Goal: Task Accomplishment & Management: Use online tool/utility

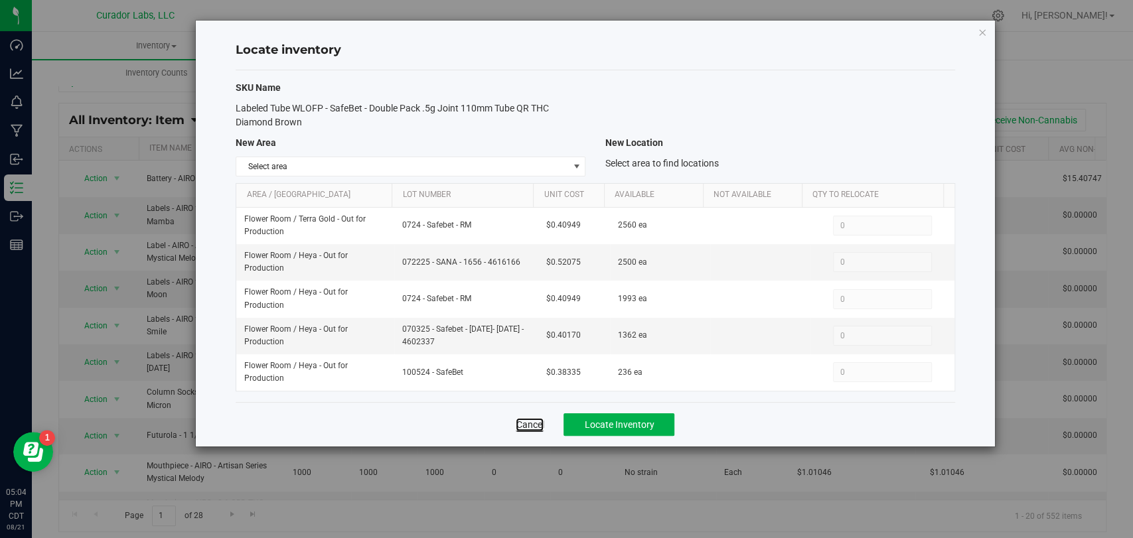
click at [531, 421] on link "Cancel" at bounding box center [530, 424] width 28 height 13
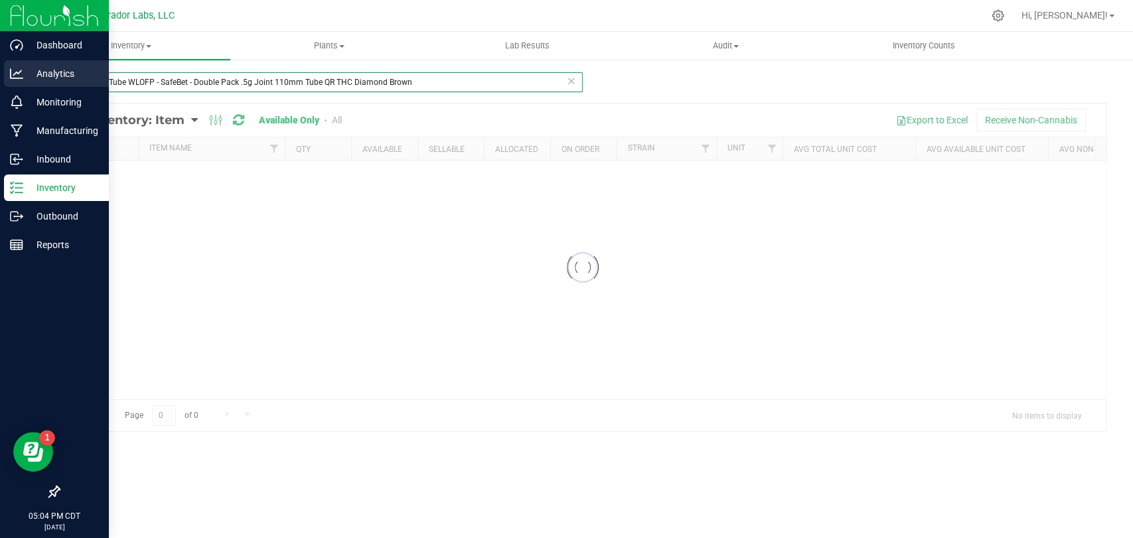
drag, startPoint x: 468, startPoint y: 87, endPoint x: 34, endPoint y: 70, distance: 434.6
click at [0, 72] on div "Dashboard Analytics Monitoring Manufacturing Inbound Inventory Outbound Reports…" at bounding box center [566, 269] width 1133 height 538
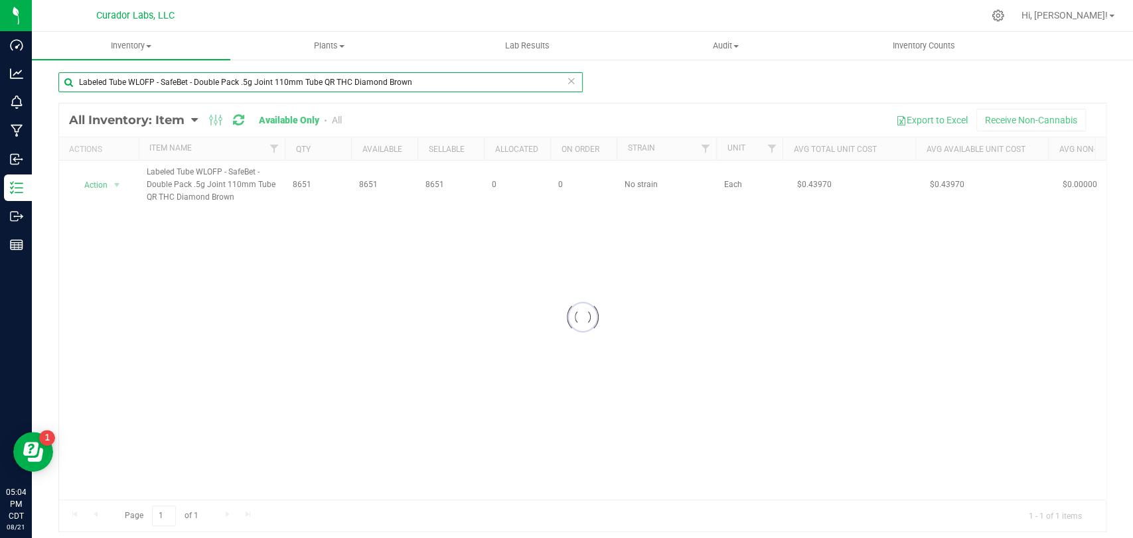
paste input "- AIRO - Artisan Series - Apple Jack"
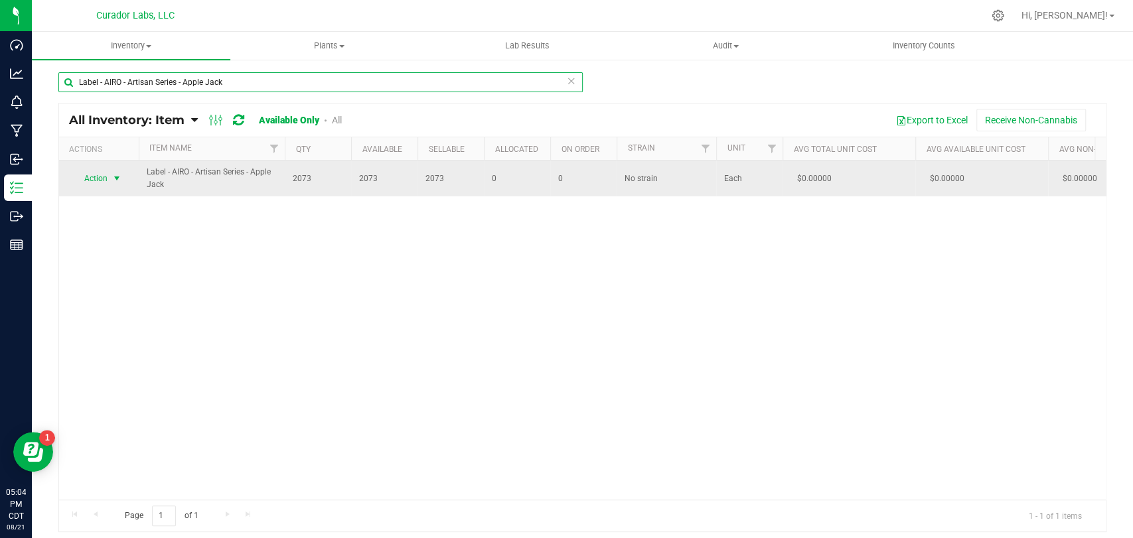
type input "Label - AIRO - Artisan Series - Apple Jack"
click at [111, 181] on span "select" at bounding box center [117, 178] width 17 height 19
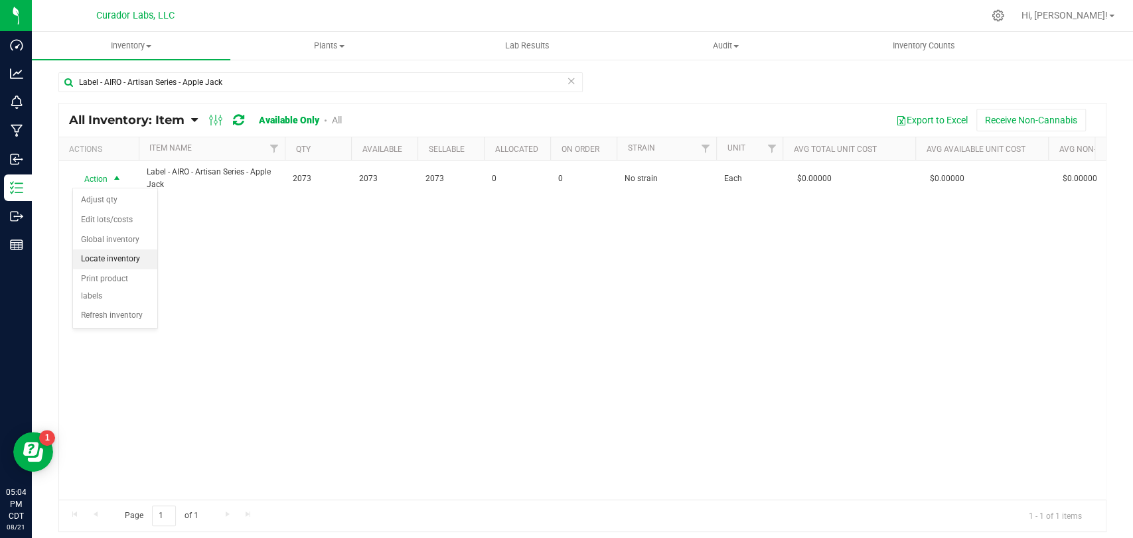
click at [126, 255] on li "Locate inventory" at bounding box center [115, 260] width 84 height 20
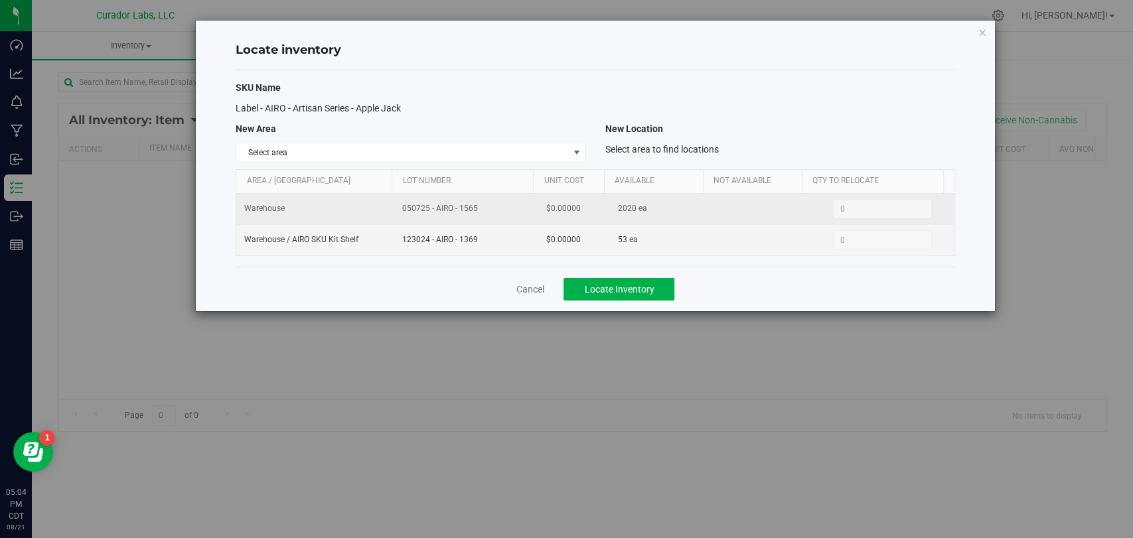
drag, startPoint x: 484, startPoint y: 208, endPoint x: 358, endPoint y: 210, distance: 126.2
click at [358, 210] on tr "Warehouse 050725 - AIRO - 1565 $0.00000 2020 ea 0 0" at bounding box center [595, 209] width 718 height 31
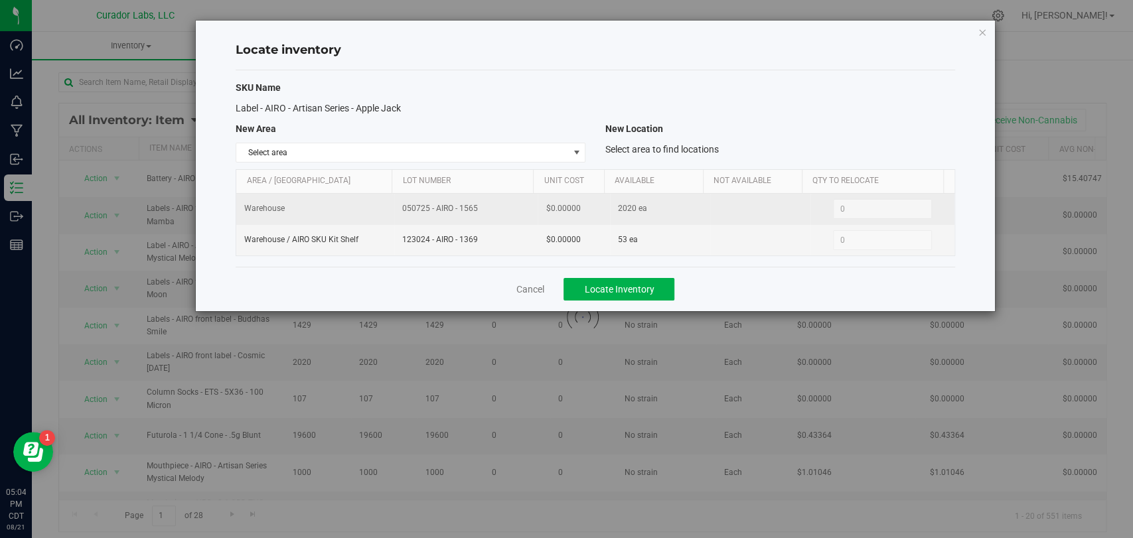
copy tr "050725 - AIRO - 1565"
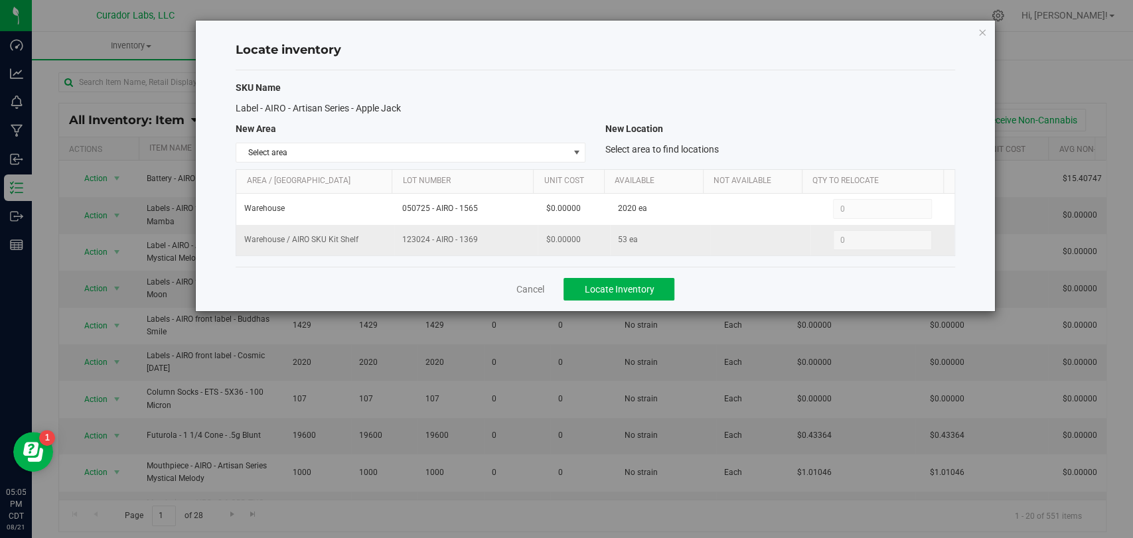
click at [369, 239] on tr "Warehouse / AIRO SKU Kit Shelf 123024 - AIRO - 1369 $0.00000 53 ea 0 0" at bounding box center [595, 240] width 718 height 31
copy tr "123024 - AIRO - 1369"
click at [535, 287] on link "Cancel" at bounding box center [530, 289] width 28 height 13
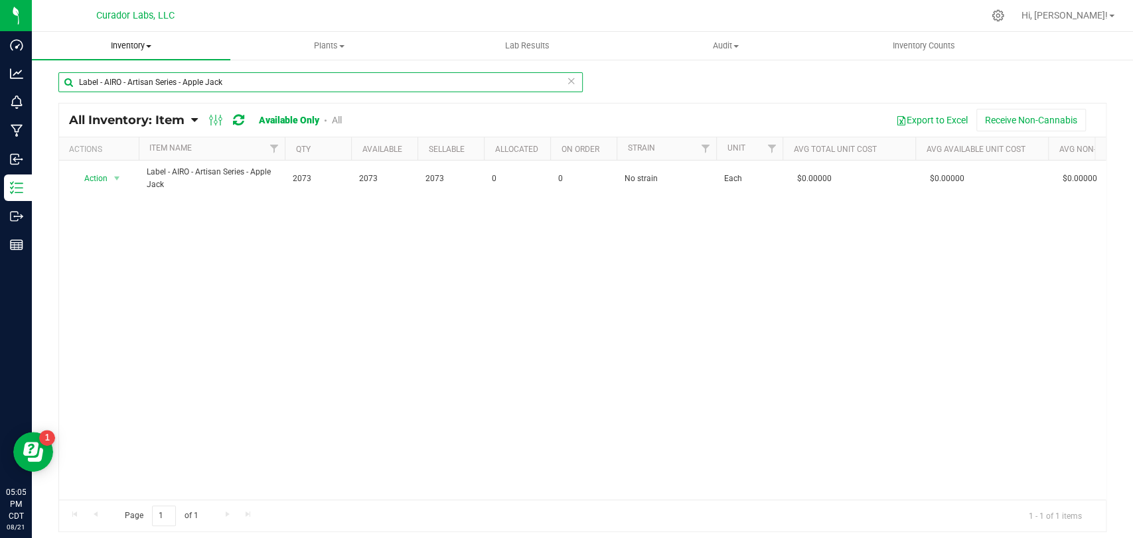
drag, startPoint x: 297, startPoint y: 82, endPoint x: 186, endPoint y: 42, distance: 118.4
click at [0, 47] on div "Dashboard Analytics Monitoring Manufacturing Inbound Inventory Outbound Reports…" at bounding box center [566, 269] width 1133 height 538
paste input "Bermuda Triangle"
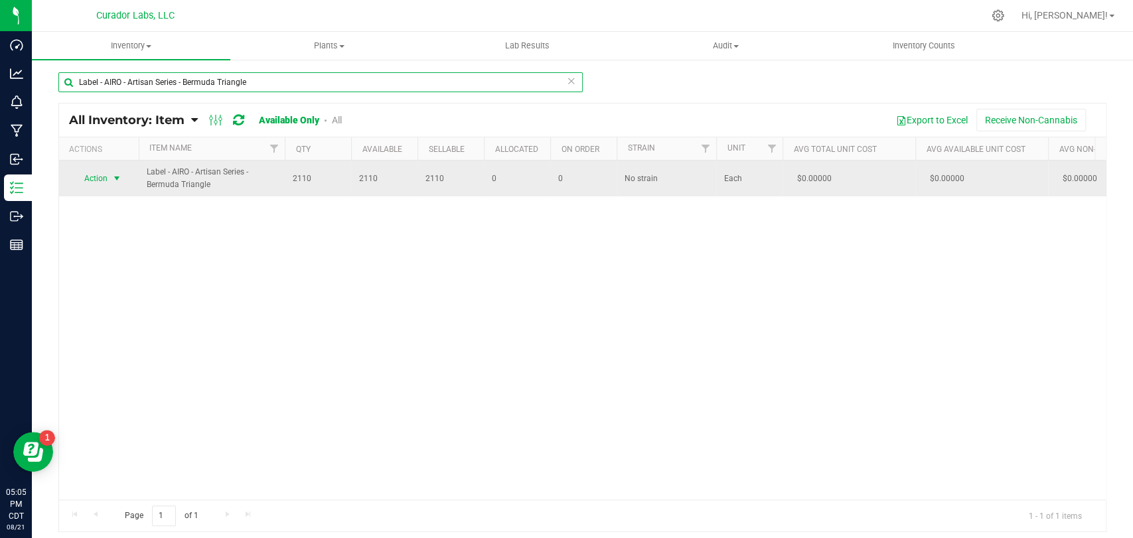
type input "Label - AIRO - Artisan Series - Bermuda Triangle"
click at [90, 179] on span "Action" at bounding box center [90, 178] width 36 height 19
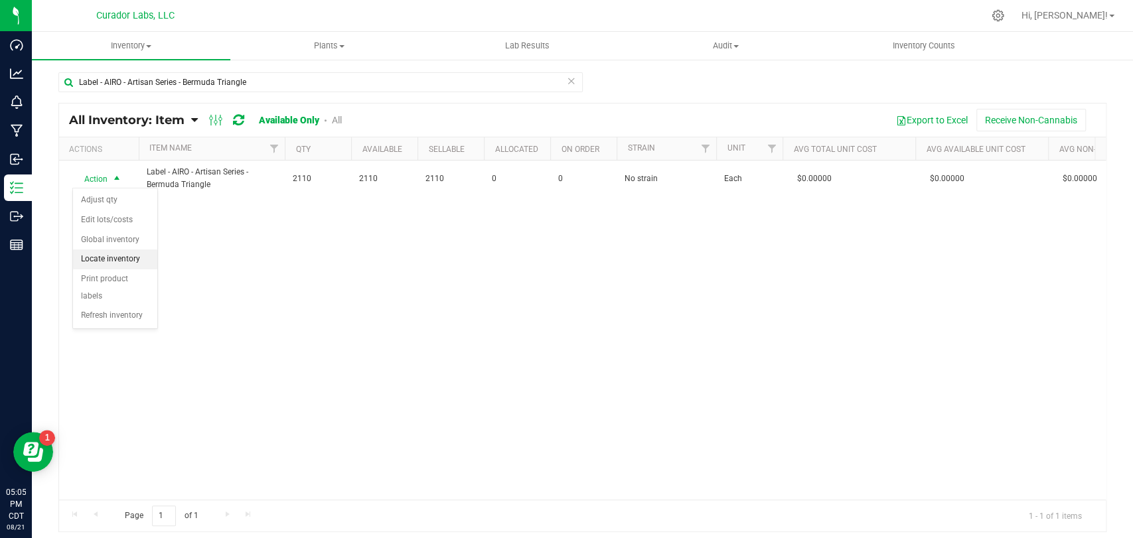
click at [124, 258] on li "Locate inventory" at bounding box center [115, 260] width 84 height 20
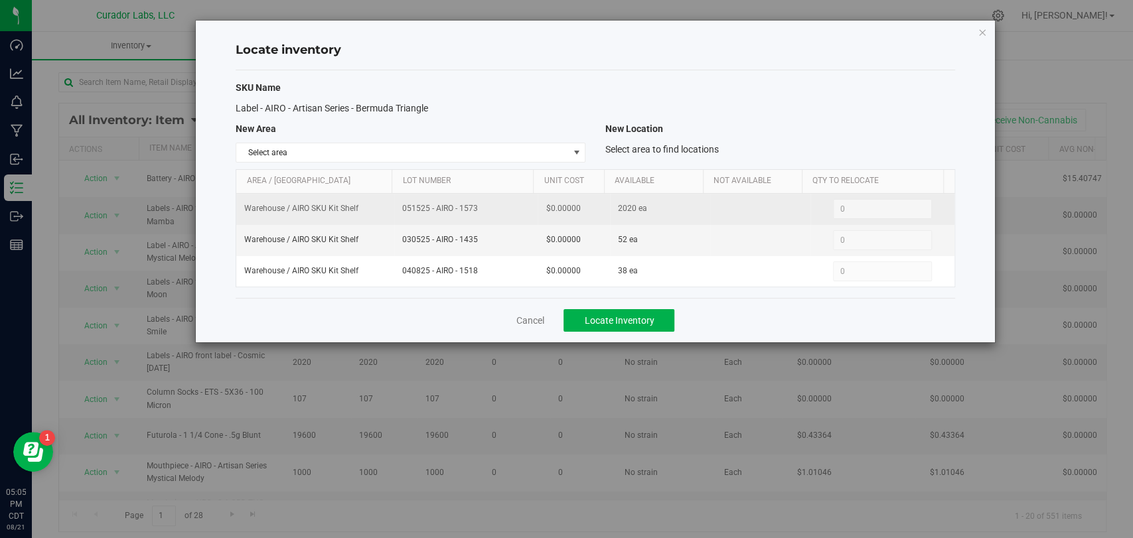
drag, startPoint x: 478, startPoint y: 205, endPoint x: 424, endPoint y: 204, distance: 54.5
click at [369, 216] on tr "Warehouse / AIRO SKU Kit Shelf 051525 - AIRO - 1573 $0.00000 2020 ea 0 0" at bounding box center [595, 209] width 718 height 31
copy tr "051525 - AIRO - 1573"
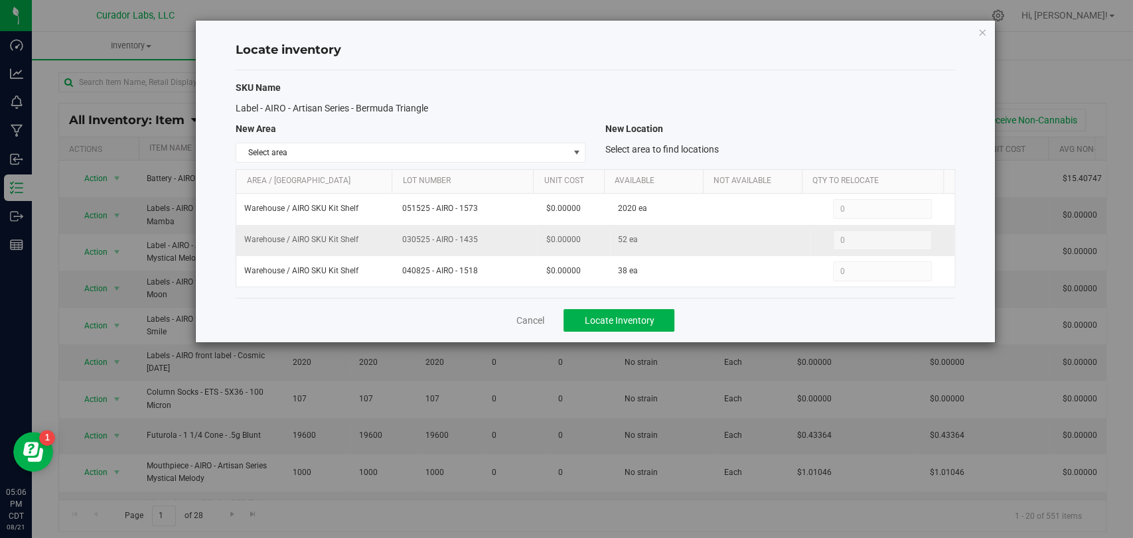
drag, startPoint x: 465, startPoint y: 245, endPoint x: 433, endPoint y: 251, distance: 32.4
click at [418, 251] on td "030525 - AIRO - 1435" at bounding box center [465, 240] width 143 height 31
copy span "030525 - AIRO - 1435"
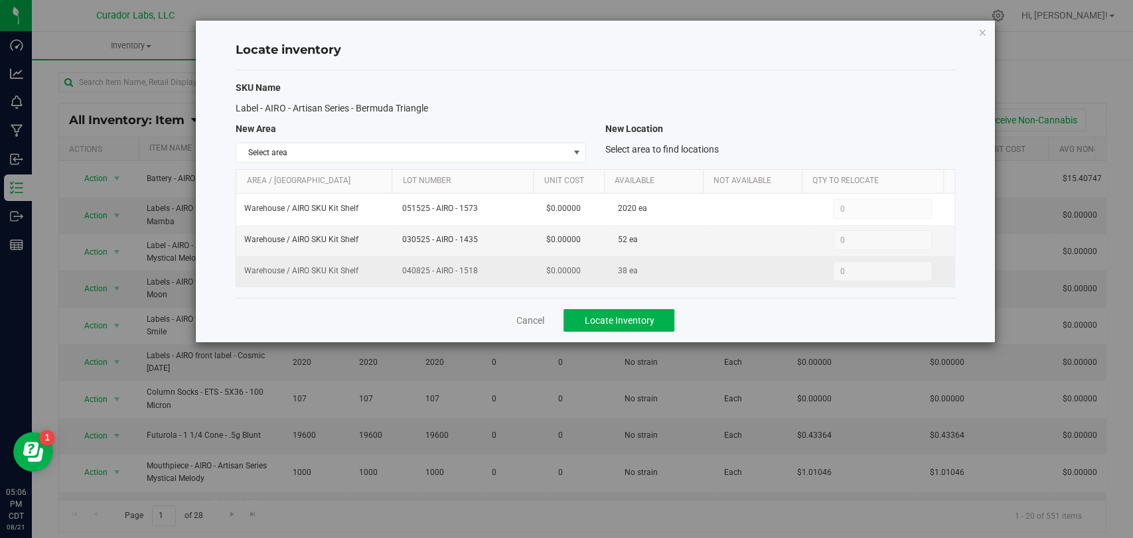
drag, startPoint x: 491, startPoint y: 277, endPoint x: 465, endPoint y: 272, distance: 26.4
click at [465, 272] on td "040825 - AIRO - 1518" at bounding box center [465, 271] width 143 height 31
click at [504, 278] on td "040825 - AIRO - 1518" at bounding box center [465, 271] width 143 height 31
drag, startPoint x: 480, startPoint y: 266, endPoint x: 377, endPoint y: 270, distance: 103.0
click at [377, 270] on tr "Warehouse / AIRO SKU Kit Shelf 040825 - AIRO - 1518 $0.00000 38 ea 0 0" at bounding box center [595, 271] width 718 height 31
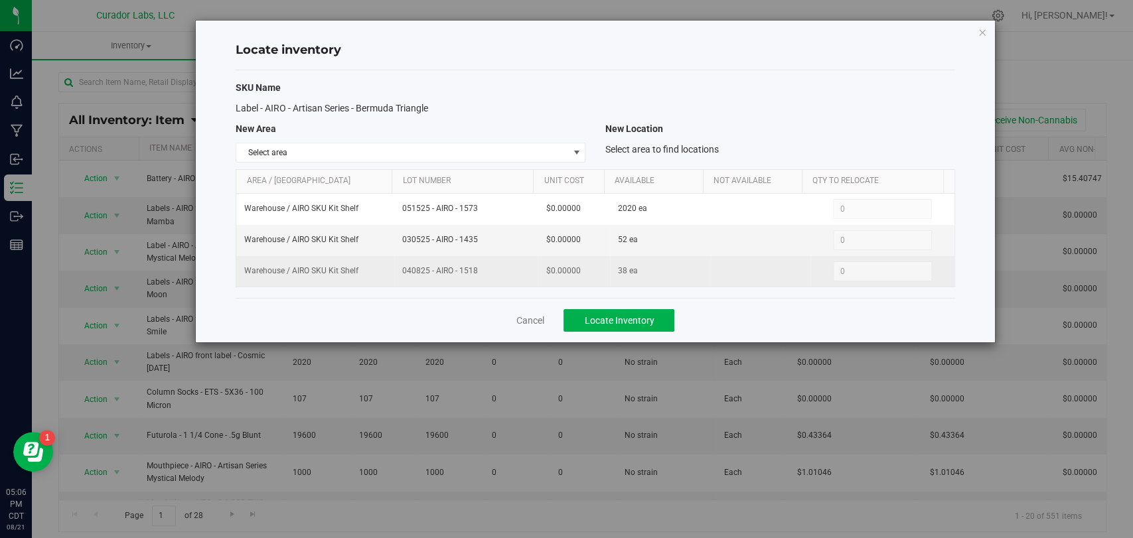
copy tr "040825 - AIRO - 1518"
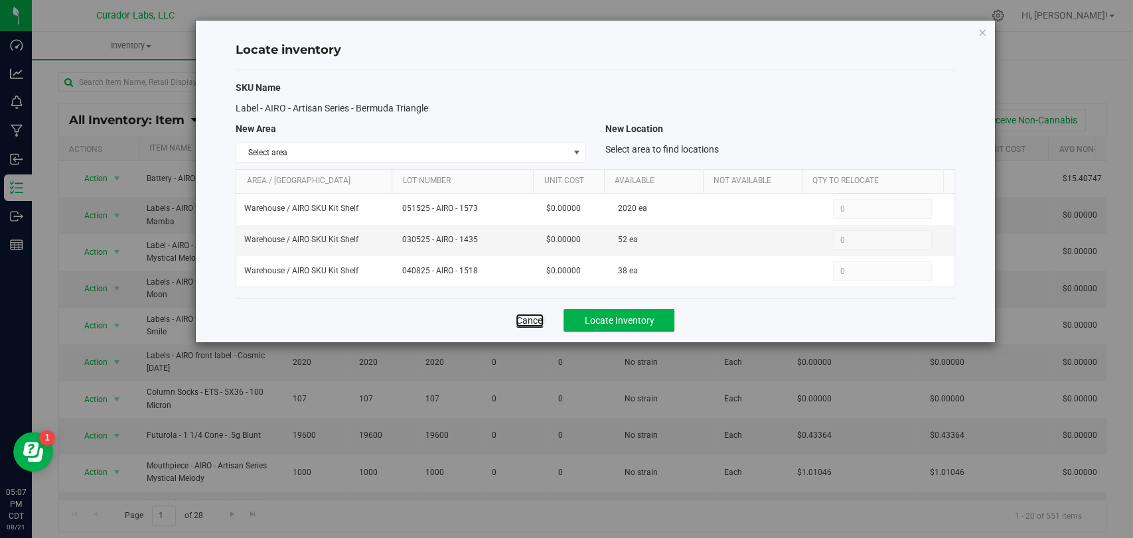
click at [531, 320] on link "Cancel" at bounding box center [530, 320] width 28 height 13
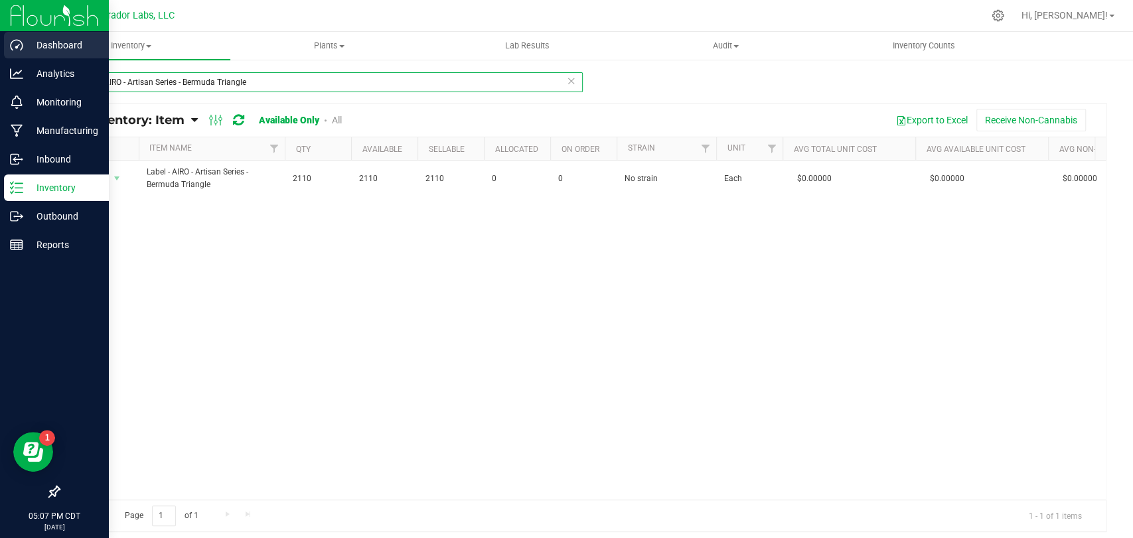
drag, startPoint x: 287, startPoint y: 84, endPoint x: 11, endPoint y: 32, distance: 281.2
click at [1, 32] on div "Dashboard Analytics Monitoring Manufacturing Inbound Inventory Outbound Reports…" at bounding box center [566, 269] width 1133 height 538
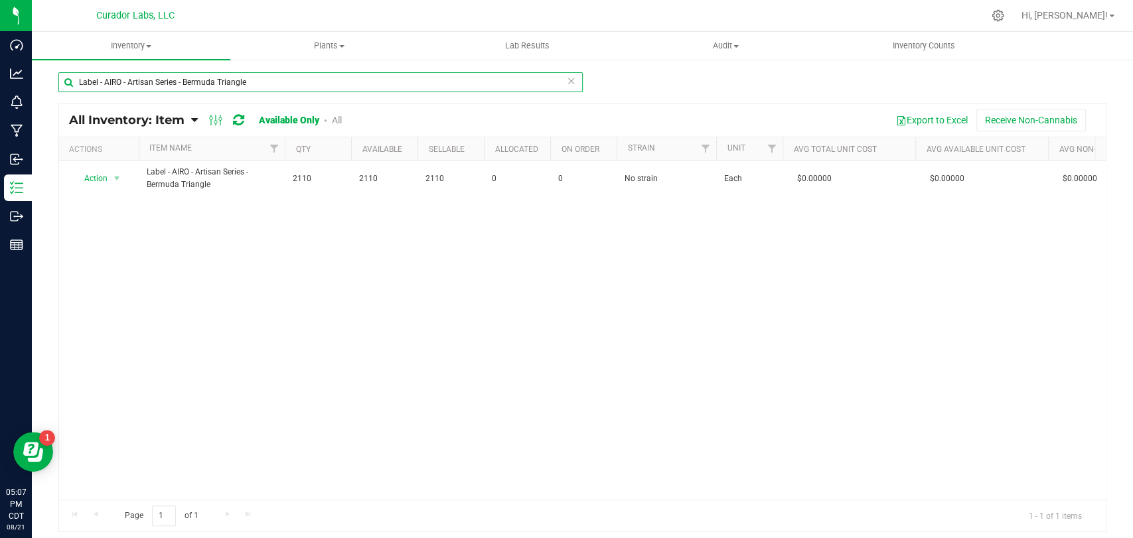
paste input "Citrus Splash"
type input "Label - AIRO - Artisan Series - Citrus Splash"
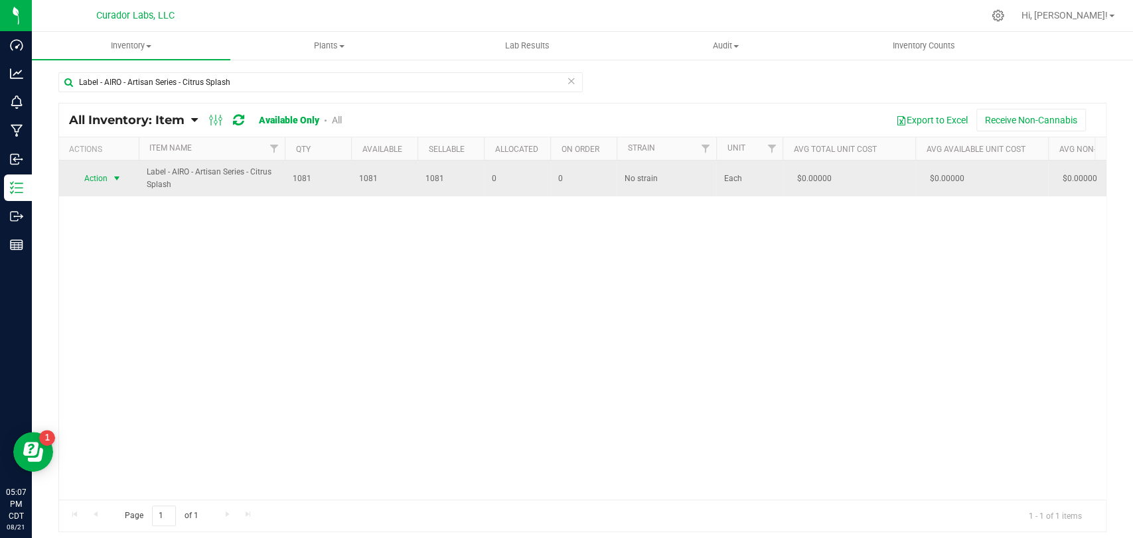
click at [92, 176] on span "Action" at bounding box center [90, 178] width 36 height 19
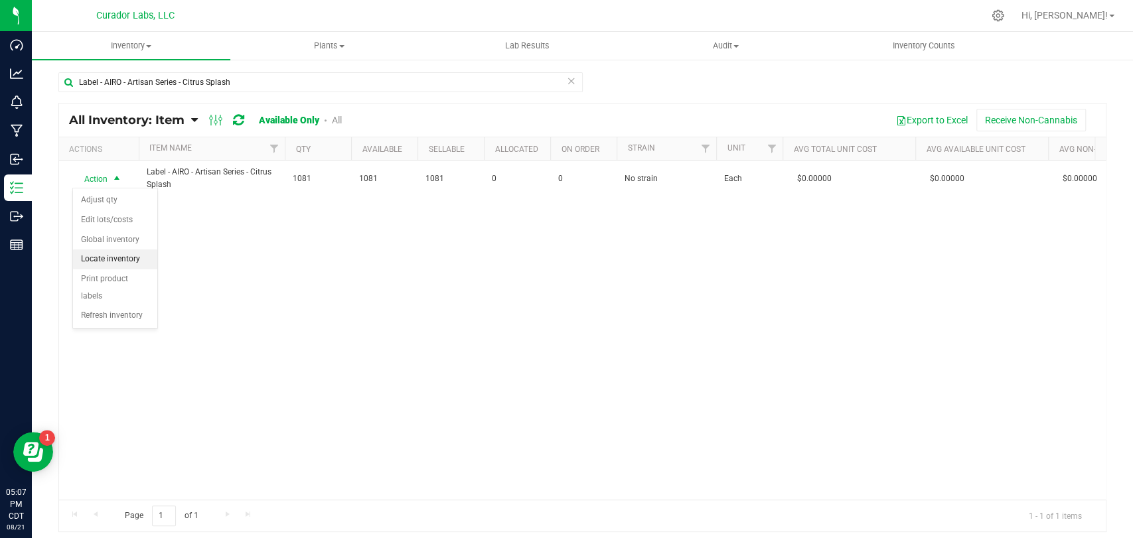
click at [119, 259] on li "Locate inventory" at bounding box center [115, 260] width 84 height 20
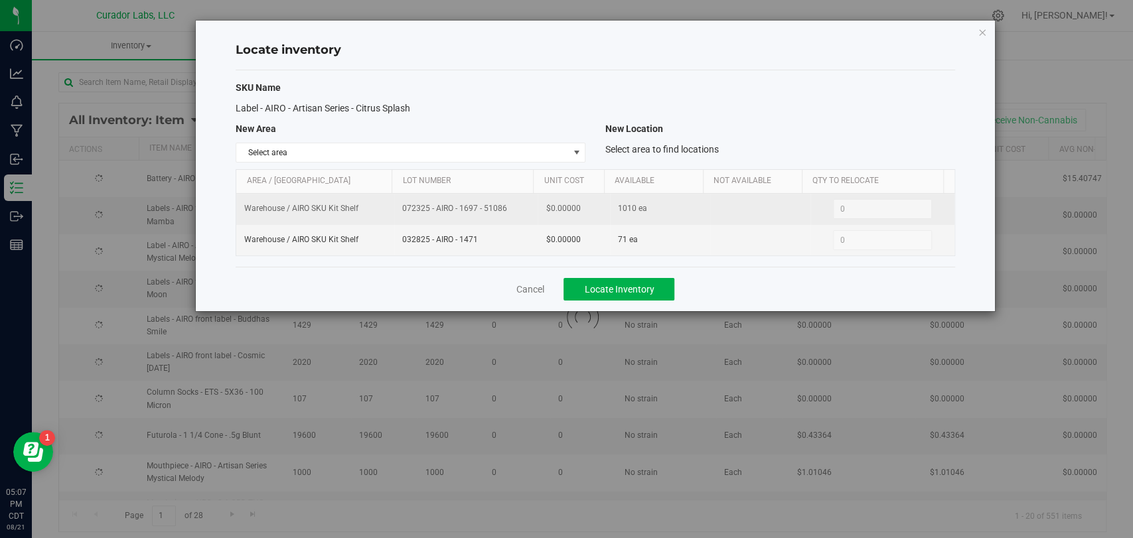
drag, startPoint x: 499, startPoint y: 210, endPoint x: 383, endPoint y: 210, distance: 116.2
click at [374, 214] on tr "Warehouse / AIRO SKU Kit Shelf 072325 - AIRO - 1697 - 51086 $0.00000 1010 ea 0 0" at bounding box center [595, 209] width 718 height 31
copy tr "072325 - AIRO - 1697 - 51086"
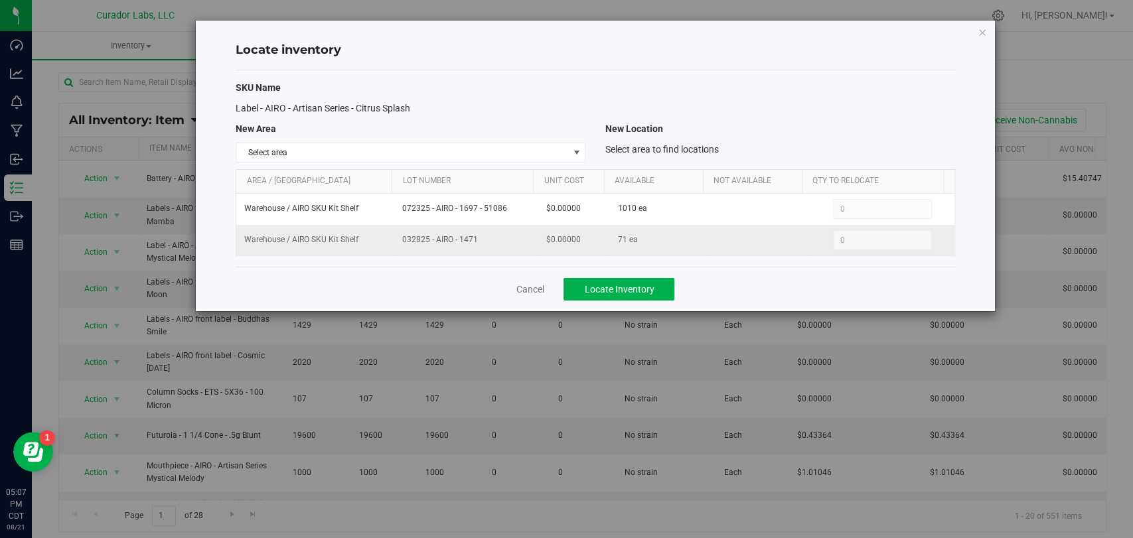
drag, startPoint x: 447, startPoint y: 244, endPoint x: 372, endPoint y: 246, distance: 75.0
click at [372, 246] on tr "Warehouse / AIRO SKU Kit Shelf 032825 - AIRO - 1471 $0.00000 71 ea 0 0" at bounding box center [595, 240] width 718 height 31
copy tr "032825 - AIRO - 1471"
click at [538, 291] on link "Cancel" at bounding box center [530, 289] width 28 height 13
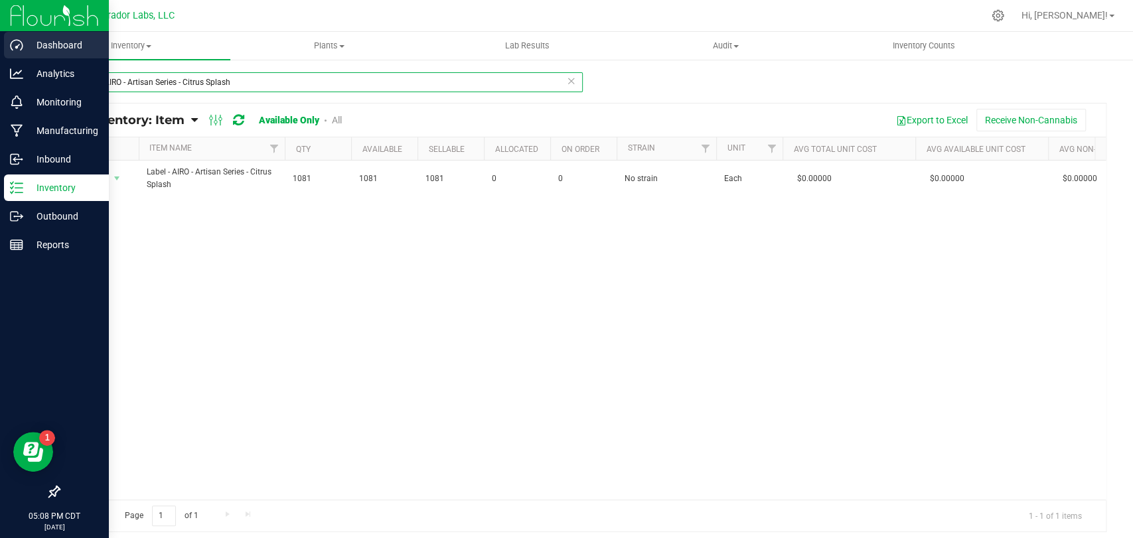
drag, startPoint x: 308, startPoint y: 82, endPoint x: 0, endPoint y: 41, distance: 310.8
click at [0, 41] on div "Dashboard Analytics Monitoring Manufacturing Inbound Inventory Outbound Reports…" at bounding box center [566, 269] width 1133 height 538
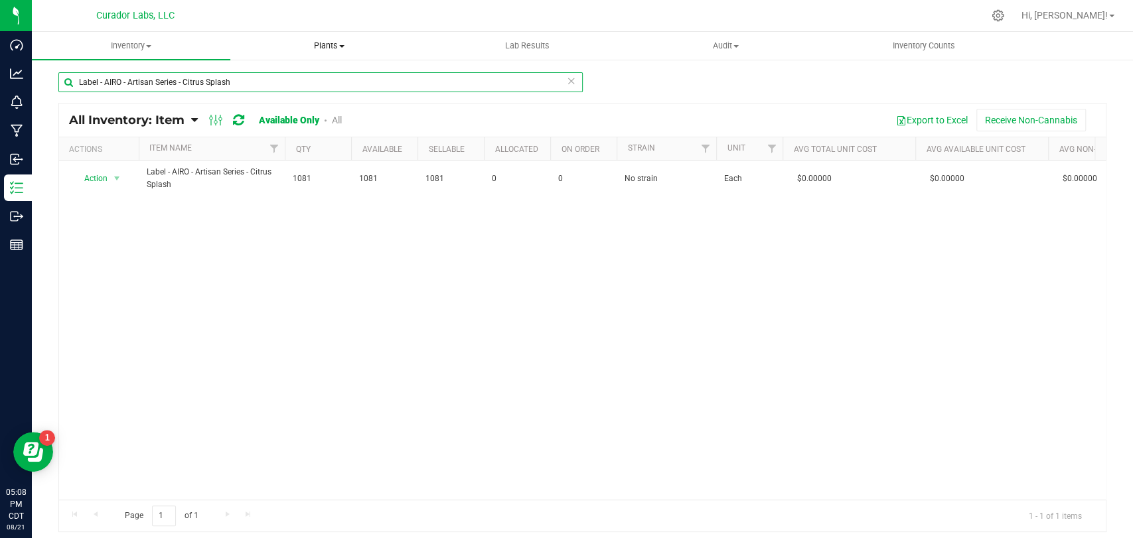
paste input "Mystical Melody"
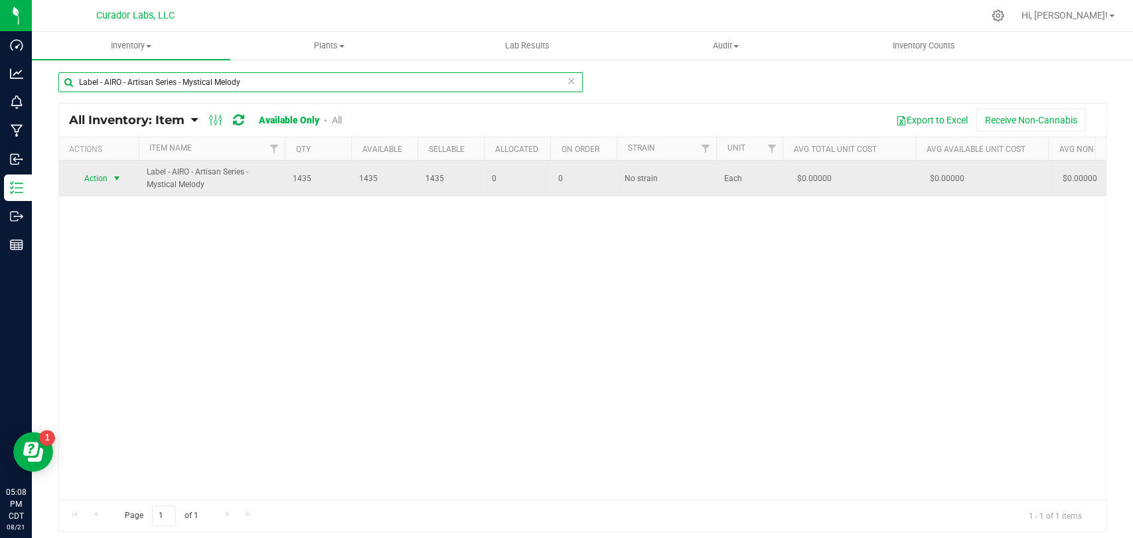
type input "Label - AIRO - Artisan Series - Mystical Melody"
click at [101, 177] on span "Action" at bounding box center [90, 178] width 36 height 19
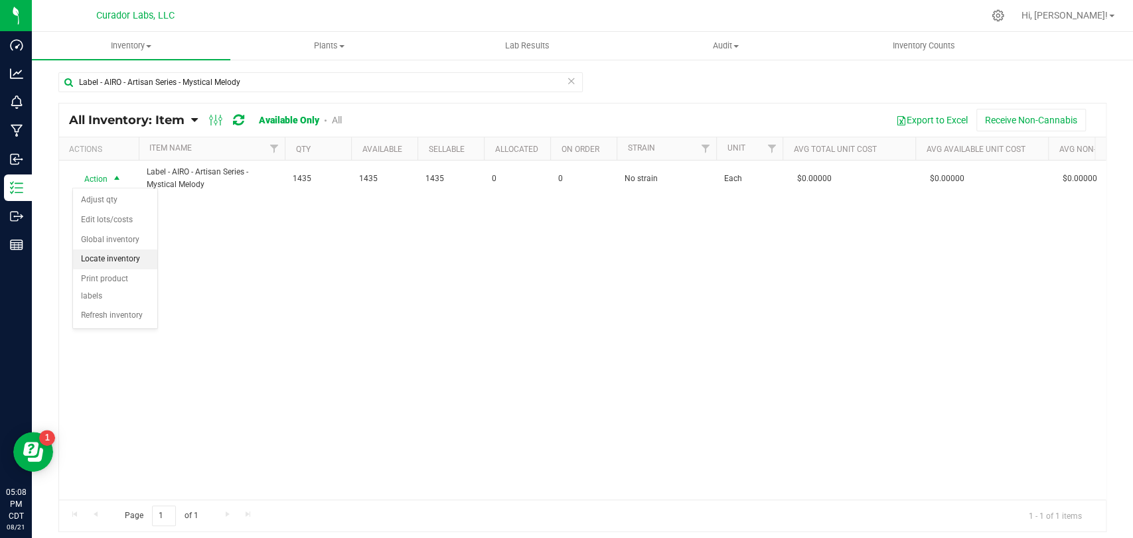
click at [117, 261] on li "Locate inventory" at bounding box center [115, 260] width 84 height 20
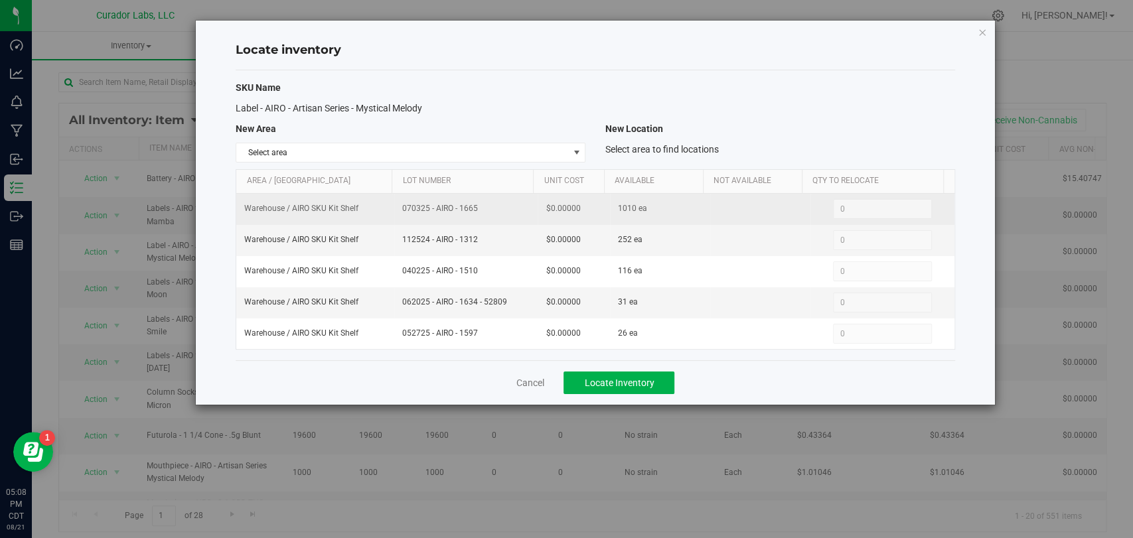
drag, startPoint x: 490, startPoint y: 209, endPoint x: 395, endPoint y: 213, distance: 95.0
click at [395, 213] on td "070325 - AIRO - 1665" at bounding box center [465, 209] width 143 height 31
copy span "070325 - AIRO - 1665"
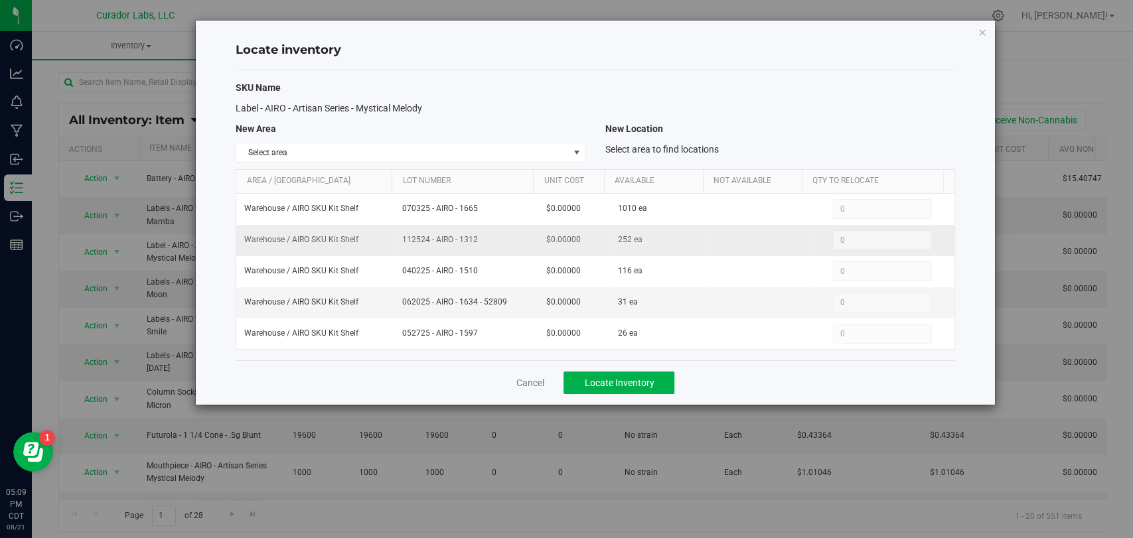
drag, startPoint x: 477, startPoint y: 245, endPoint x: 379, endPoint y: 245, distance: 97.6
click at [379, 245] on tr "Warehouse / AIRO SKU Kit Shelf 112524 - AIRO - 1312 $0.00000 252 ea 0 0" at bounding box center [595, 240] width 718 height 31
copy tr "112524 - AIRO - 1312"
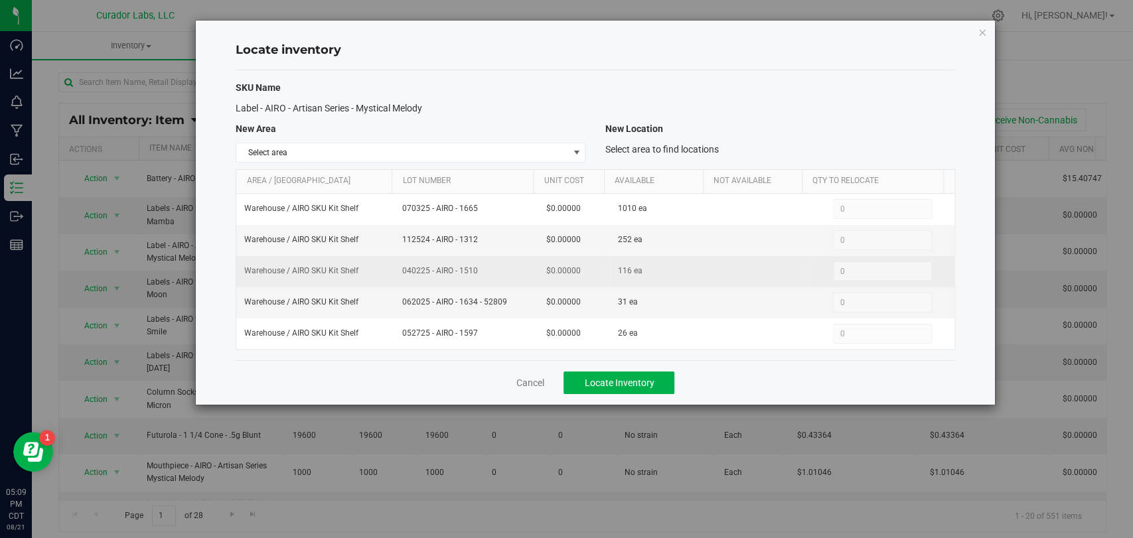
drag, startPoint x: 477, startPoint y: 270, endPoint x: 386, endPoint y: 278, distance: 91.3
click at [385, 278] on tr "Warehouse / AIRO SKU Kit Shelf 040225 - AIRO - 1510 $0.00000 116 ea 0 0" at bounding box center [595, 271] width 718 height 31
copy tr "040225 - AIRO - 1510"
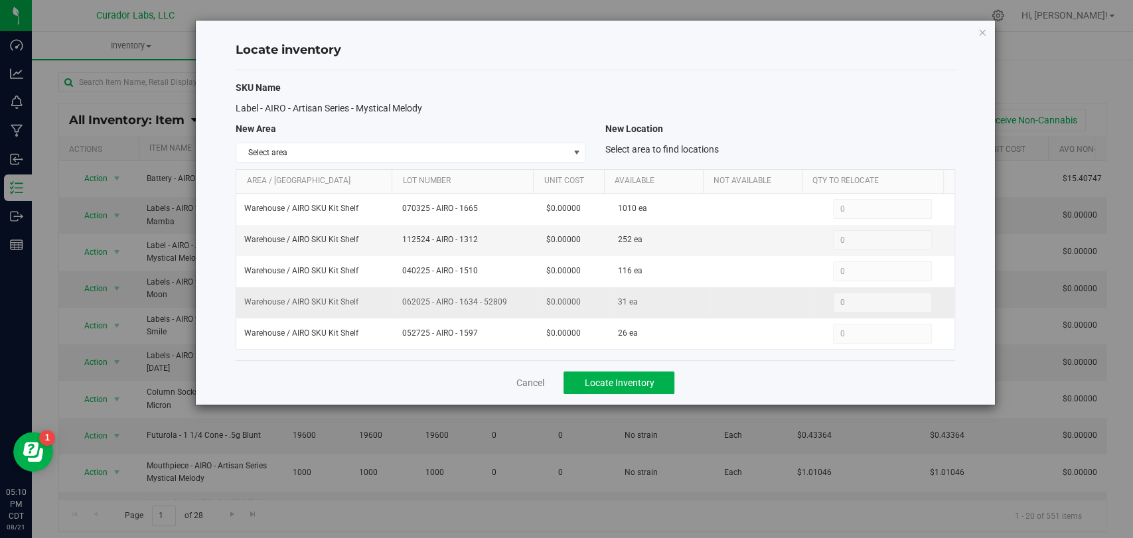
drag, startPoint x: 513, startPoint y: 306, endPoint x: 382, endPoint y: 308, distance: 130.8
click at [382, 308] on tr "Warehouse / AIRO SKU Kit Shelf 062025 - AIRO - 1634 - 52809 $0.00000 31 ea 0 0" at bounding box center [595, 303] width 718 height 31
drag, startPoint x: 483, startPoint y: 325, endPoint x: 535, endPoint y: 305, distance: 55.9
click at [483, 325] on td "052725 - AIRO - 1597" at bounding box center [465, 334] width 143 height 31
drag, startPoint x: 523, startPoint y: 301, endPoint x: 345, endPoint y: 315, distance: 177.8
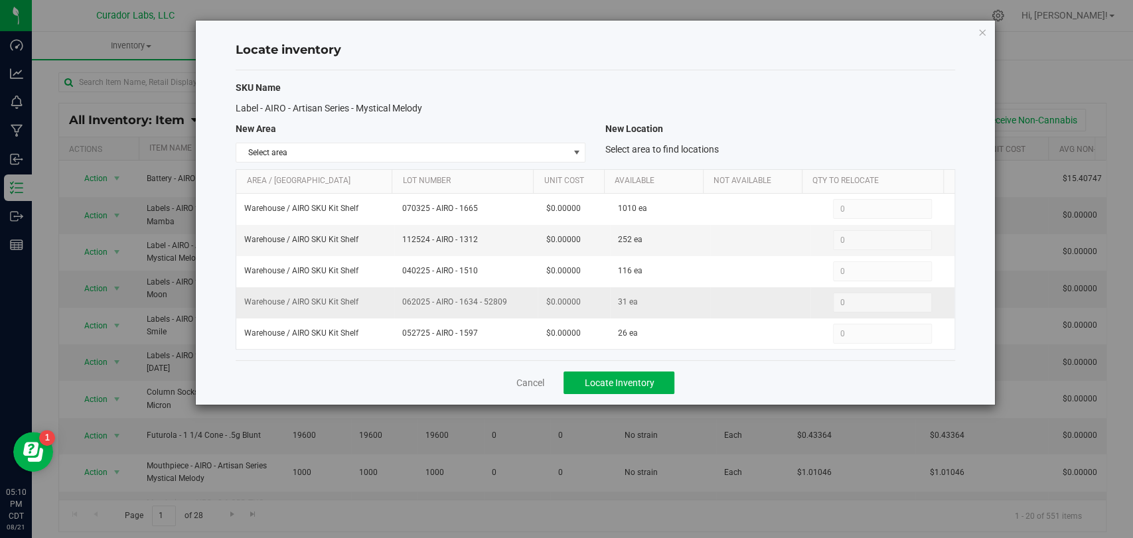
click at [345, 315] on tr "Warehouse / AIRO SKU Kit Shelf 062025 - AIRO - 1634 - 52809 $0.00000 31 ea 0 0" at bounding box center [595, 303] width 718 height 31
drag, startPoint x: 486, startPoint y: 343, endPoint x: 411, endPoint y: 349, distance: 75.3
click at [411, 349] on div "SKU Name Label - AIRO - Artisan Series - Mystical Melody New Area New Location …" at bounding box center [595, 215] width 719 height 290
click at [477, 351] on div "SKU Name Label - AIRO - Artisan Series - Mystical Melody New Area New Location …" at bounding box center [595, 215] width 719 height 290
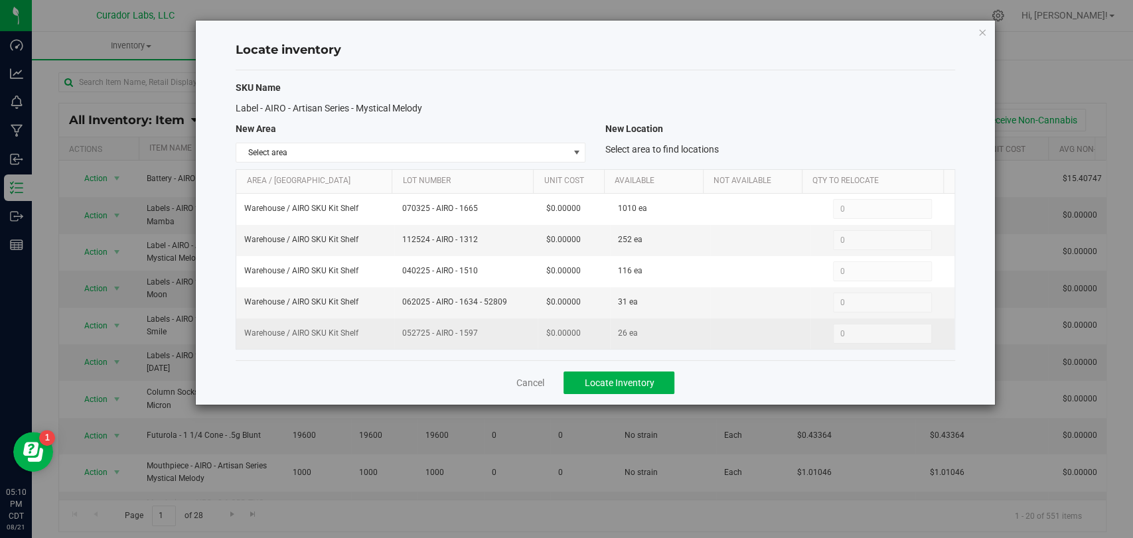
drag, startPoint x: 483, startPoint y: 337, endPoint x: 420, endPoint y: 345, distance: 63.6
click at [420, 345] on td "052725 - AIRO - 1597" at bounding box center [465, 334] width 143 height 31
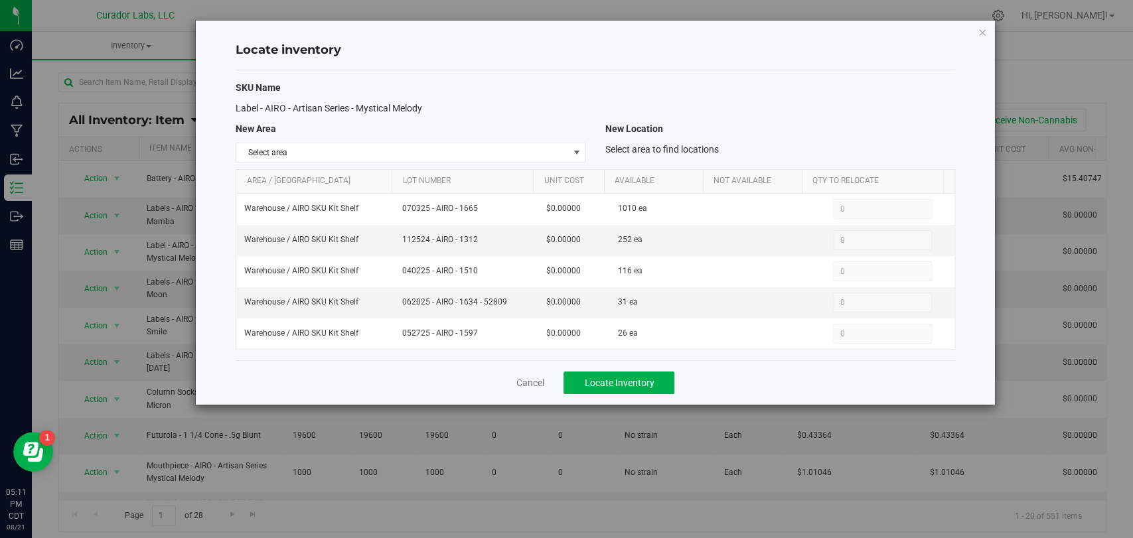
click at [539, 388] on div "Cancel Locate Inventory" at bounding box center [595, 383] width 719 height 44
click at [536, 383] on link "Cancel" at bounding box center [530, 382] width 28 height 13
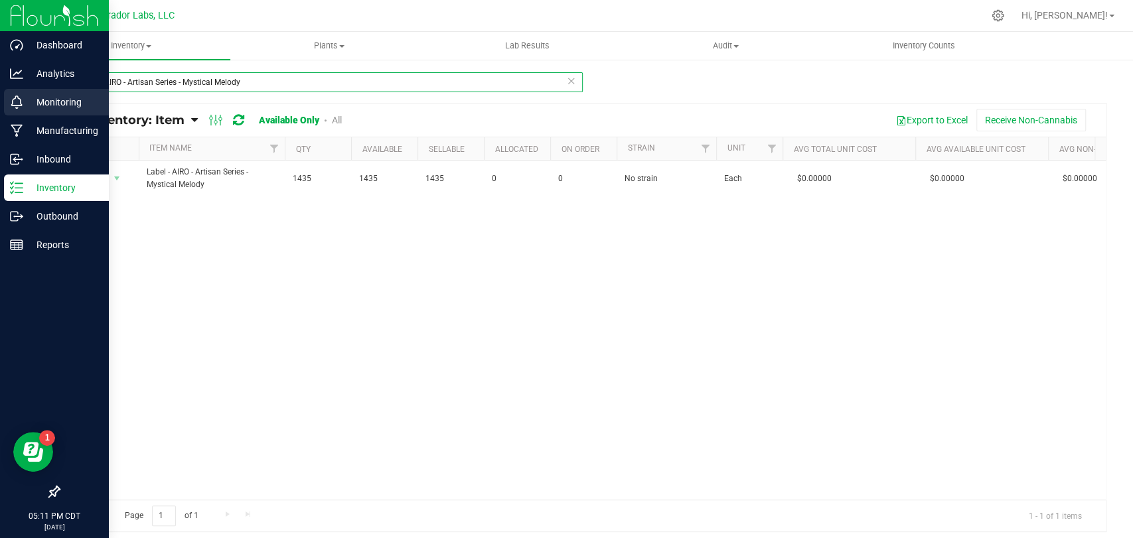
drag, startPoint x: 265, startPoint y: 82, endPoint x: 0, endPoint y: 88, distance: 265.0
click at [0, 88] on div "Dashboard Analytics Monitoring Manufacturing Inbound Inventory Outbound Reports…" at bounding box center [566, 269] width 1133 height 538
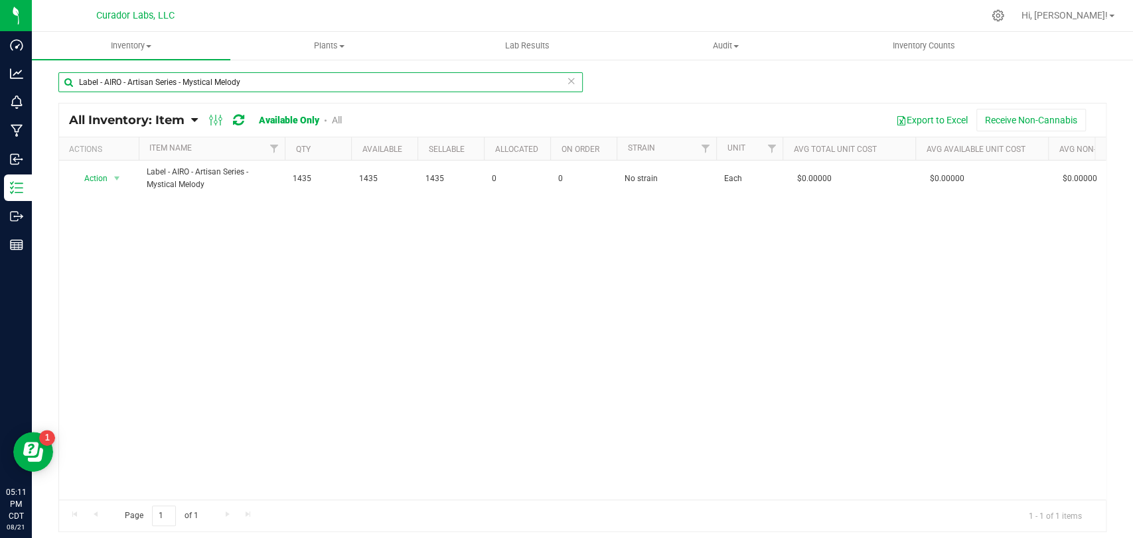
paste input "Sumatran Sunrise"
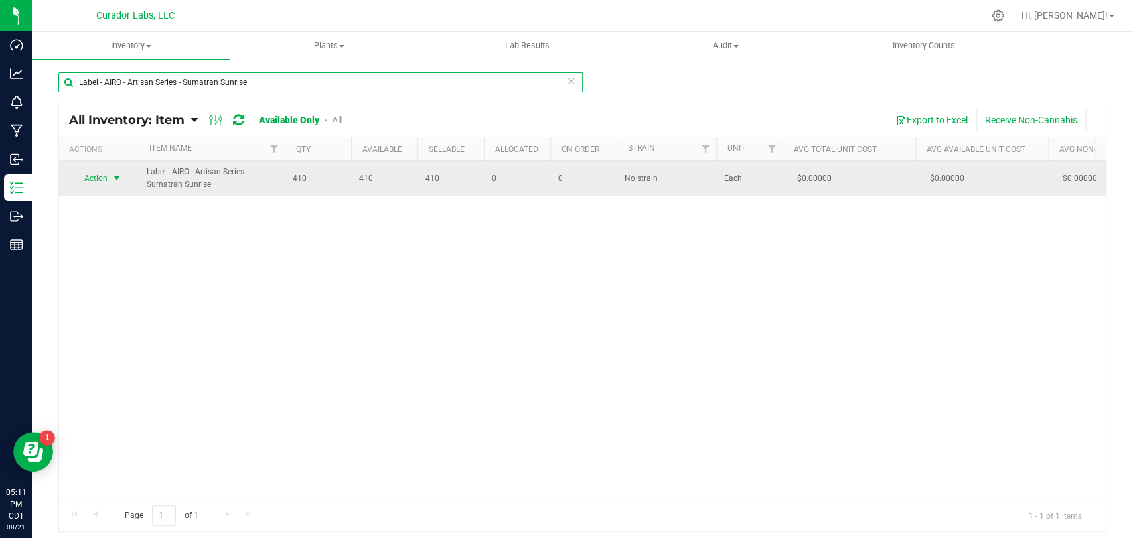
type input "Label - AIRO - Artisan Series - Sumatran Sunrise"
drag, startPoint x: 117, startPoint y: 182, endPoint x: 123, endPoint y: 185, distance: 6.8
click at [117, 182] on span "select" at bounding box center [117, 178] width 11 height 11
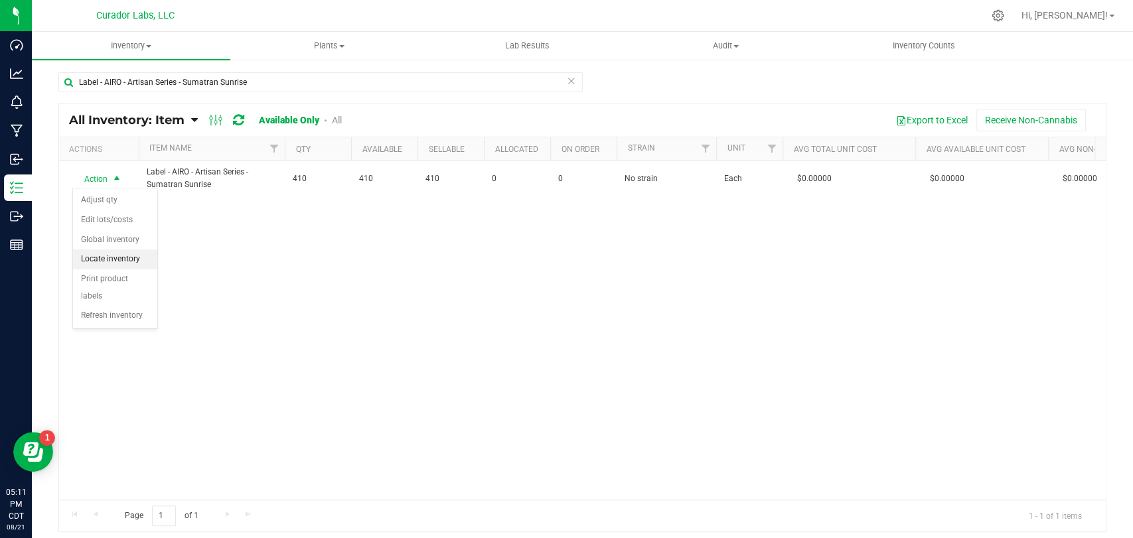
click at [126, 257] on li "Locate inventory" at bounding box center [115, 260] width 84 height 20
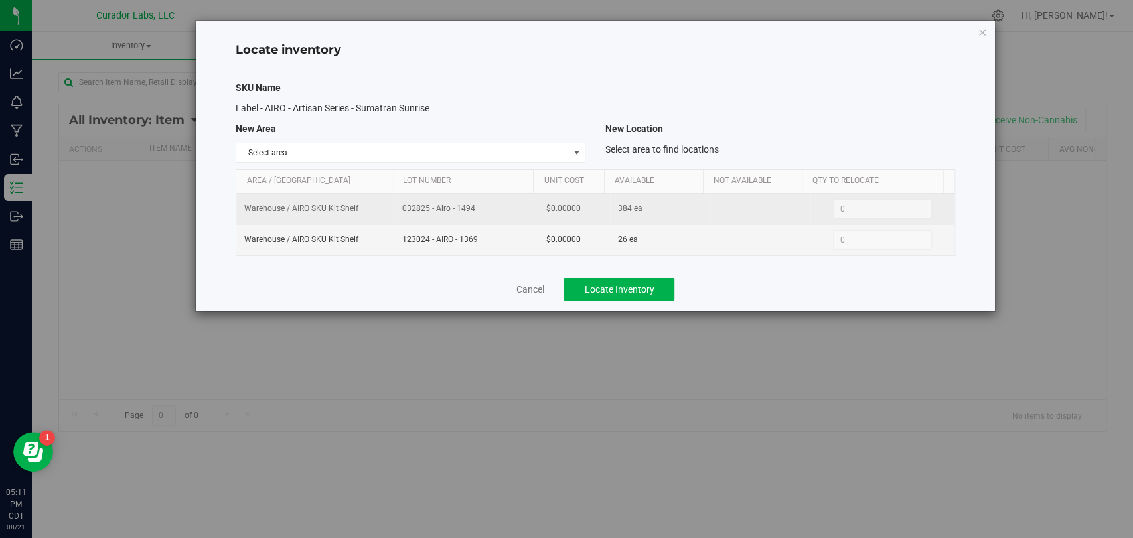
drag, startPoint x: 478, startPoint y: 204, endPoint x: 418, endPoint y: 214, distance: 60.6
click at [369, 208] on tr "Warehouse / AIRO SKU Kit Shelf 032825 - Airo - 1494 $0.00000 384 ea 0 0" at bounding box center [595, 209] width 718 height 31
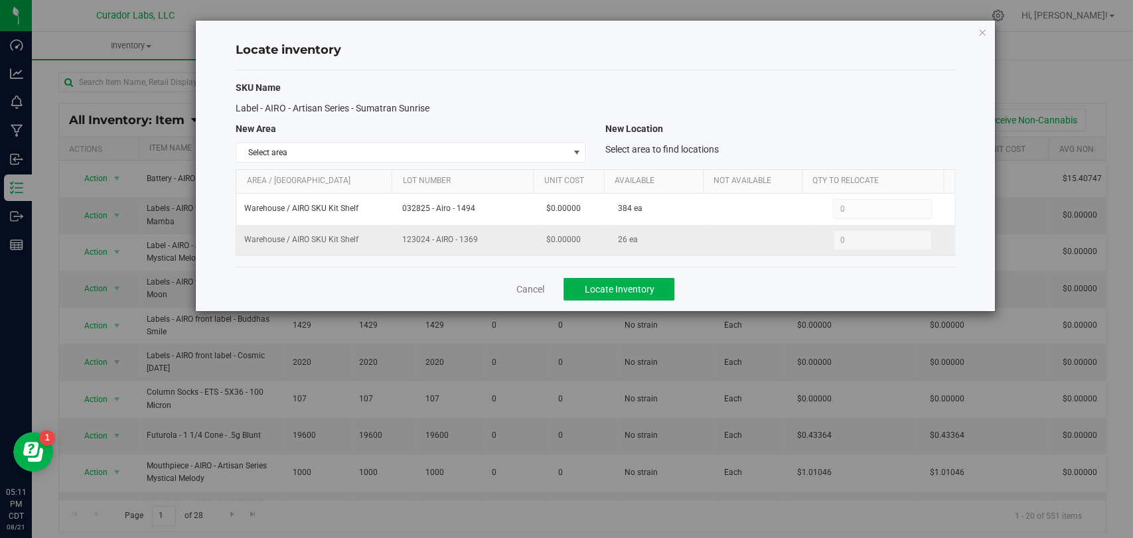
drag, startPoint x: 456, startPoint y: 243, endPoint x: 360, endPoint y: 243, distance: 96.3
click at [360, 243] on tr "Warehouse / AIRO SKU Kit Shelf 123024 - AIRO - 1369 $0.00000 26 ea 0 0" at bounding box center [595, 240] width 718 height 31
click at [538, 294] on link "Cancel" at bounding box center [530, 289] width 28 height 13
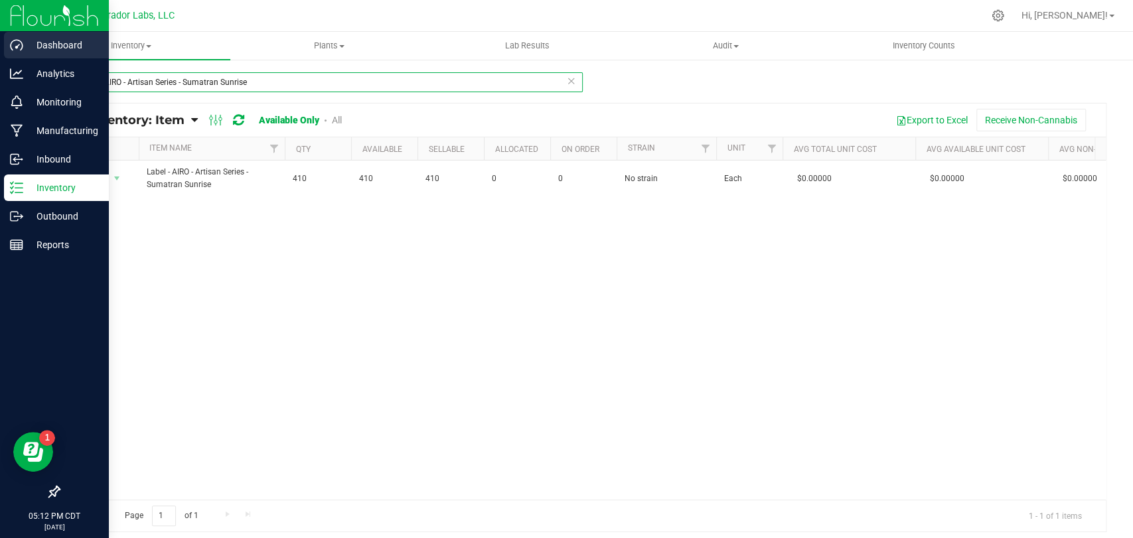
drag, startPoint x: 277, startPoint y: 90, endPoint x: 1, endPoint y: 60, distance: 277.2
click at [0, 60] on div "Dashboard Analytics Monitoring Manufacturing Inbound Inventory Outbound Reports…" at bounding box center [566, 269] width 1133 height 538
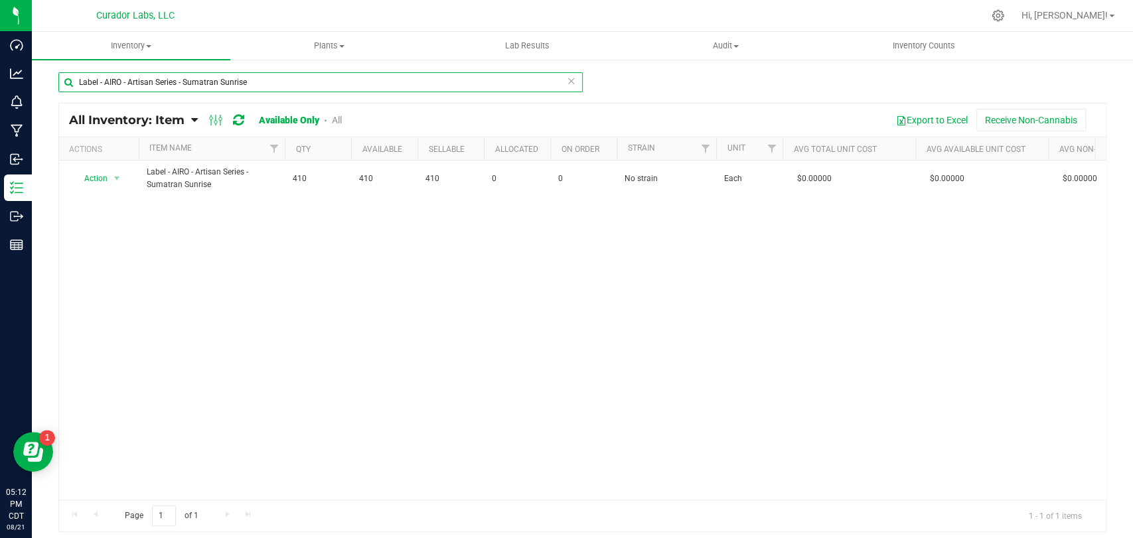
paste input "Tropical Daydream"
type input "Label - AIRO - Artisan Series - Tropical Daydream"
click at [89, 182] on span "Action" at bounding box center [90, 178] width 36 height 19
click at [118, 257] on li "Locate inventory" at bounding box center [115, 260] width 84 height 20
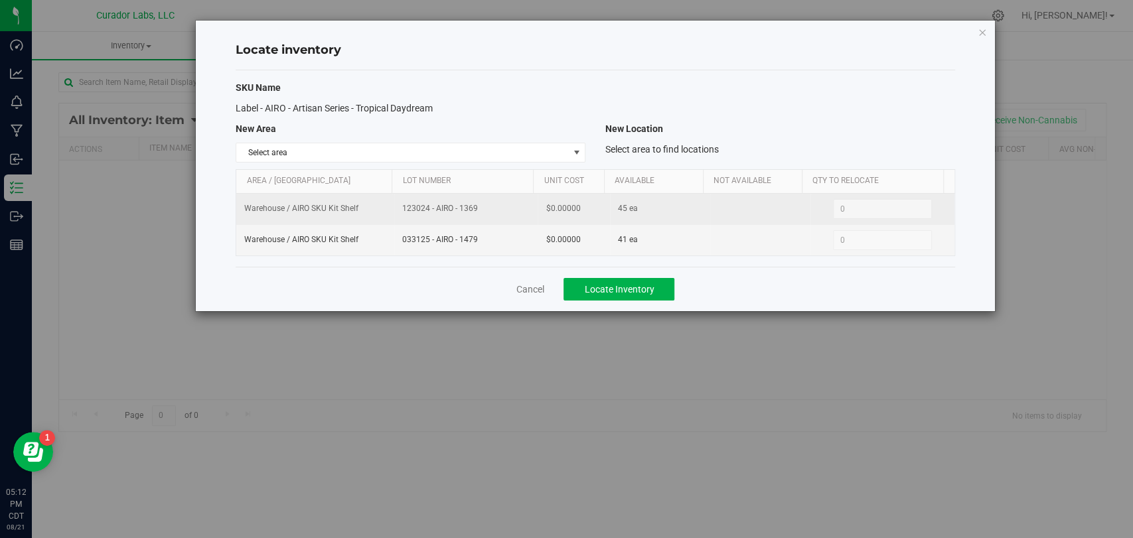
drag, startPoint x: 479, startPoint y: 204, endPoint x: 381, endPoint y: 212, distance: 97.9
click at [381, 212] on tr "Warehouse / AIRO SKU Kit Shelf 123024 - AIRO - 1369 $0.00000 45 ea 0 0" at bounding box center [595, 209] width 718 height 31
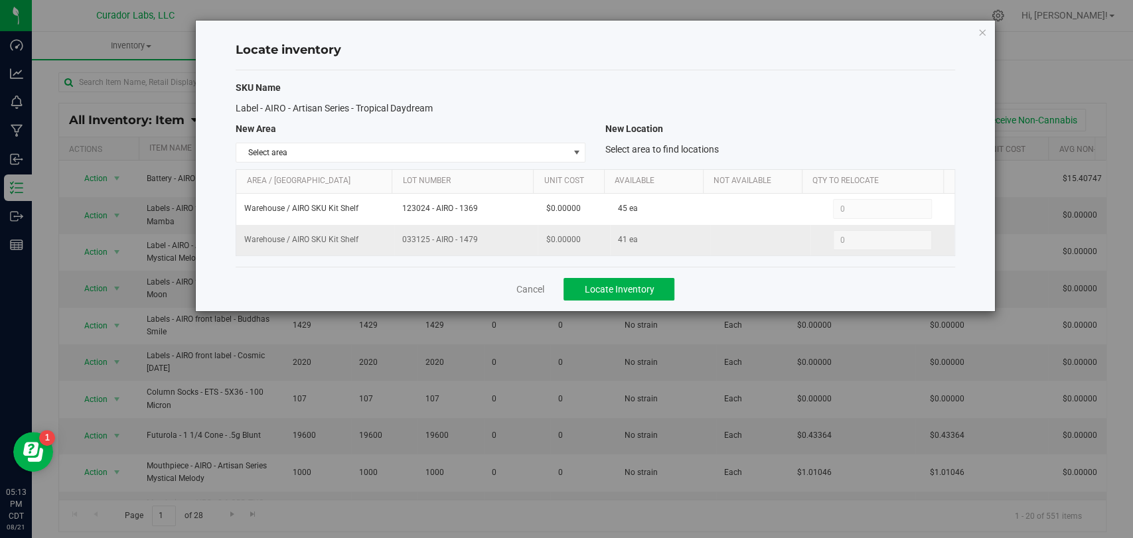
drag, startPoint x: 495, startPoint y: 246, endPoint x: 396, endPoint y: 246, distance: 98.9
click at [396, 246] on td "033125 - AIRO - 1479" at bounding box center [465, 240] width 143 height 31
click at [531, 293] on link "Cancel" at bounding box center [530, 289] width 28 height 13
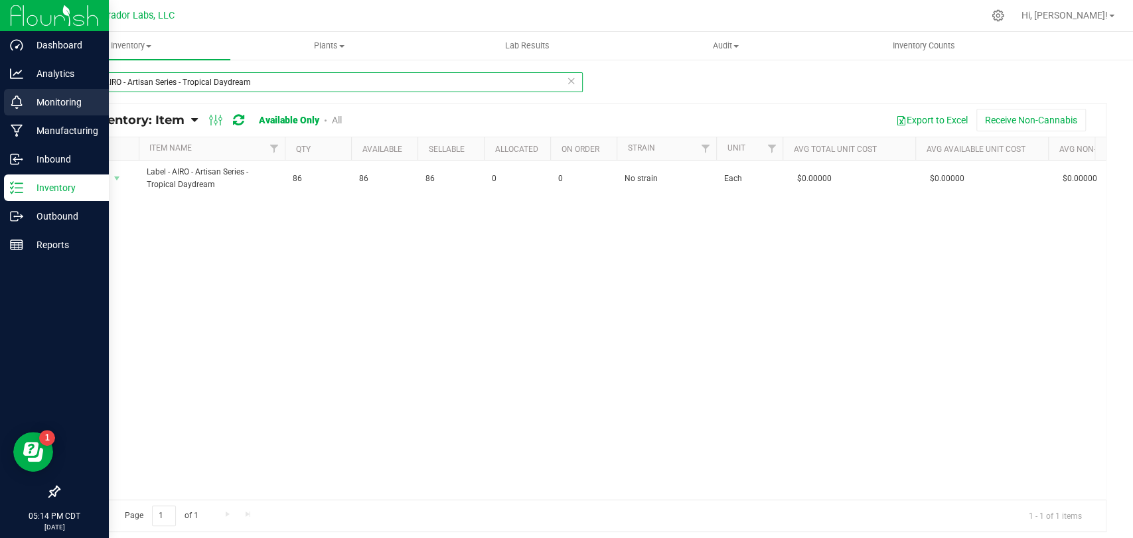
drag, startPoint x: 167, startPoint y: 86, endPoint x: 15, endPoint y: 88, distance: 152.1
click at [0, 89] on div "Dashboard Analytics Monitoring Manufacturing Inbound Inventory Outbound Reports…" at bounding box center [566, 269] width 1133 height 538
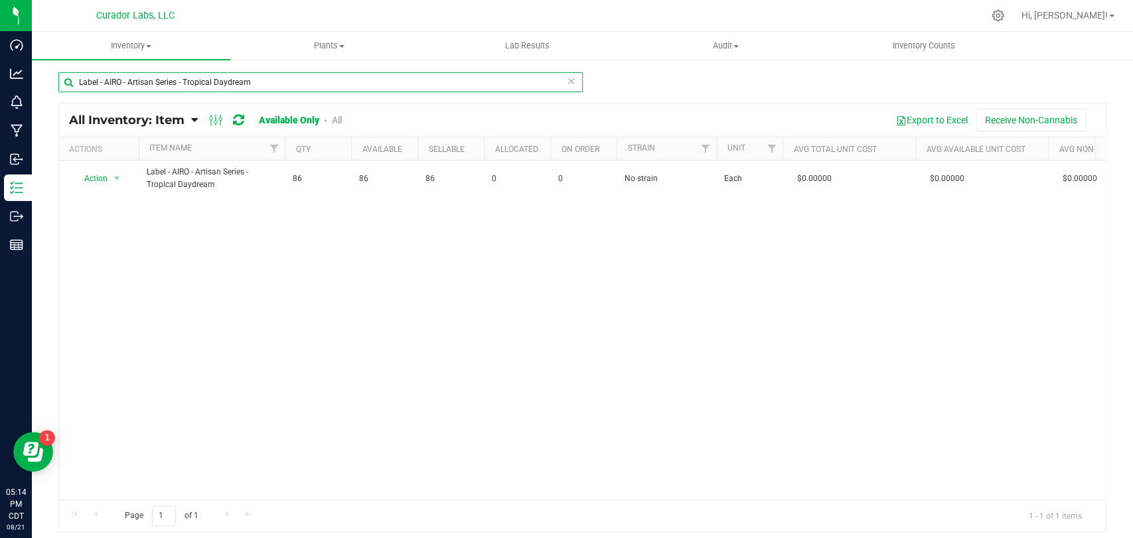
paste input "Zesty Zen"
type input "Label - AIRO - Artisan Series Zesty Zen"
click at [93, 184] on span "Action" at bounding box center [90, 178] width 36 height 19
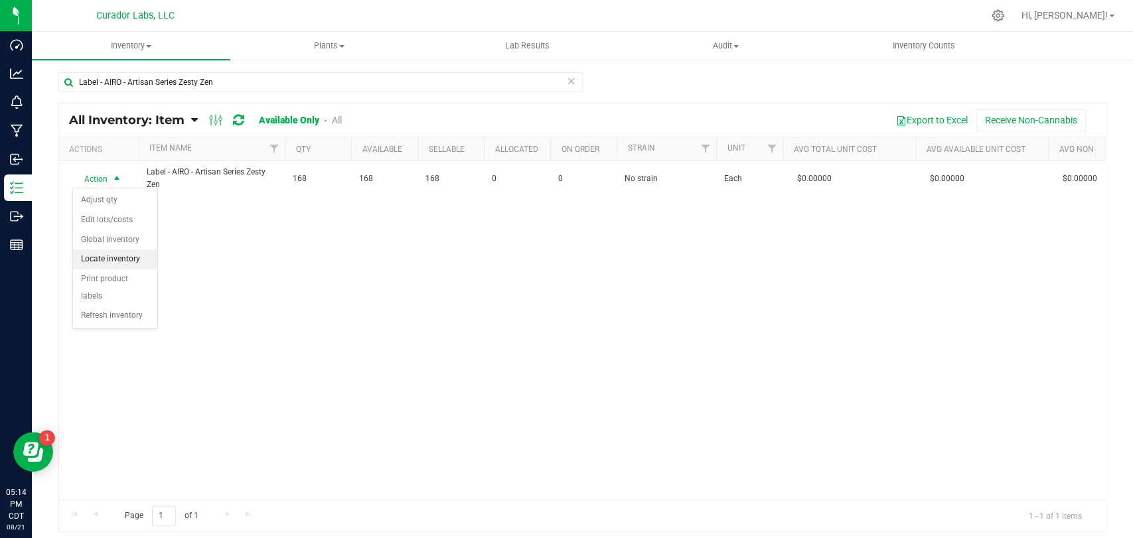
click at [143, 252] on li "Locate inventory" at bounding box center [115, 260] width 84 height 20
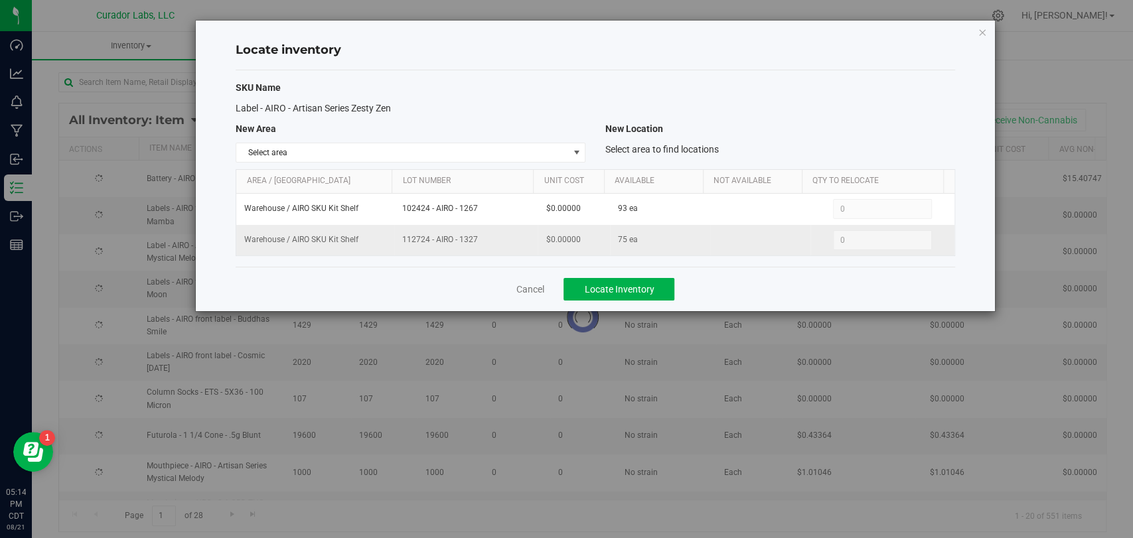
drag, startPoint x: 487, startPoint y: 209, endPoint x: 335, endPoint y: 227, distance: 153.8
click at [335, 227] on tbody "Warehouse / AIRO SKU Kit Shelf 102424 - AIRO - 1267 $0.00000 93 ea 0 0 Warehous…" at bounding box center [595, 225] width 718 height 62
click at [449, 225] on td "112724 - AIRO - 1327" at bounding box center [465, 240] width 143 height 31
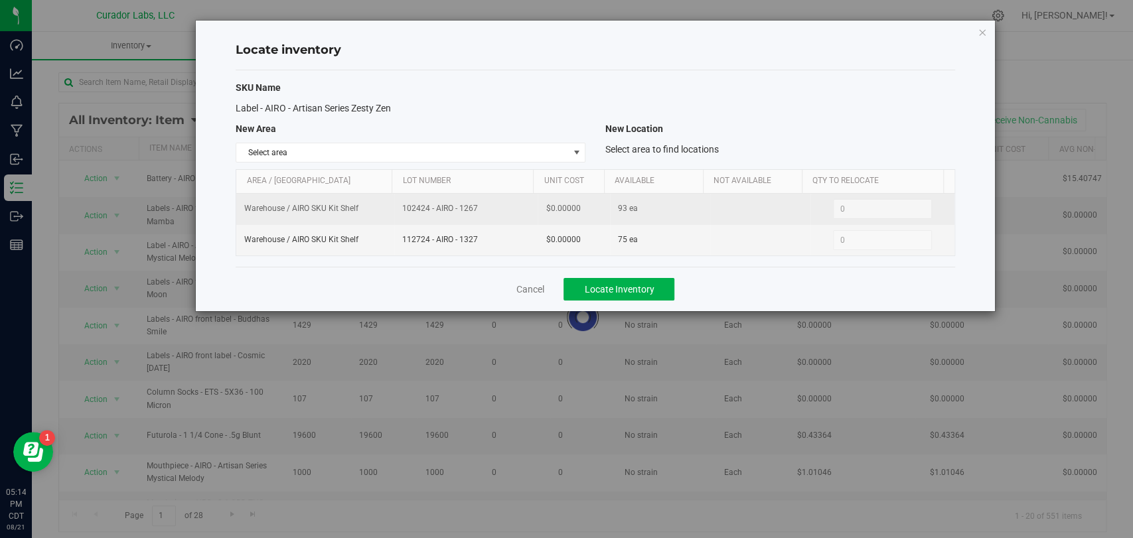
drag, startPoint x: 473, startPoint y: 205, endPoint x: 384, endPoint y: 202, distance: 89.0
click at [371, 206] on tr "Warehouse / AIRO SKU Kit Shelf 102424 - AIRO - 1267 $0.00000 93 ea 0 0" at bounding box center [595, 209] width 718 height 31
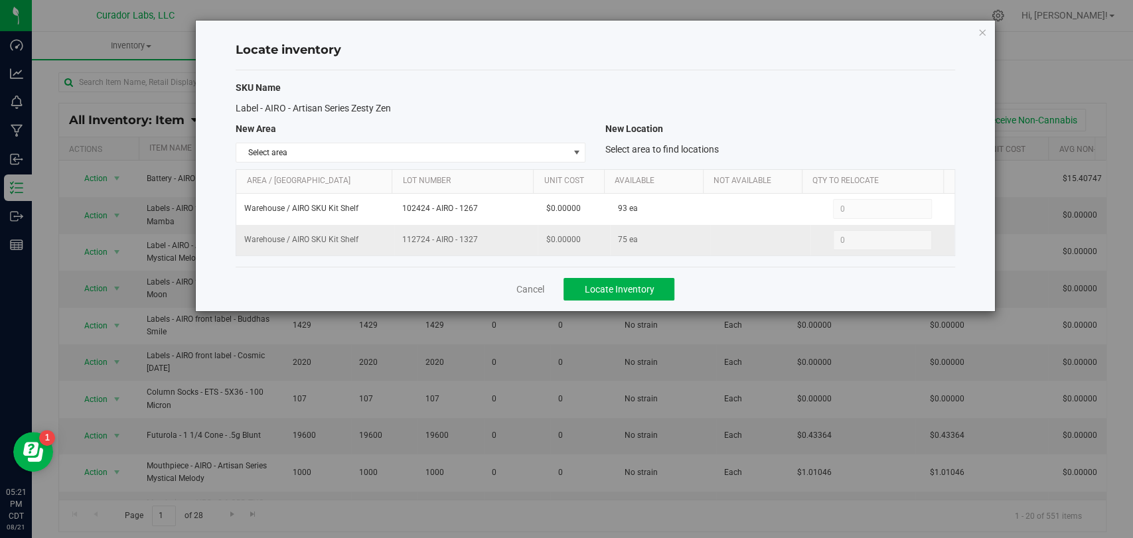
drag, startPoint x: 492, startPoint y: 246, endPoint x: 372, endPoint y: 244, distance: 120.2
click at [372, 244] on tr "Warehouse / AIRO SKU Kit Shelf 112724 - AIRO - 1327 $0.00000 75 ea 0 0" at bounding box center [595, 240] width 718 height 31
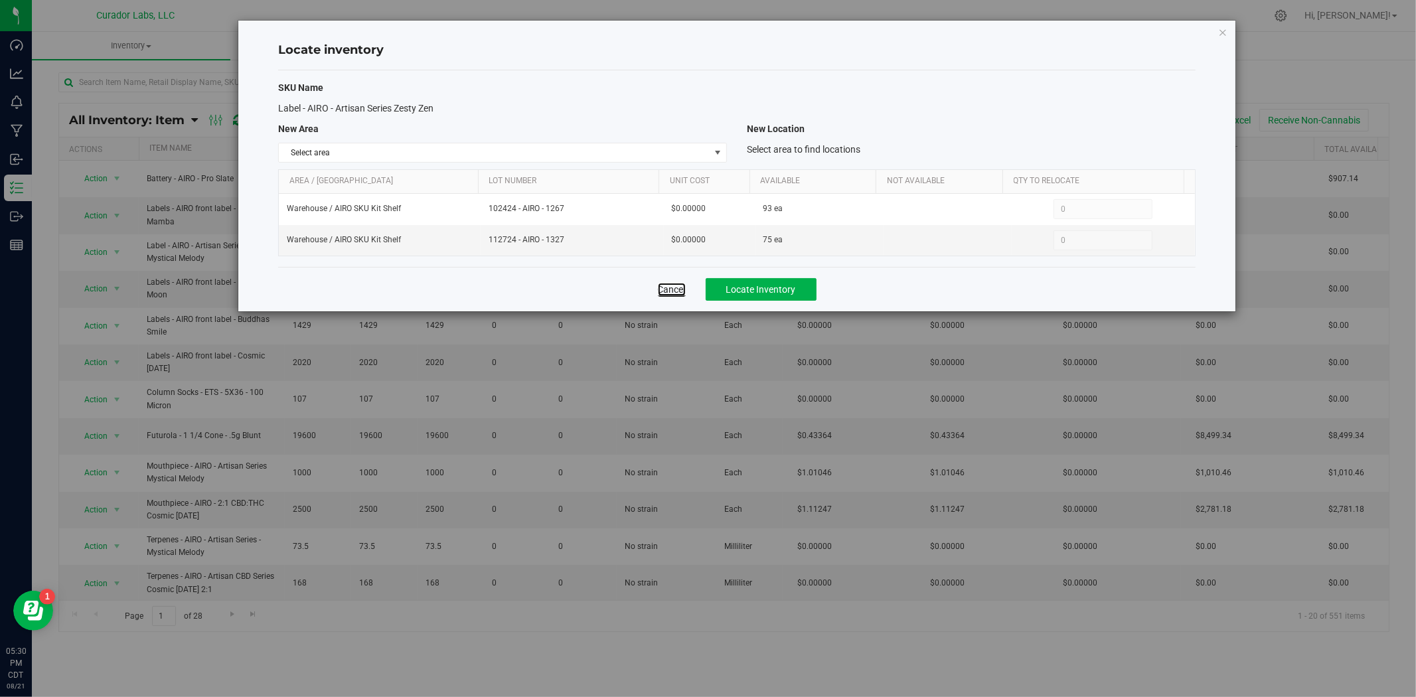
click at [668, 290] on link "Cancel" at bounding box center [672, 289] width 28 height 13
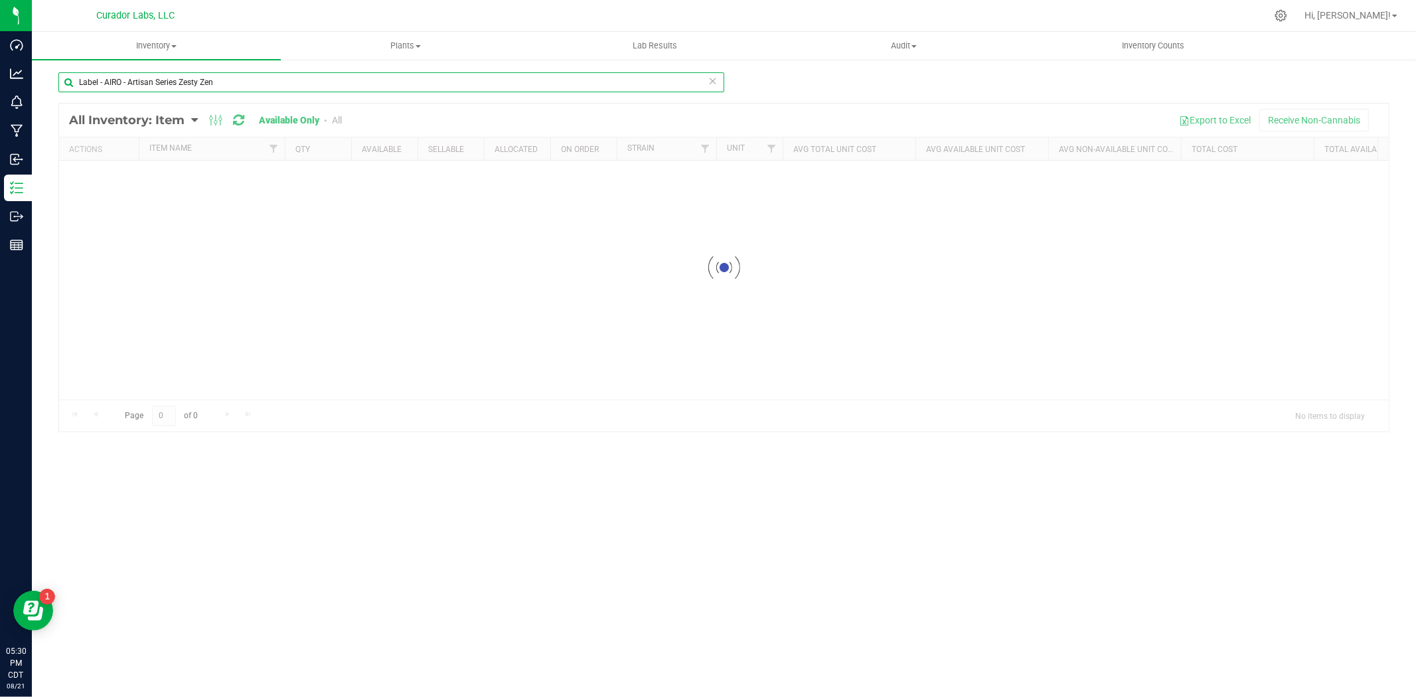
drag, startPoint x: 266, startPoint y: 82, endPoint x: 231, endPoint y: 71, distance: 36.8
click at [0, 64] on html "Dashboard Analytics Monitoring Manufacturing Inbound Inventory Outbound Reports…" at bounding box center [708, 348] width 1416 height 697
paste input "Cart - SafeBet - EZ Click Glass Distillate THC M Diamond MJ - 1mL"
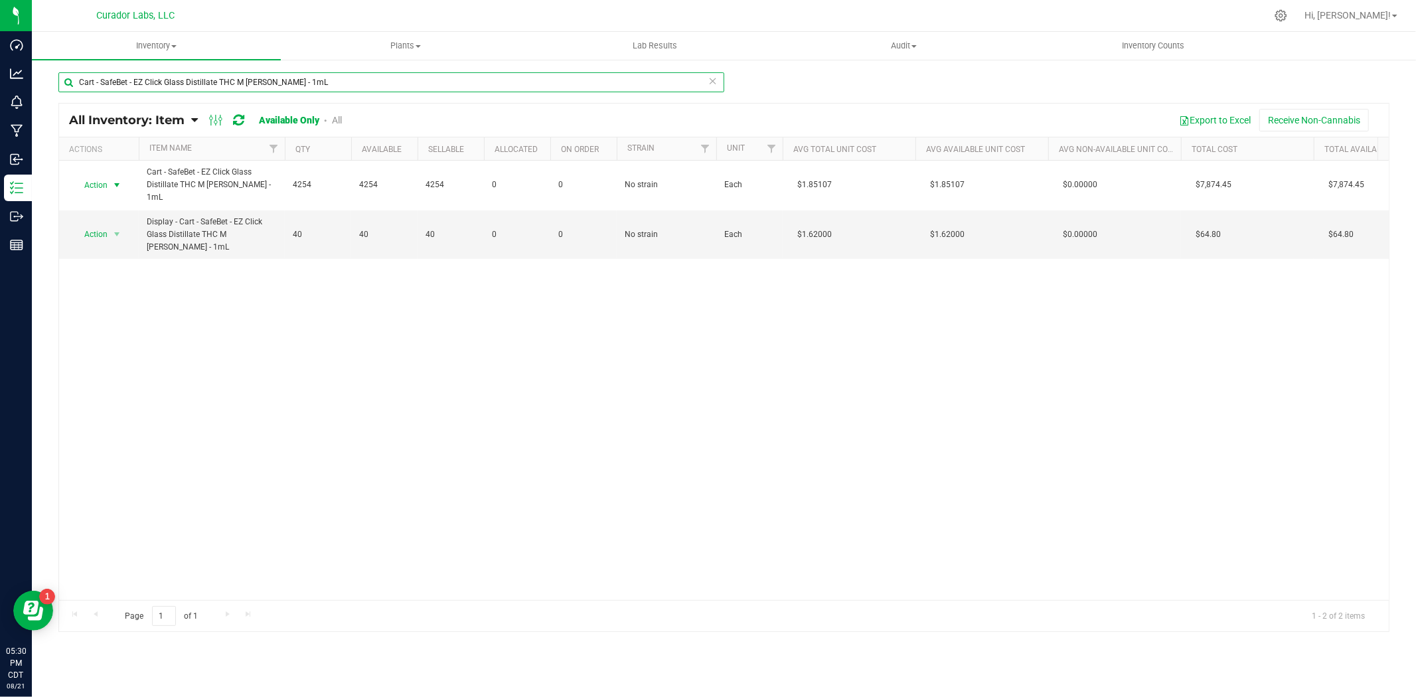
type input "Cart - SafeBet - EZ Click Glass Distillate THC M Diamond MJ - 1mL"
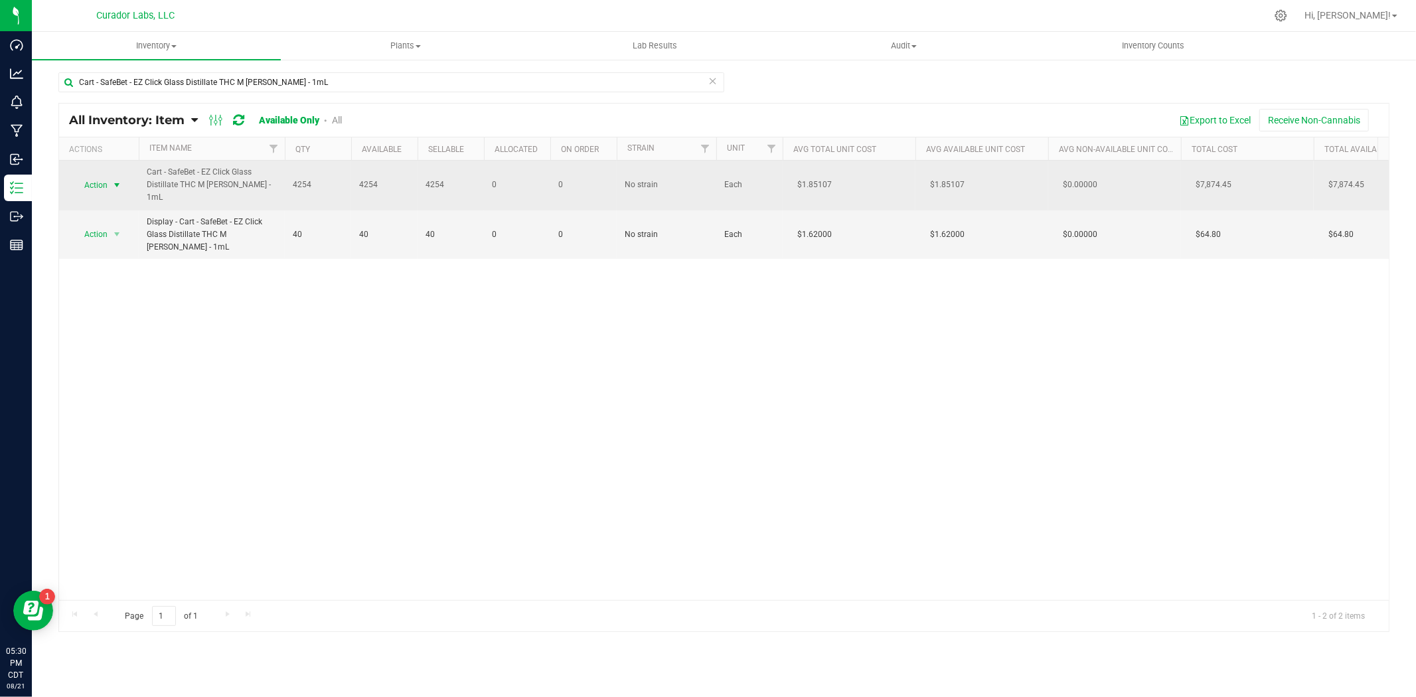
click at [101, 187] on span "Action" at bounding box center [90, 185] width 36 height 19
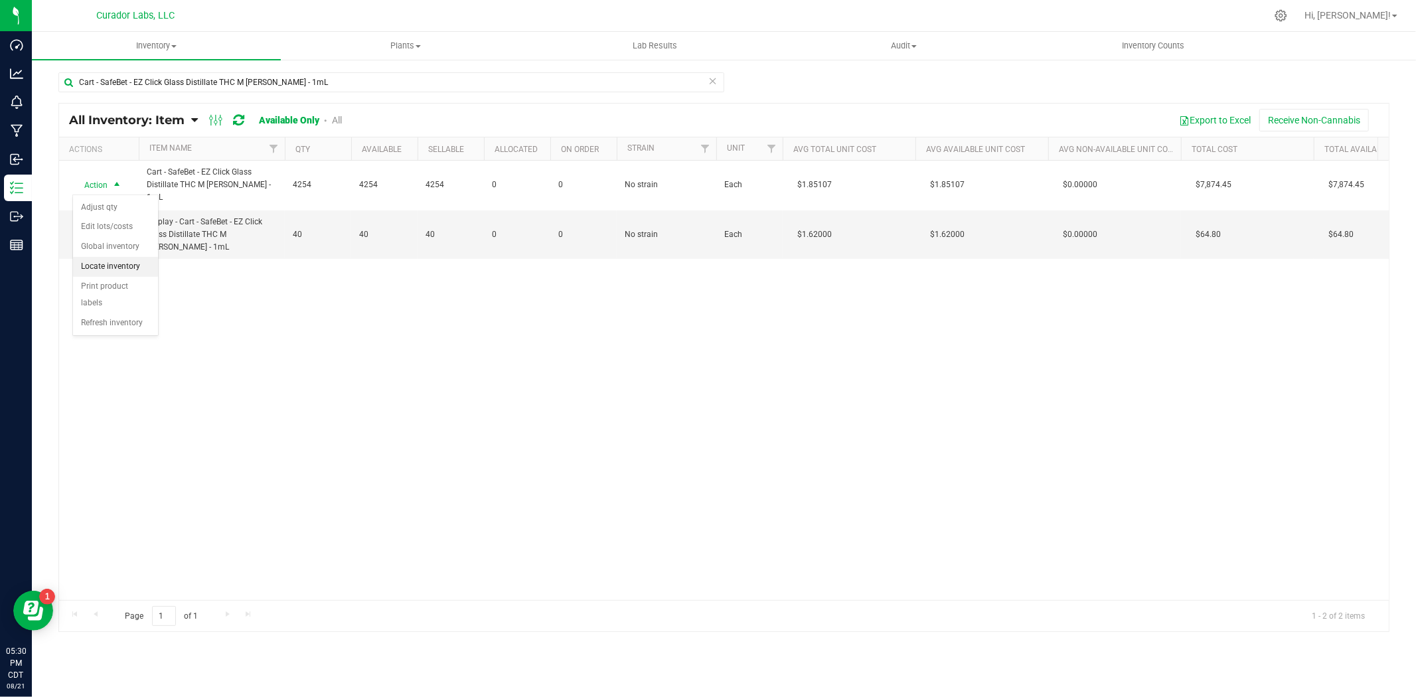
click at [112, 268] on li "Locate inventory" at bounding box center [115, 267] width 85 height 20
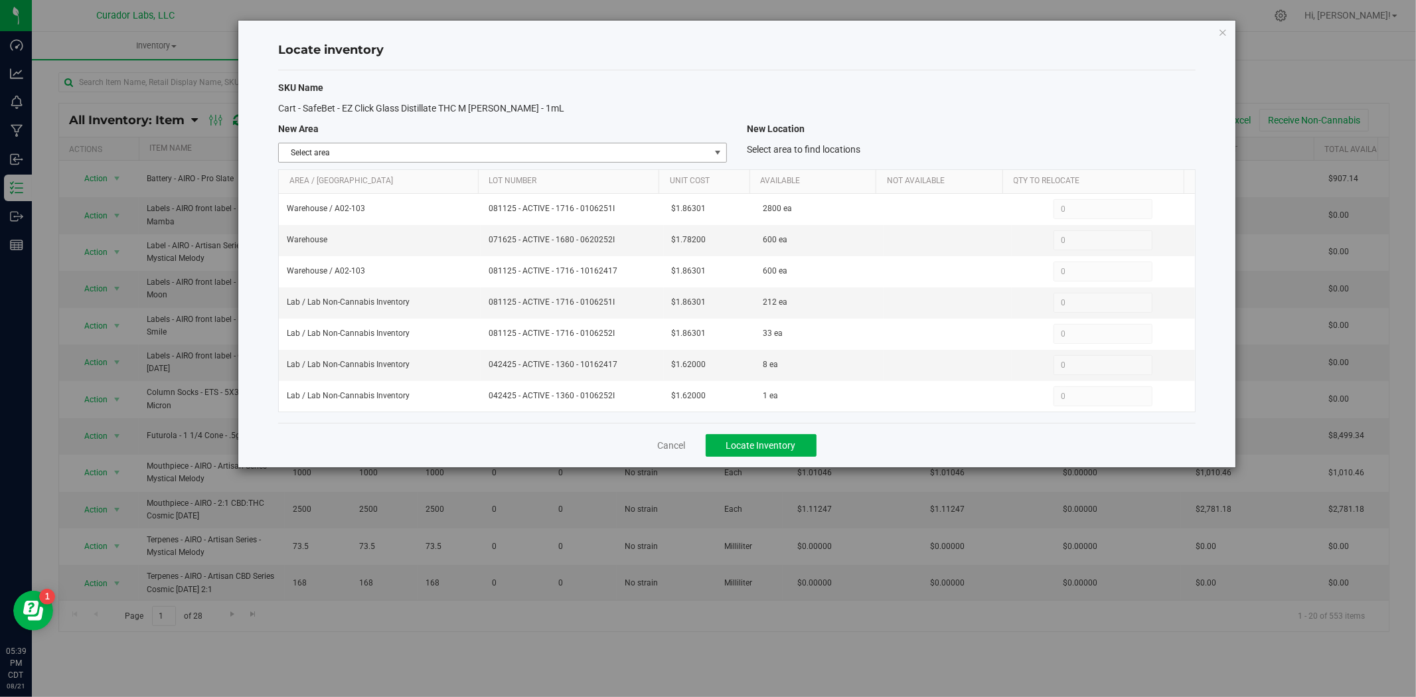
click at [631, 148] on span "Select area" at bounding box center [494, 152] width 431 height 19
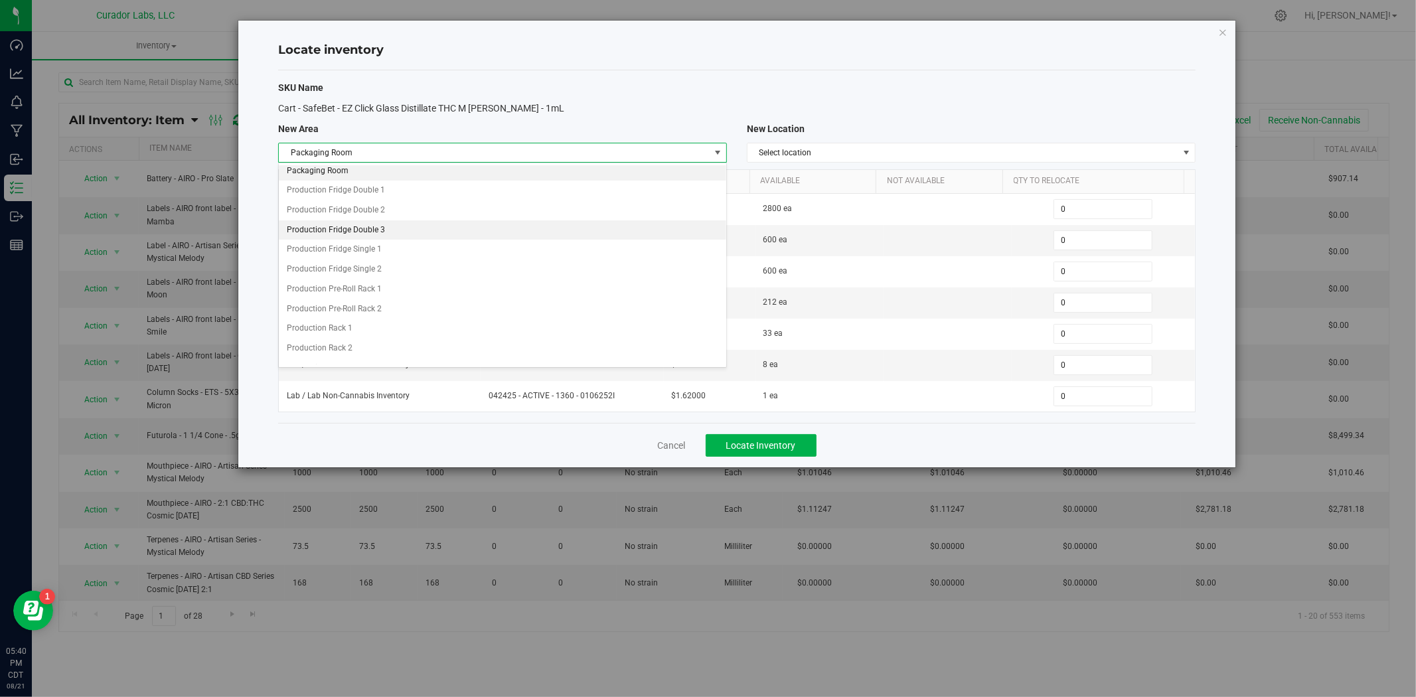
scroll to position [714, 0]
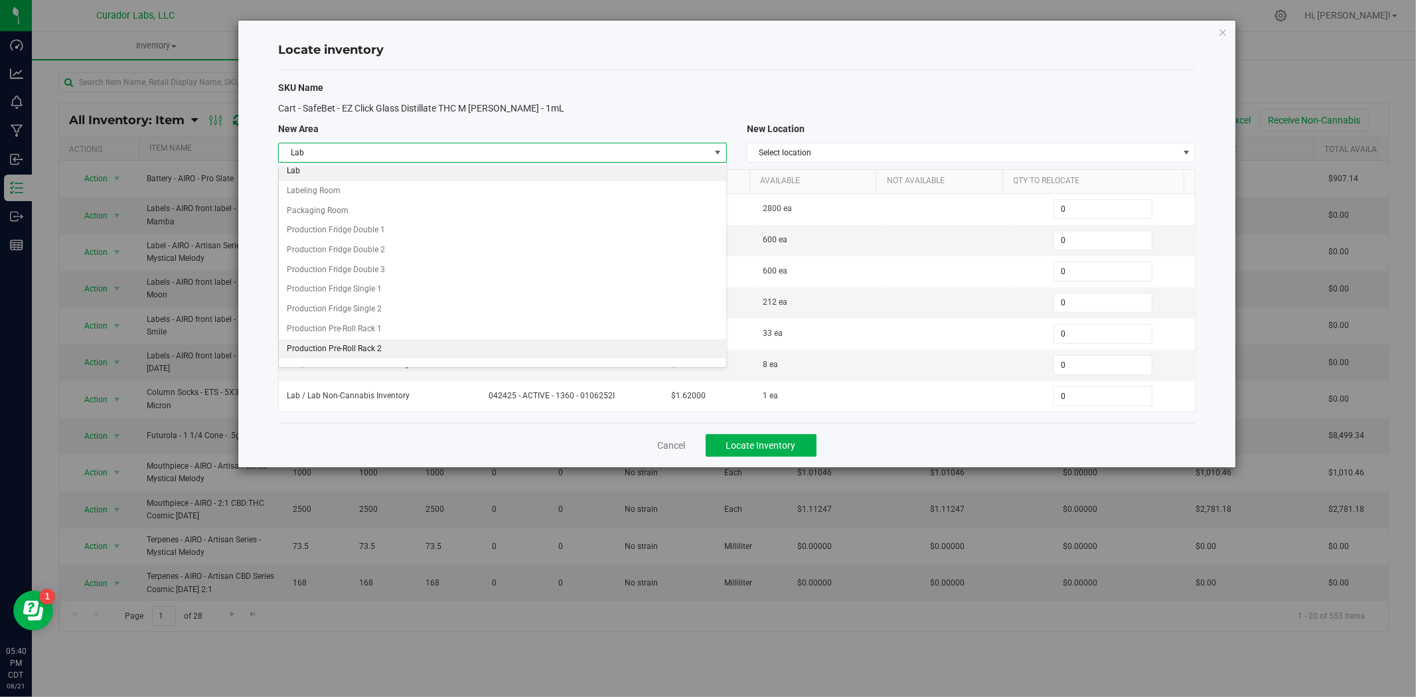
drag, startPoint x: 363, startPoint y: 177, endPoint x: 394, endPoint y: 175, distance: 31.3
click at [363, 177] on li "Lab" at bounding box center [503, 171] width 448 height 20
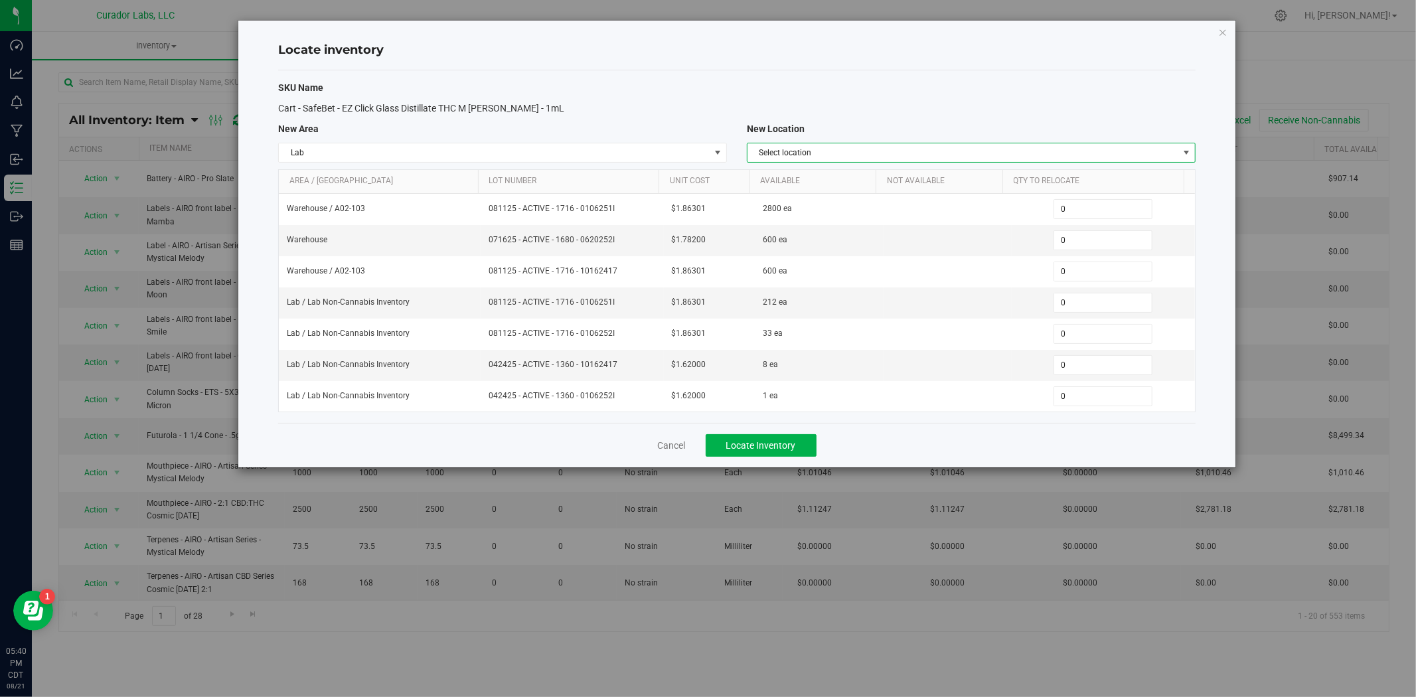
click at [798, 151] on span "Select location" at bounding box center [963, 152] width 431 height 19
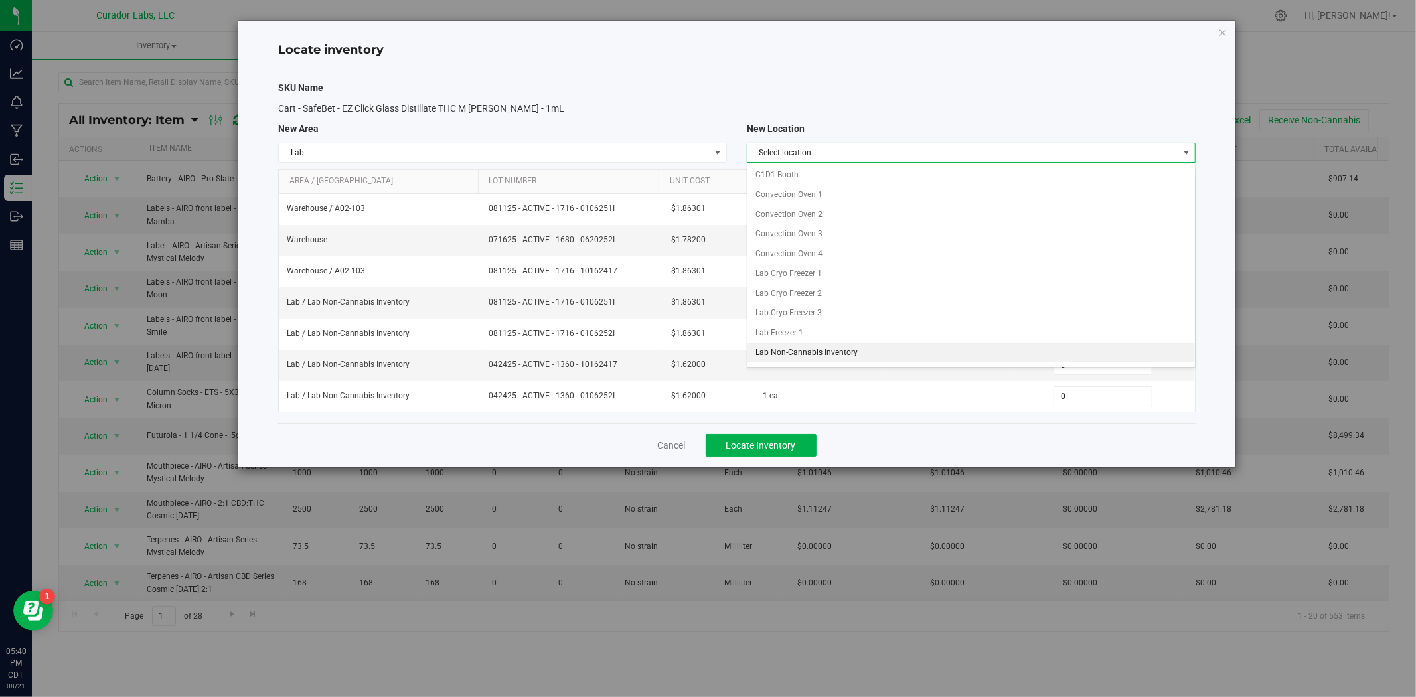
click at [812, 361] on li "Lab Non-Cannabis Inventory" at bounding box center [972, 353] width 448 height 20
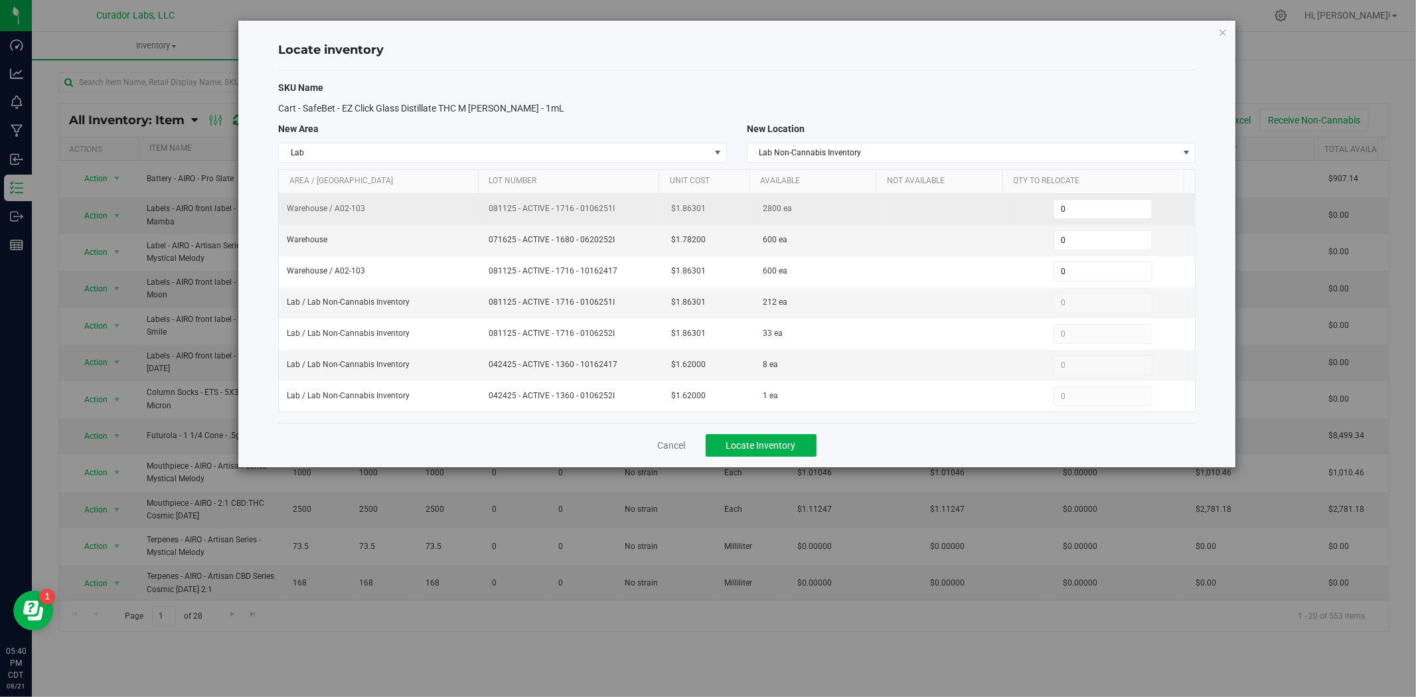
drag, startPoint x: 614, startPoint y: 210, endPoint x: 458, endPoint y: 210, distance: 155.4
click at [458, 210] on tr "Warehouse / A02-103 081125 - ACTIVE - 1716 - 0106251I $1.86301 2800 ea 0 0" at bounding box center [737, 209] width 916 height 31
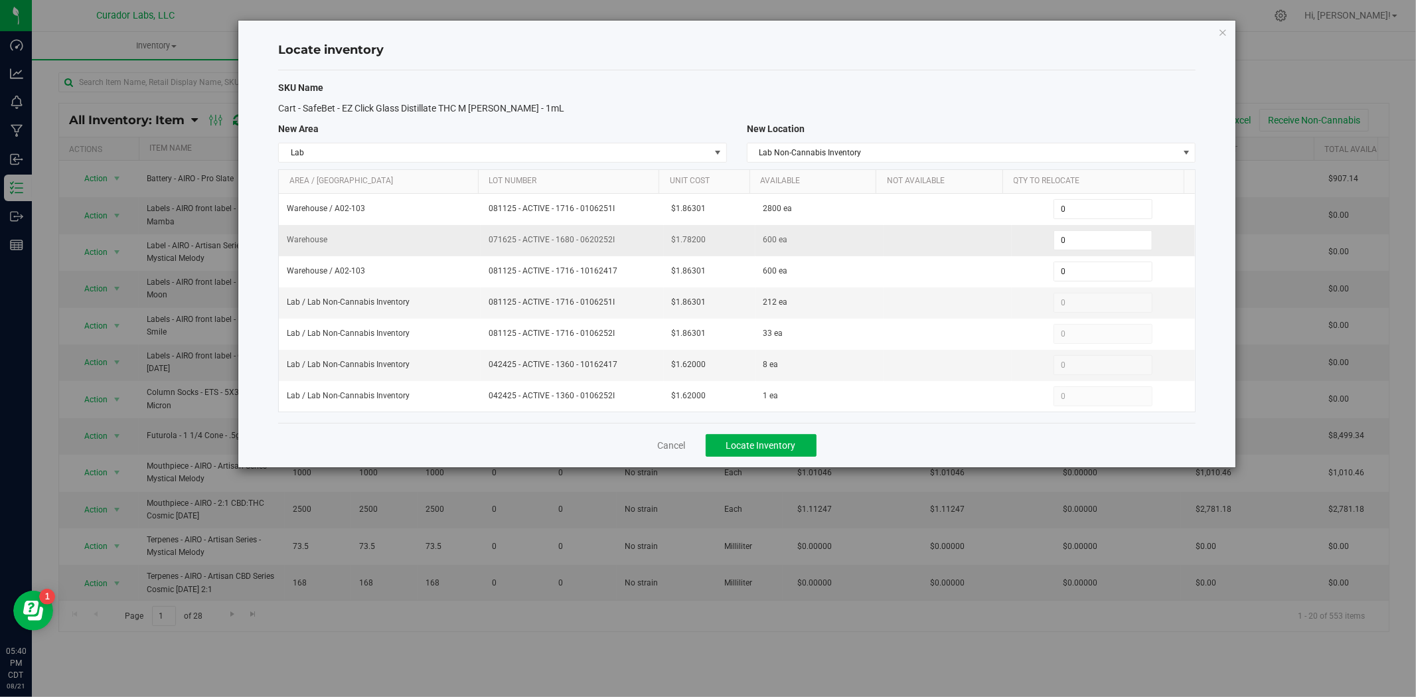
drag, startPoint x: 553, startPoint y: 244, endPoint x: 483, endPoint y: 247, distance: 70.4
click at [469, 244] on tr "Warehouse 071625 - ACTIVE - 1680 - 0620252I $1.78200 600 ea 0 0" at bounding box center [737, 240] width 916 height 31
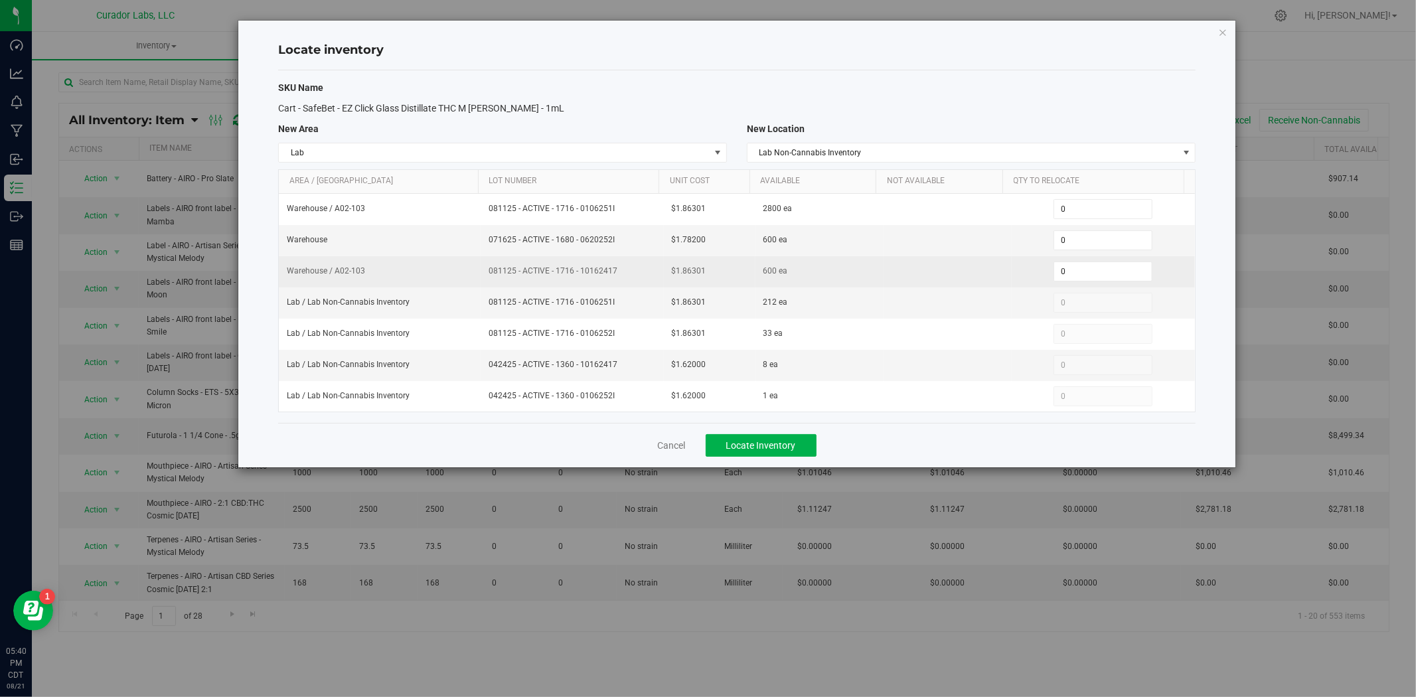
drag, startPoint x: 565, startPoint y: 274, endPoint x: 450, endPoint y: 273, distance: 114.9
click at [450, 273] on tr "Warehouse / A02-103 081125 - ACTIVE - 1716 - 10162417 $1.86301 600 ea 0 0" at bounding box center [737, 271] width 916 height 31
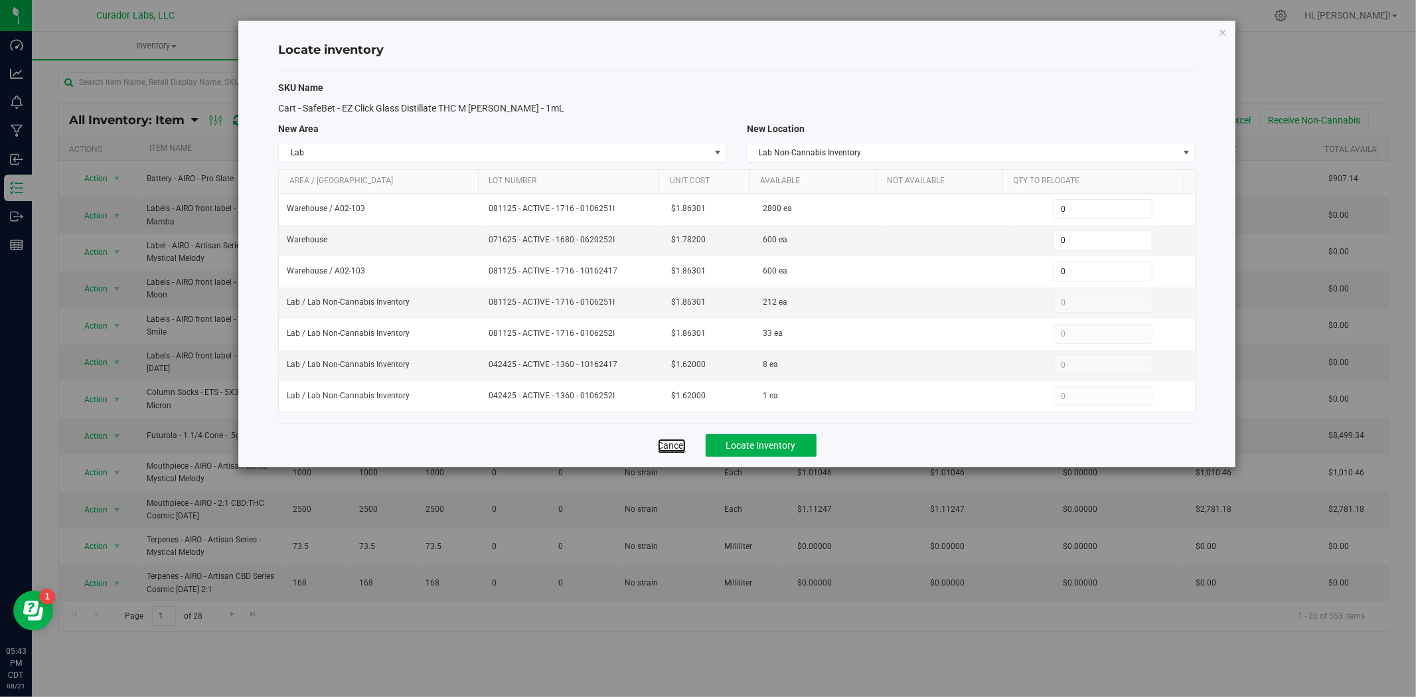
click at [671, 445] on link "Cancel" at bounding box center [672, 445] width 28 height 13
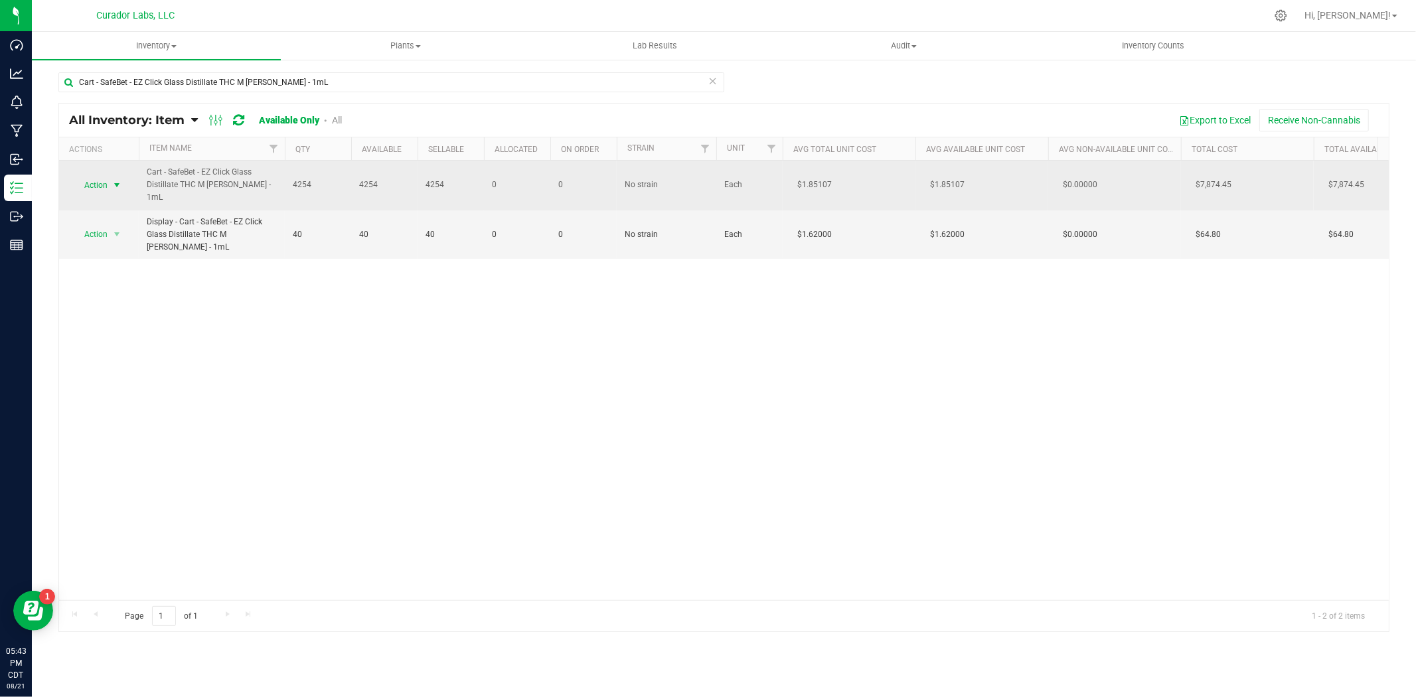
click at [113, 186] on span "select" at bounding box center [117, 185] width 11 height 11
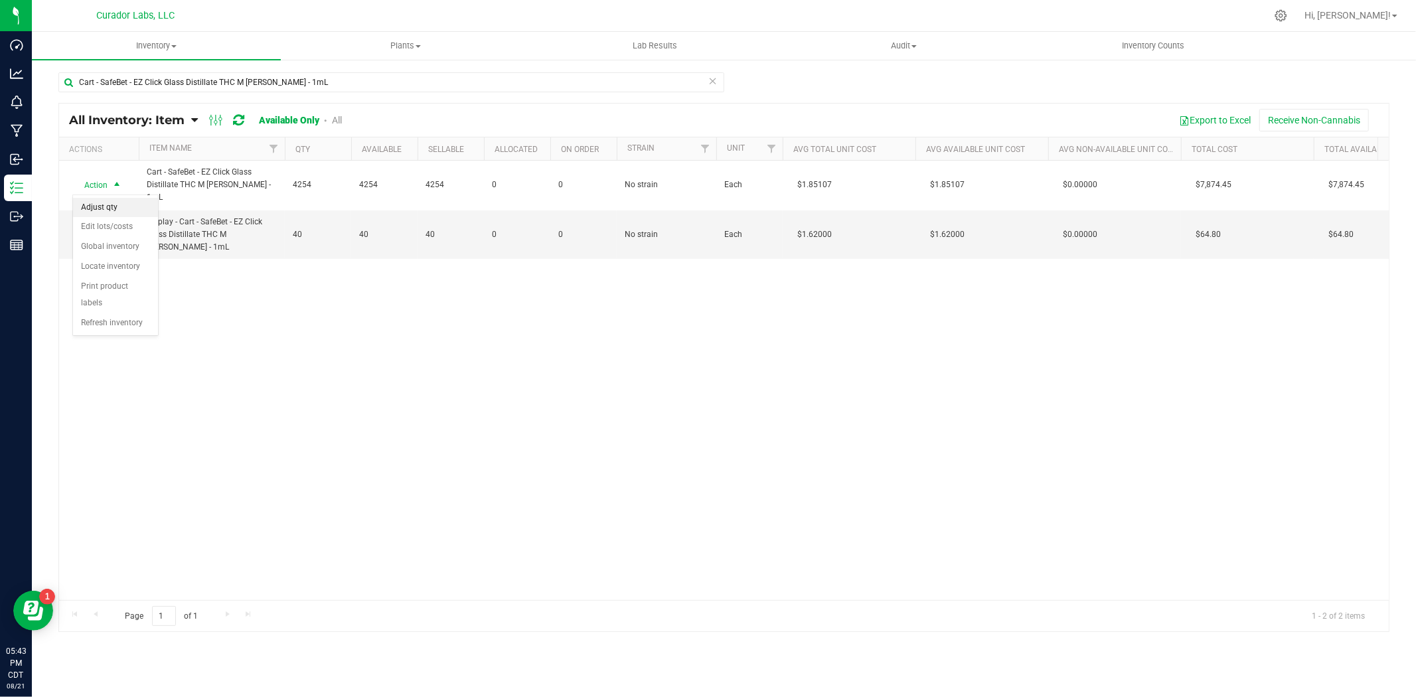
click at [131, 210] on li "Adjust qty" at bounding box center [115, 208] width 85 height 20
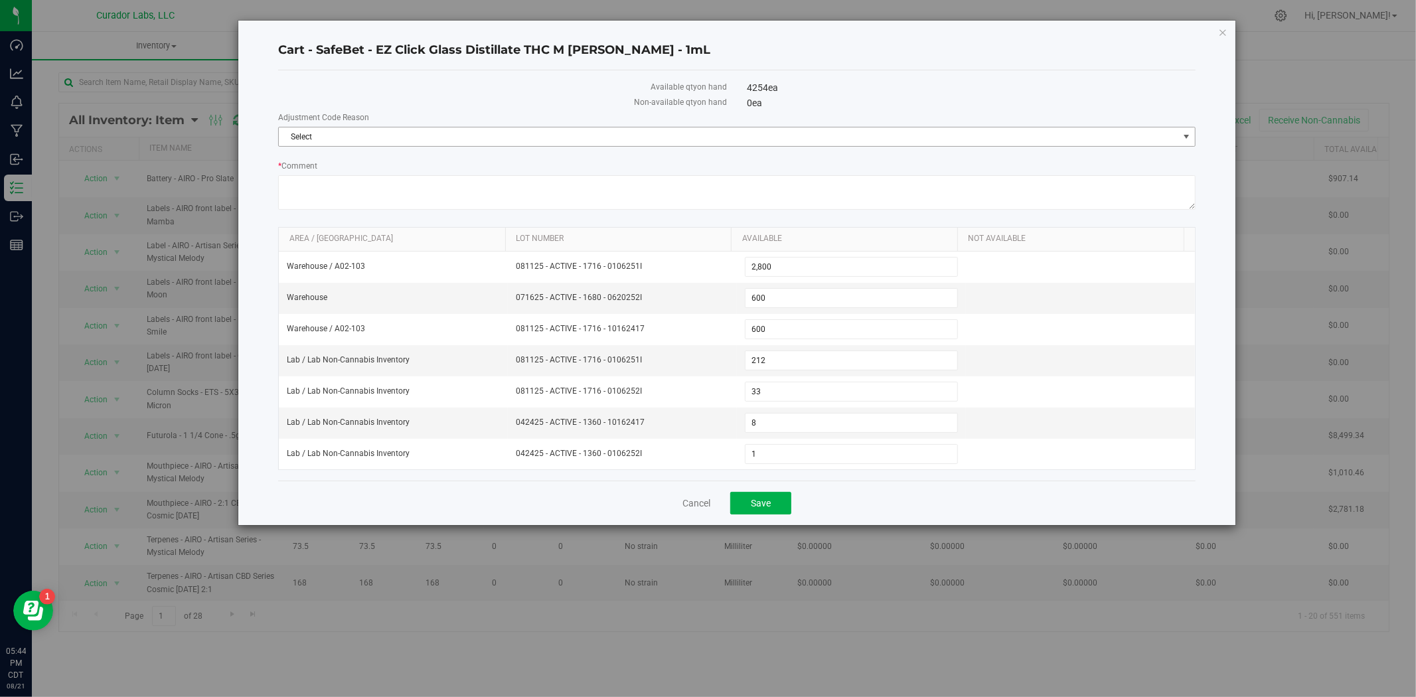
click at [600, 142] on span "Select" at bounding box center [729, 136] width 900 height 19
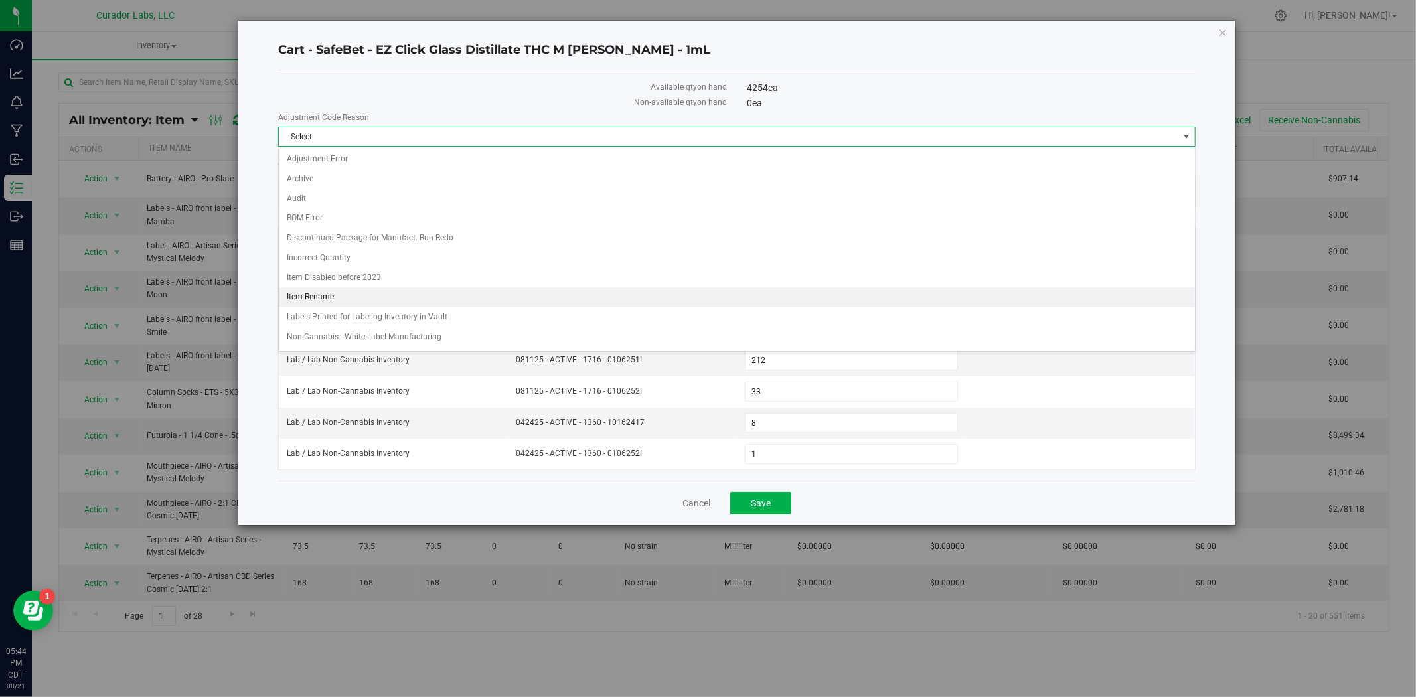
scroll to position [277, 0]
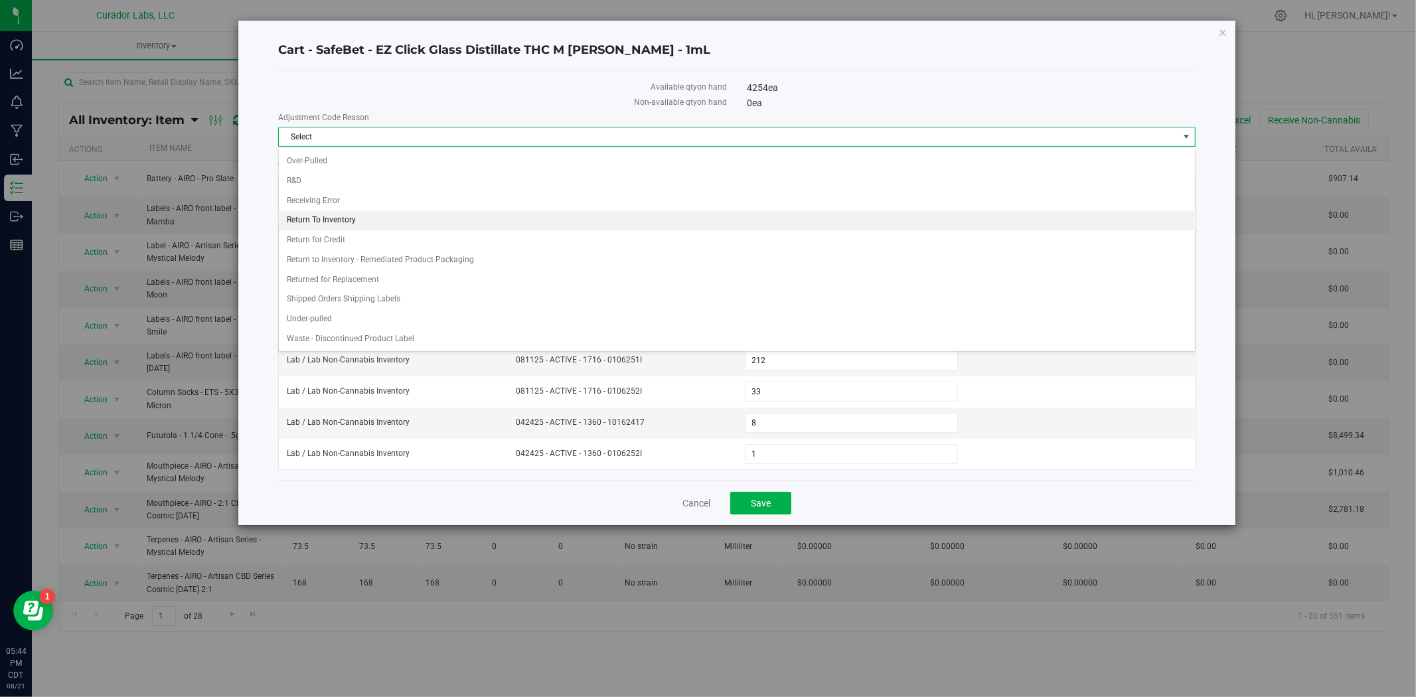
click at [395, 221] on li "Return To Inventory" at bounding box center [737, 220] width 916 height 20
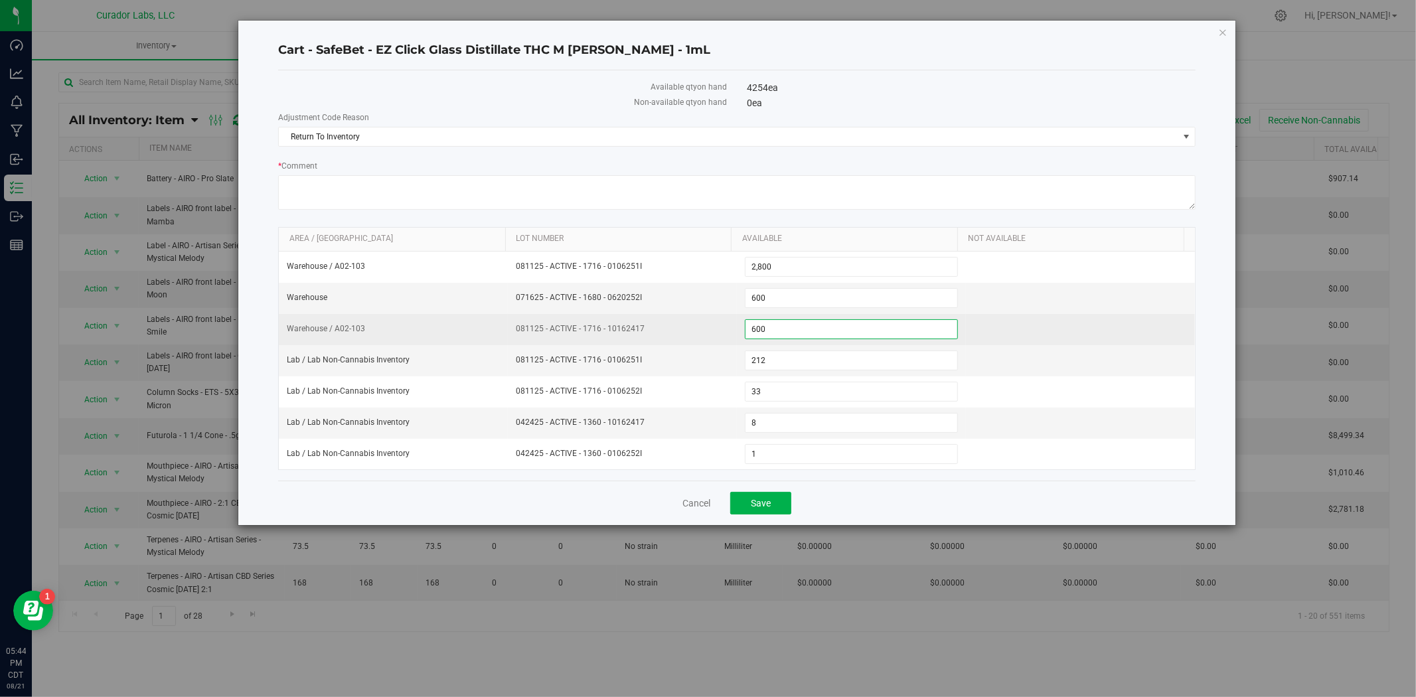
drag, startPoint x: 765, startPoint y: 329, endPoint x: 631, endPoint y: 332, distance: 134.2
click at [618, 331] on tr "Warehouse / A02-103 081125 - ACTIVE - 1716 - 10162417 600 600" at bounding box center [737, 329] width 916 height 31
click at [666, 330] on span "081125 - ACTIVE - 1716 - 10162417" at bounding box center [622, 329] width 213 height 13
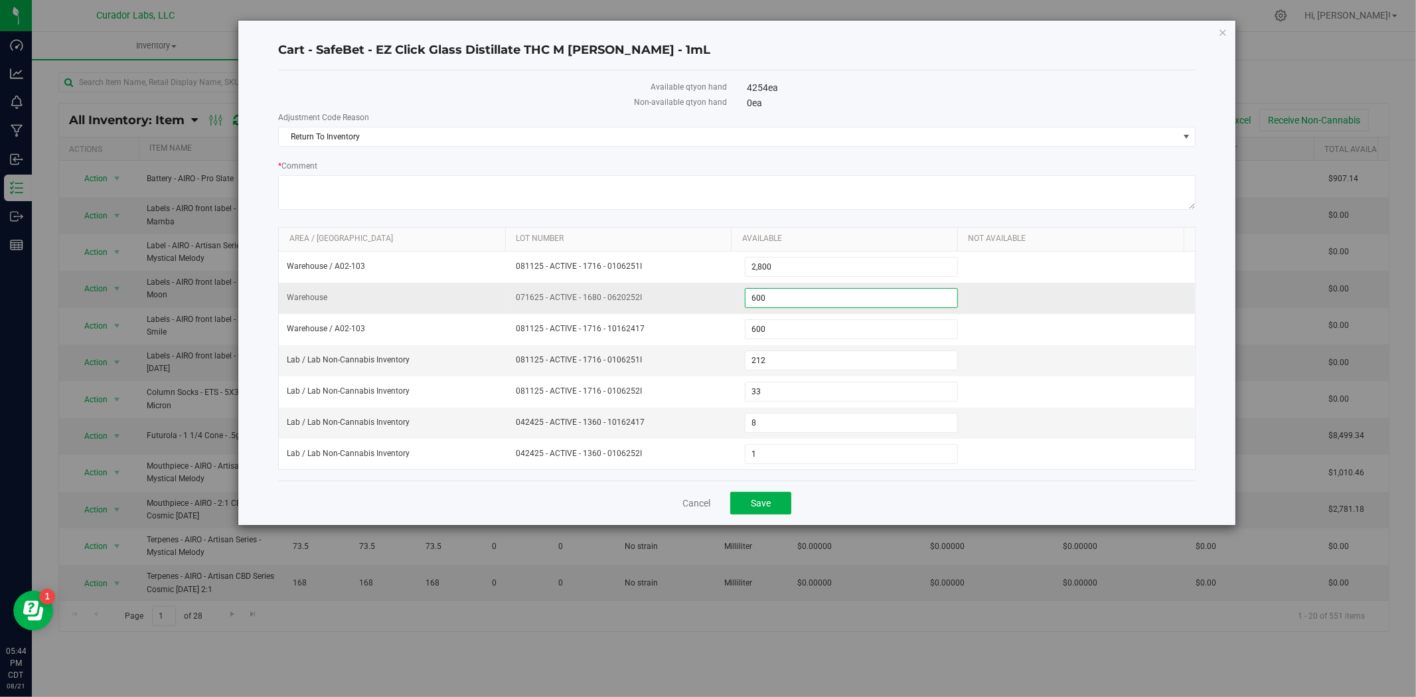
drag, startPoint x: 768, startPoint y: 307, endPoint x: 706, endPoint y: 302, distance: 62.0
click at [706, 302] on tr "Warehouse 071625 - ACTIVE - 1680 - 0620252I 600 600" at bounding box center [737, 298] width 916 height 31
type input "1200"
click at [757, 503] on span "Save" at bounding box center [761, 503] width 20 height 11
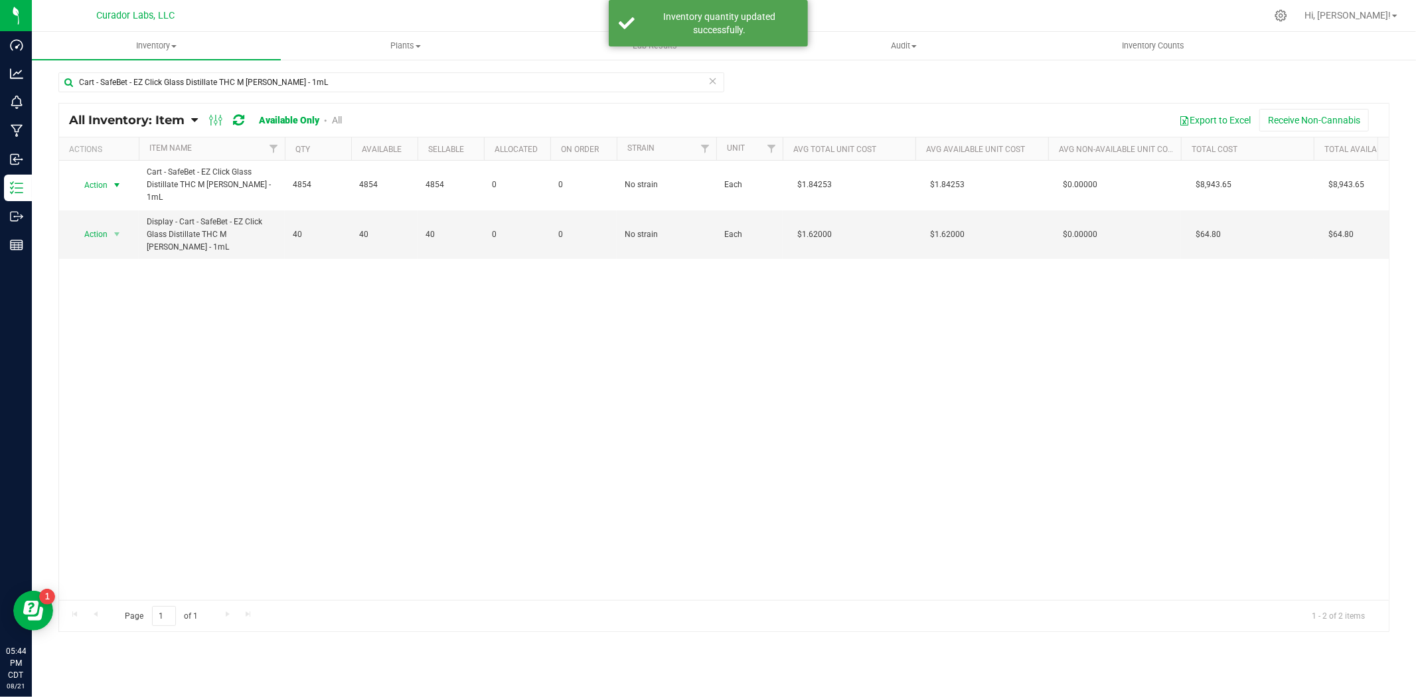
click at [104, 184] on span "Action" at bounding box center [90, 185] width 36 height 19
click at [129, 260] on li "Locate inventory" at bounding box center [115, 267] width 85 height 20
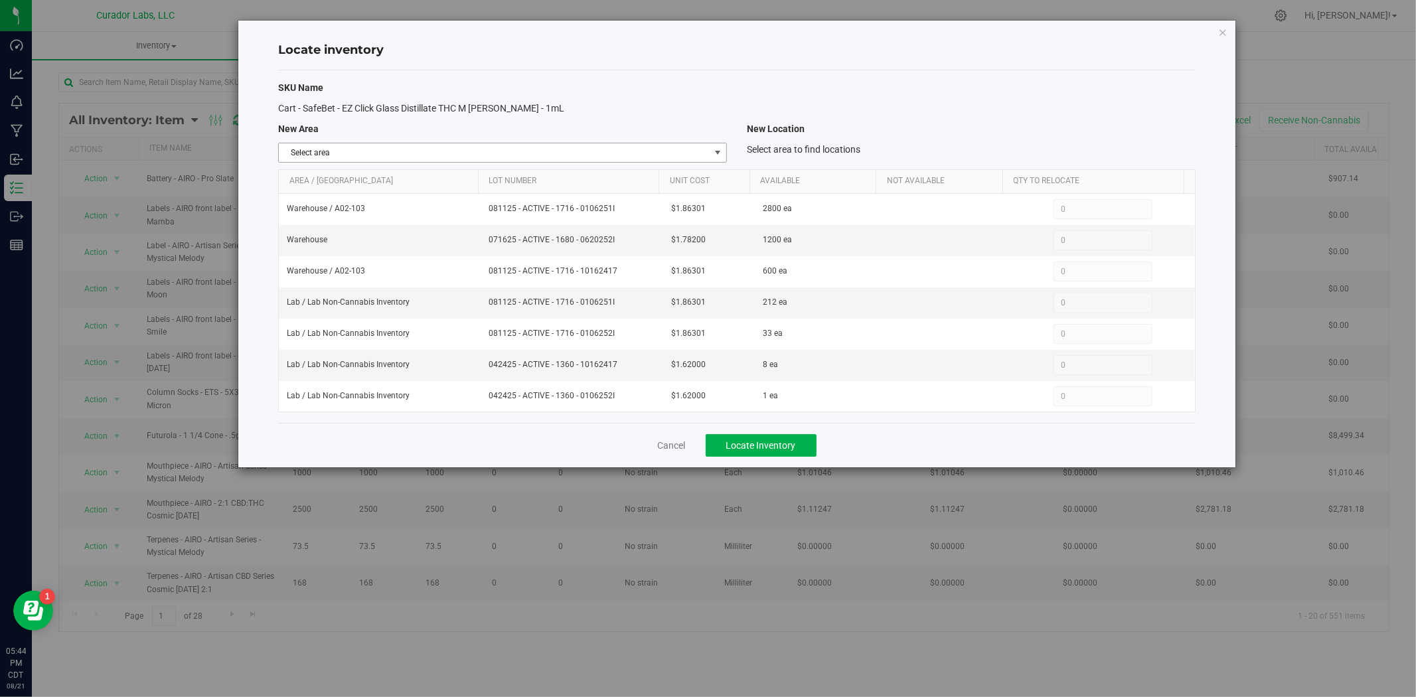
click at [565, 145] on span "Select area" at bounding box center [494, 152] width 431 height 19
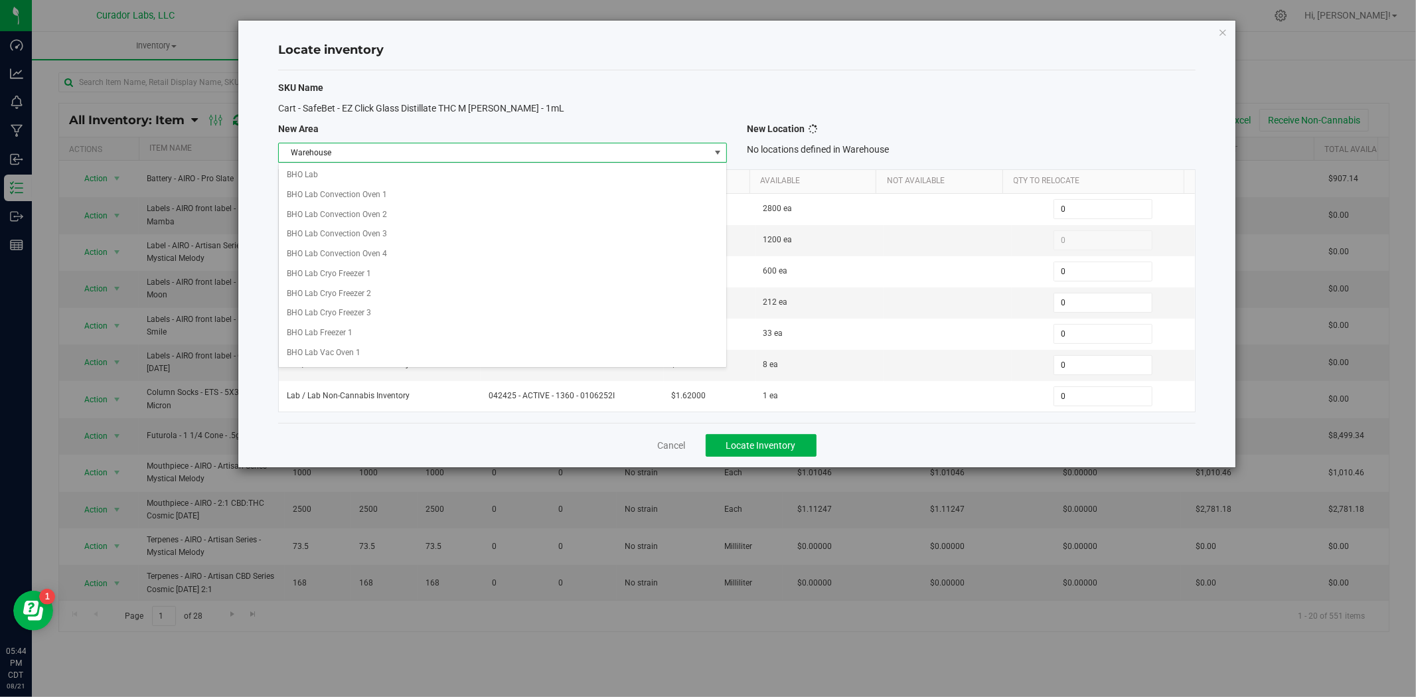
scroll to position [1052, 0]
click at [494, 352] on li "Warehouse" at bounding box center [503, 347] width 448 height 20
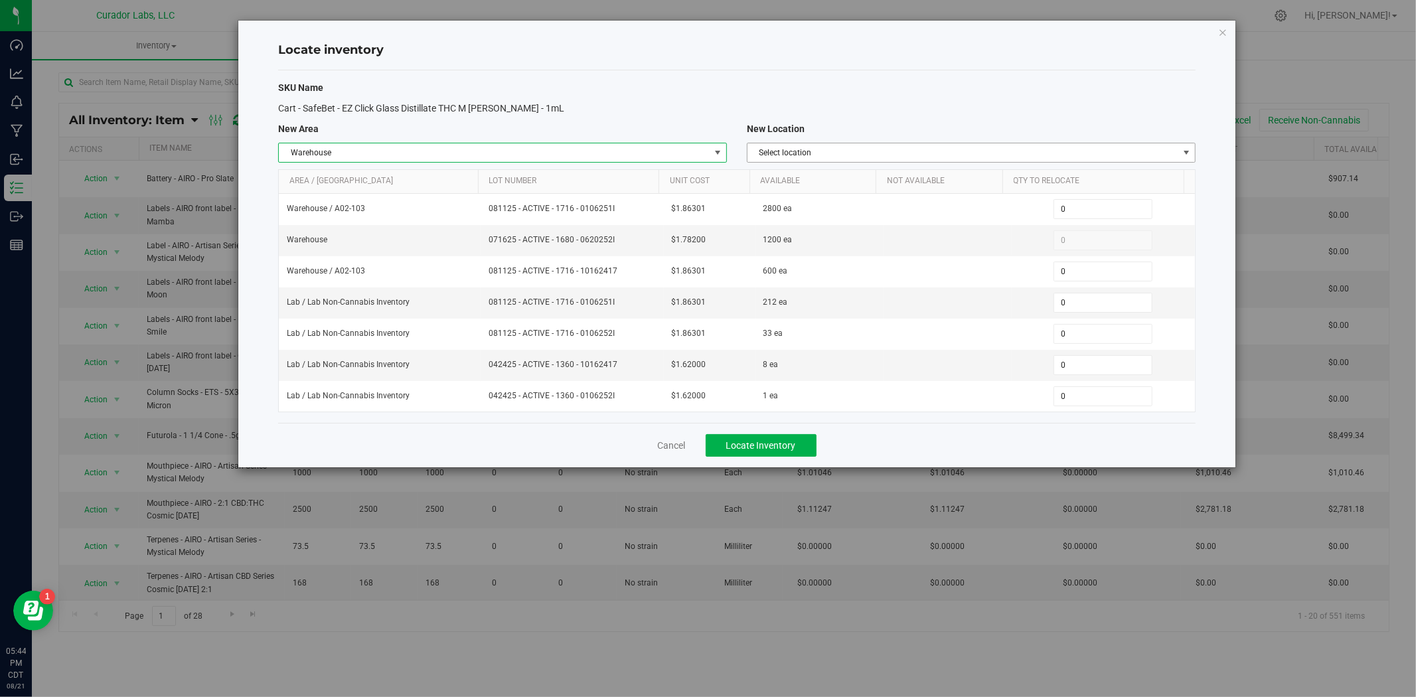
click at [833, 154] on span "Select location" at bounding box center [963, 152] width 431 height 19
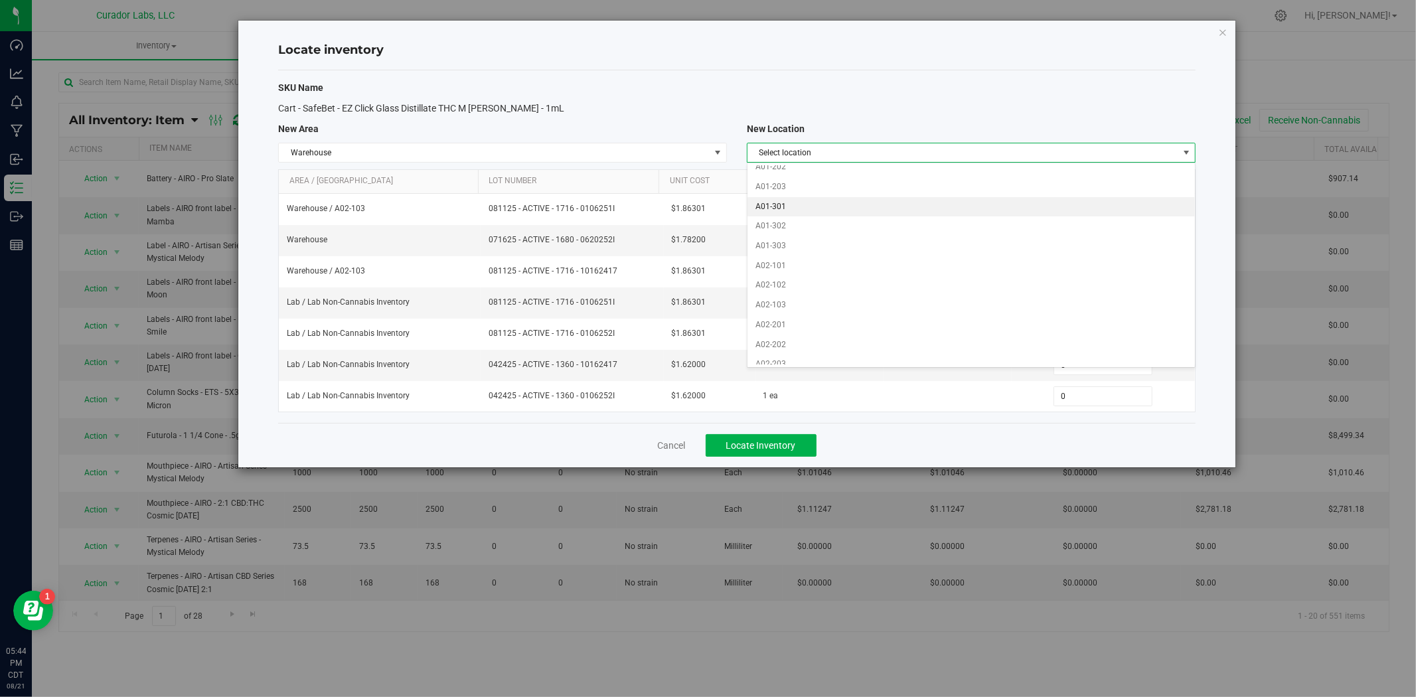
scroll to position [98, 0]
click at [797, 295] on li "A02-103" at bounding box center [972, 295] width 448 height 20
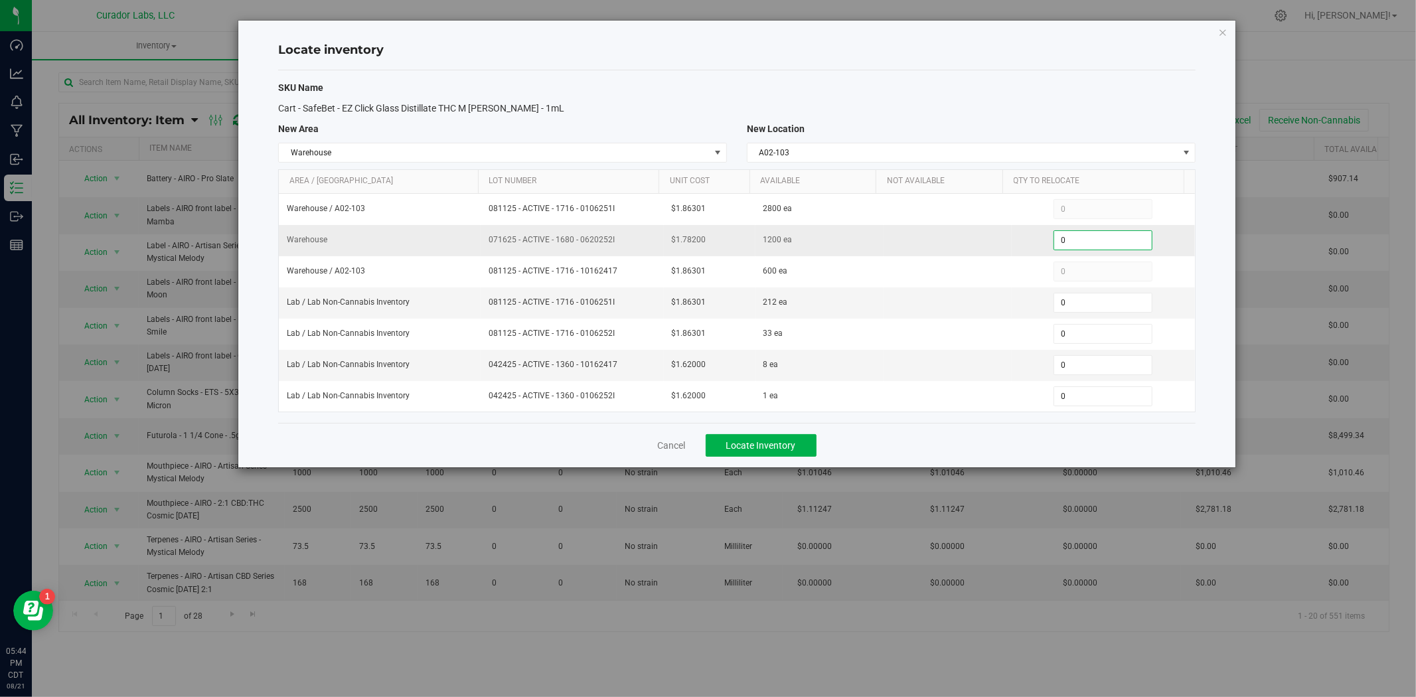
drag, startPoint x: 1058, startPoint y: 239, endPoint x: 997, endPoint y: 247, distance: 61.6
click at [996, 247] on tr "Warehouse 071625 - ACTIVE - 1680 - 0620252I $1.78200 1200 ea 0 0" at bounding box center [737, 240] width 916 height 31
type input "600"
click at [755, 457] on button "Locate Inventory" at bounding box center [761, 445] width 111 height 23
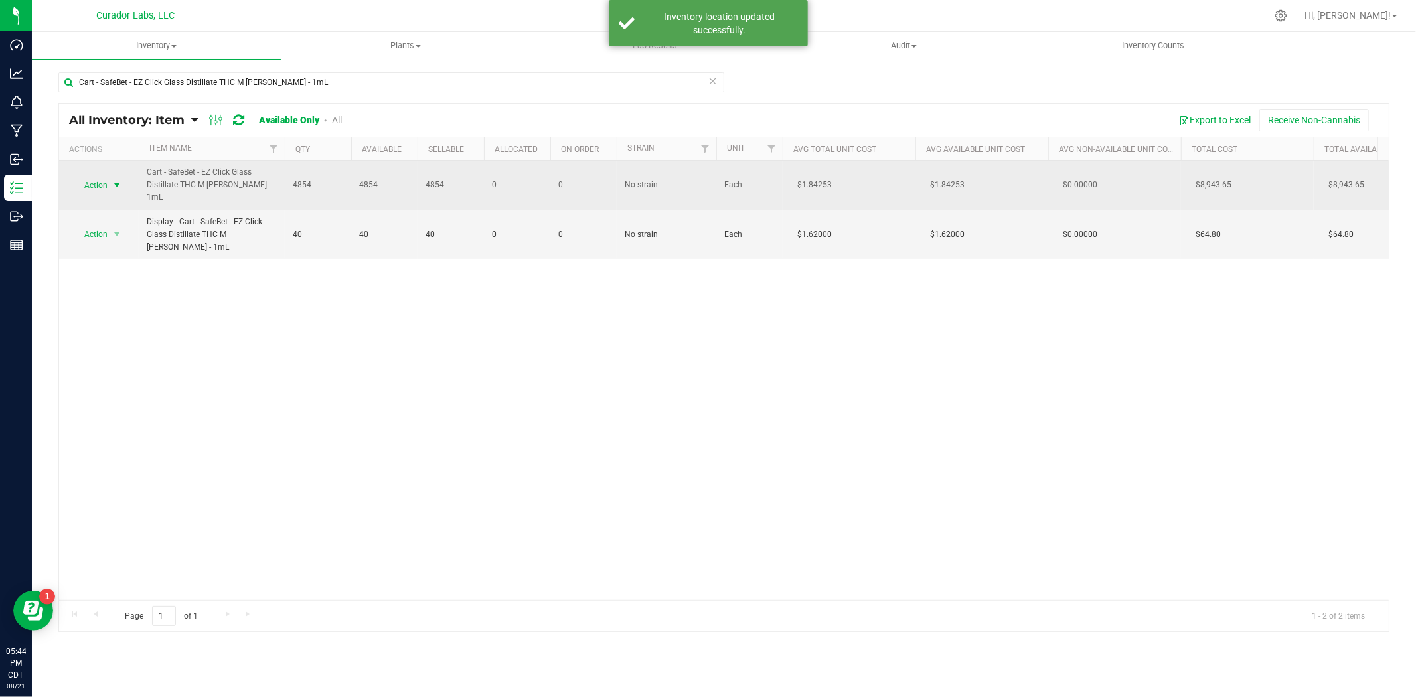
click at [115, 189] on span "select" at bounding box center [117, 185] width 11 height 11
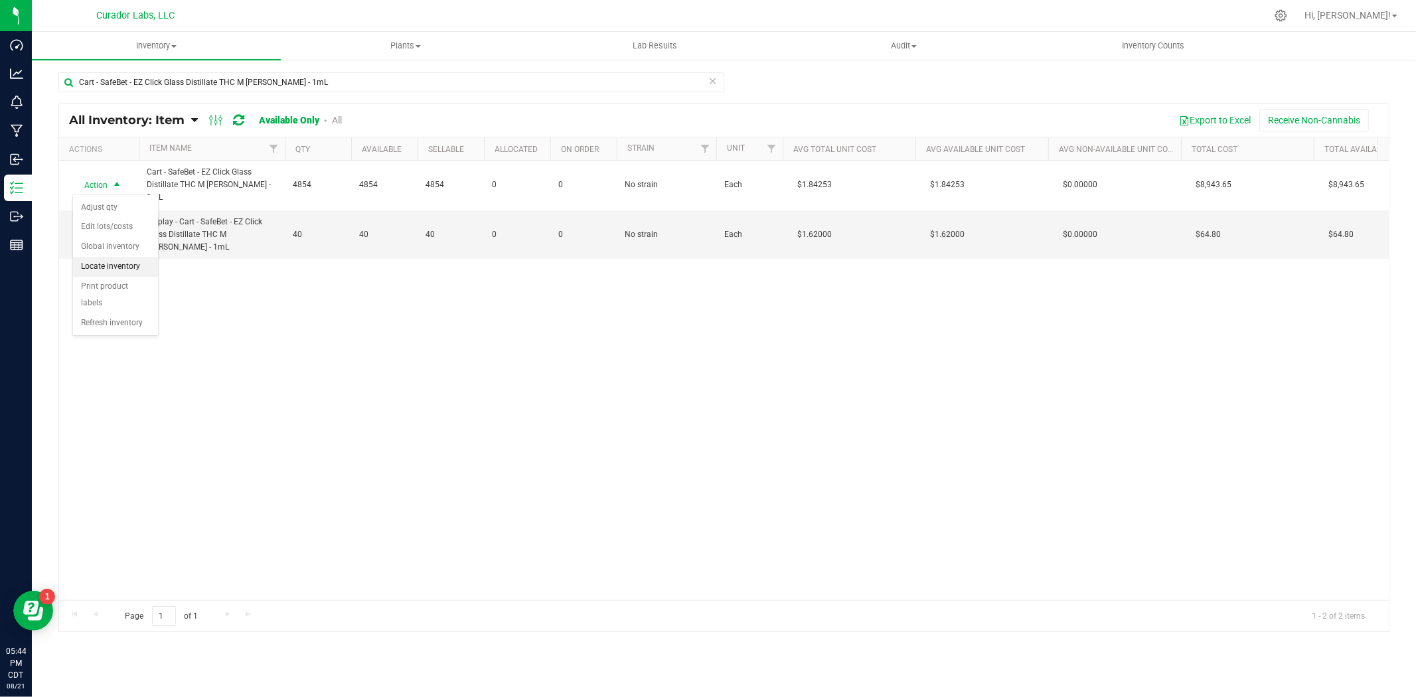
click at [147, 269] on li "Locate inventory" at bounding box center [115, 267] width 85 height 20
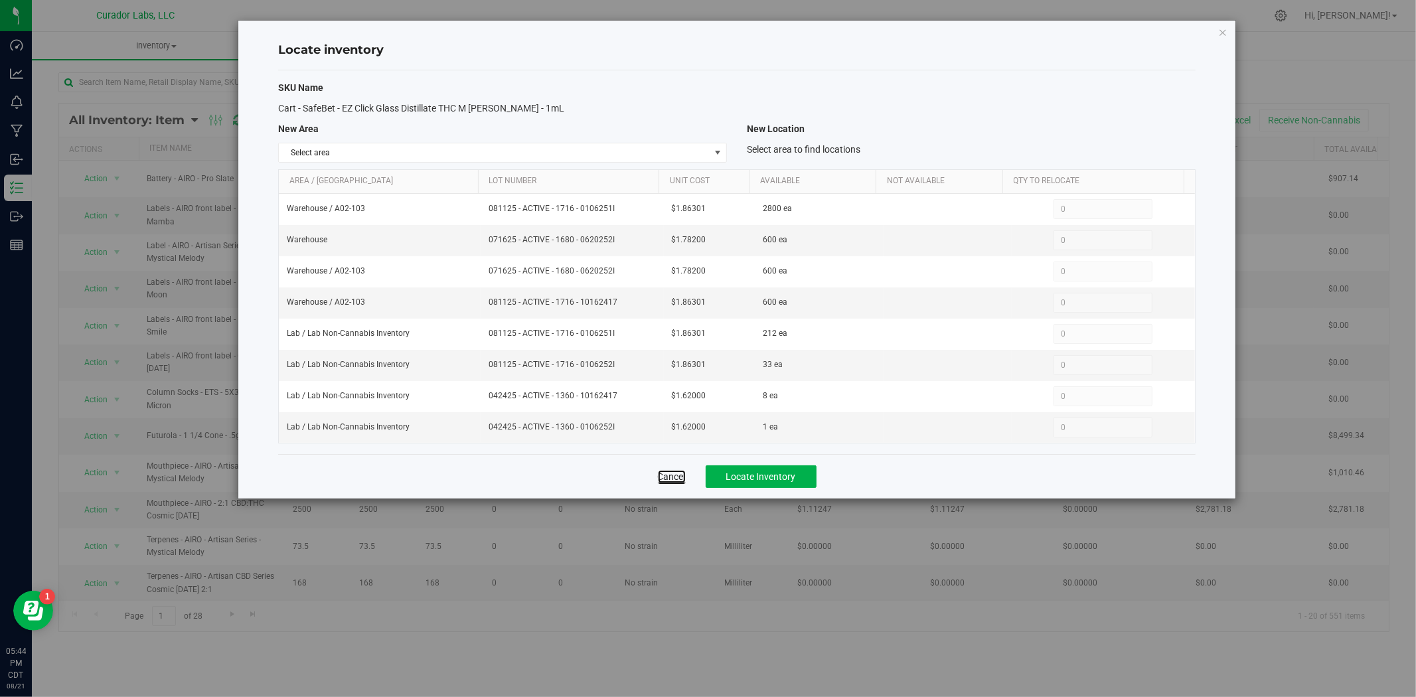
click at [673, 479] on link "Cancel" at bounding box center [672, 476] width 28 height 13
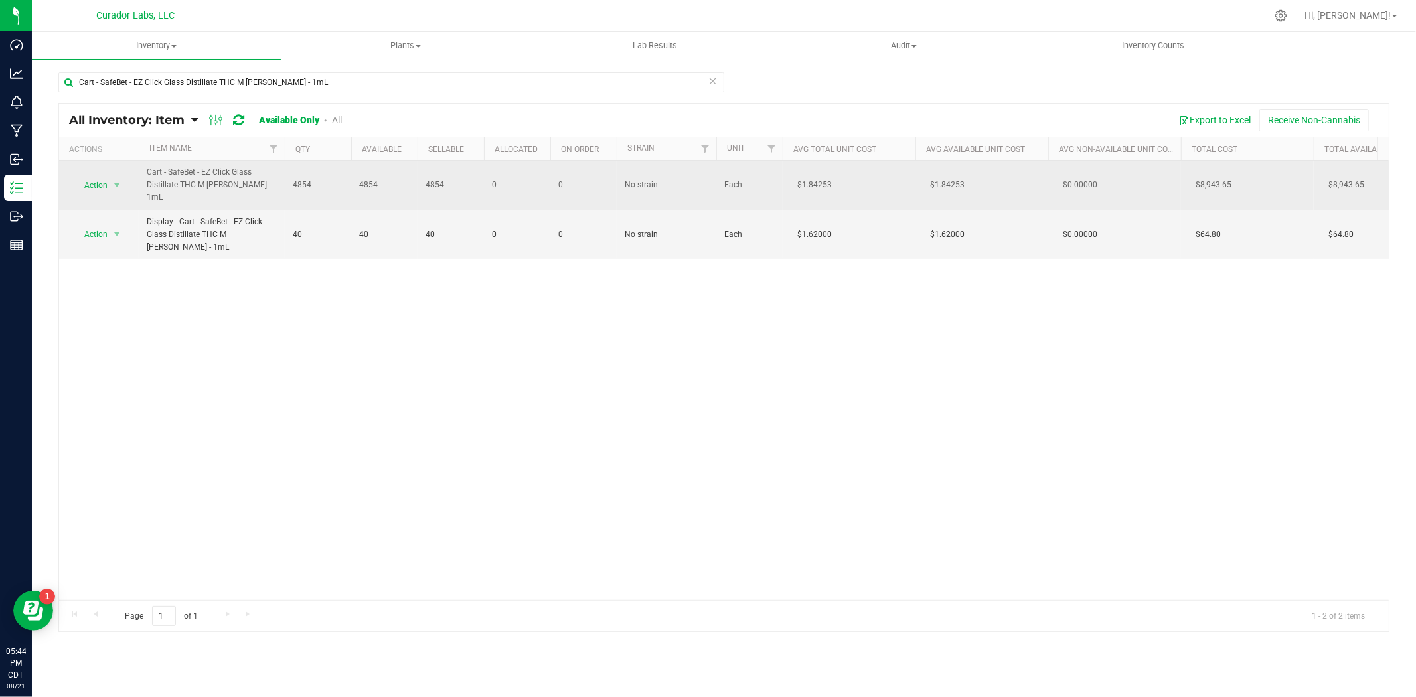
click at [101, 198] on td "Action Action Adjust qty Edit lots/costs Global inventory Locate inventory Prin…" at bounding box center [99, 186] width 80 height 50
drag, startPoint x: 104, startPoint y: 187, endPoint x: 108, endPoint y: 193, distance: 7.4
click at [104, 186] on span "Action" at bounding box center [90, 185] width 36 height 19
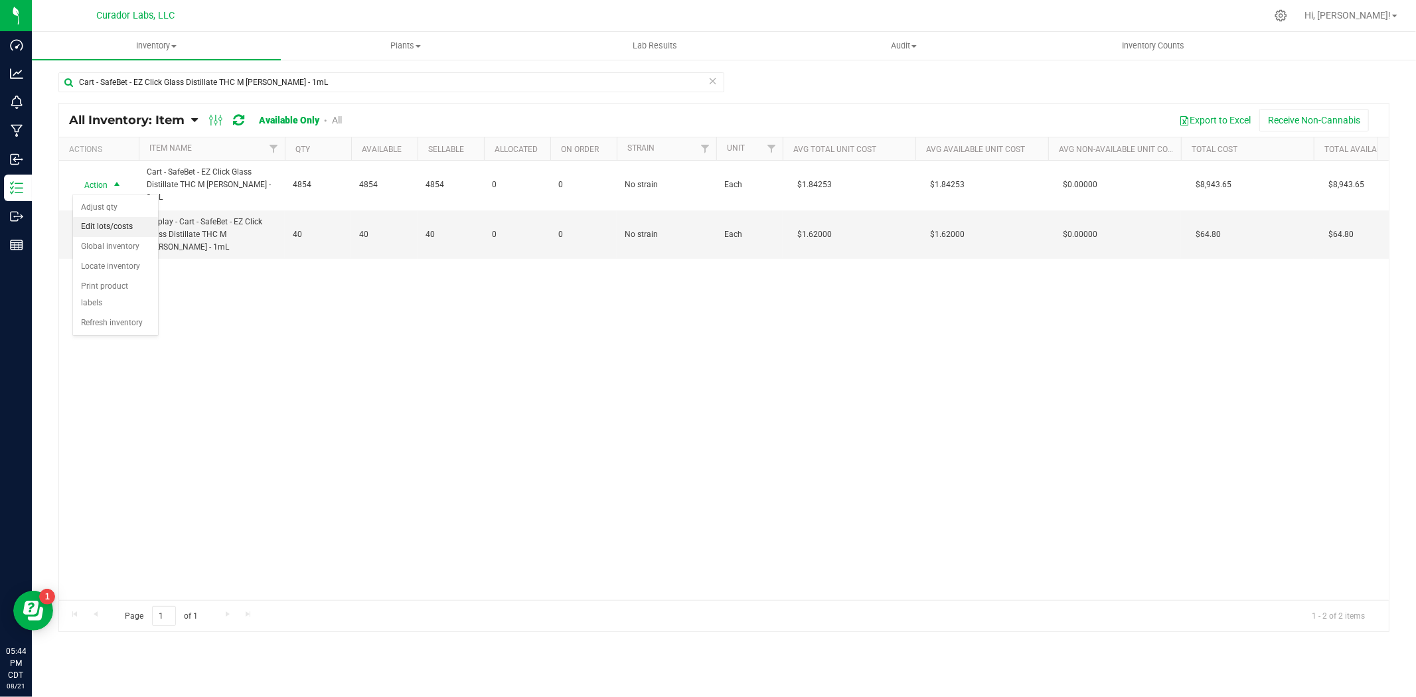
click at [131, 229] on li "Edit lots/costs" at bounding box center [115, 227] width 85 height 20
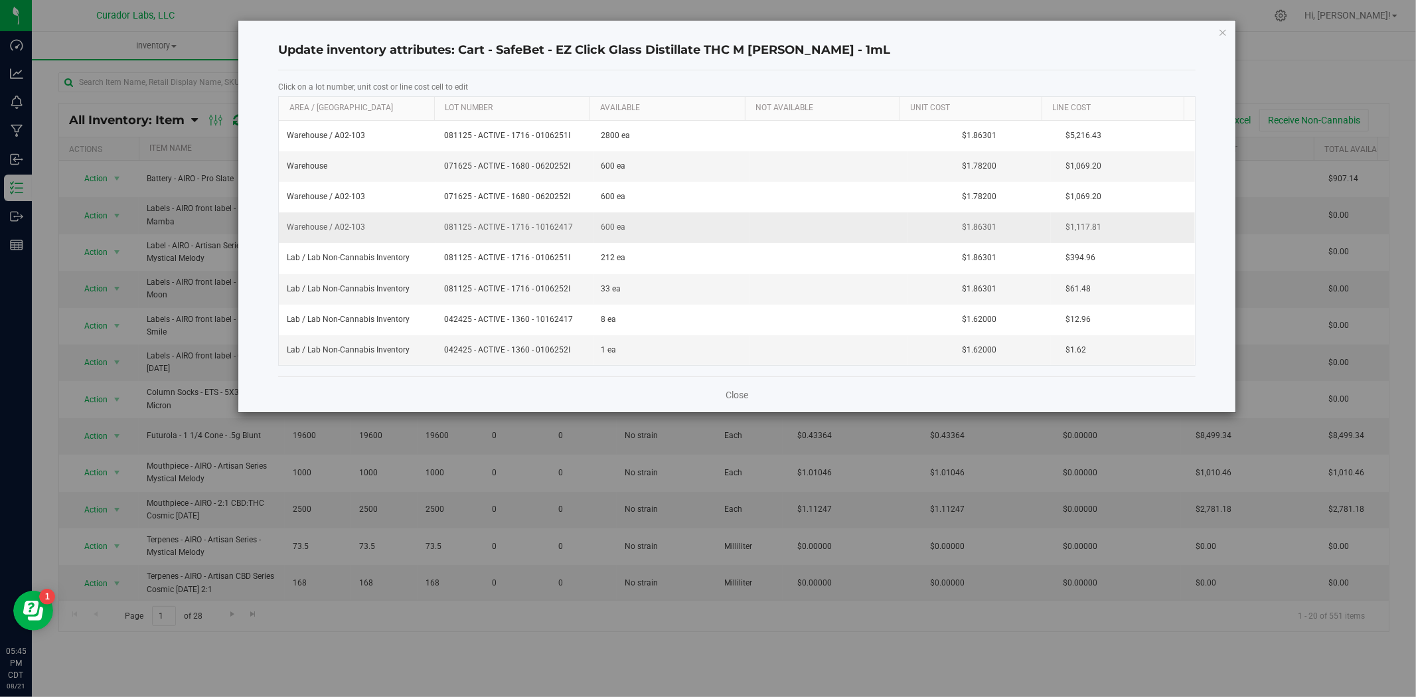
drag, startPoint x: 532, startPoint y: 226, endPoint x: 435, endPoint y: 219, distance: 97.2
click at [436, 219] on td "081125 - ACTIVE - 1716 - 10162417" at bounding box center [514, 227] width 157 height 31
drag, startPoint x: 534, startPoint y: 228, endPoint x: 450, endPoint y: 227, distance: 83.7
click at [450, 227] on input "081125 - ACTIVE - 1716 - 10162417" at bounding box center [512, 227] width 144 height 21
click at [529, 239] on td "081125 - ACTIVE - 1716 - 10162417" at bounding box center [514, 227] width 157 height 31
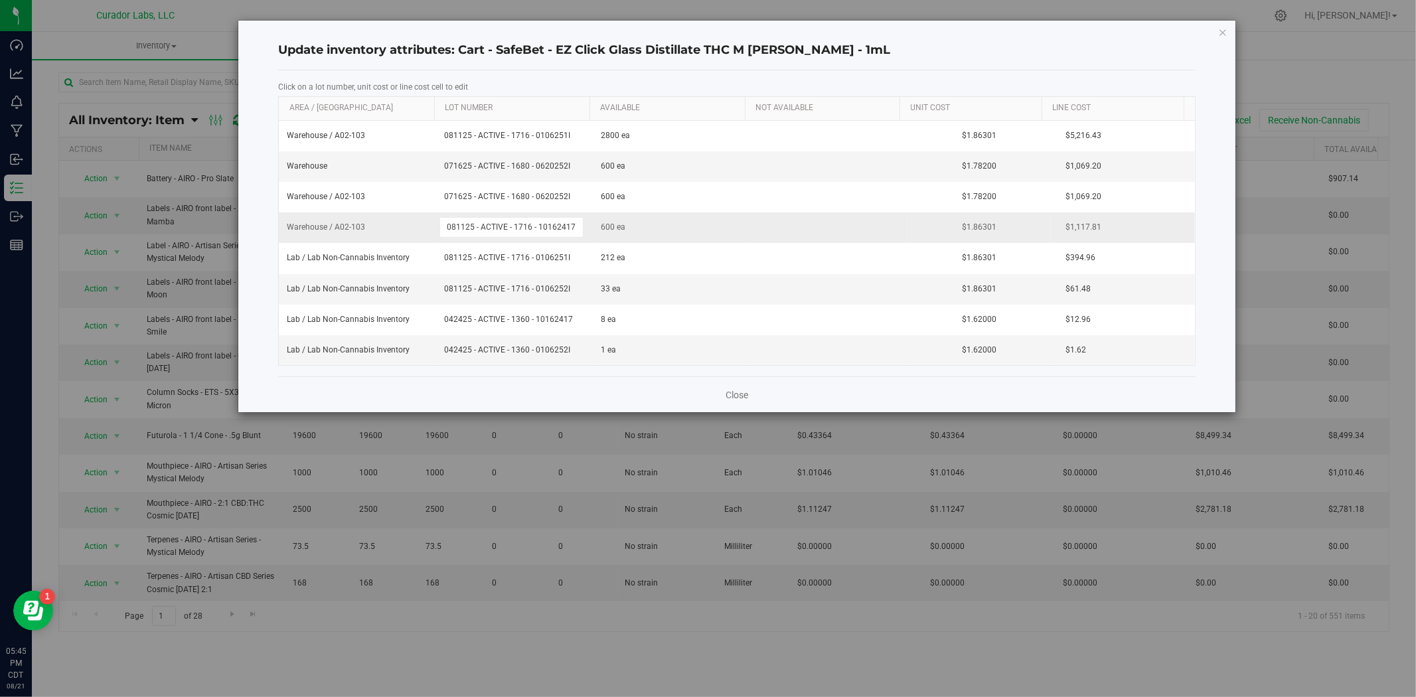
drag, startPoint x: 534, startPoint y: 226, endPoint x: 435, endPoint y: 226, distance: 98.9
click at [436, 226] on td "081125 - ACTIVE - 1716 - 10162417" at bounding box center [514, 227] width 157 height 31
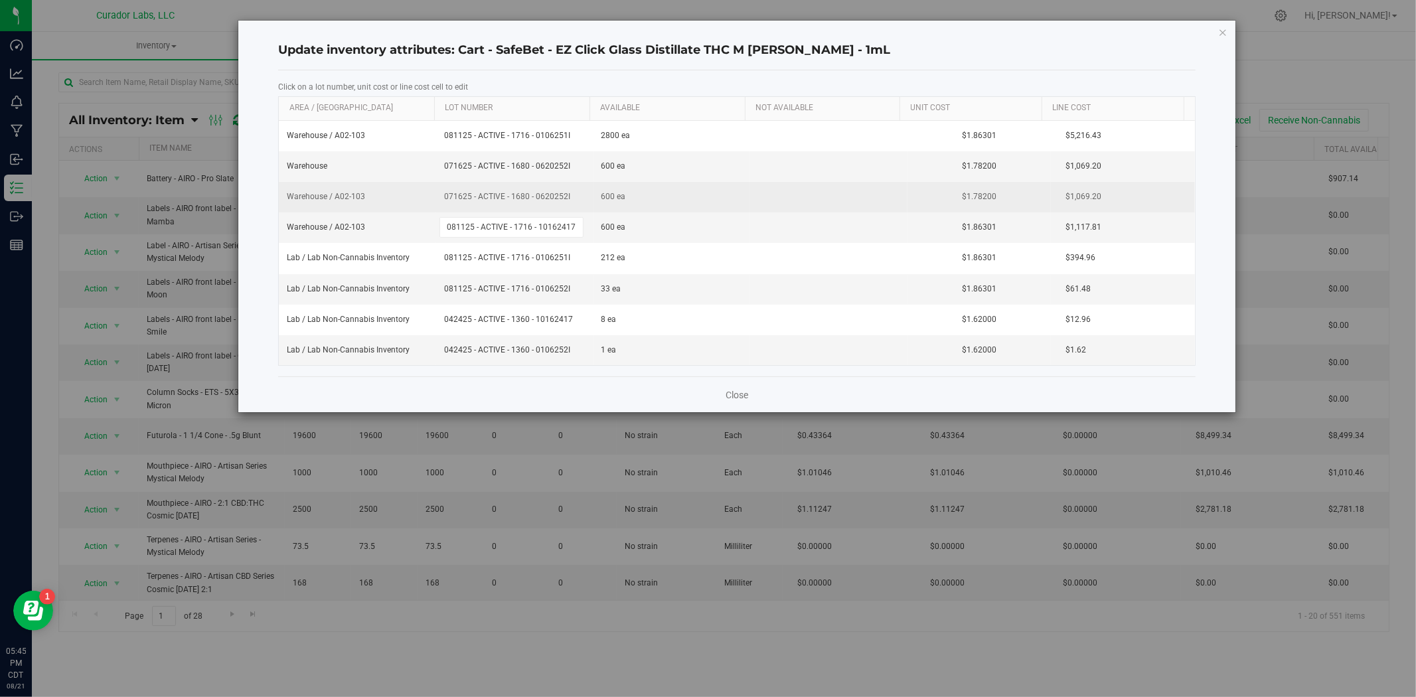
click at [469, 190] on td "071625 - ACTIVE - 1680 - 0620252I" at bounding box center [514, 197] width 157 height 31
drag, startPoint x: 535, startPoint y: 195, endPoint x: 424, endPoint y: 195, distance: 111.6
click at [424, 195] on tr "Warehouse / A02-103 071625 - ACTIVE - 1680 - 0620252I 600 ea $1.78200 $1,069.20" at bounding box center [737, 197] width 916 height 31
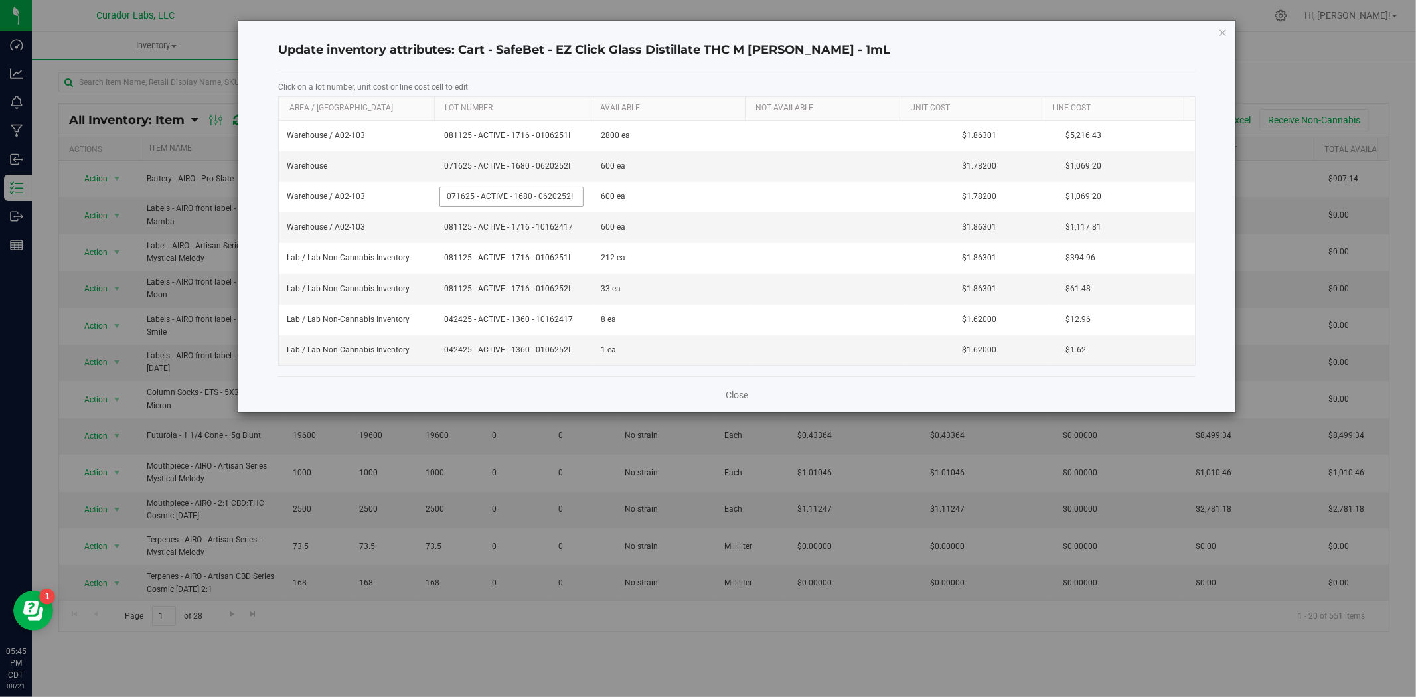
type input "081125 - ACTIVE - 1716 - 0620252I"
click at [664, 211] on div "Warehouse / A02-103 081125 - ACTIVE - 1716 - 0106251I 2800 ea $1.86301 $5,216.4…" at bounding box center [737, 243] width 916 height 245
click at [732, 395] on link "Close" at bounding box center [737, 394] width 23 height 13
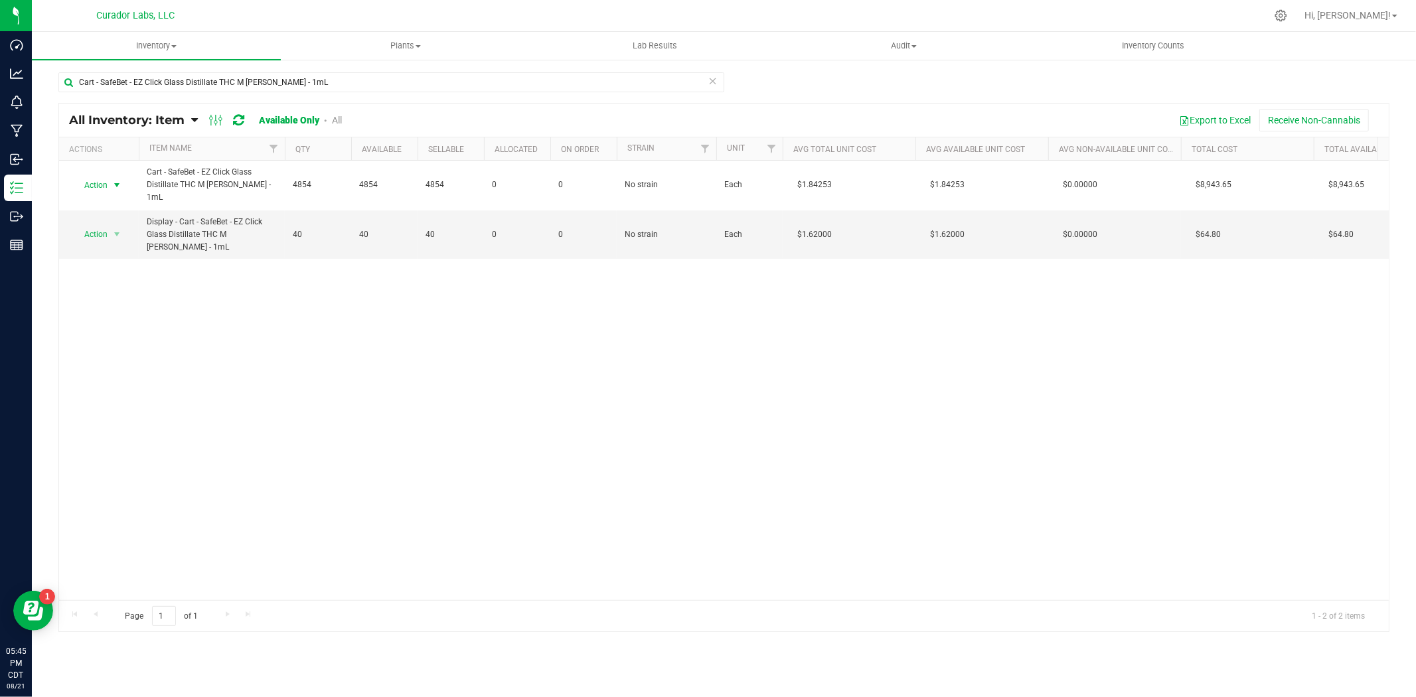
click at [116, 184] on span "select" at bounding box center [117, 185] width 11 height 11
click at [130, 258] on li "Locate inventory" at bounding box center [115, 267] width 85 height 20
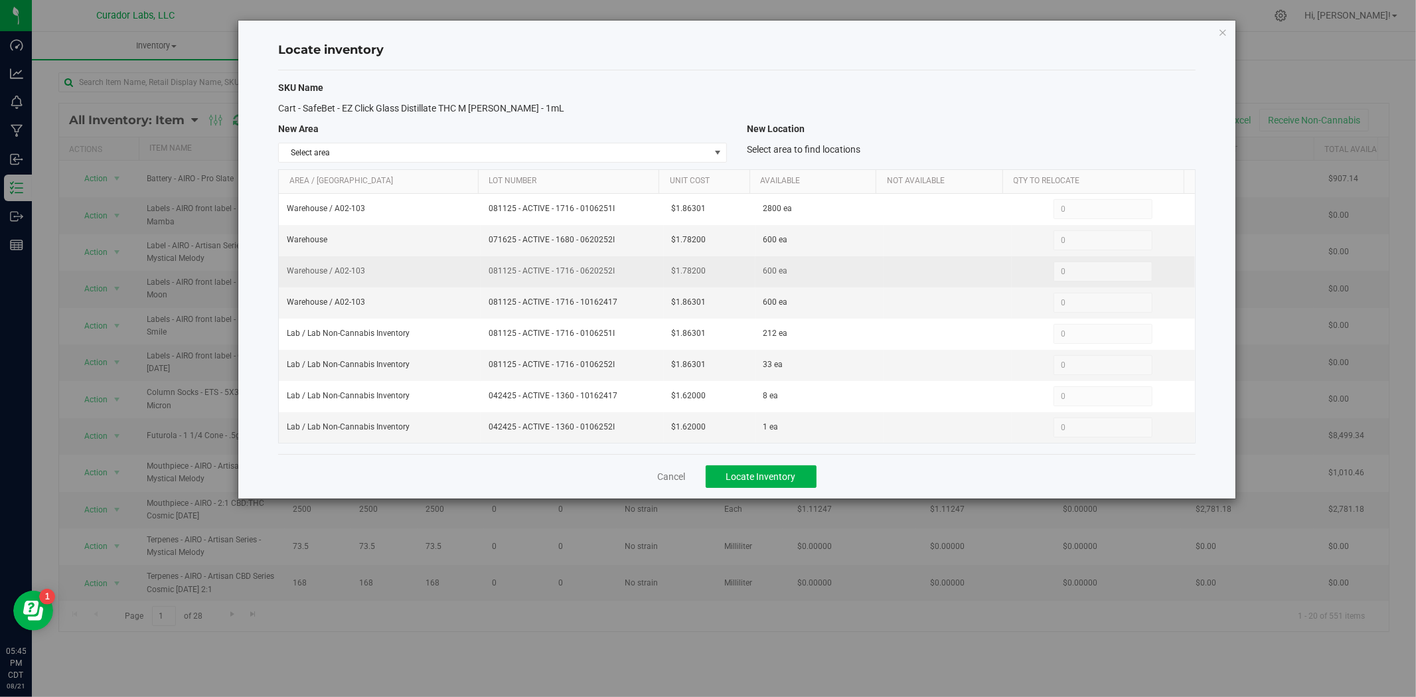
drag, startPoint x: 621, startPoint y: 273, endPoint x: 485, endPoint y: 271, distance: 135.5
click at [485, 271] on td "081125 - ACTIVE - 1716 - 0620252I" at bounding box center [572, 271] width 183 height 31
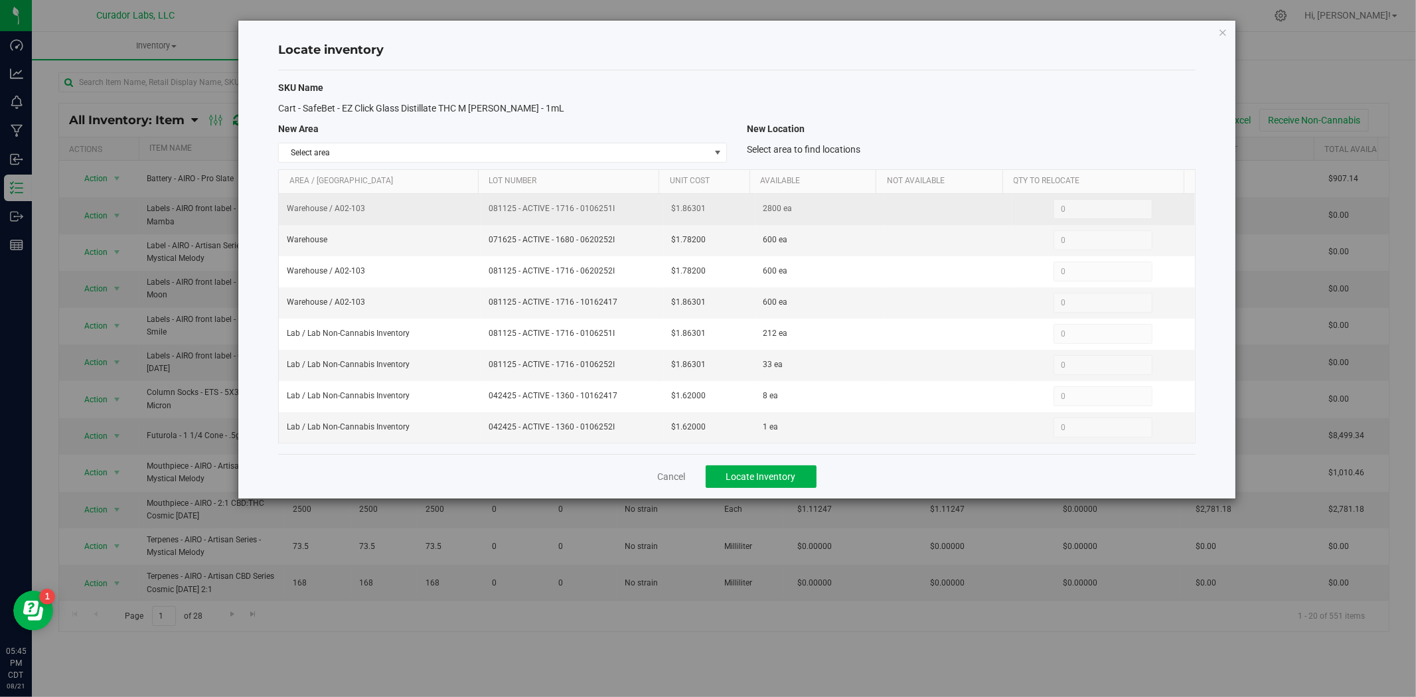
drag, startPoint x: 575, startPoint y: 207, endPoint x: 463, endPoint y: 208, distance: 111.6
click at [461, 208] on tr "Warehouse / A02-103 081125 - ACTIVE - 1716 - 0106251I $1.86301 2800 ea 0 0" at bounding box center [737, 209] width 916 height 31
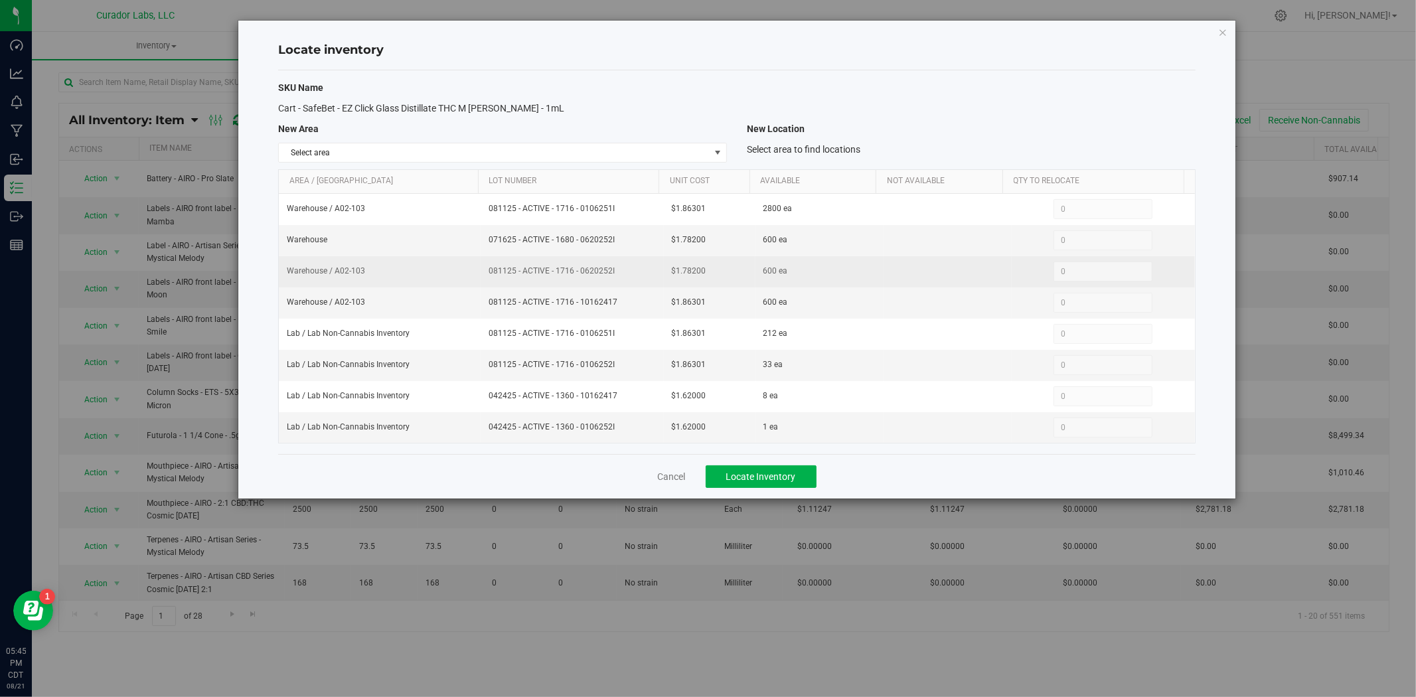
drag, startPoint x: 583, startPoint y: 270, endPoint x: 481, endPoint y: 273, distance: 102.3
click at [481, 273] on td "081125 - ACTIVE - 1716 - 0620252I" at bounding box center [572, 271] width 183 height 31
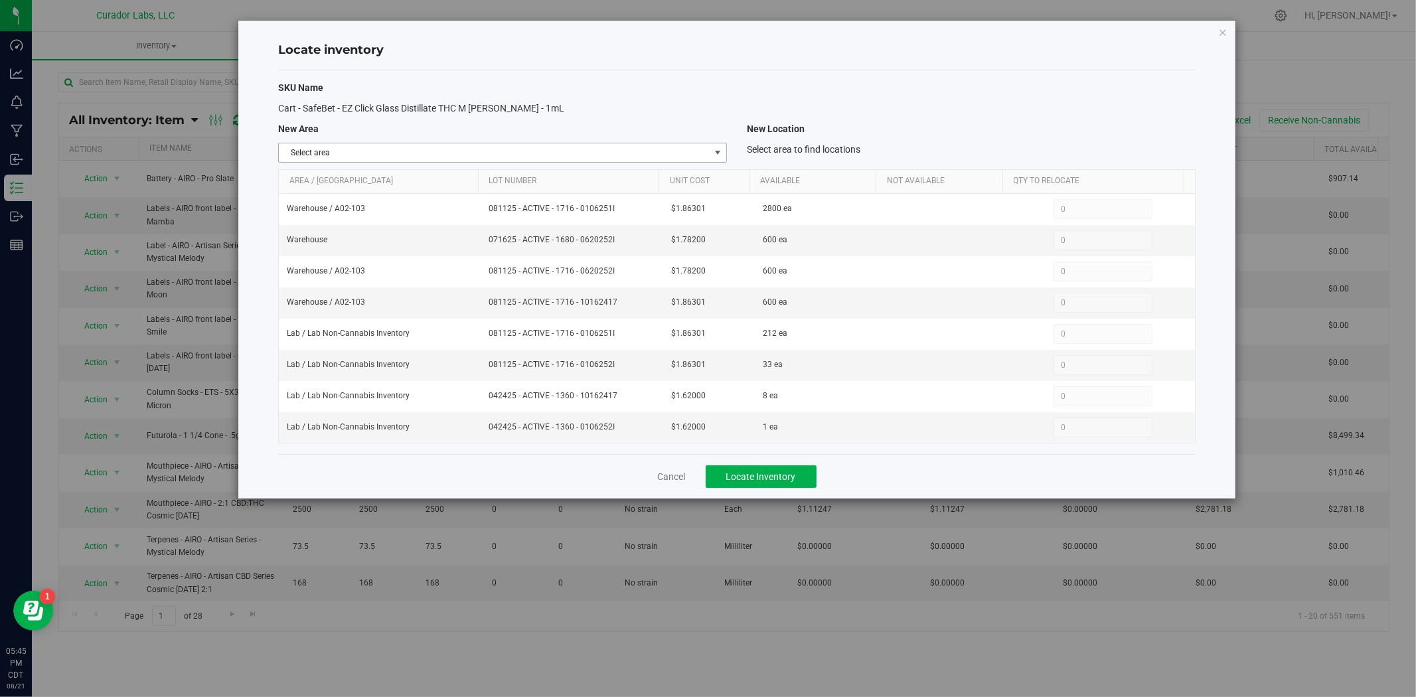
click at [350, 143] on span "Select area" at bounding box center [502, 153] width 449 height 20
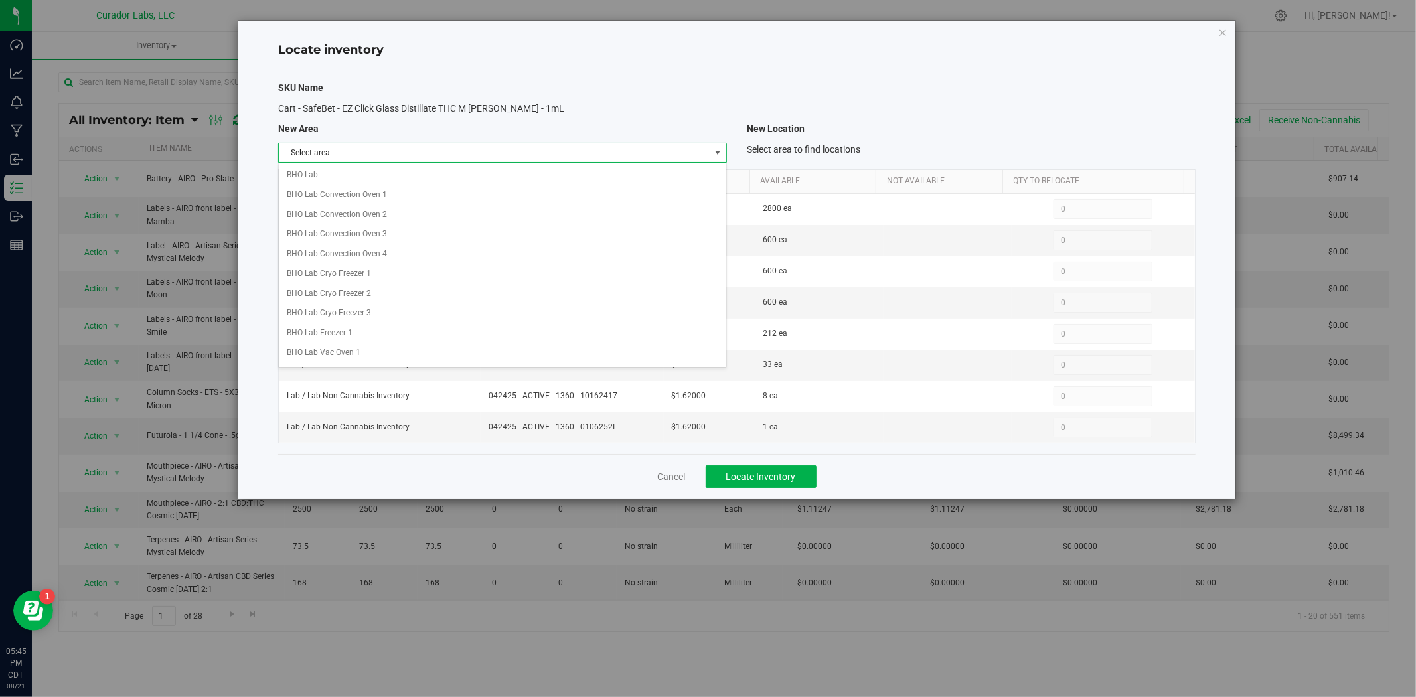
scroll to position [535, 0]
drag, startPoint x: 323, startPoint y: 356, endPoint x: 332, endPoint y: 345, distance: 14.1
click at [327, 353] on li "Lab" at bounding box center [503, 351] width 448 height 20
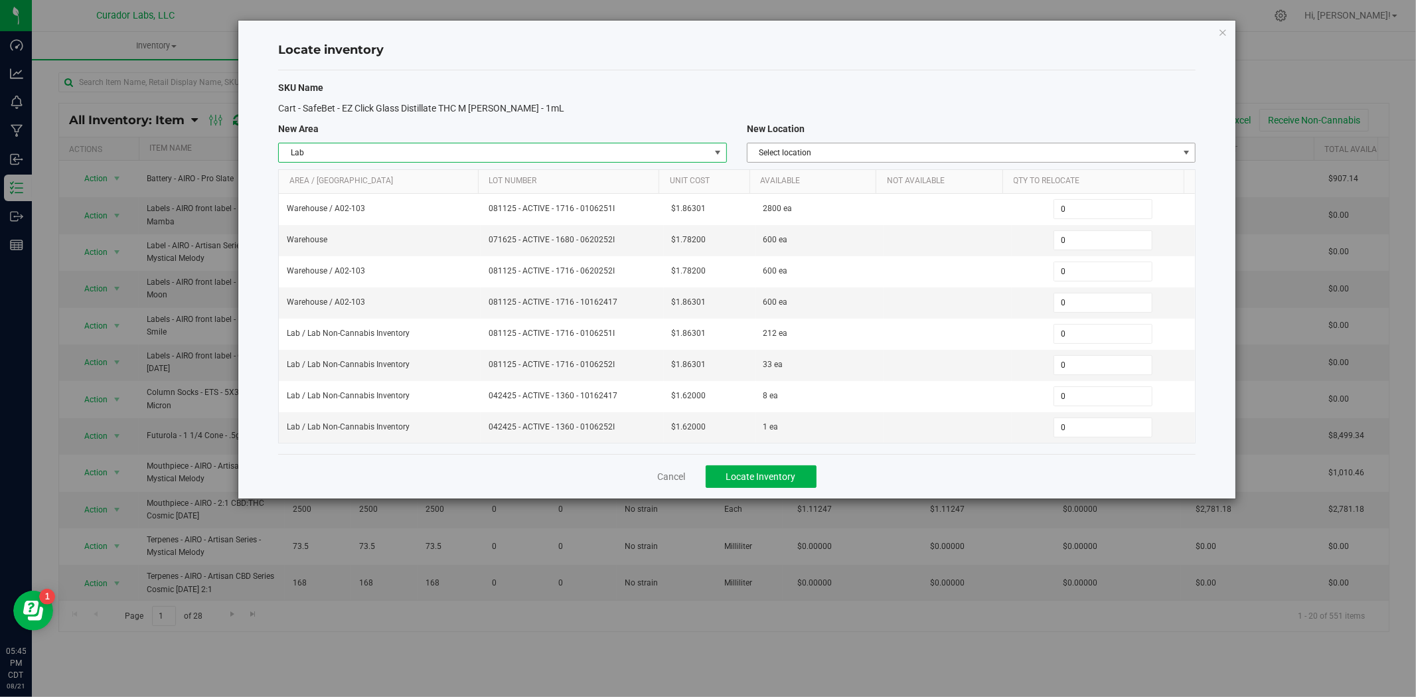
click at [908, 154] on span "Select location" at bounding box center [963, 152] width 431 height 19
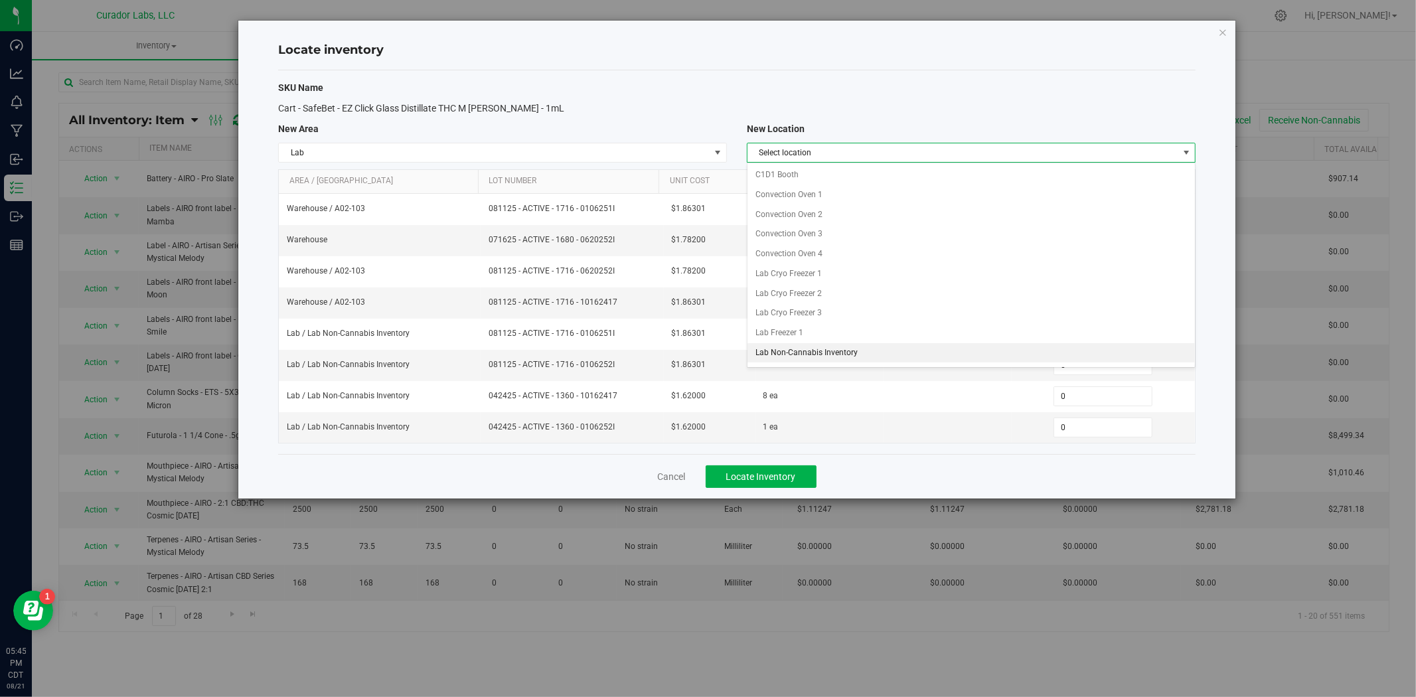
click at [795, 357] on li "Lab Non-Cannabis Inventory" at bounding box center [972, 353] width 448 height 20
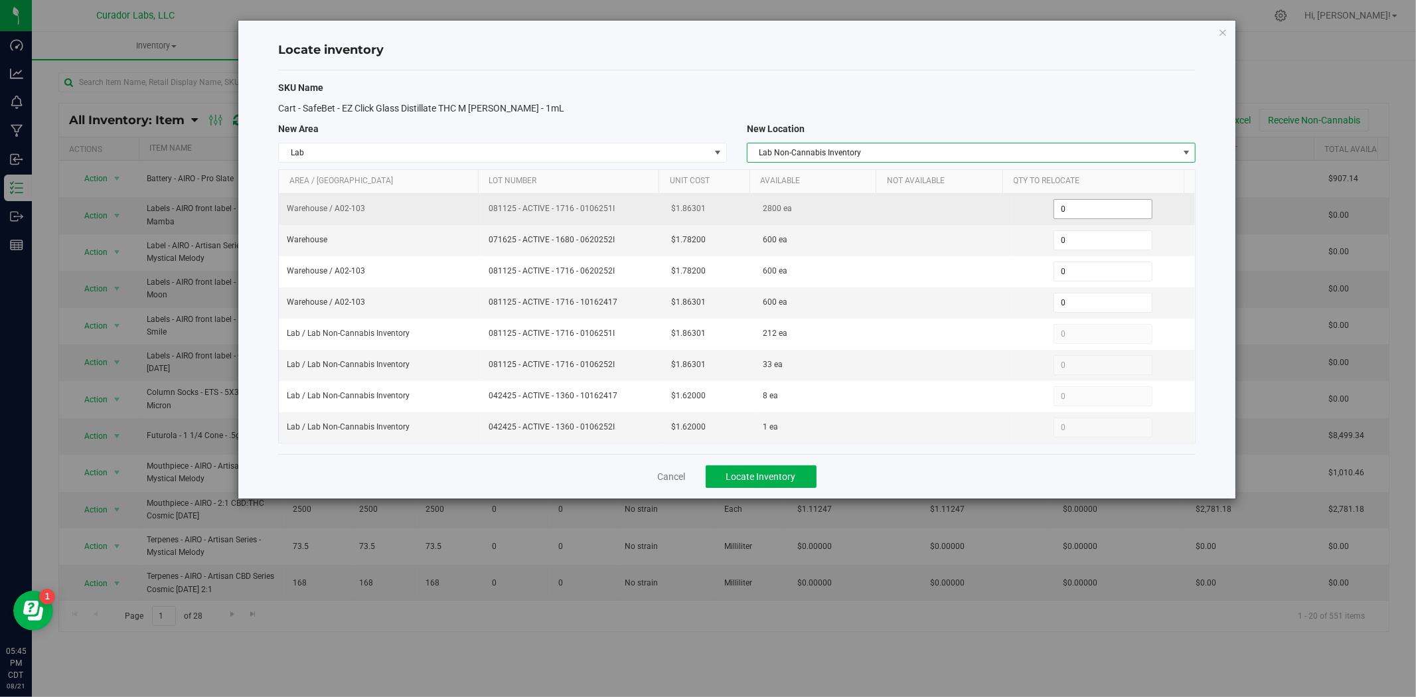
click at [1098, 208] on span "0 0" at bounding box center [1103, 209] width 99 height 20
type input "02800"
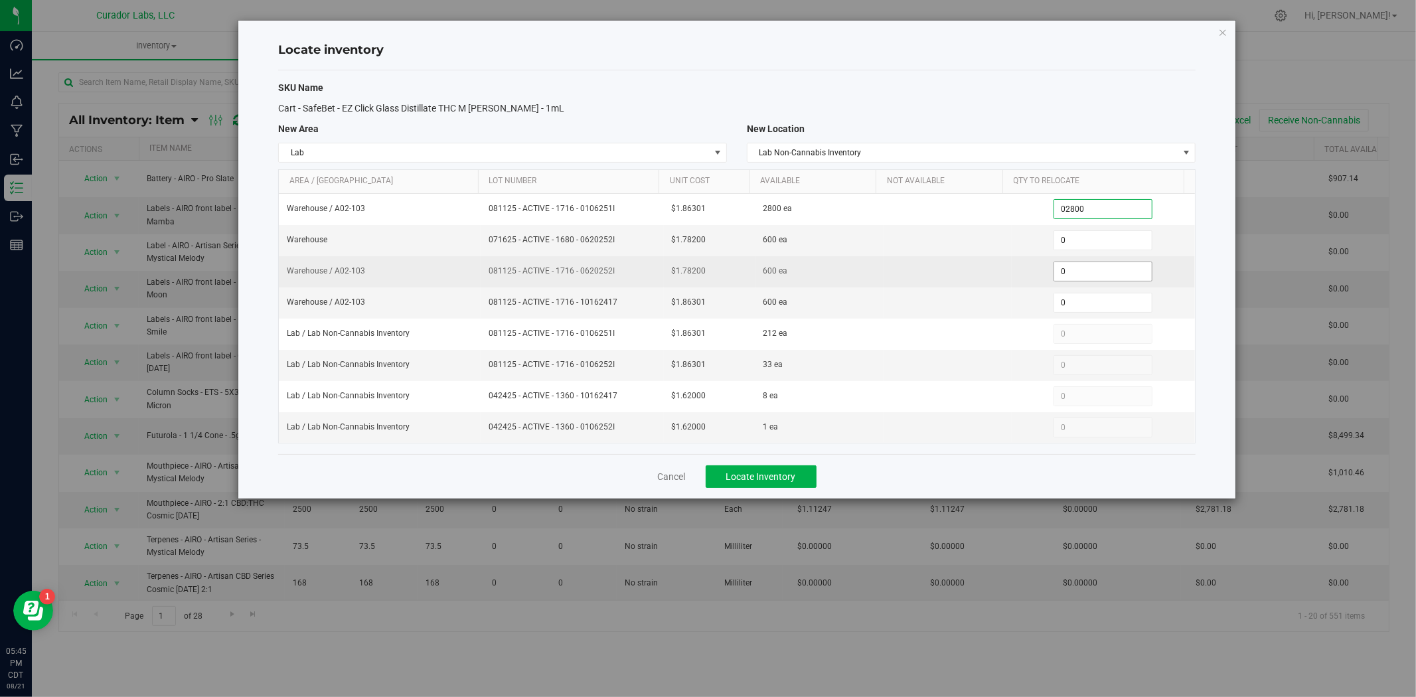
type input "2,800"
click at [1072, 266] on span "0 0" at bounding box center [1103, 272] width 99 height 20
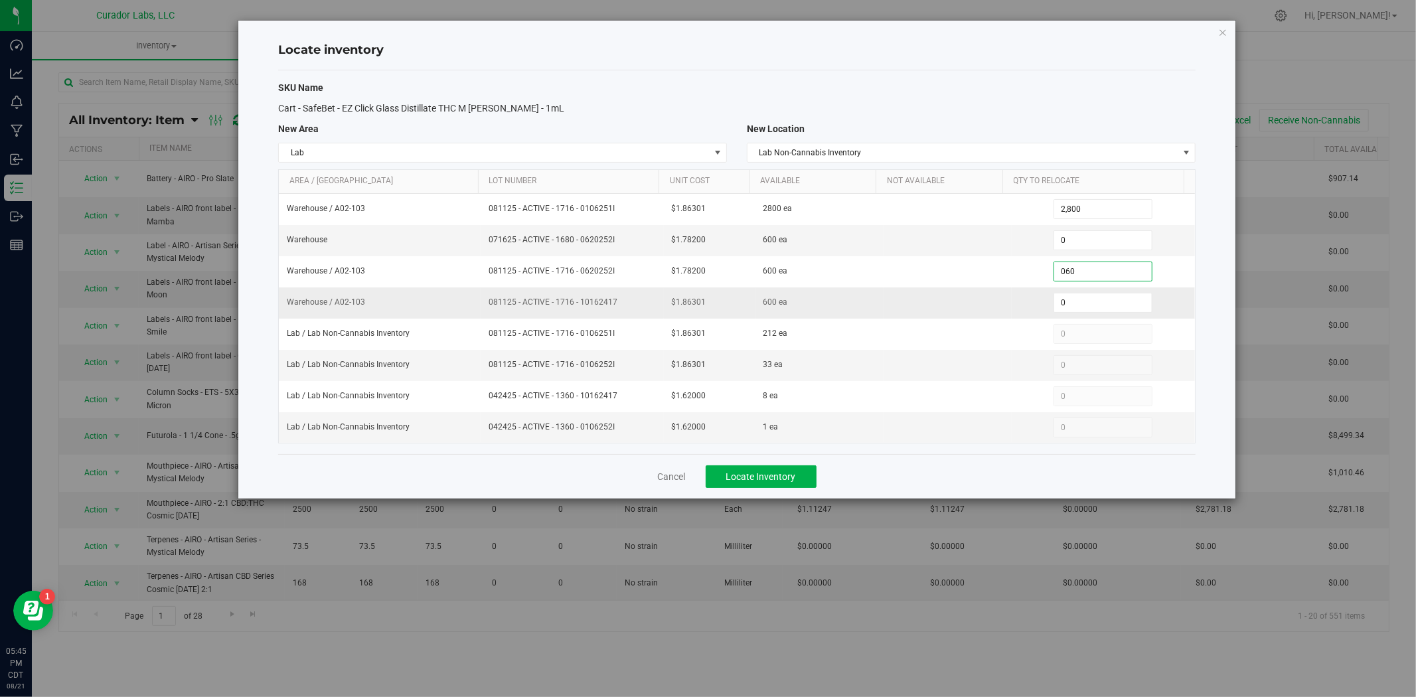
type input "0600"
type input "600"
click at [1065, 303] on span "0 0" at bounding box center [1103, 303] width 99 height 20
type input "0600"
type input "600"
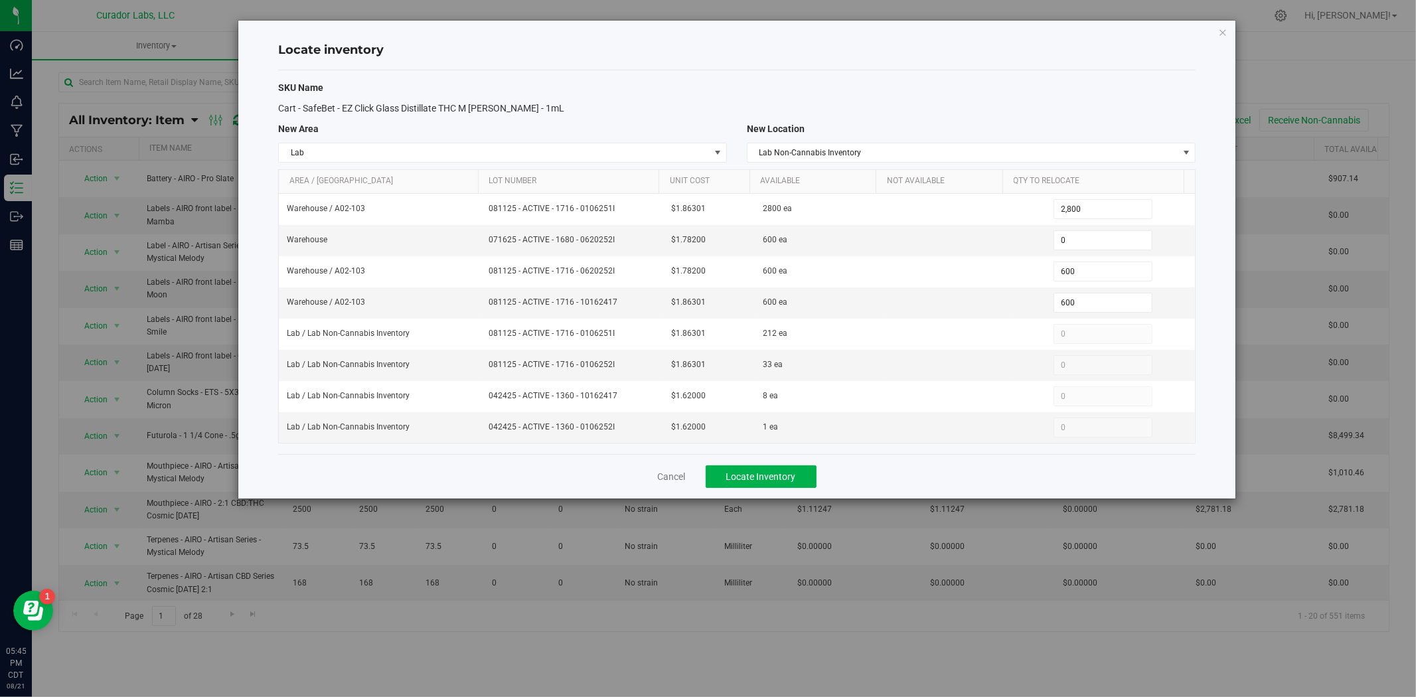
click at [874, 469] on div "Cancel Locate Inventory" at bounding box center [737, 476] width 918 height 44
drag, startPoint x: 755, startPoint y: 473, endPoint x: 740, endPoint y: 474, distance: 14.6
click at [755, 474] on span "Locate Inventory" at bounding box center [761, 476] width 70 height 11
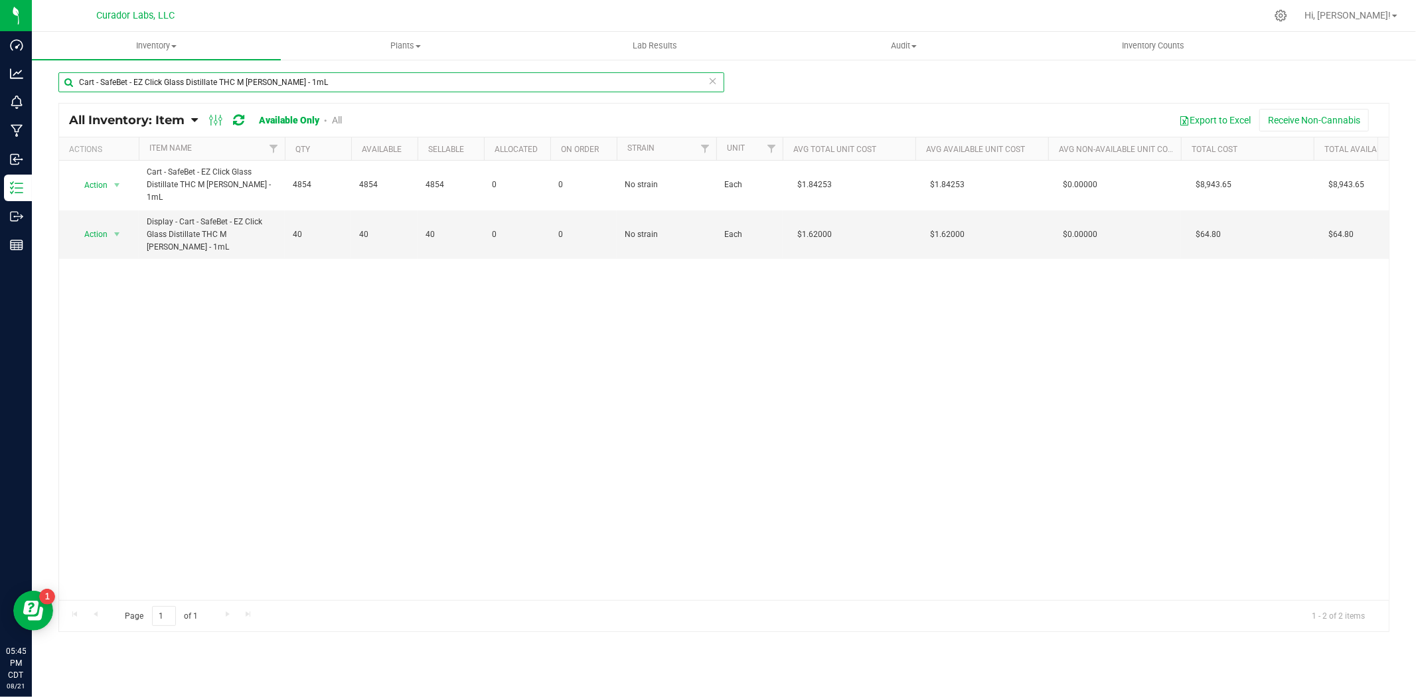
drag, startPoint x: 372, startPoint y: 76, endPoint x: -278, endPoint y: 38, distance: 650.5
click at [0, 38] on html "Dashboard Analytics Monitoring Manufacturing Inbound Inventory Outbound Reports…" at bounding box center [708, 348] width 1416 height 697
paste input "Mouthpiece - Safe Bet - Distillate Ceramic Flat White"
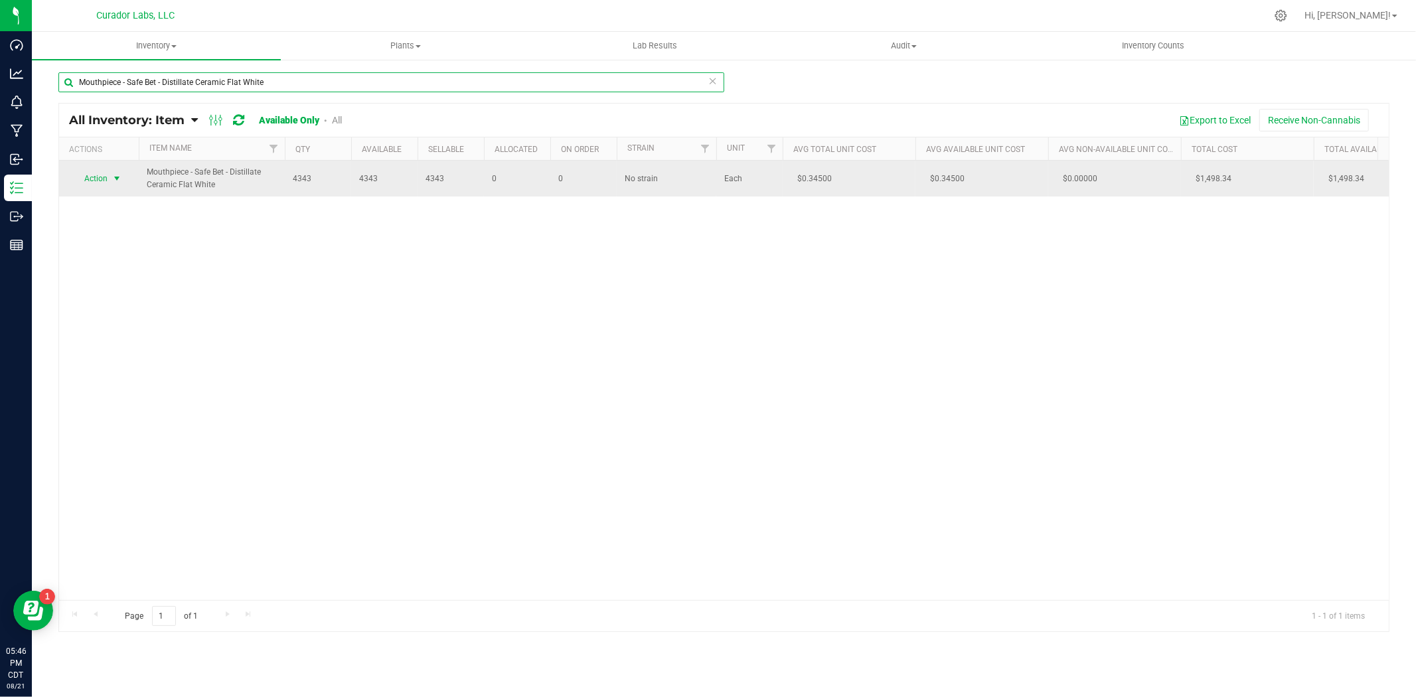
type input "Mouthpiece - Safe Bet - Distillate Ceramic Flat White"
click at [111, 185] on span "select" at bounding box center [117, 178] width 17 height 19
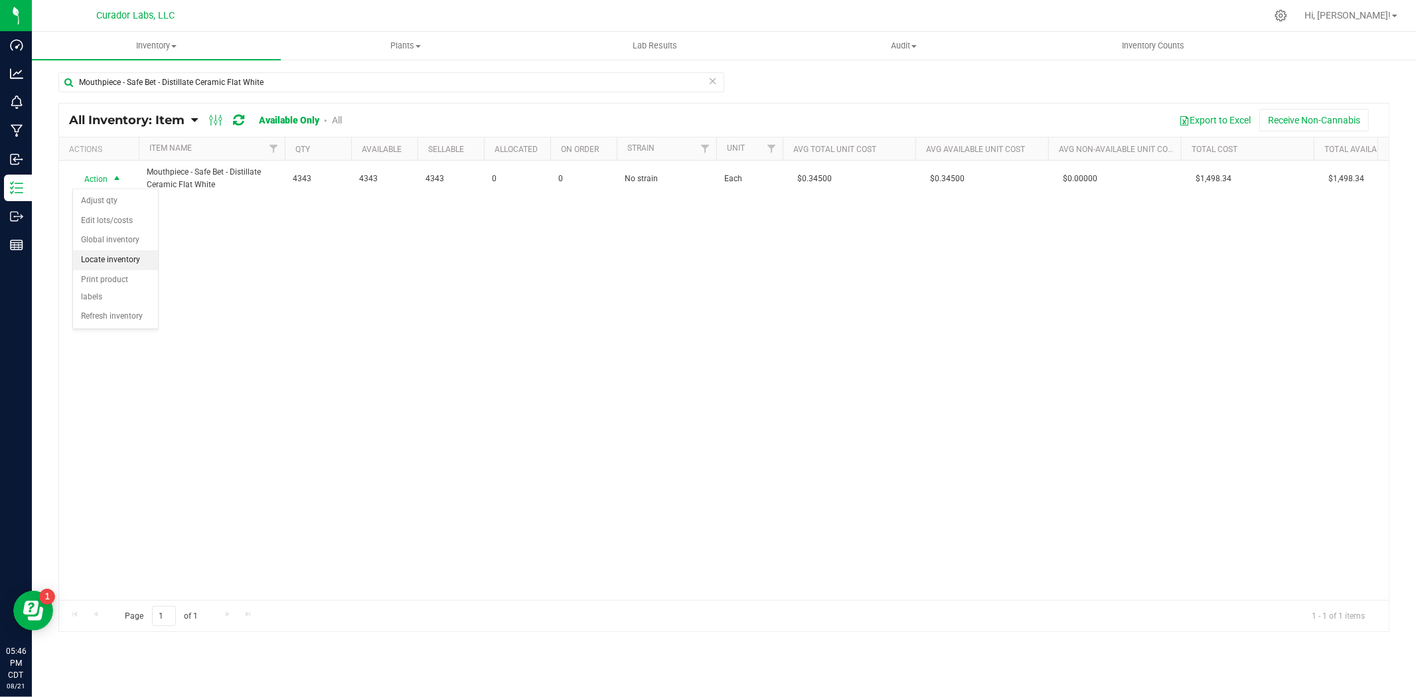
click at [116, 262] on li "Locate inventory" at bounding box center [115, 260] width 85 height 20
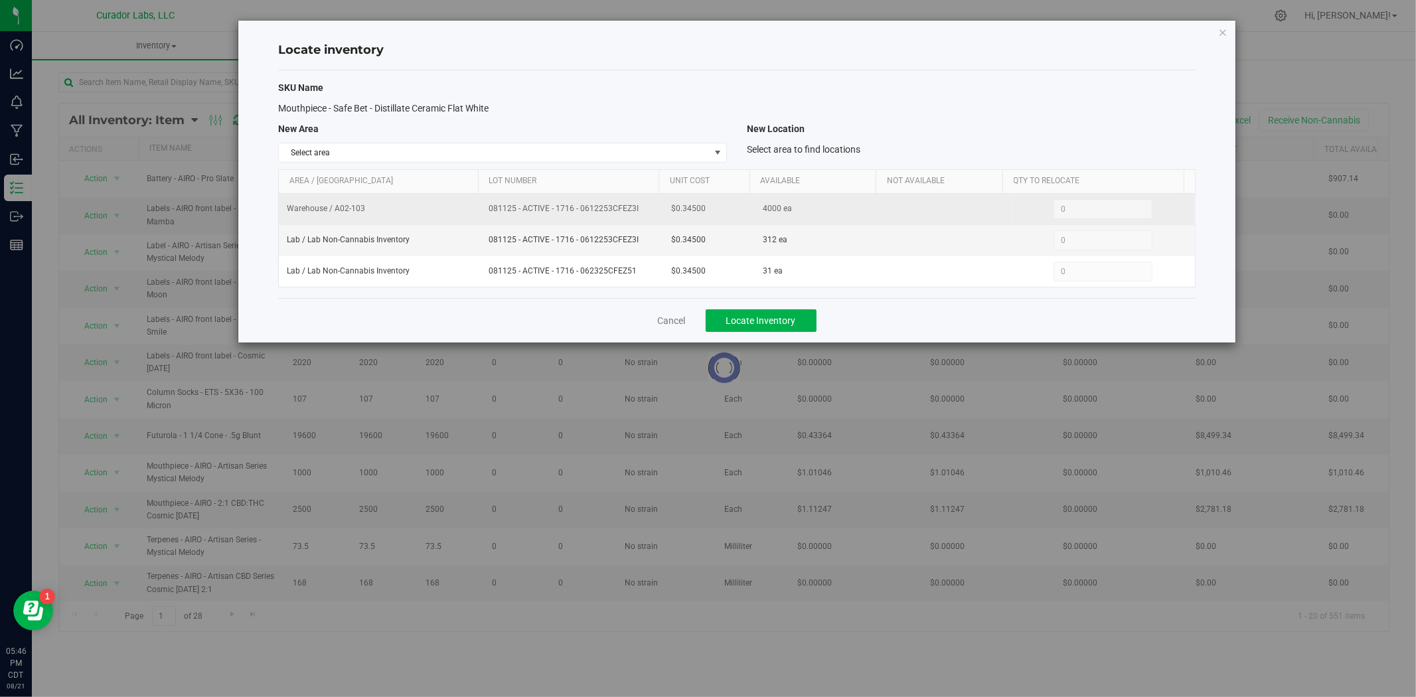
drag, startPoint x: 631, startPoint y: 208, endPoint x: 467, endPoint y: 208, distance: 164.0
click at [467, 208] on tr "Warehouse / A02-103 081125 - ACTIVE - 1716 - 0612253CFEZ3I $0.34500 4000 ea 0 0" at bounding box center [737, 209] width 916 height 31
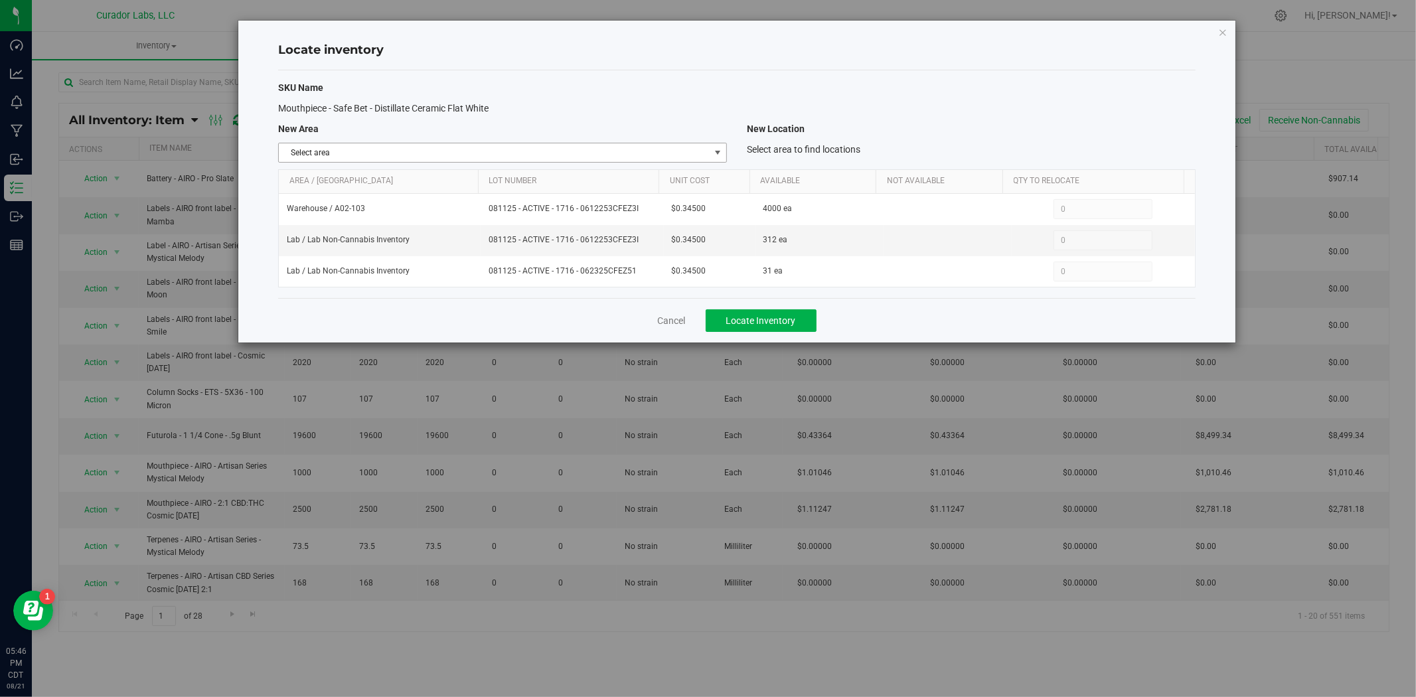
click at [533, 153] on span "Select area" at bounding box center [494, 152] width 431 height 19
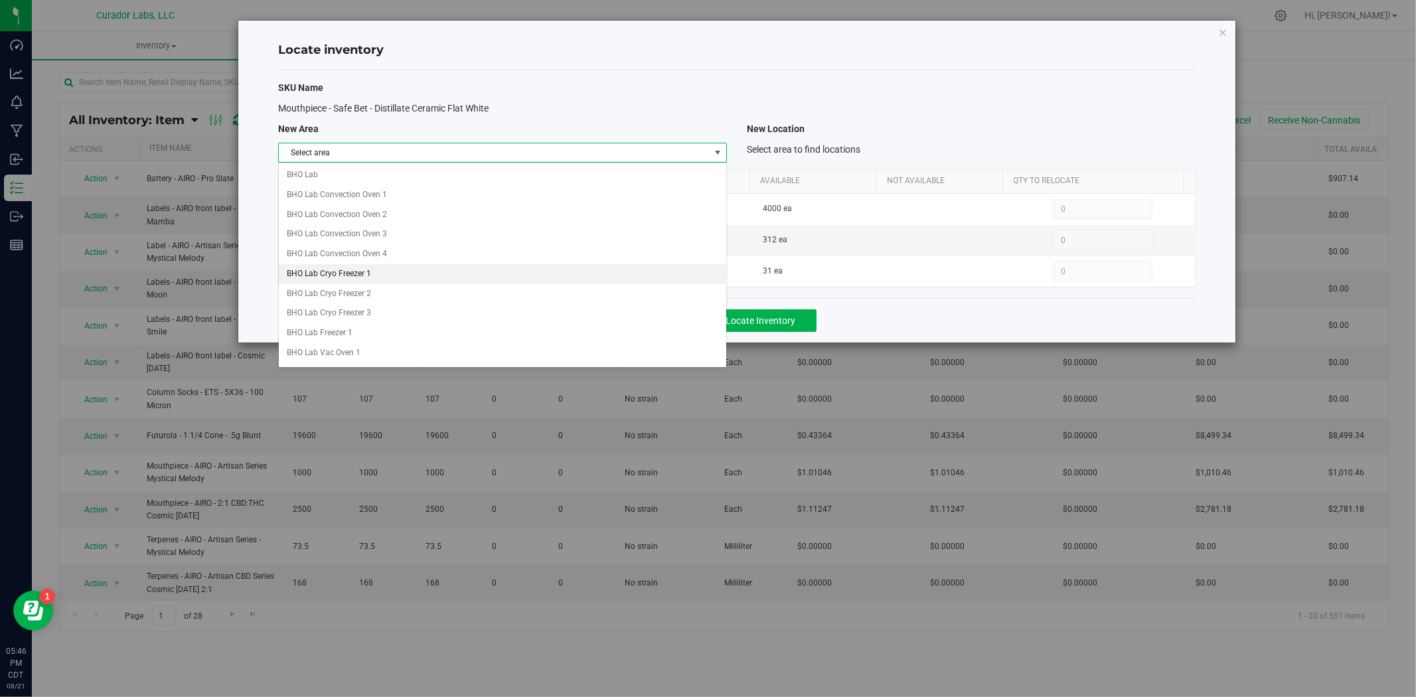
scroll to position [535, 0]
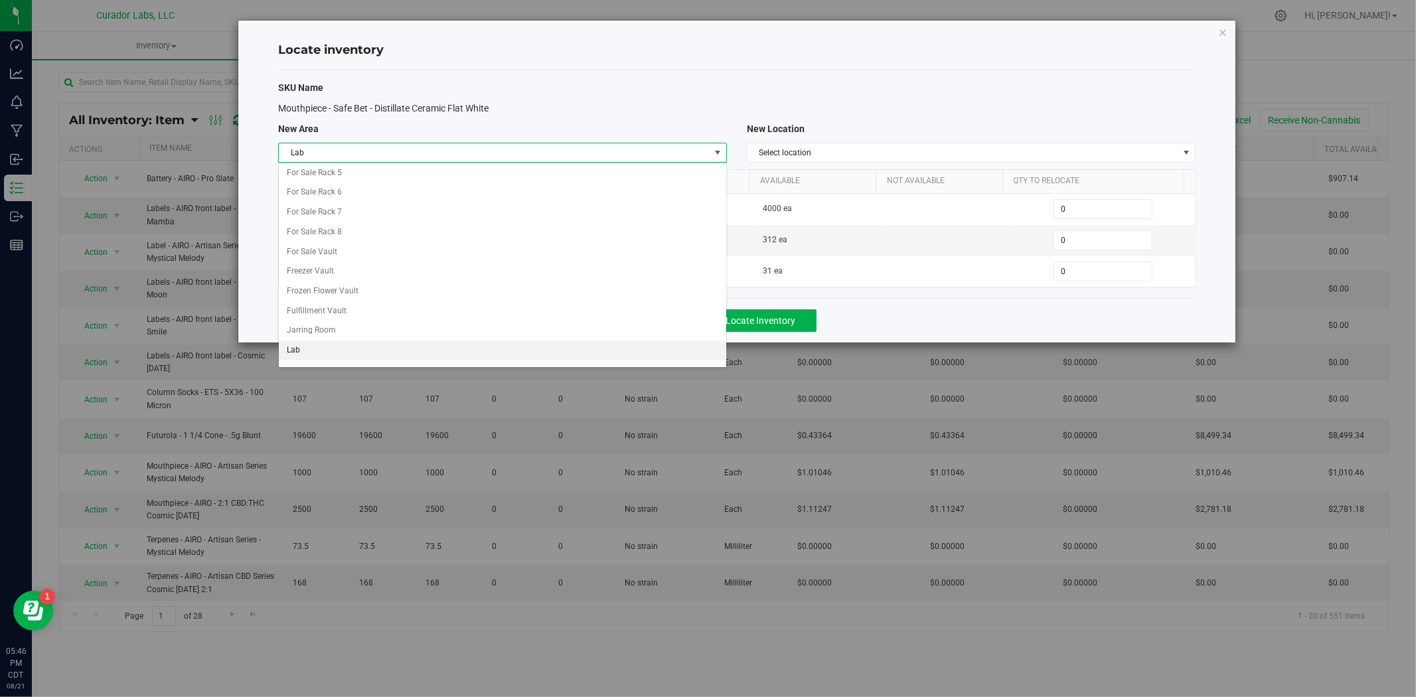
click at [382, 349] on li "Lab" at bounding box center [503, 351] width 448 height 20
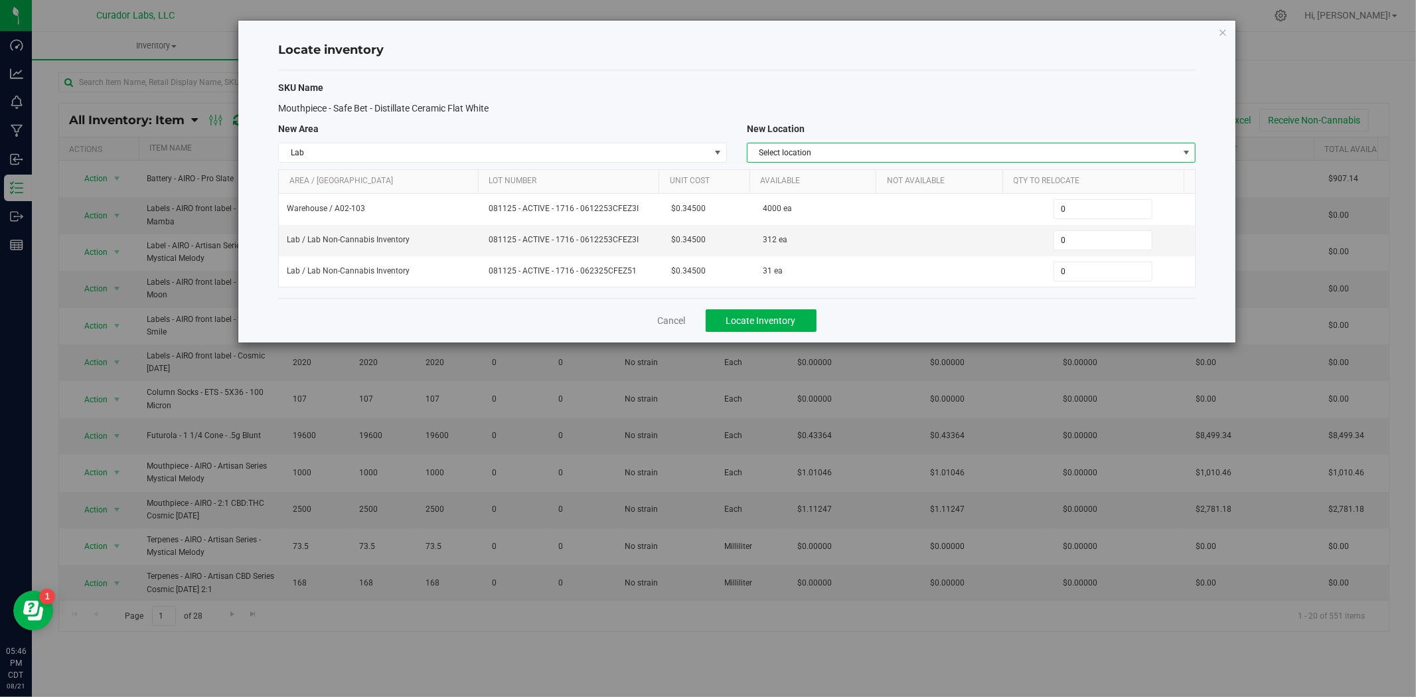
click at [894, 153] on span "Select location" at bounding box center [963, 152] width 431 height 19
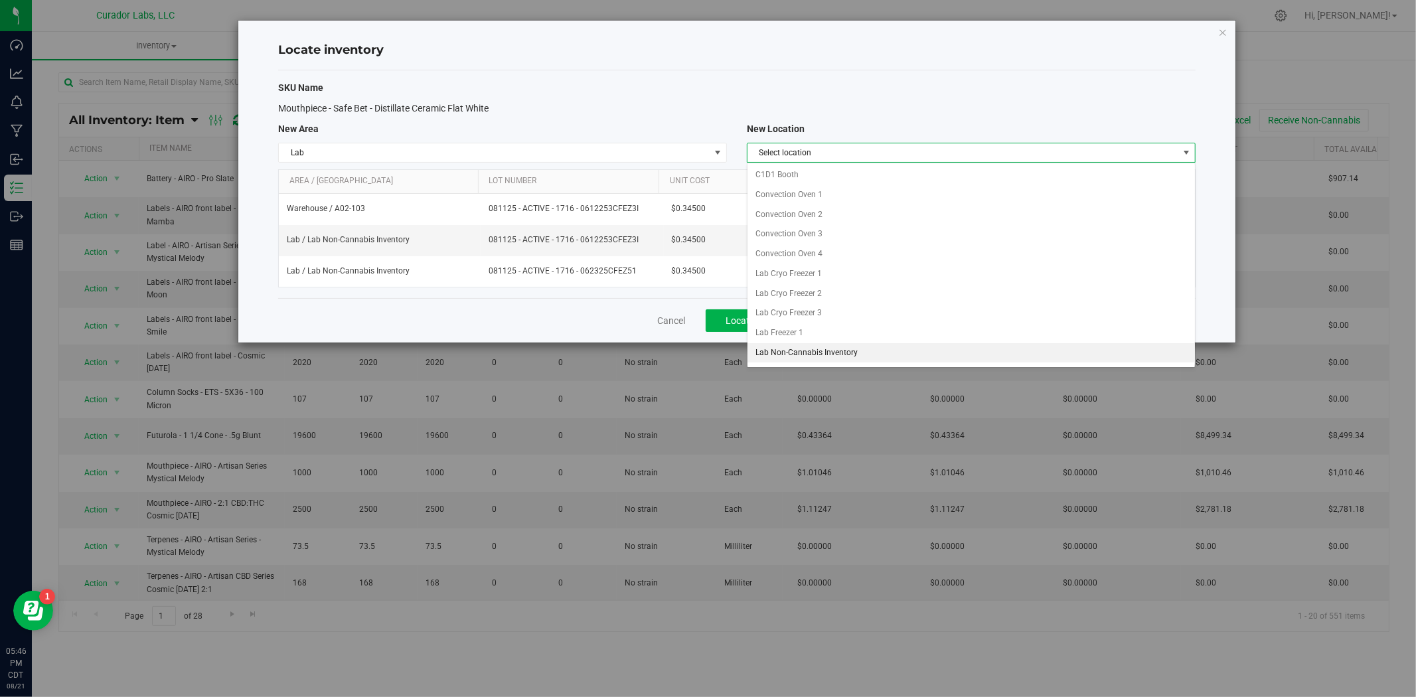
click at [831, 351] on li "Lab Non-Cannabis Inventory" at bounding box center [972, 353] width 448 height 20
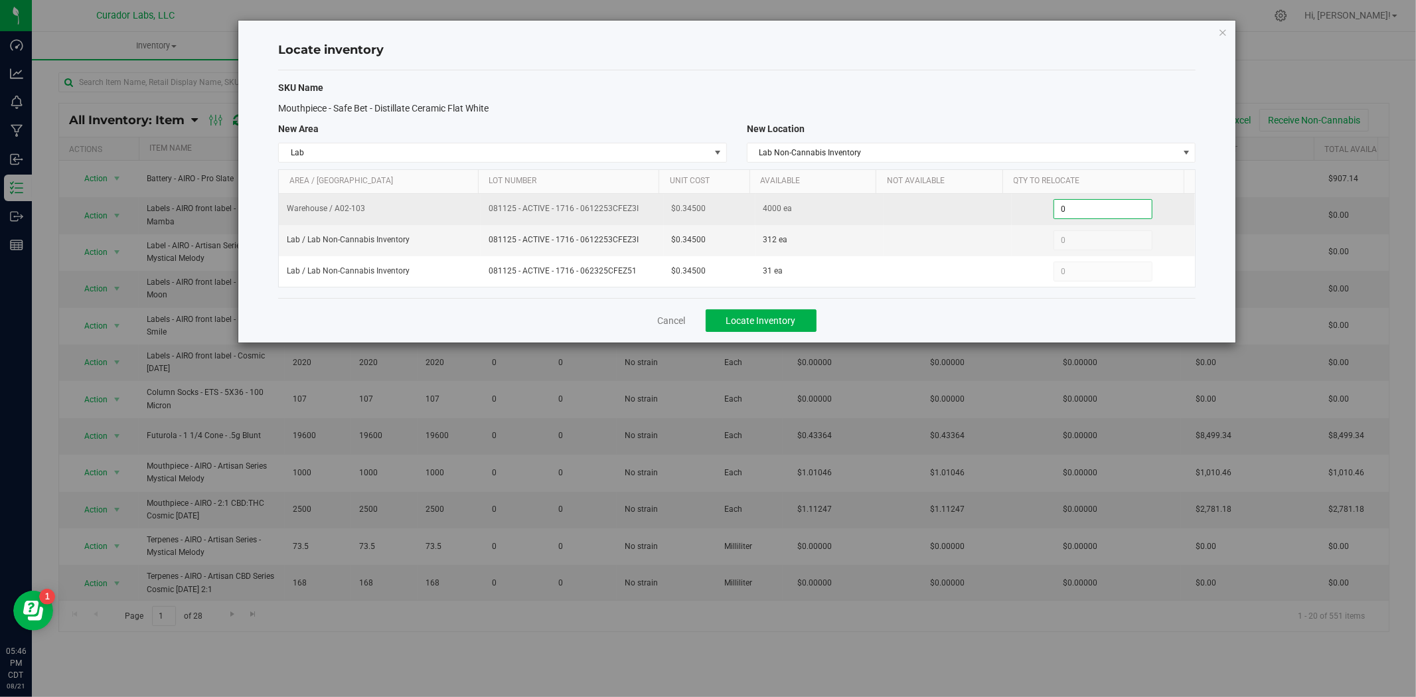
drag, startPoint x: 1076, startPoint y: 214, endPoint x: 1007, endPoint y: 214, distance: 68.4
click at [1012, 214] on td "0 0" at bounding box center [1103, 209] width 183 height 31
type input "4000"
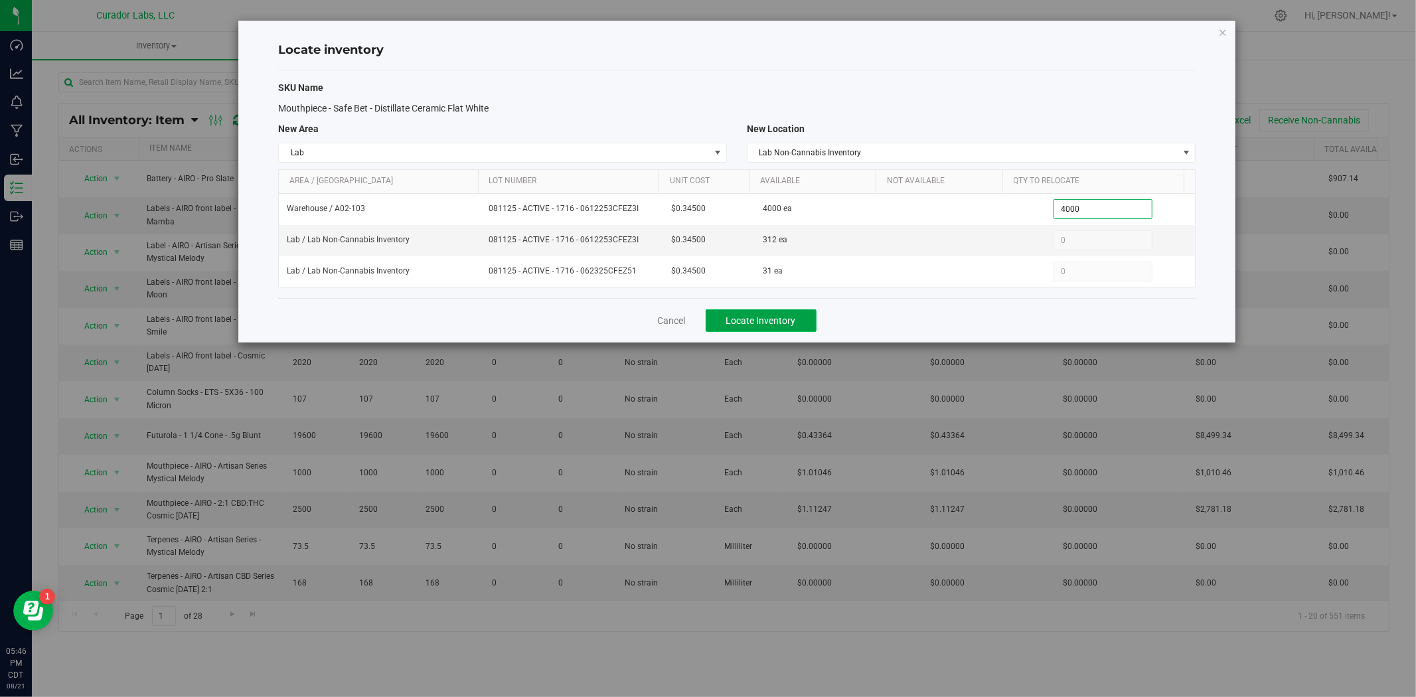
click at [795, 317] on span "Locate Inventory" at bounding box center [761, 320] width 70 height 11
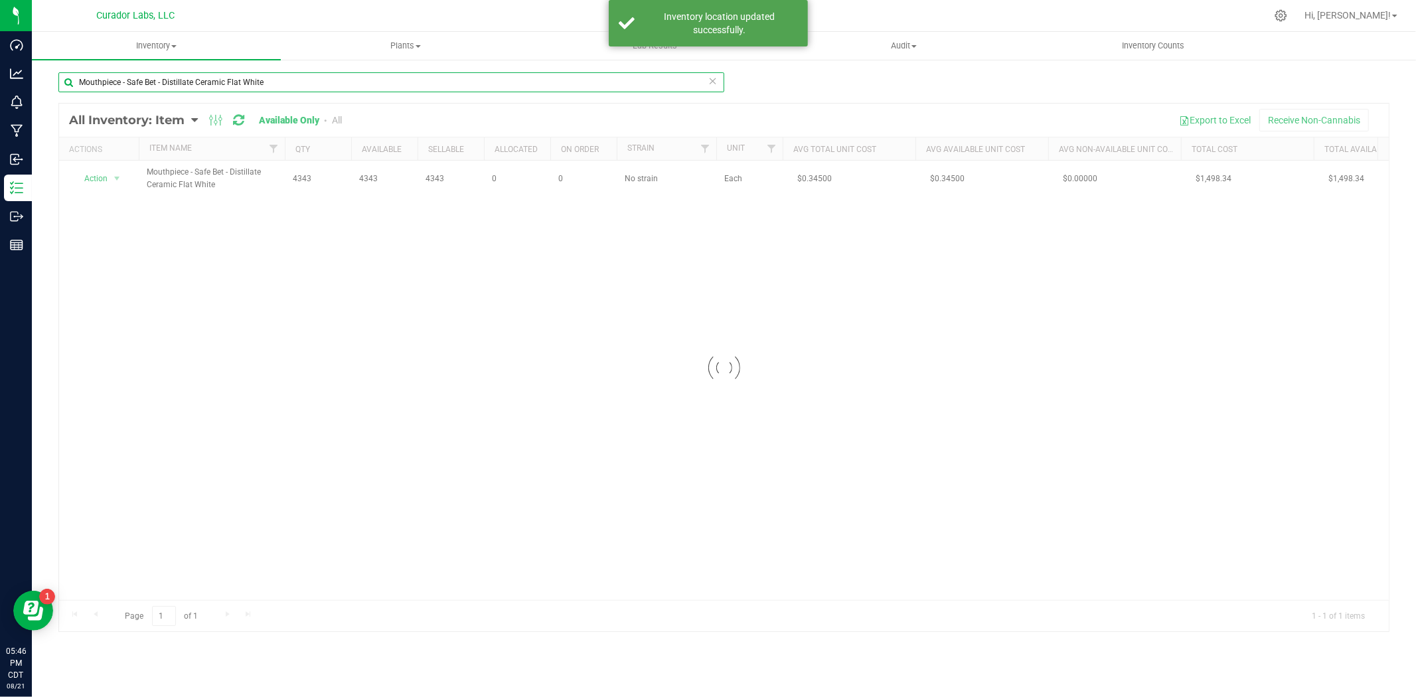
click at [0, 80] on html "Dashboard Analytics Monitoring Manufacturing Inbound Inventory Outbound Reports…" at bounding box center [708, 348] width 1416 height 697
paste input "AIRO - Artisan Series - Citrus Splash"
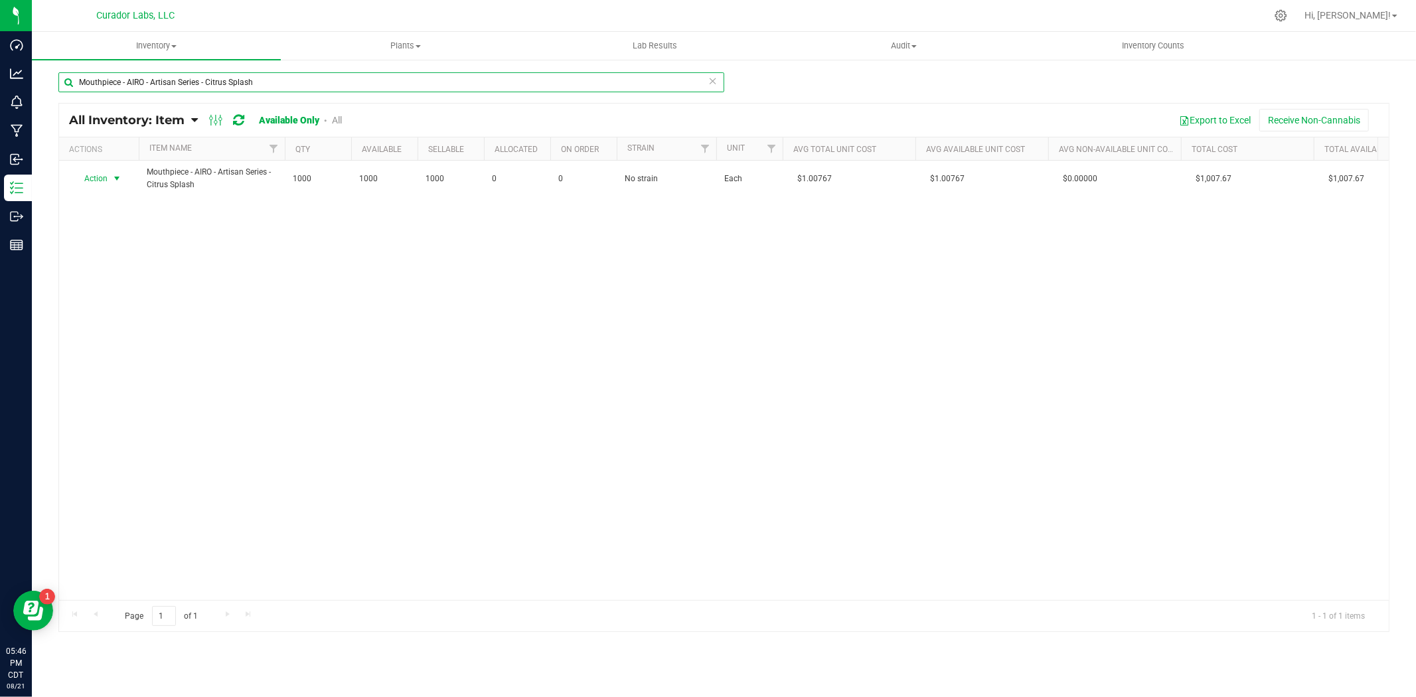
type input "Mouthpiece - AIRO - Artisan Series - Citrus Splash"
click at [109, 181] on span "select" at bounding box center [117, 178] width 17 height 19
click at [114, 261] on li "Locate inventory" at bounding box center [115, 260] width 85 height 20
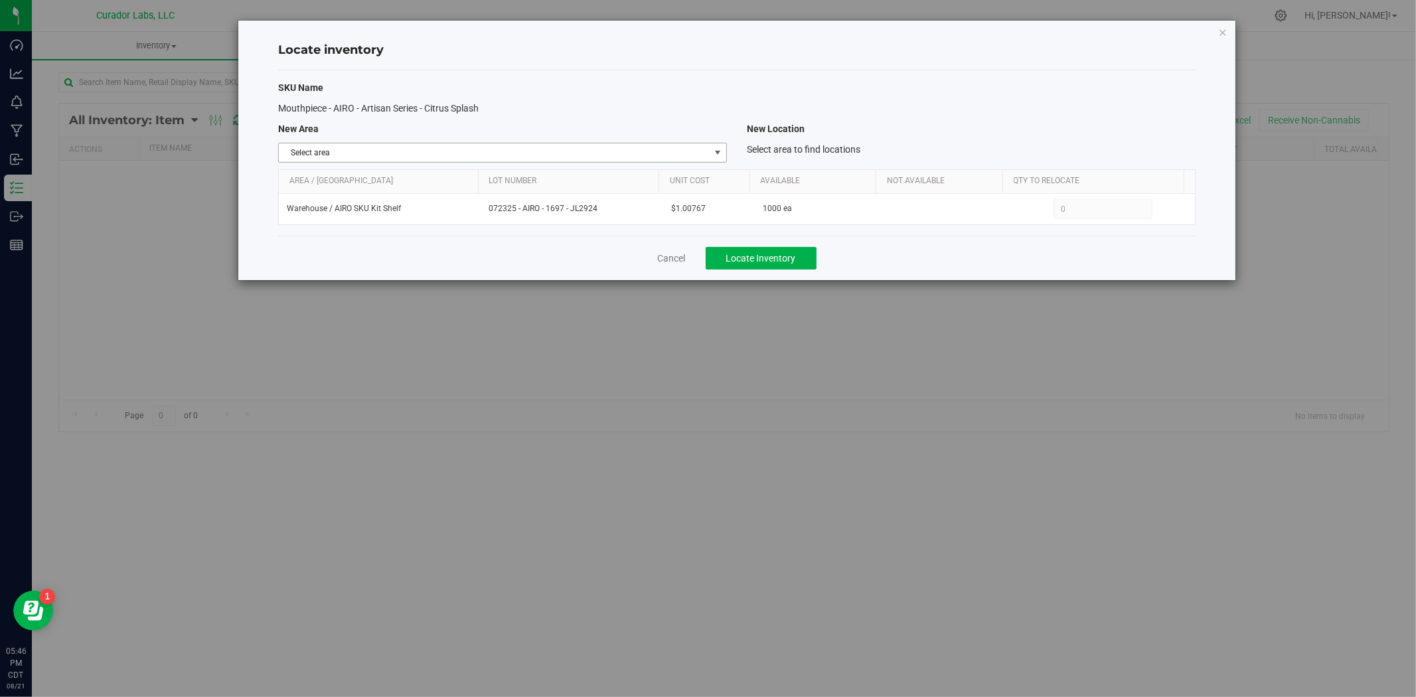
drag, startPoint x: 466, startPoint y: 161, endPoint x: 457, endPoint y: 170, distance: 12.7
click at [467, 161] on span "Select area" at bounding box center [494, 152] width 431 height 19
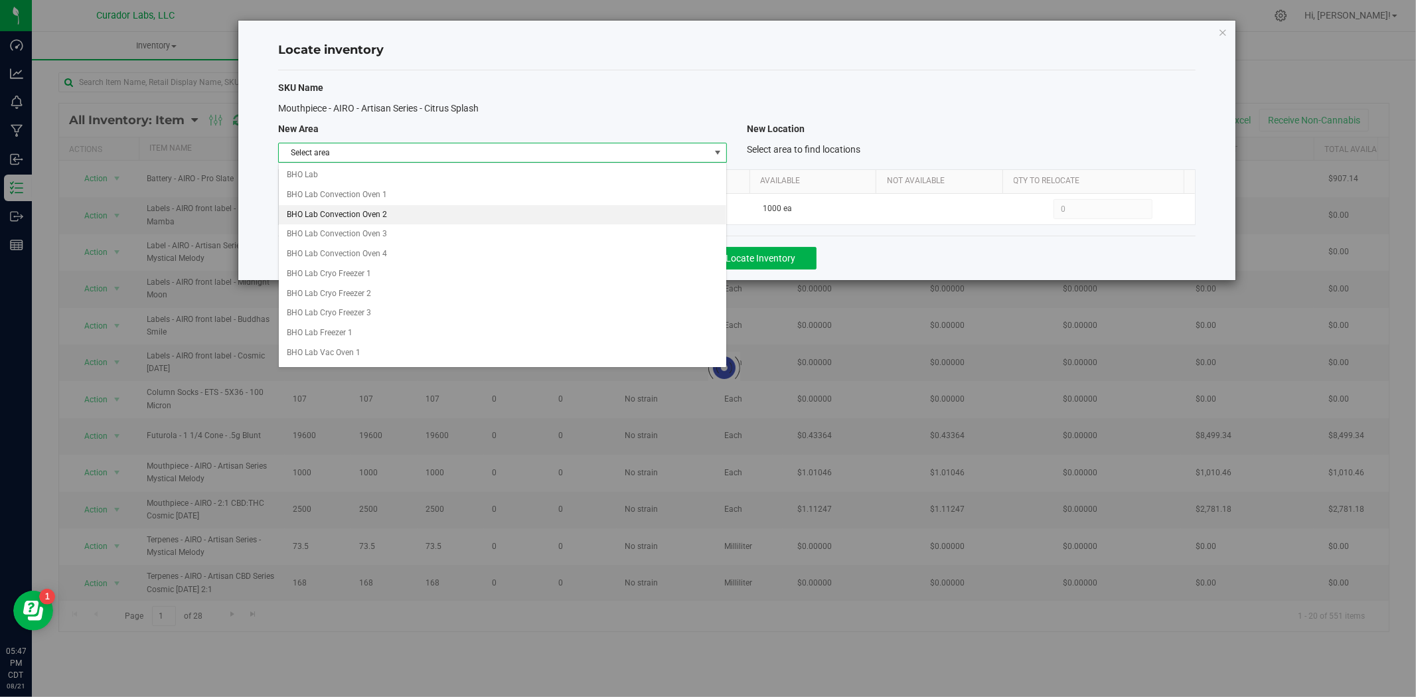
scroll to position [535, 0]
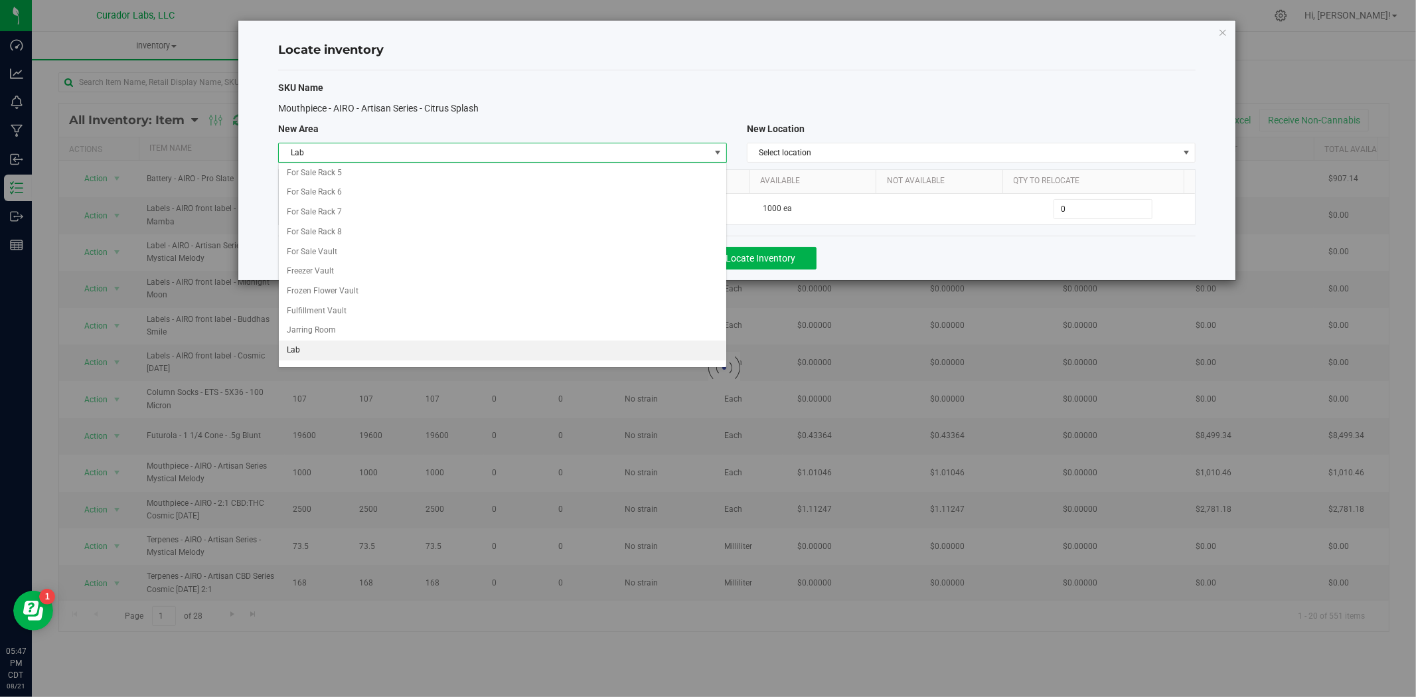
click at [373, 352] on li "Lab" at bounding box center [503, 351] width 448 height 20
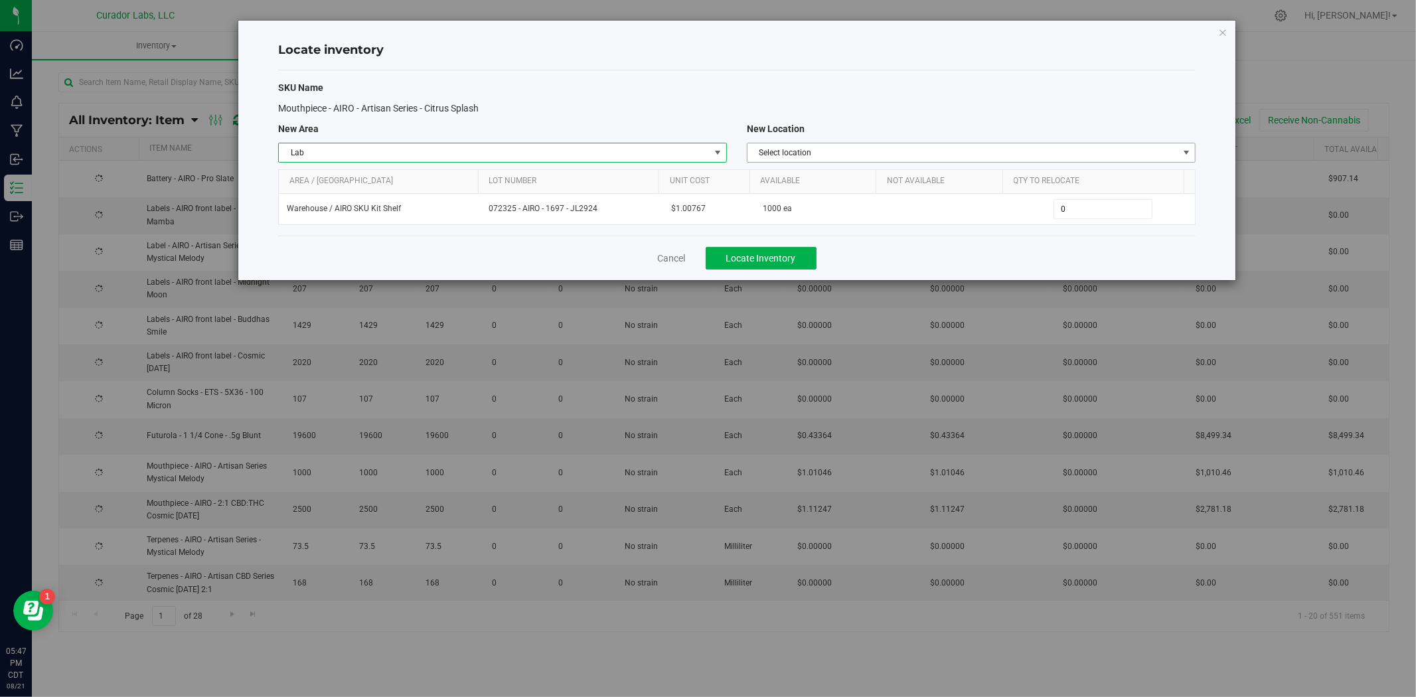
click at [868, 150] on span "Select location" at bounding box center [963, 152] width 431 height 19
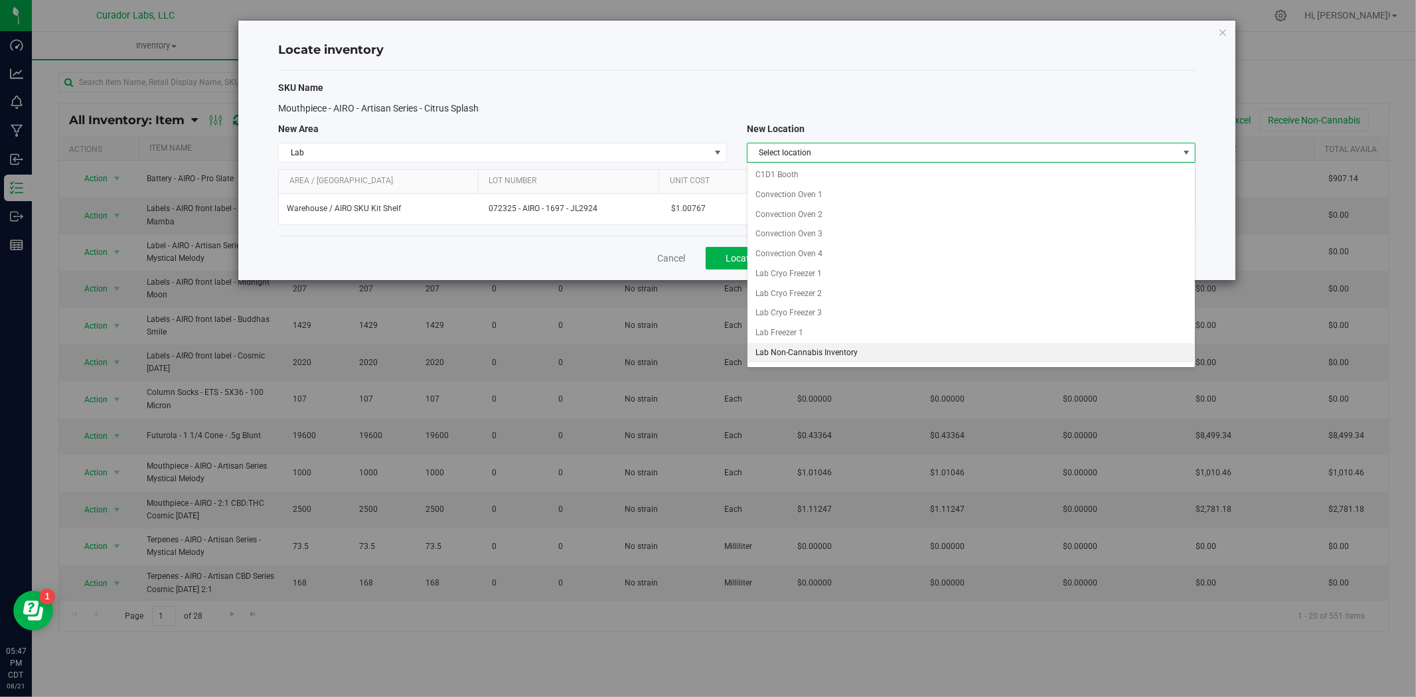
click at [807, 356] on li "Lab Non-Cannabis Inventory" at bounding box center [972, 353] width 448 height 20
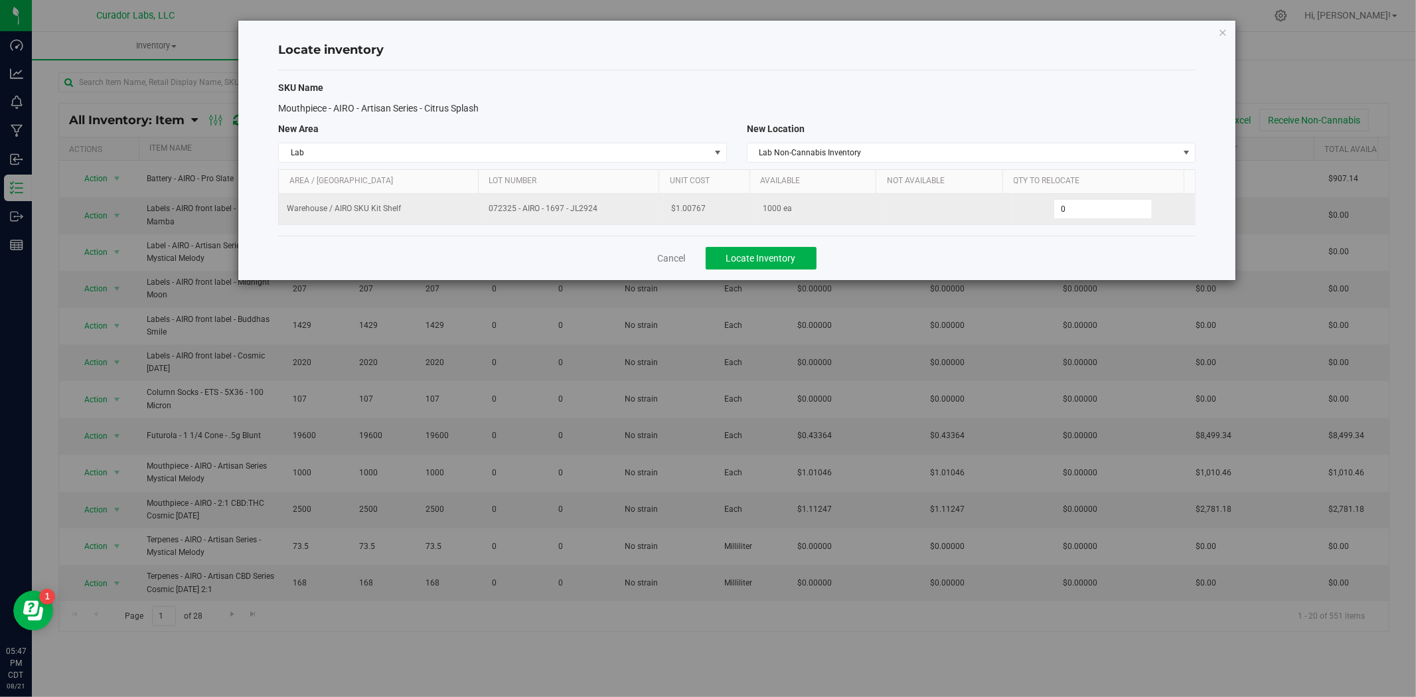
drag, startPoint x: 600, startPoint y: 209, endPoint x: 488, endPoint y: 216, distance: 111.8
click at [488, 216] on td "072325 - AIRO - 1697 - JL2924" at bounding box center [572, 209] width 183 height 31
click at [1030, 216] on div "0 0" at bounding box center [1103, 209] width 167 height 20
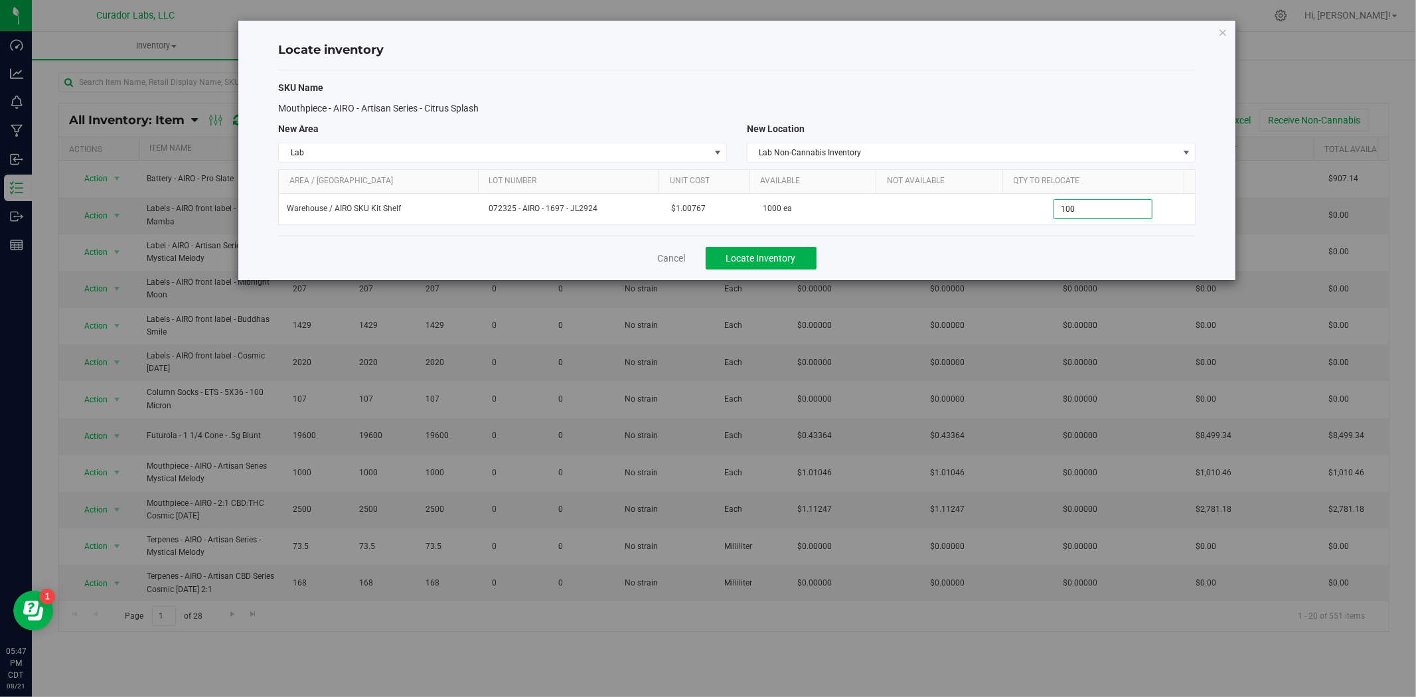
type input "1000"
type input "1,000"
click at [770, 264] on button "Locate Inventory" at bounding box center [761, 258] width 111 height 23
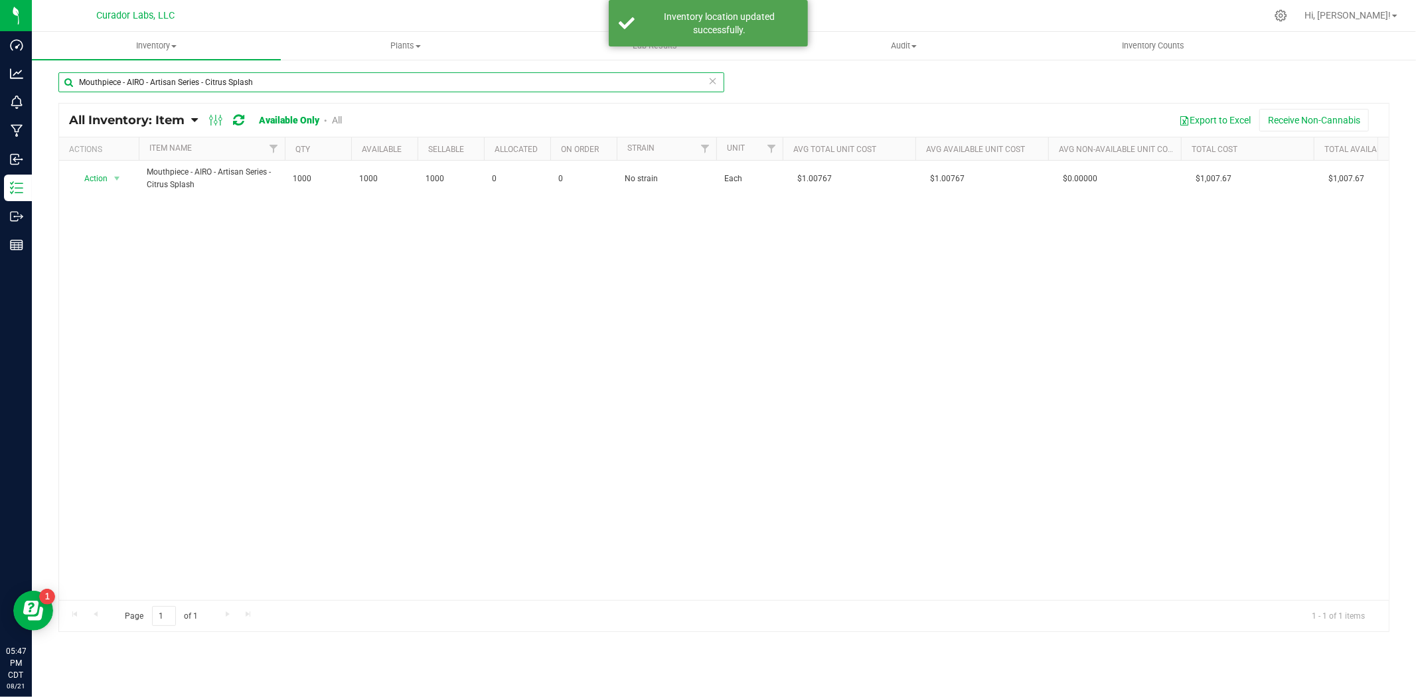
drag, startPoint x: 333, startPoint y: 80, endPoint x: 184, endPoint y: 61, distance: 149.9
click at [0, 74] on html "Dashboard Analytics Monitoring Manufacturing Inbound Inventory Outbound Reports…" at bounding box center [708, 348] width 1416 height 697
paste input "Mystical Melody"
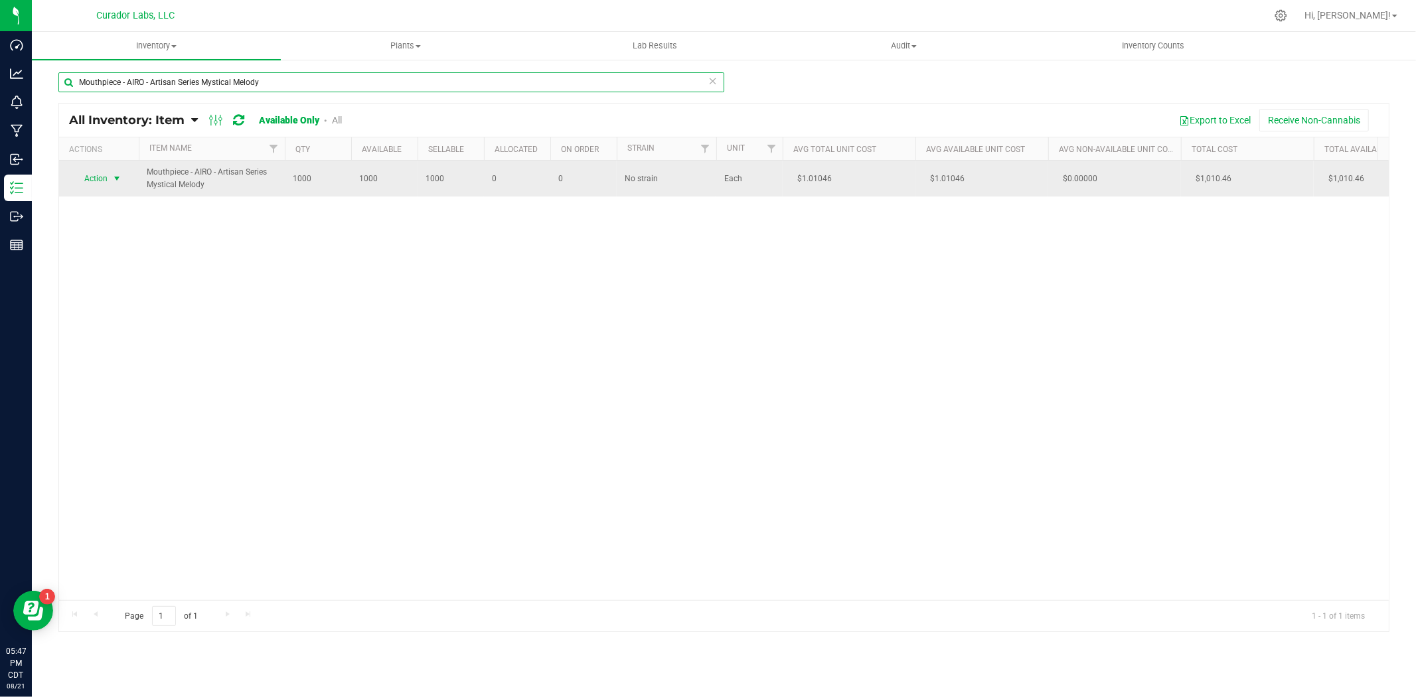
type input "Mouthpiece - AIRO - Artisan Series Mystical Melody"
click at [98, 177] on span "Action" at bounding box center [90, 178] width 36 height 19
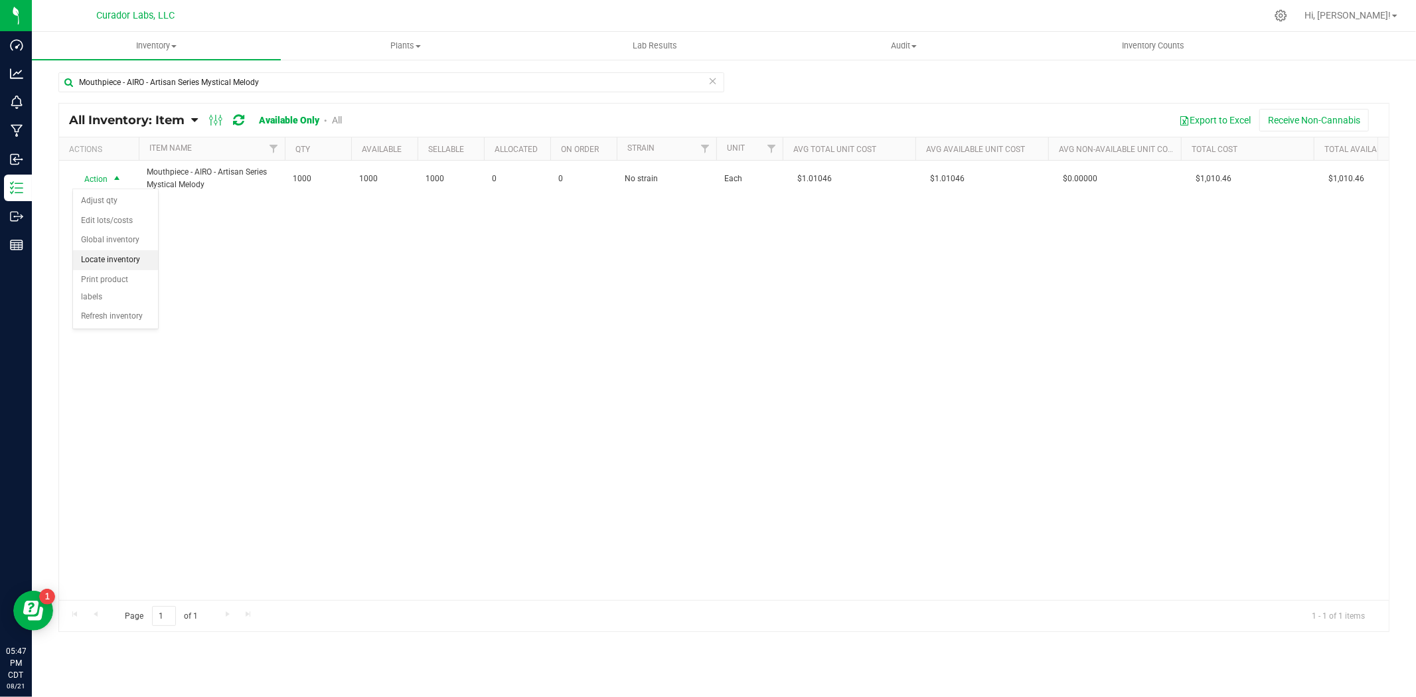
click at [124, 258] on li "Locate inventory" at bounding box center [115, 260] width 85 height 20
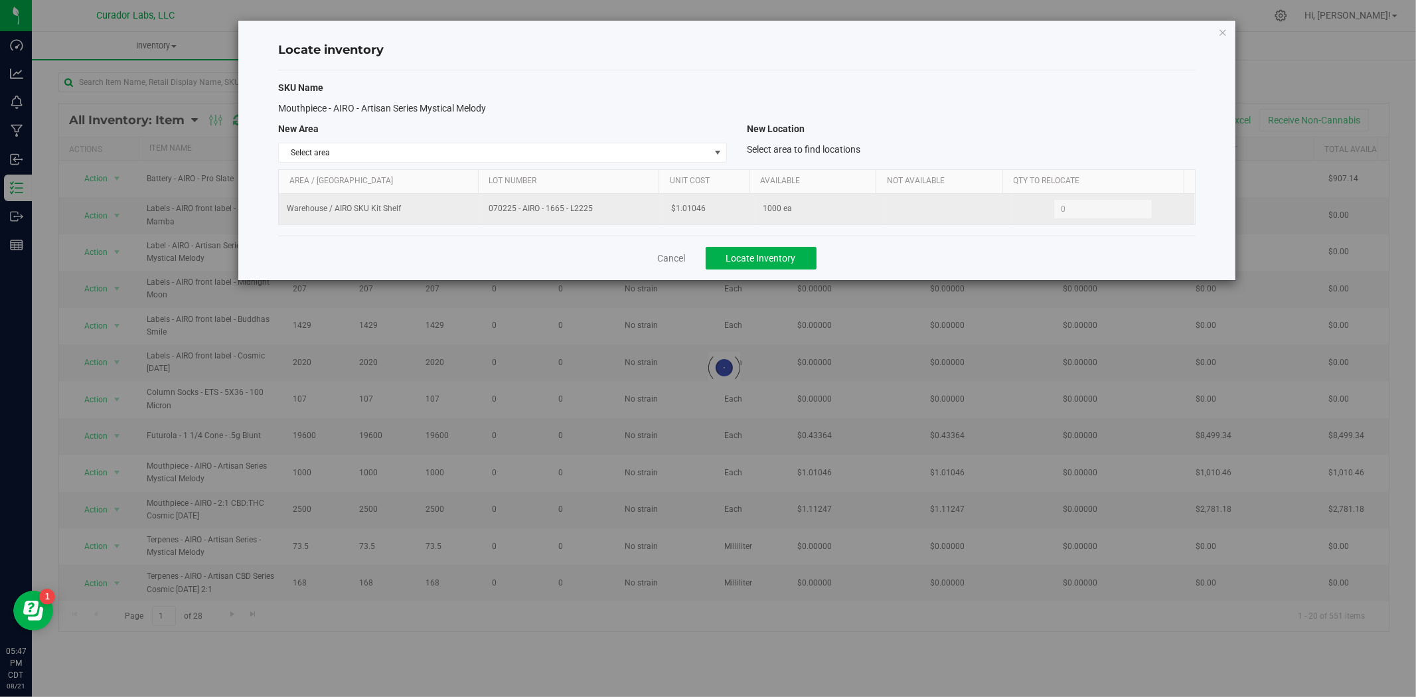
drag, startPoint x: 606, startPoint y: 210, endPoint x: 483, endPoint y: 216, distance: 123.0
click at [483, 216] on td "070225 - AIRO - 1665 - L2225" at bounding box center [572, 209] width 183 height 31
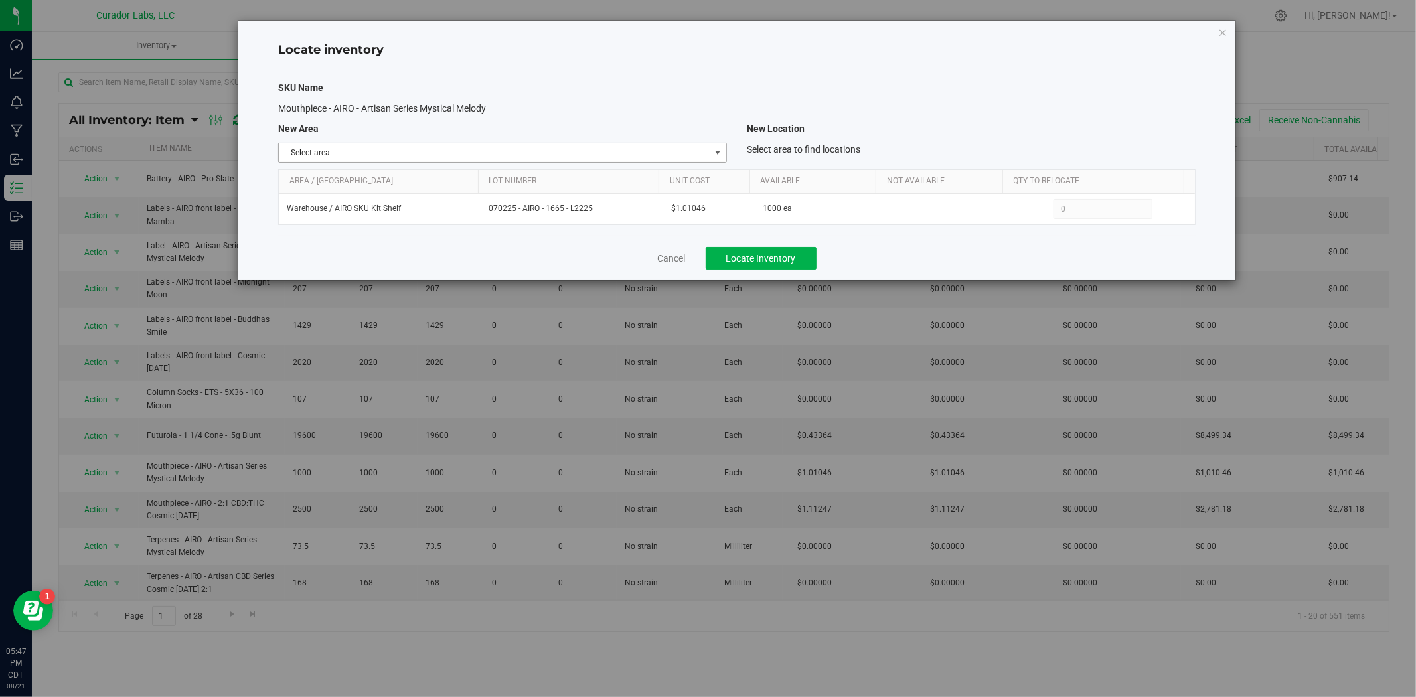
click at [458, 143] on span "Select area" at bounding box center [502, 153] width 449 height 20
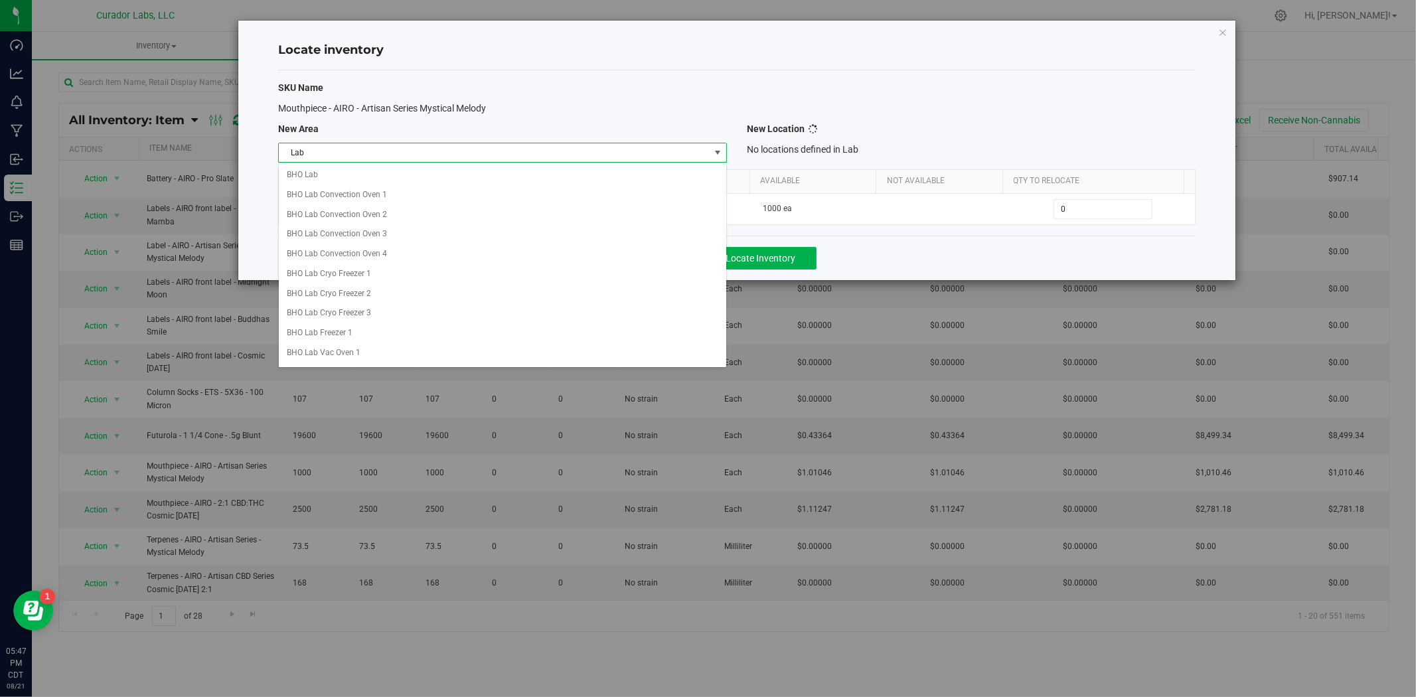
scroll to position [535, 0]
click at [372, 355] on li "Lab" at bounding box center [503, 351] width 448 height 20
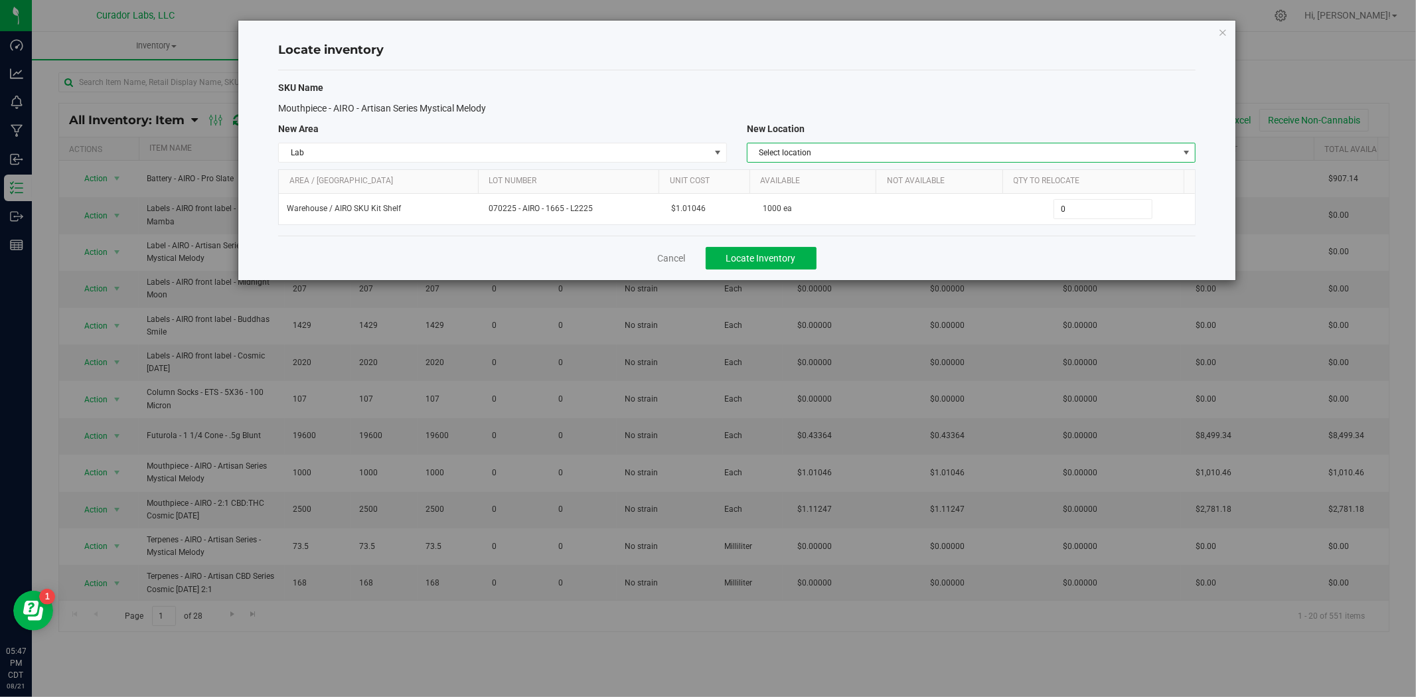
click at [797, 158] on span "Select location" at bounding box center [963, 152] width 431 height 19
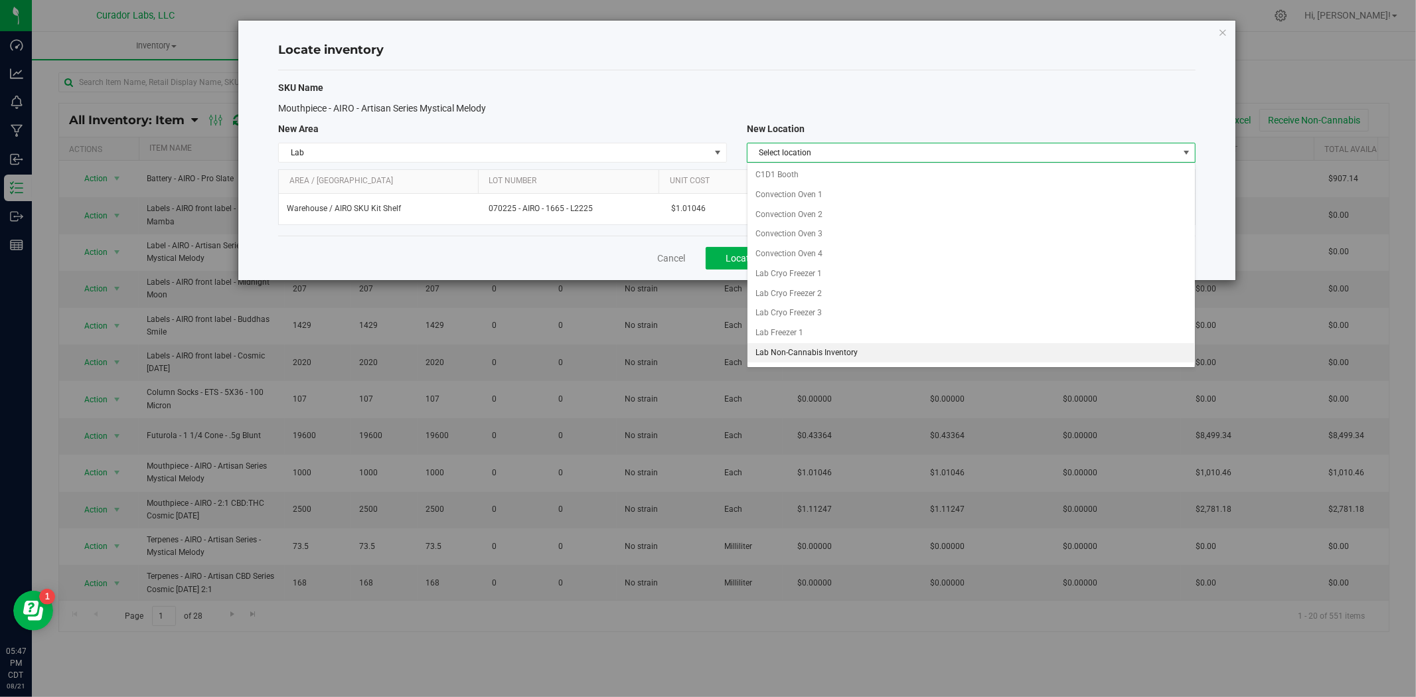
click at [883, 352] on li "Lab Non-Cannabis Inventory" at bounding box center [972, 353] width 448 height 20
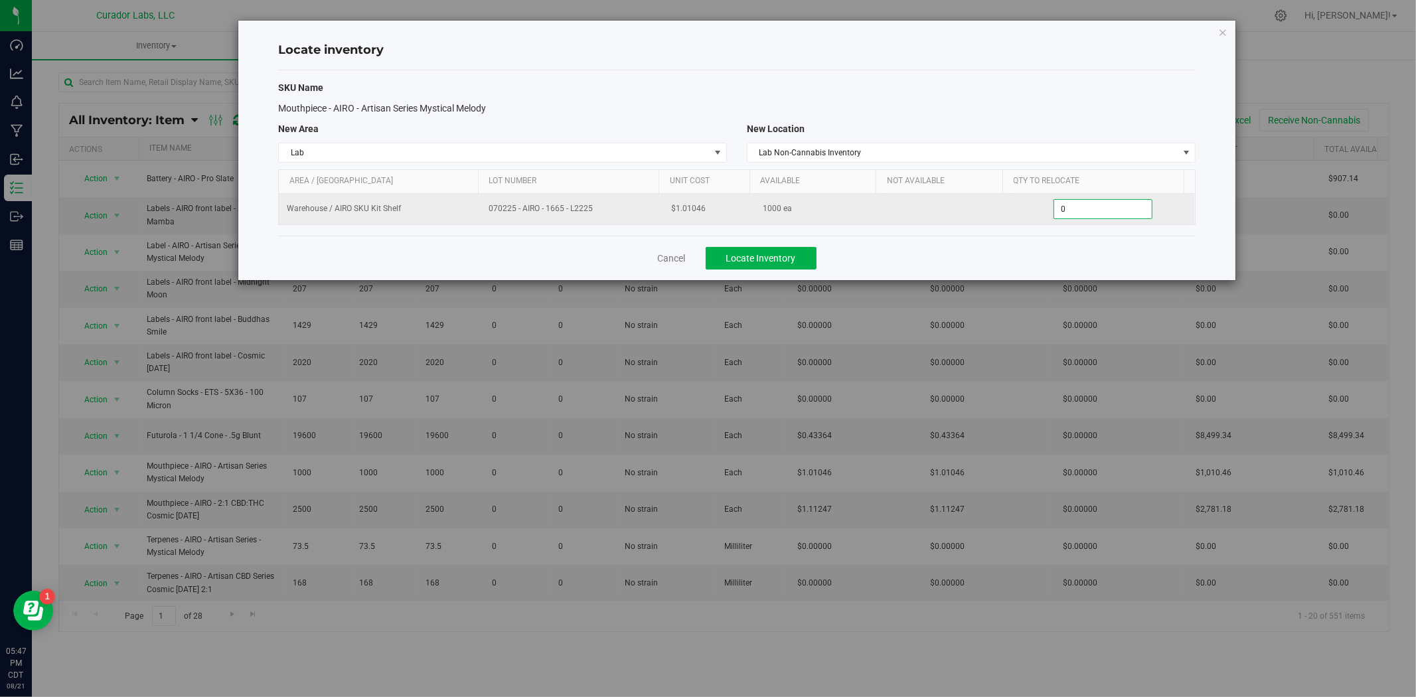
click at [1071, 213] on span "0 0" at bounding box center [1103, 209] width 99 height 20
type input "01000"
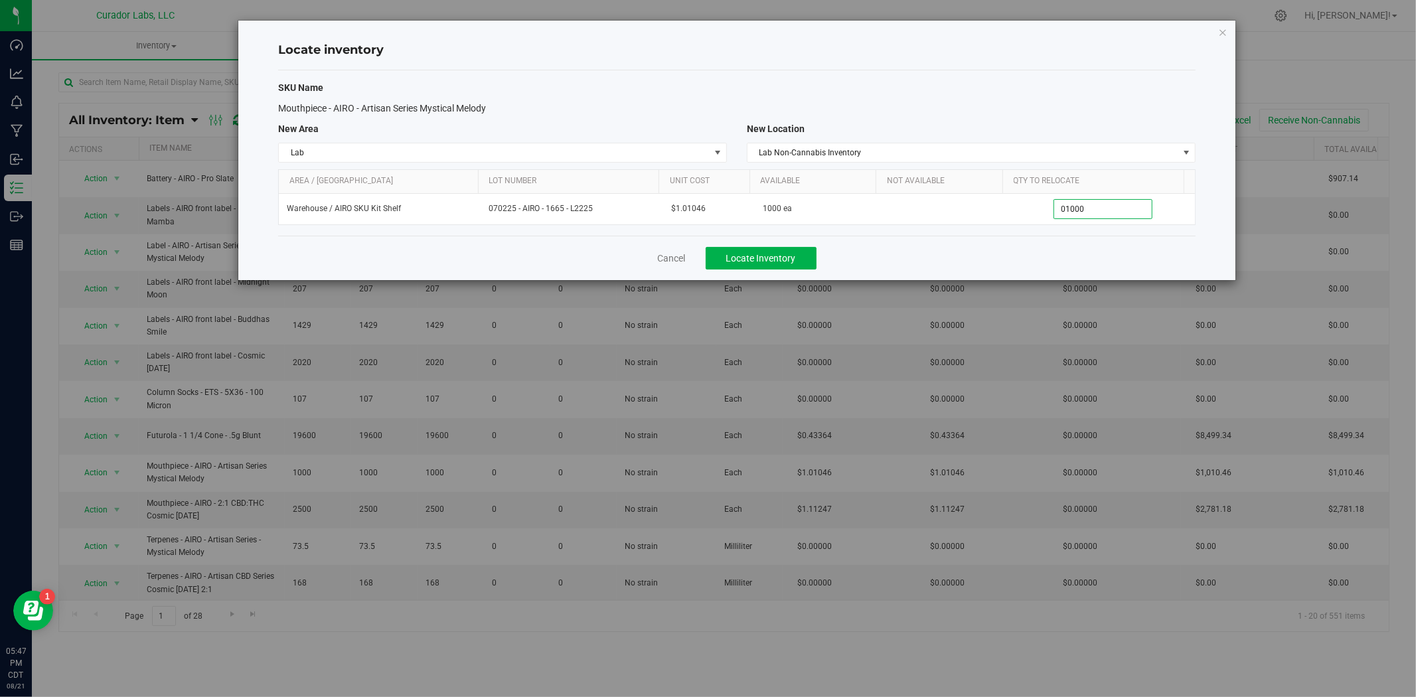
type input "1,000"
click at [966, 282] on div "Locate inventory SKU Name Mouthpiece - AIRO - Artisan Series Mystical Melody Ne…" at bounding box center [713, 348] width 1426 height 697
click at [771, 256] on span "Locate Inventory" at bounding box center [761, 258] width 70 height 11
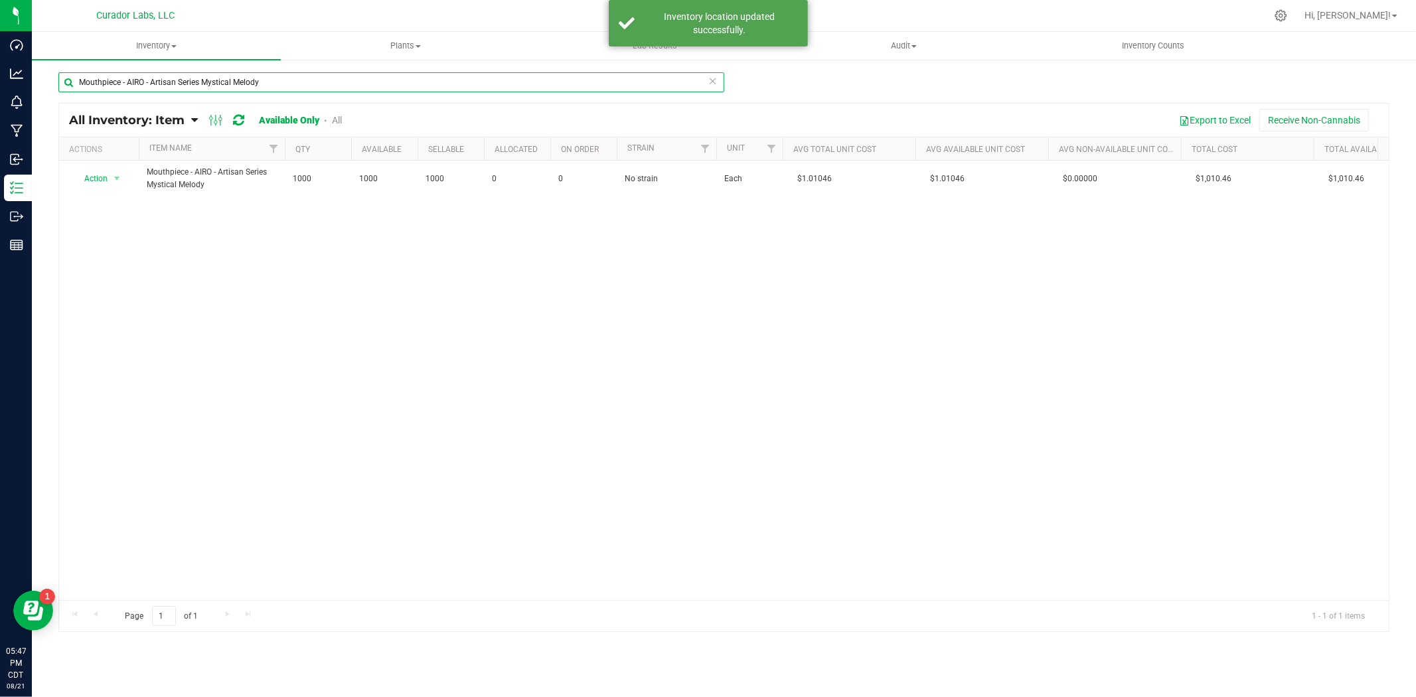
drag, startPoint x: 416, startPoint y: 80, endPoint x: 120, endPoint y: 80, distance: 295.5
click at [17, 80] on div "Dashboard Analytics Monitoring Manufacturing Inbound Inventory Outbound Reports…" at bounding box center [708, 348] width 1416 height 697
paste input "Cart - AIRO - Top Fill Press Fit THC M Diamond MJ - 1mL"
type input "Cart - AIRO - Top Fill Press Fit THC M Diamond MJ - 1mL"
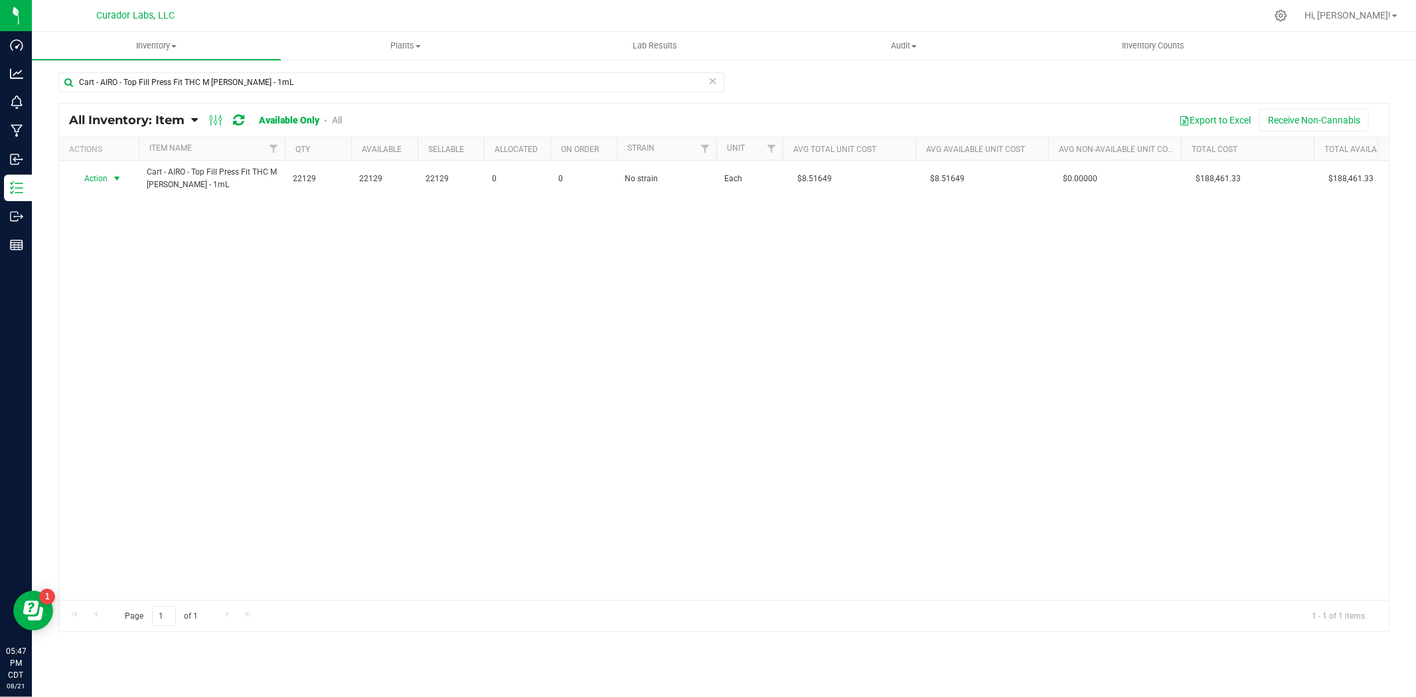
click at [118, 179] on span "select" at bounding box center [117, 178] width 11 height 11
click at [118, 255] on li "Locate inventory" at bounding box center [115, 260] width 85 height 20
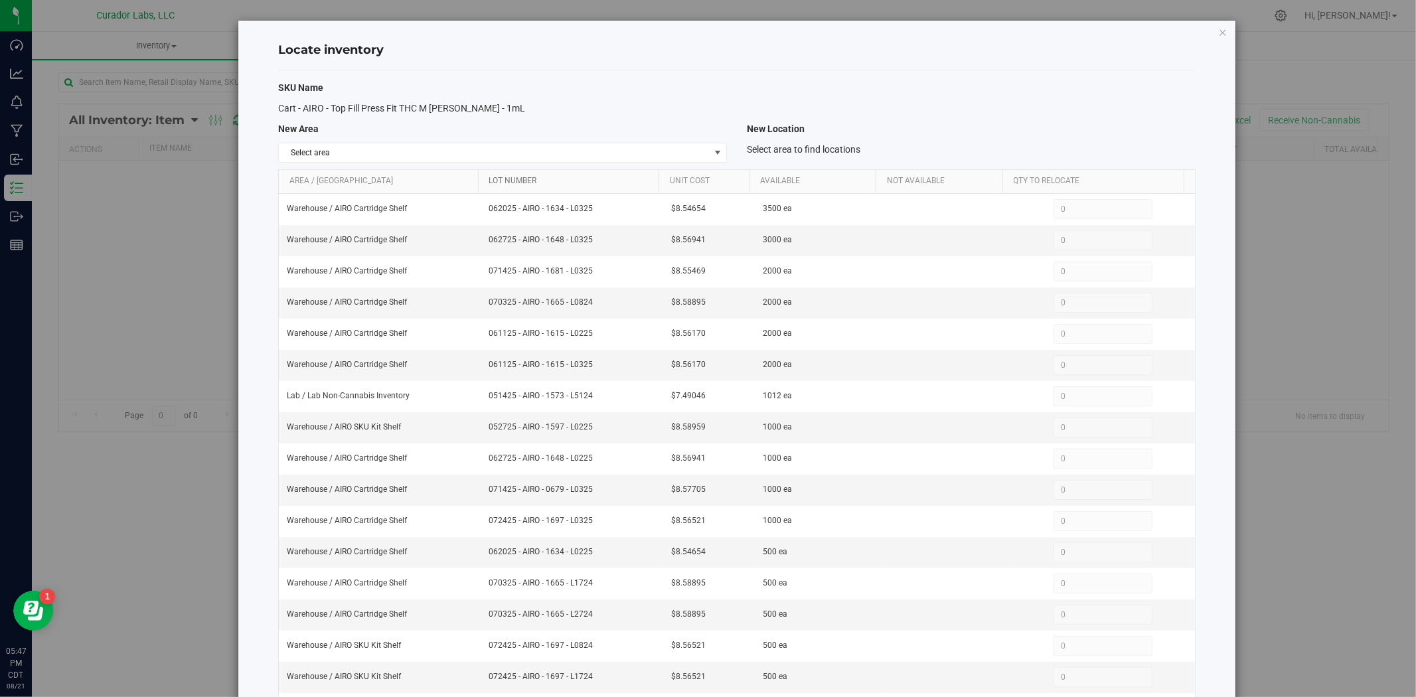
click at [560, 180] on link "Lot Number" at bounding box center [571, 181] width 165 height 11
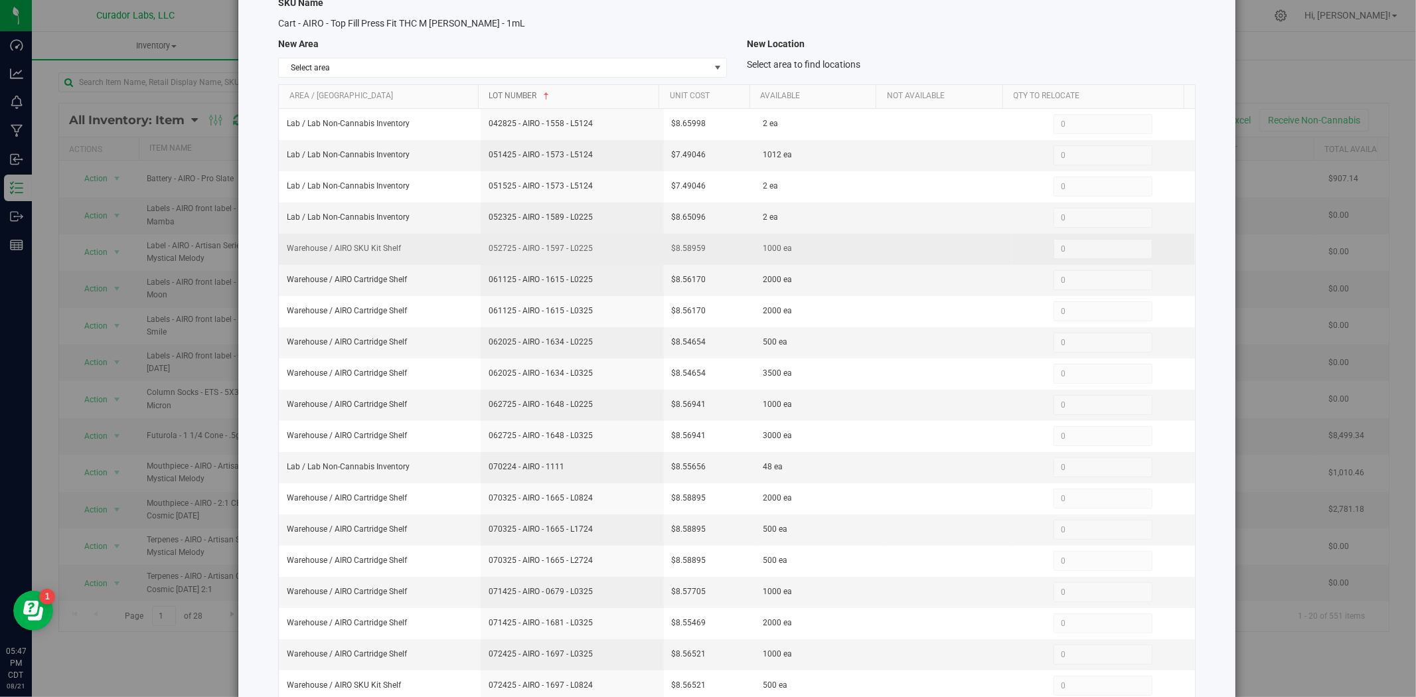
scroll to position [98, 0]
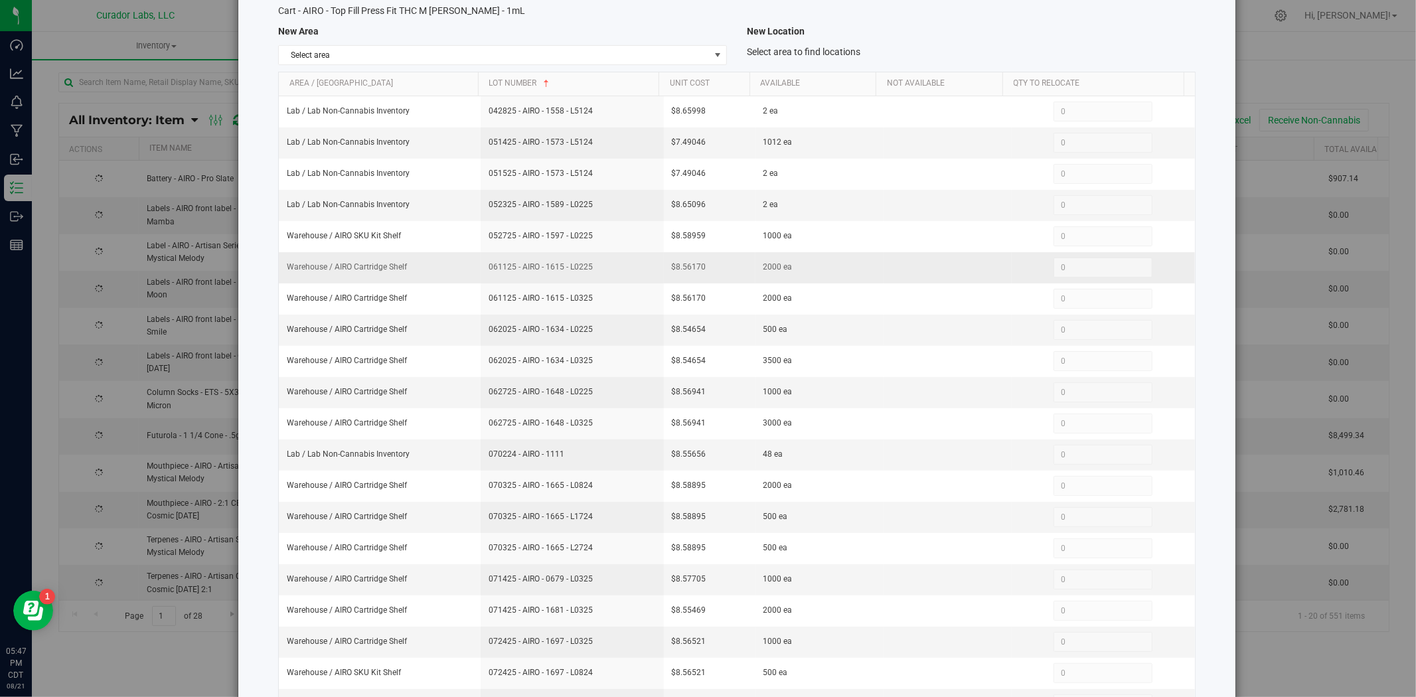
drag, startPoint x: 593, startPoint y: 275, endPoint x: 483, endPoint y: 280, distance: 109.7
click at [483, 280] on td "061125 - AIRO - 1615 - L0225" at bounding box center [572, 267] width 183 height 31
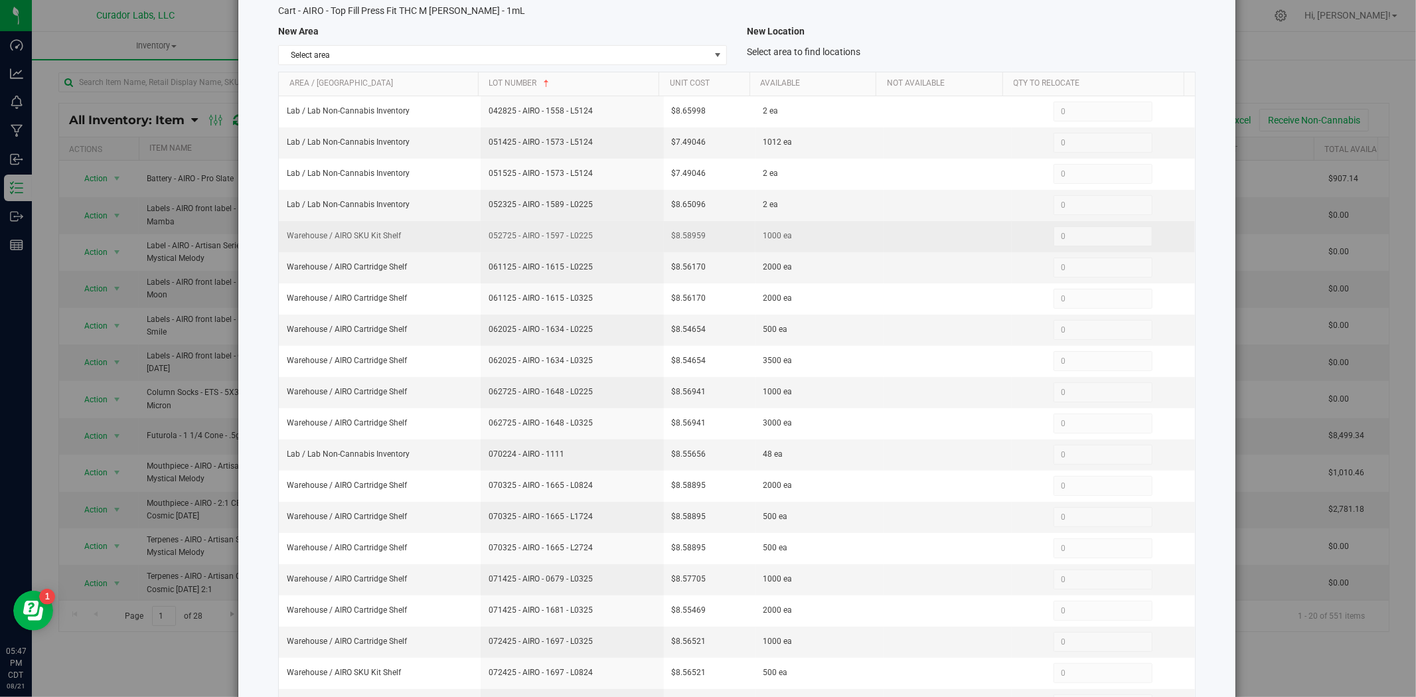
click at [592, 235] on span "052725 - AIRO - 1597 - L0225" at bounding box center [572, 236] width 167 height 13
drag, startPoint x: 592, startPoint y: 235, endPoint x: 465, endPoint y: 242, distance: 127.0
click at [465, 242] on tr "Warehouse / AIRO SKU Kit Shelf 052725 - AIRO - 1597 - L0225 $8.58959 1000 ea 0 0" at bounding box center [737, 236] width 916 height 31
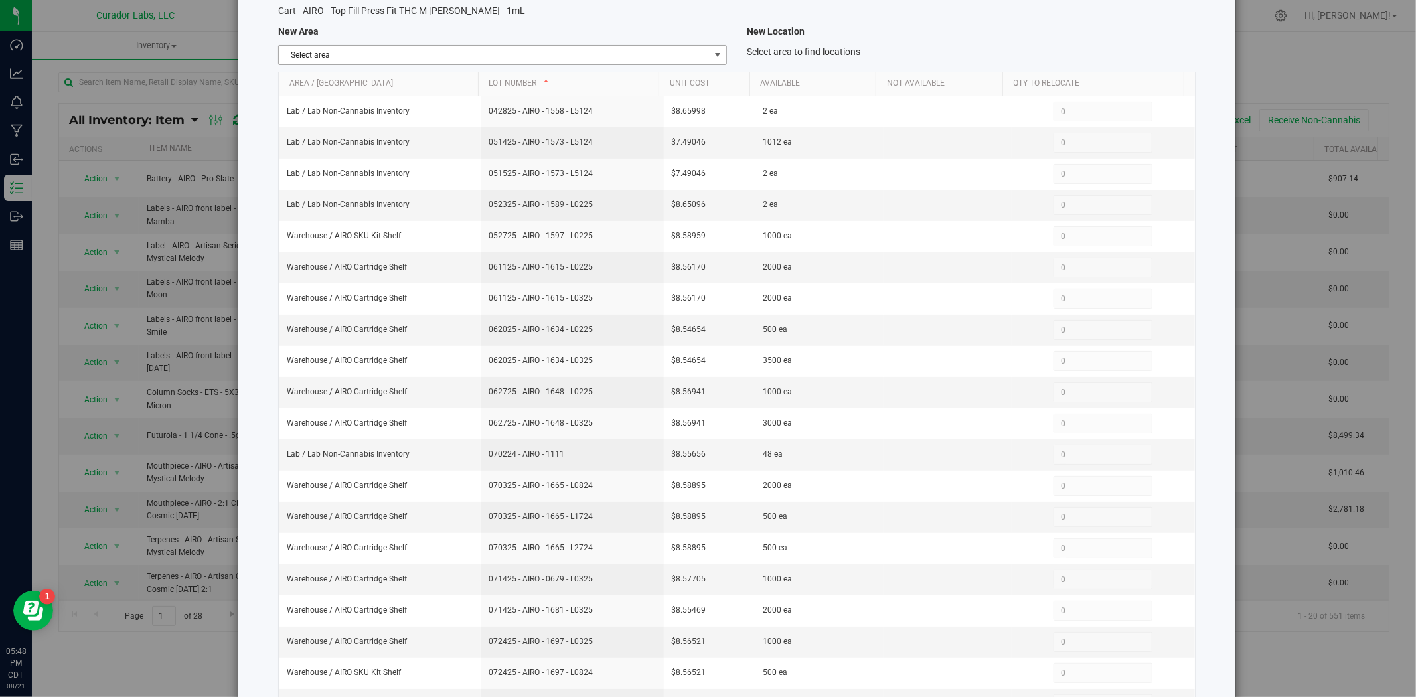
click at [472, 48] on span "Select area" at bounding box center [494, 55] width 431 height 19
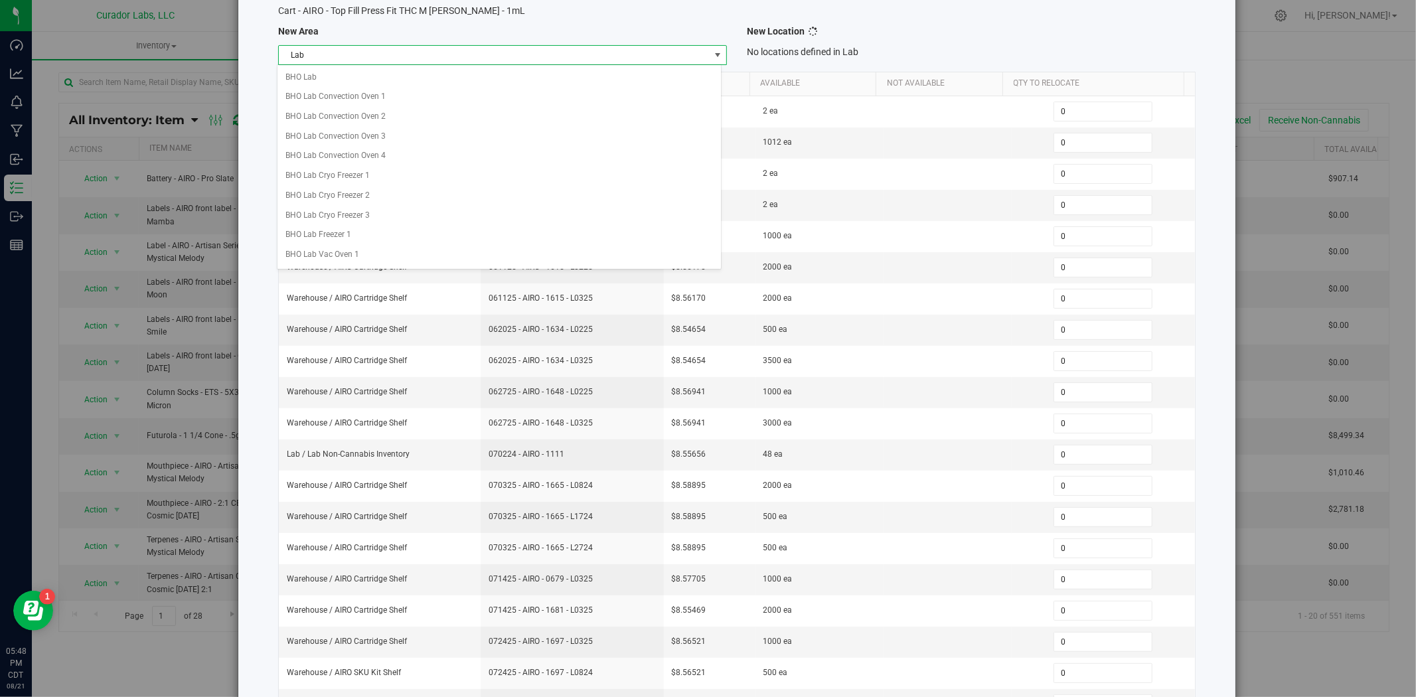
scroll to position [535, 0]
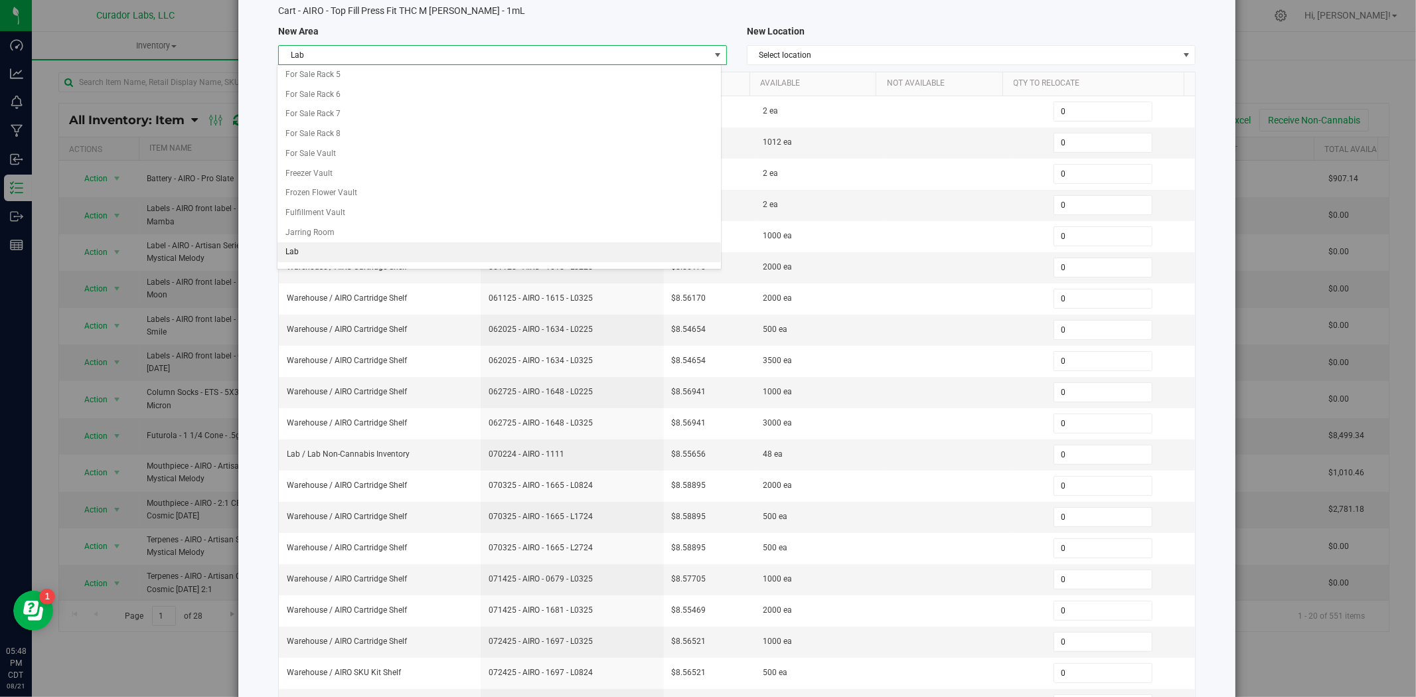
click at [352, 254] on li "Lab" at bounding box center [500, 252] width 444 height 20
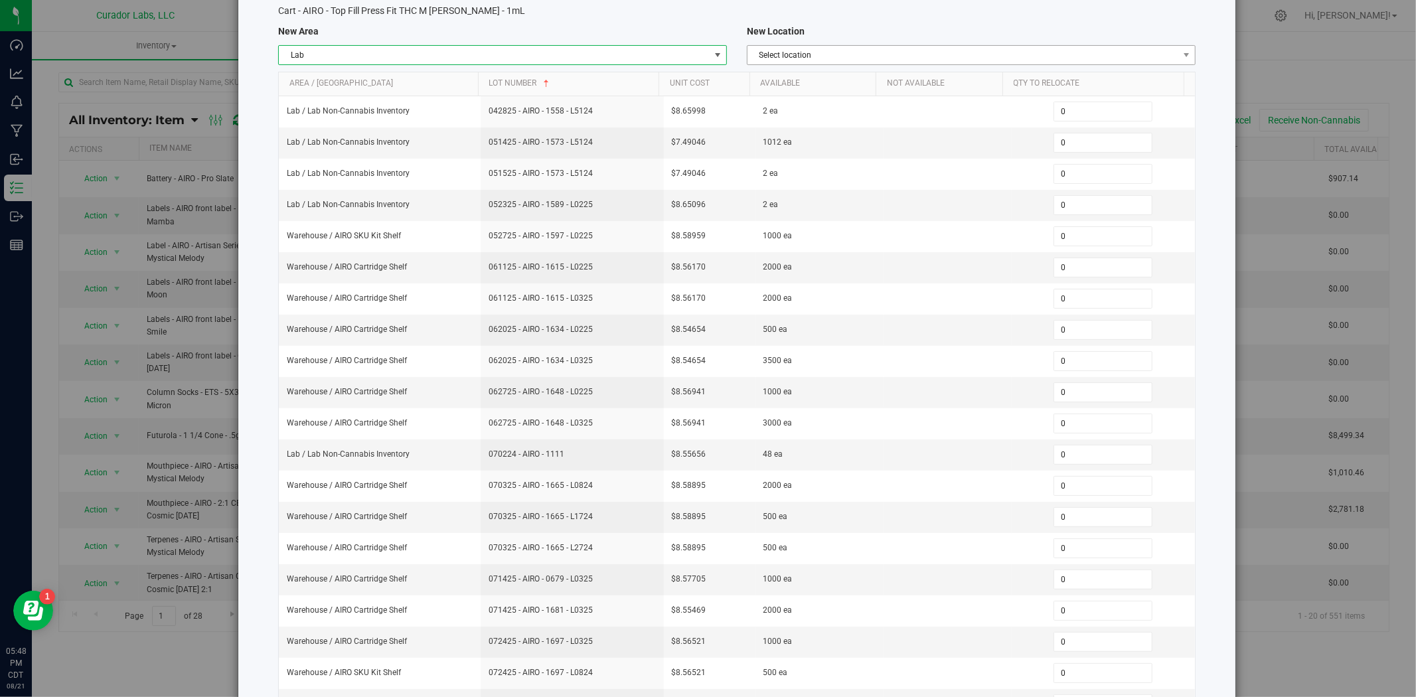
click at [766, 58] on span "Select location" at bounding box center [963, 55] width 431 height 19
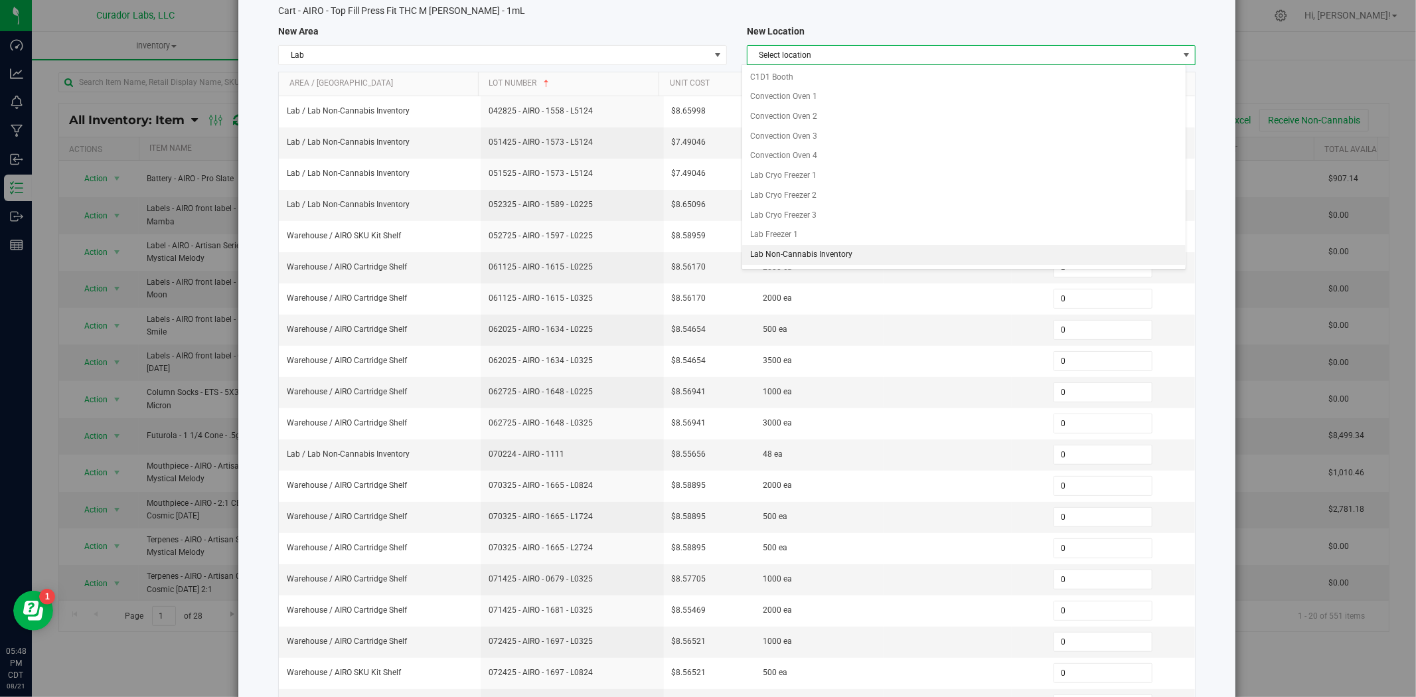
click at [785, 253] on li "Lab Non-Cannabis Inventory" at bounding box center [964, 255] width 444 height 20
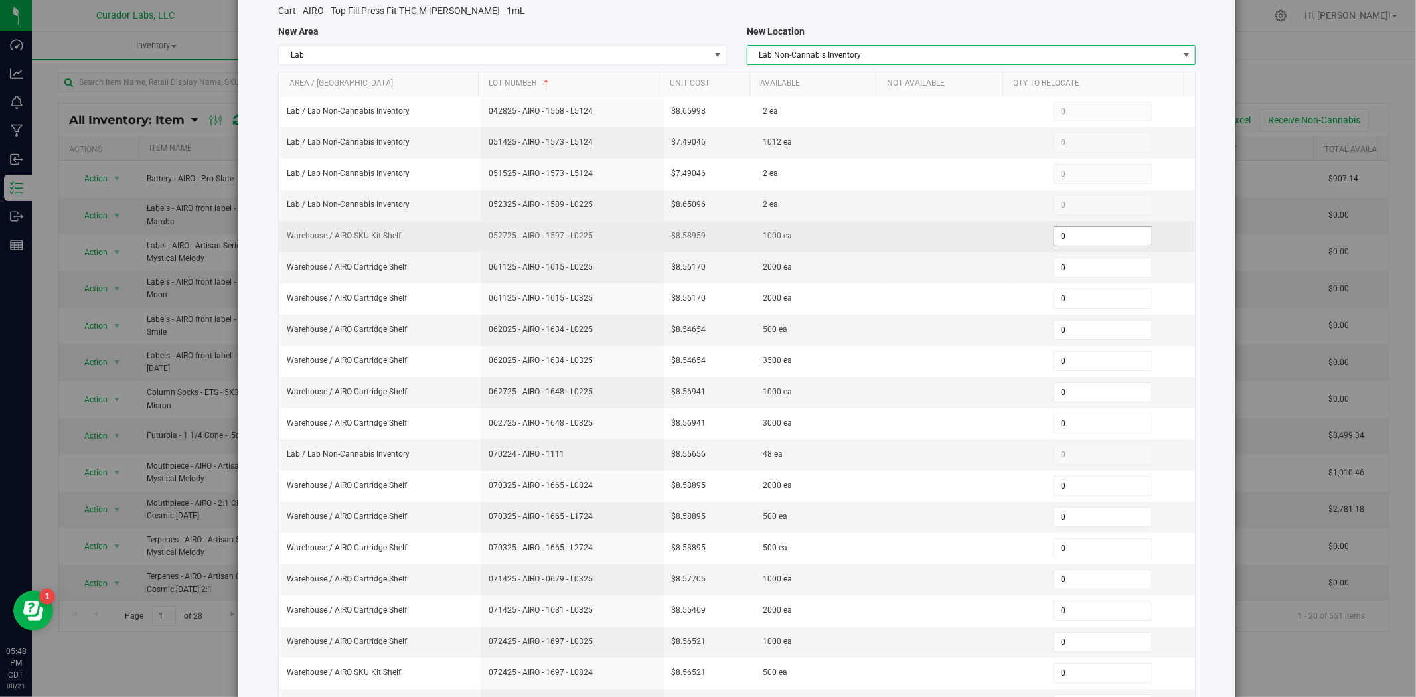
drag, startPoint x: 1038, startPoint y: 242, endPoint x: 1007, endPoint y: 242, distance: 31.2
click at [1020, 242] on div "0 0" at bounding box center [1103, 236] width 167 height 20
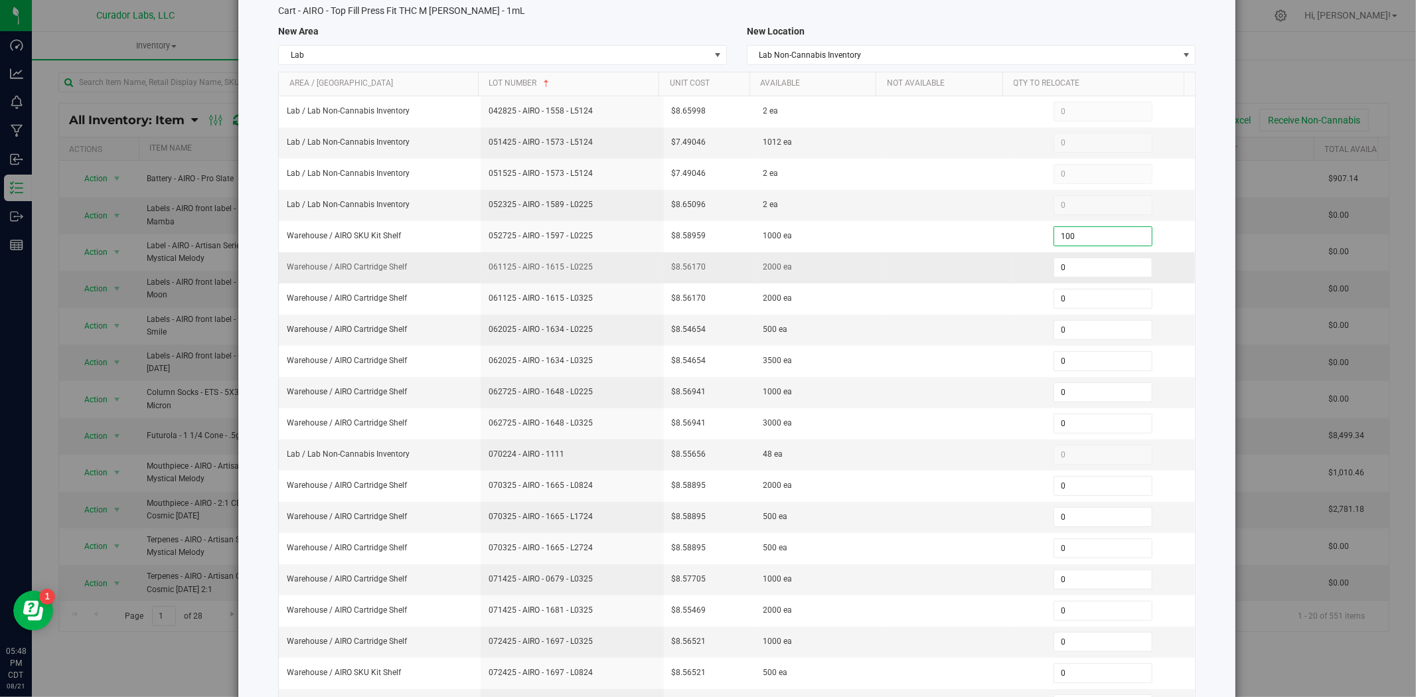
type input "1000"
type input "1,000"
click at [951, 264] on td at bounding box center [948, 267] width 128 height 31
drag, startPoint x: 1072, startPoint y: 274, endPoint x: 991, endPoint y: 272, distance: 81.7
click at [991, 272] on tr "Warehouse / AIRO Cartridge Shelf 061125 - AIRO - 1615 - L0225 $8.56170 2000 ea …" at bounding box center [737, 267] width 916 height 31
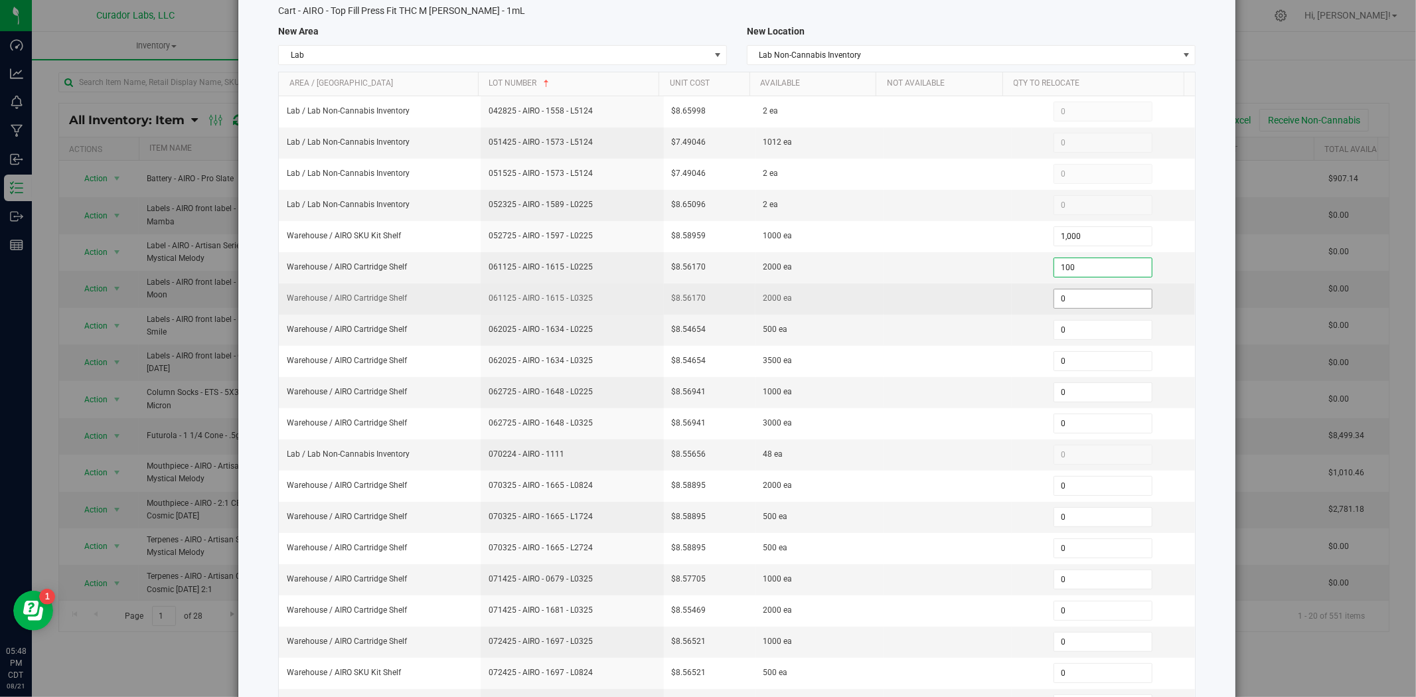
type input "1000"
type input "1,000"
click at [1067, 302] on span "0 0" at bounding box center [1103, 299] width 99 height 20
type input "02000"
type input "2,000"
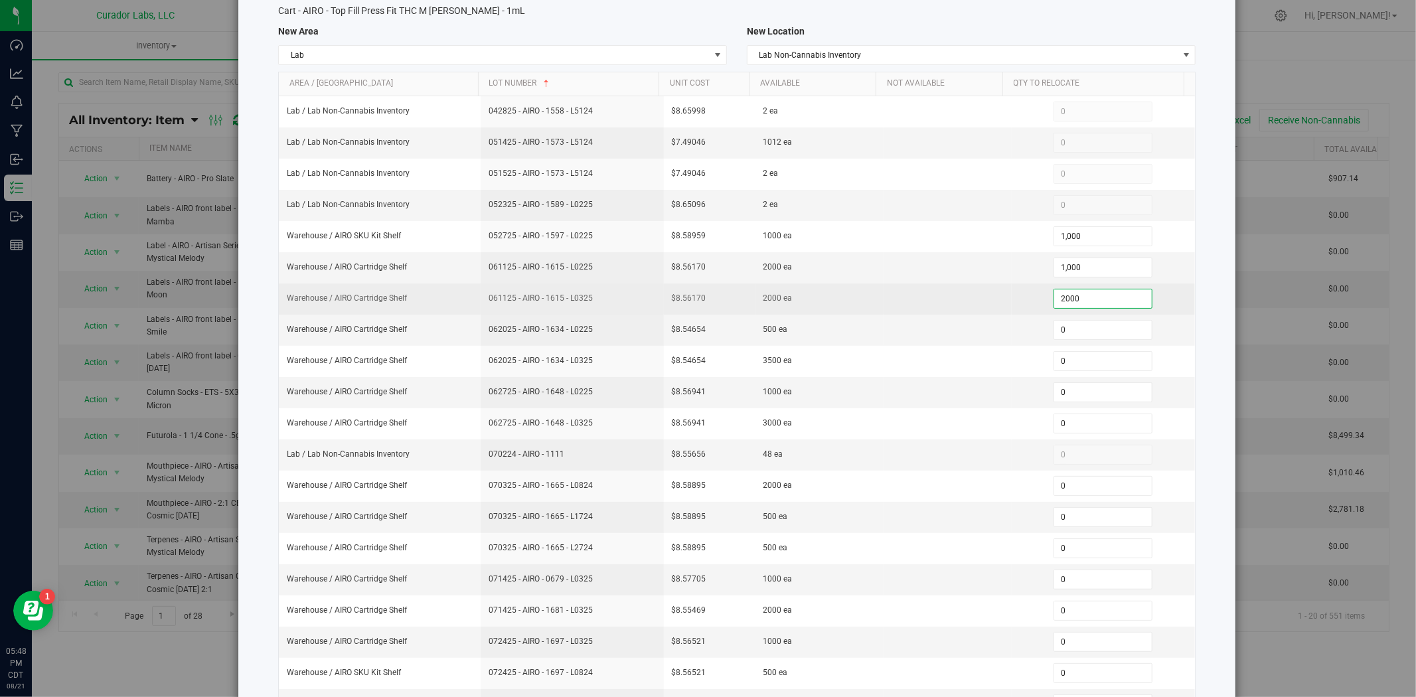
click at [953, 307] on td at bounding box center [948, 299] width 128 height 31
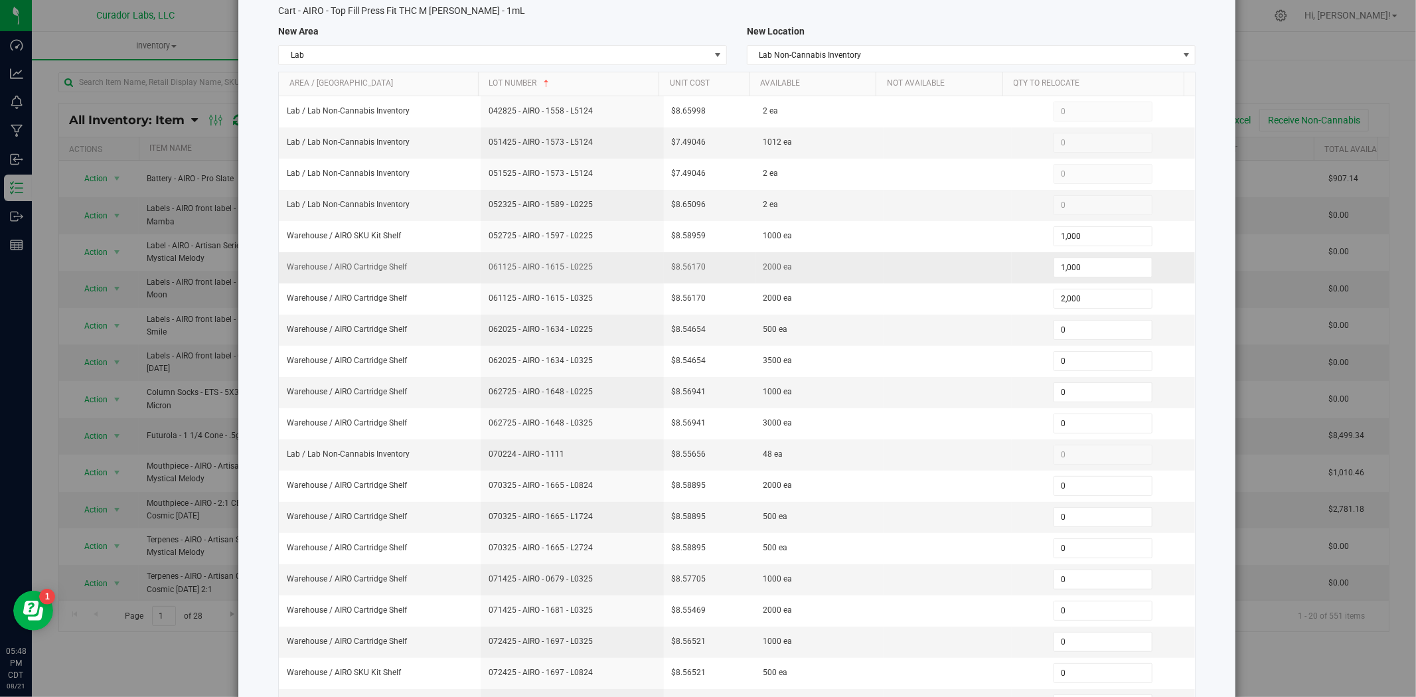
drag, startPoint x: 578, startPoint y: 273, endPoint x: 474, endPoint y: 273, distance: 104.2
click at [481, 273] on td "061125 - AIRO - 1615 - L0225" at bounding box center [572, 267] width 183 height 31
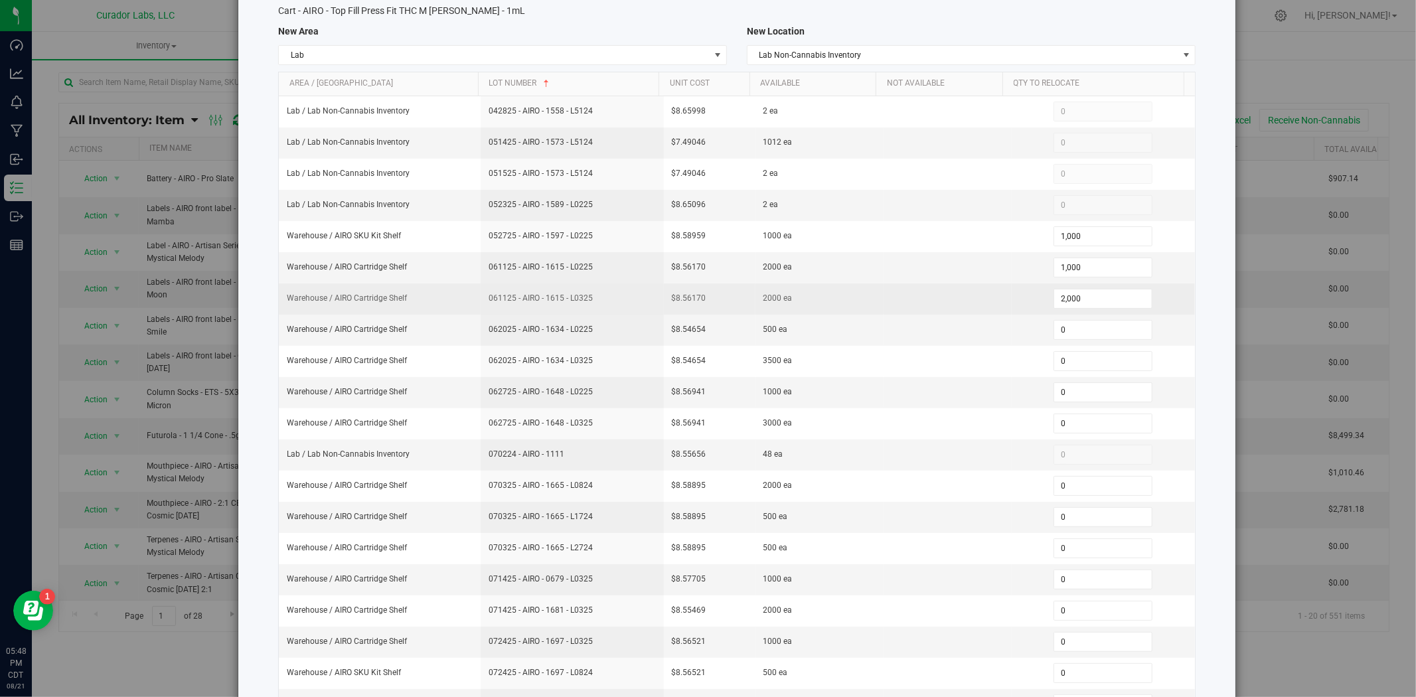
drag, startPoint x: 594, startPoint y: 306, endPoint x: 478, endPoint y: 308, distance: 116.2
click at [481, 308] on td "061125 - AIRO - 1615 - L0325" at bounding box center [572, 299] width 183 height 31
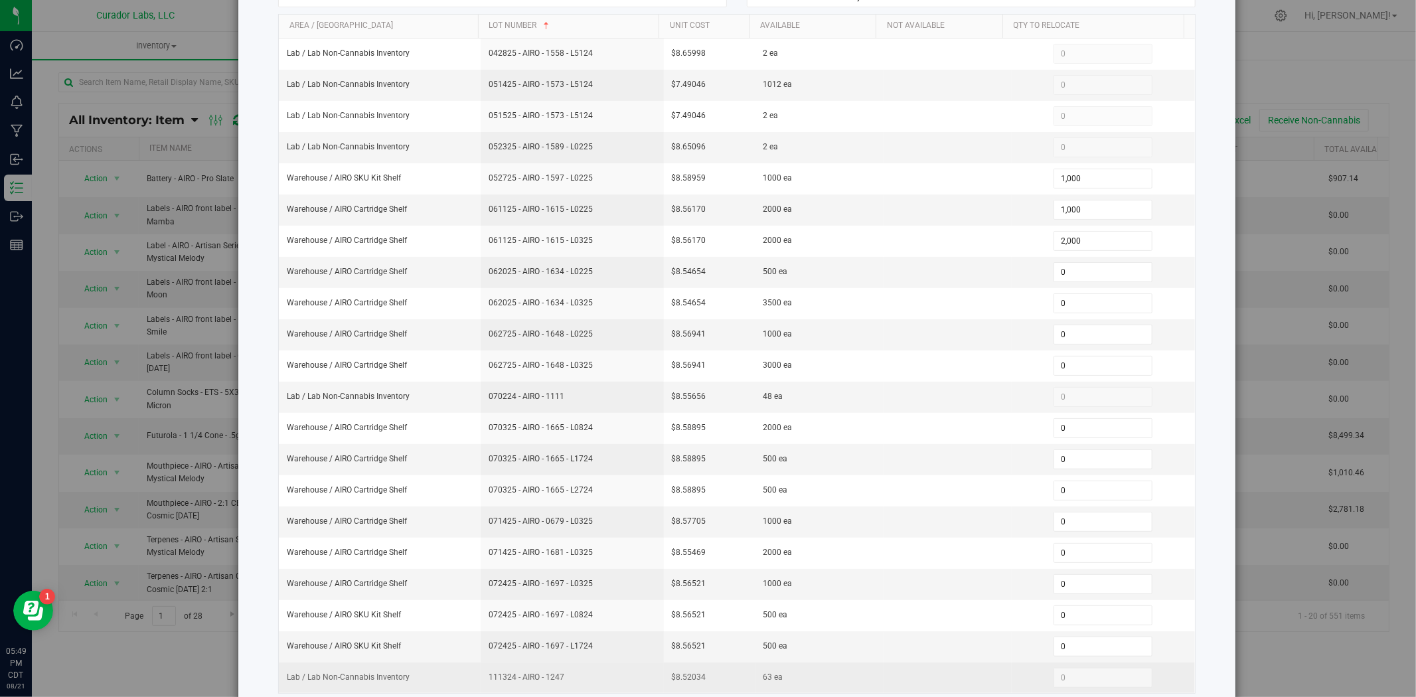
scroll to position [232, 0]
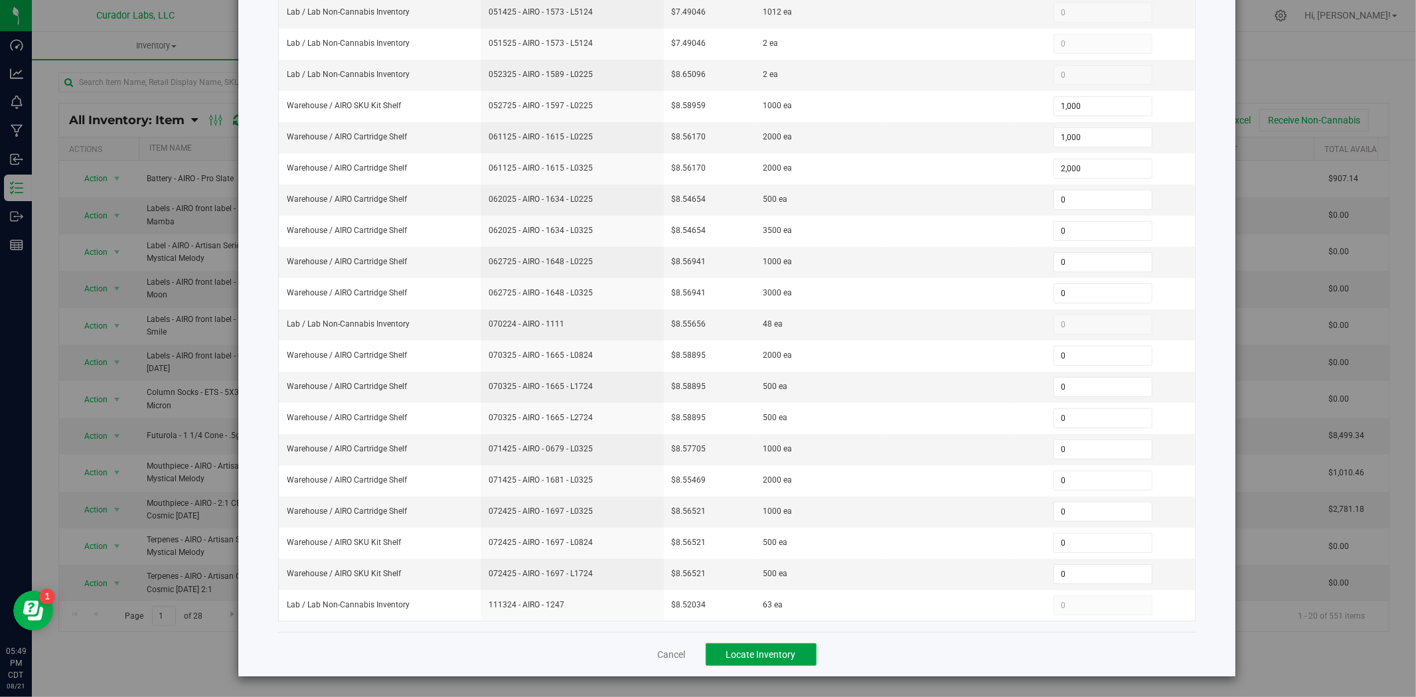
click at [742, 538] on button "Locate Inventory" at bounding box center [761, 654] width 111 height 23
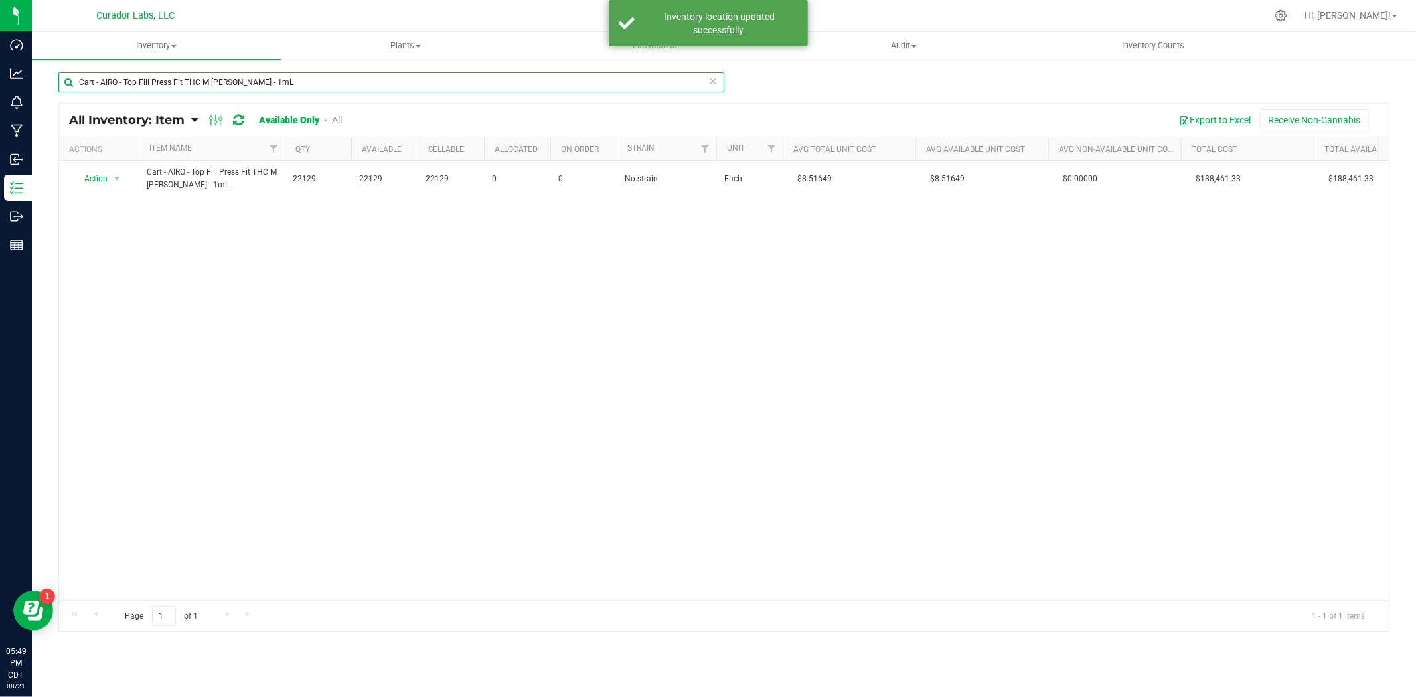
drag, startPoint x: 337, startPoint y: 90, endPoint x: -201, endPoint y: 60, distance: 538.7
click at [0, 60] on html "Dashboard Analytics Monitoring Manufacturing Inbound Inventory Outbound Reports…" at bounding box center [708, 348] width 1416 height 697
paste input "HeadChange - Live Rosin THC M Diamond MJ - 5ml"
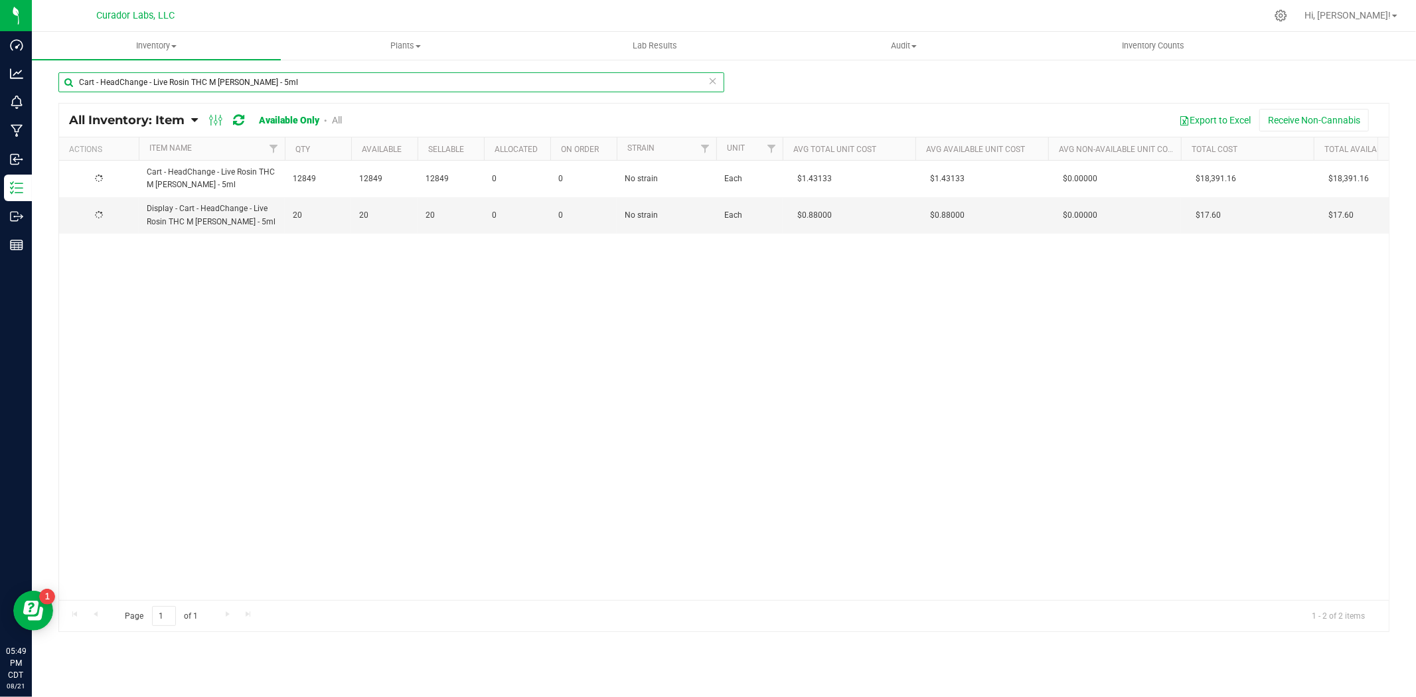
type input "Cart - HeadChange - Live Rosin THC M Diamond MJ - 5ml"
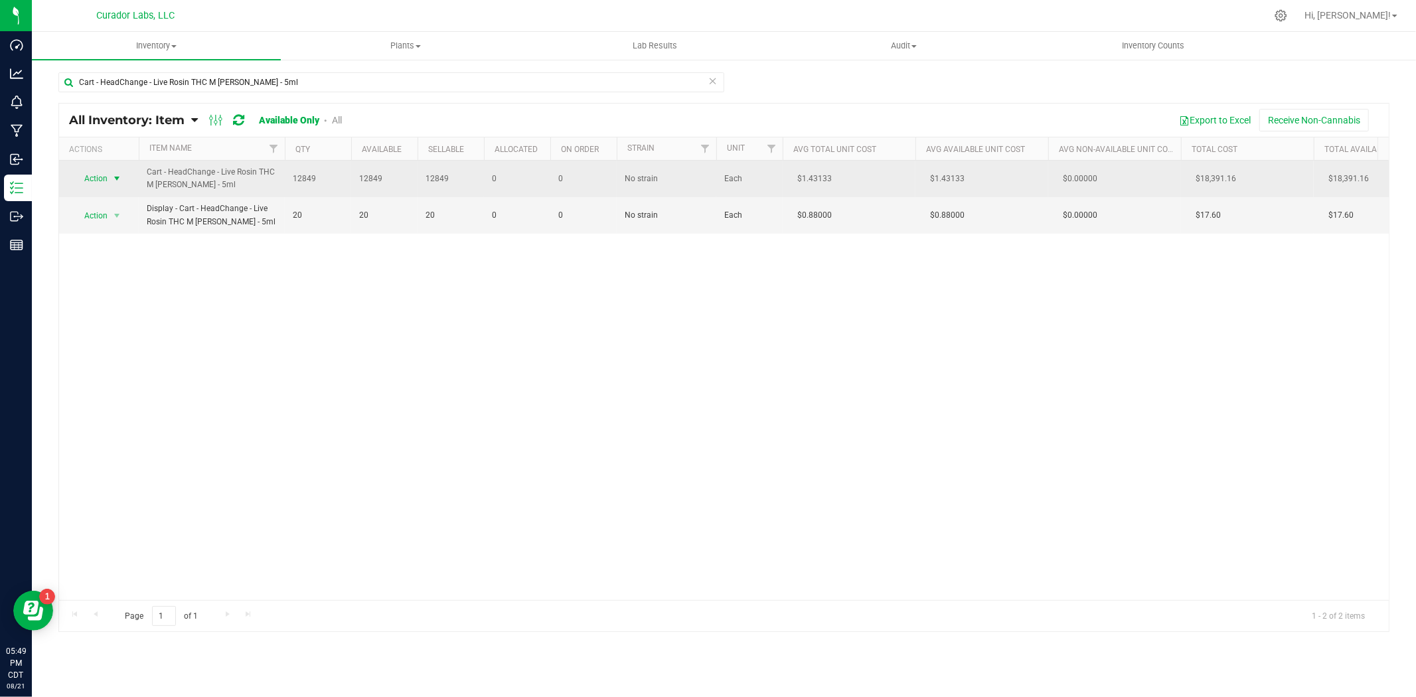
click at [102, 178] on span "Action" at bounding box center [90, 178] width 36 height 19
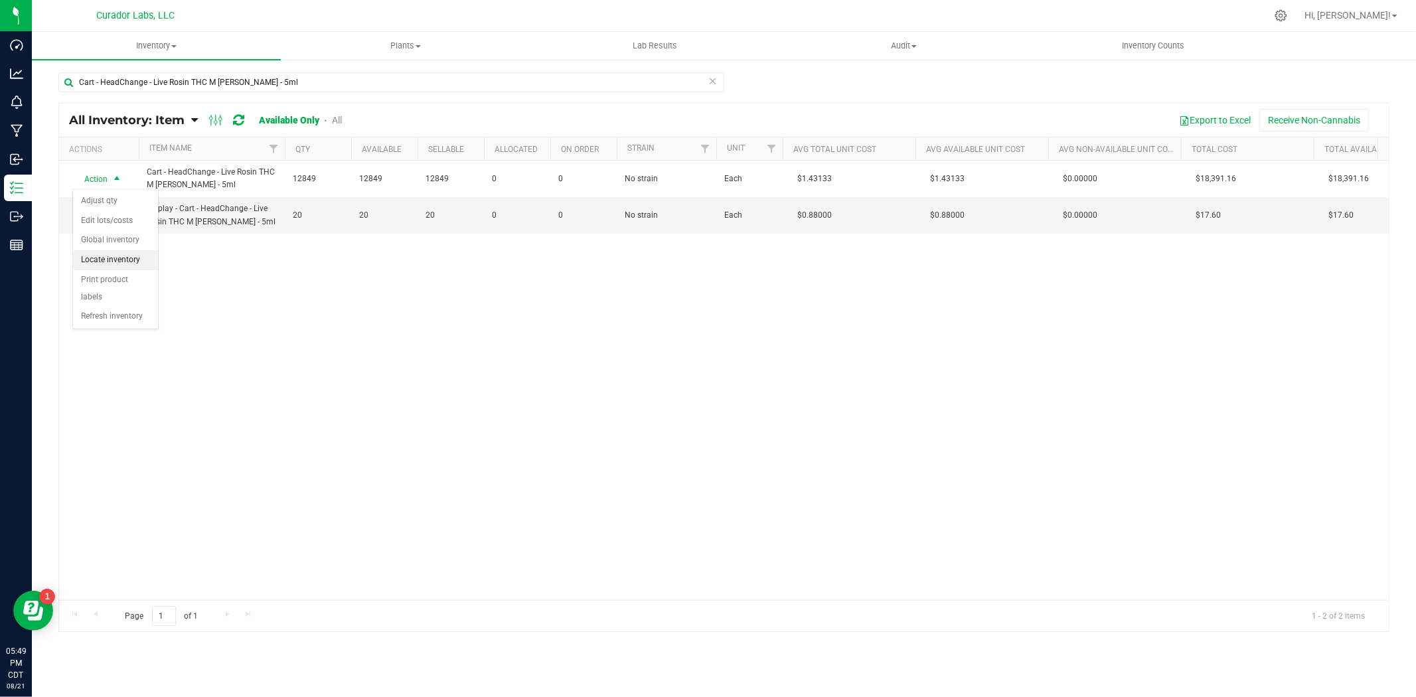
click at [113, 257] on li "Locate inventory" at bounding box center [115, 260] width 85 height 20
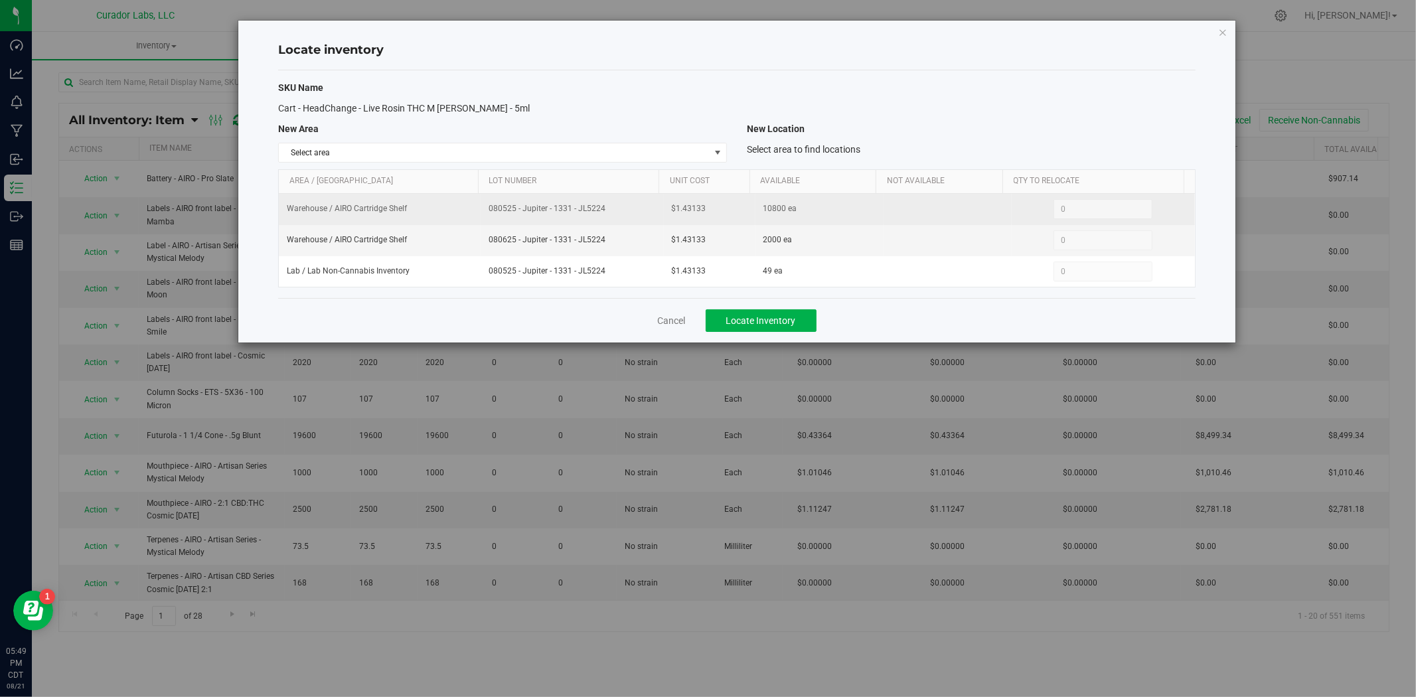
drag, startPoint x: 606, startPoint y: 208, endPoint x: 655, endPoint y: 215, distance: 49.7
click at [655, 215] on td "080525 - Jupiter - 1331 - JL5224" at bounding box center [572, 209] width 183 height 31
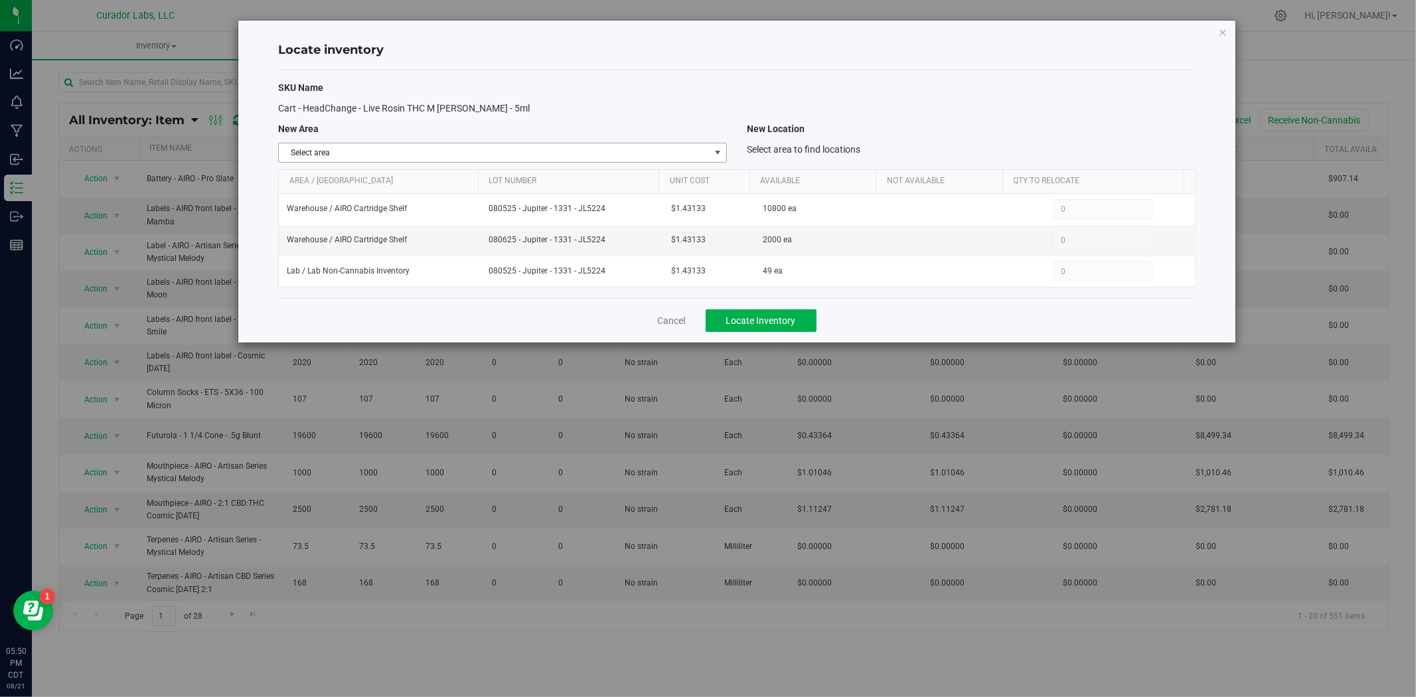
click at [586, 151] on span "Select area" at bounding box center [494, 152] width 431 height 19
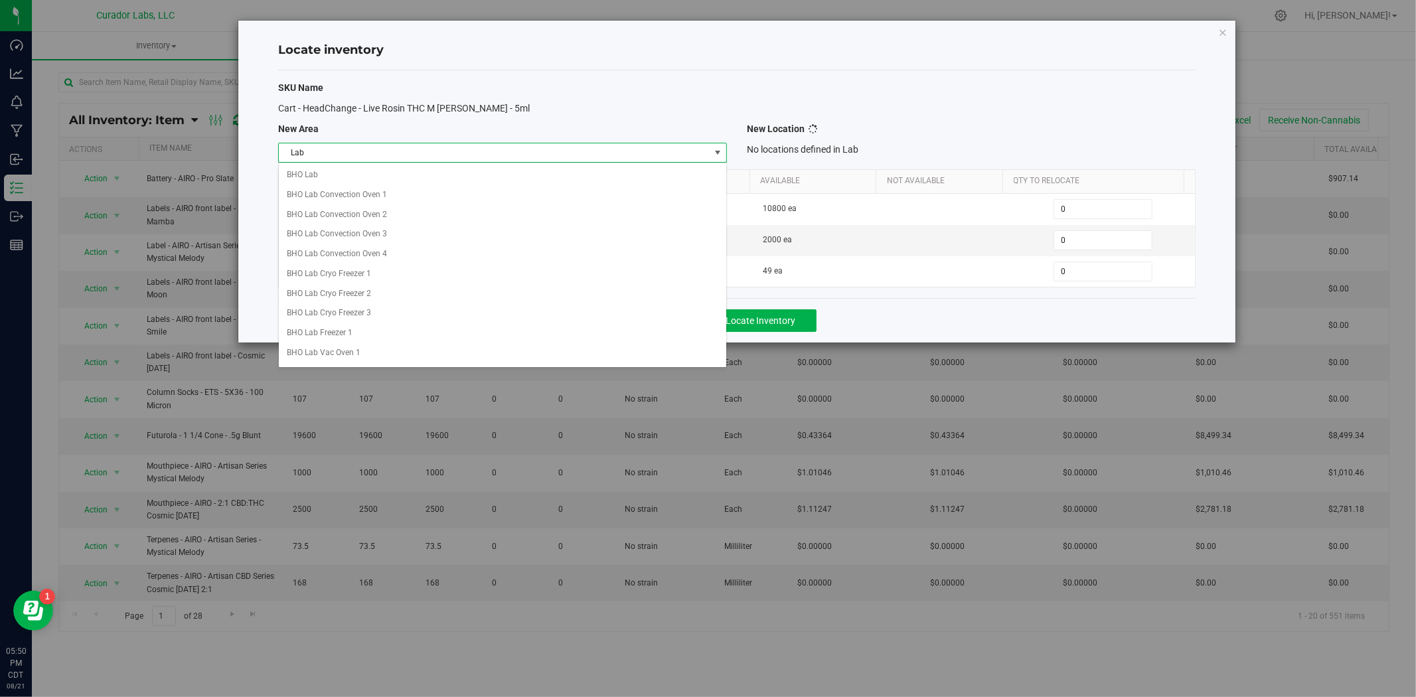
scroll to position [535, 0]
click at [403, 353] on li "Lab" at bounding box center [503, 351] width 448 height 20
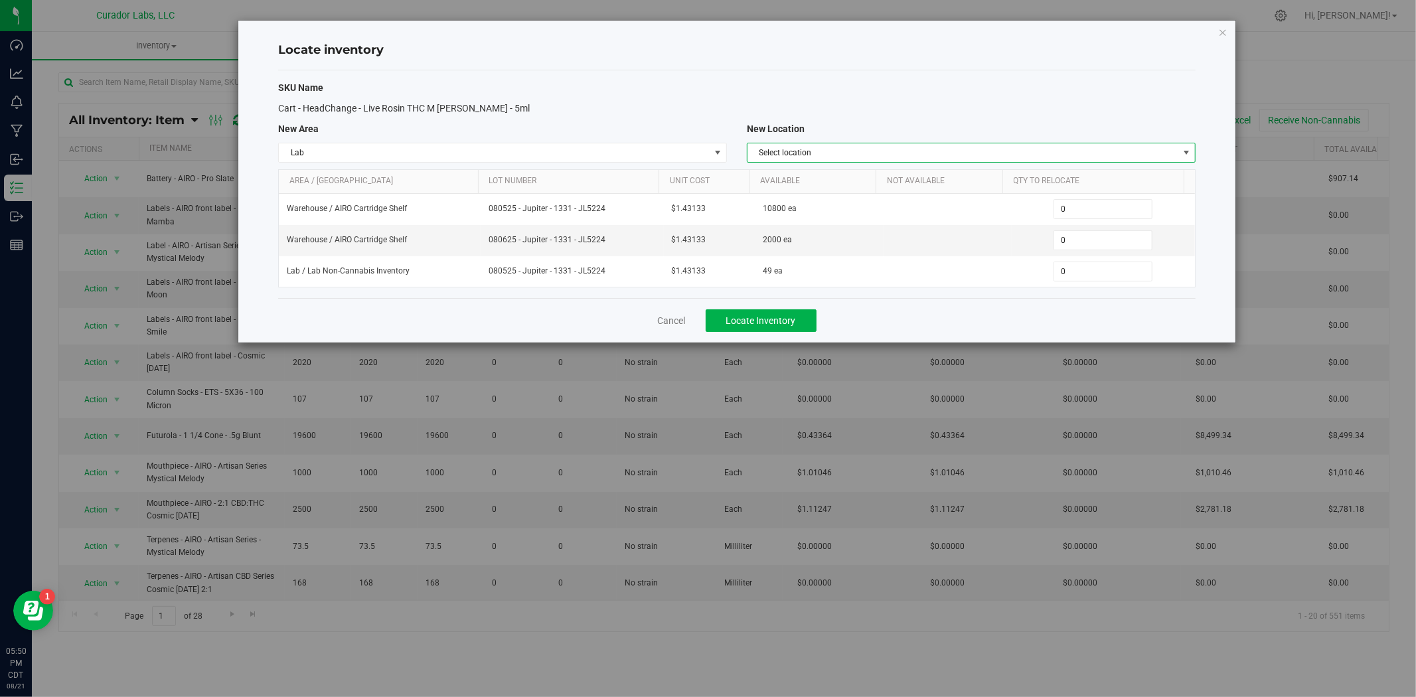
click at [884, 156] on span "Select location" at bounding box center [963, 152] width 431 height 19
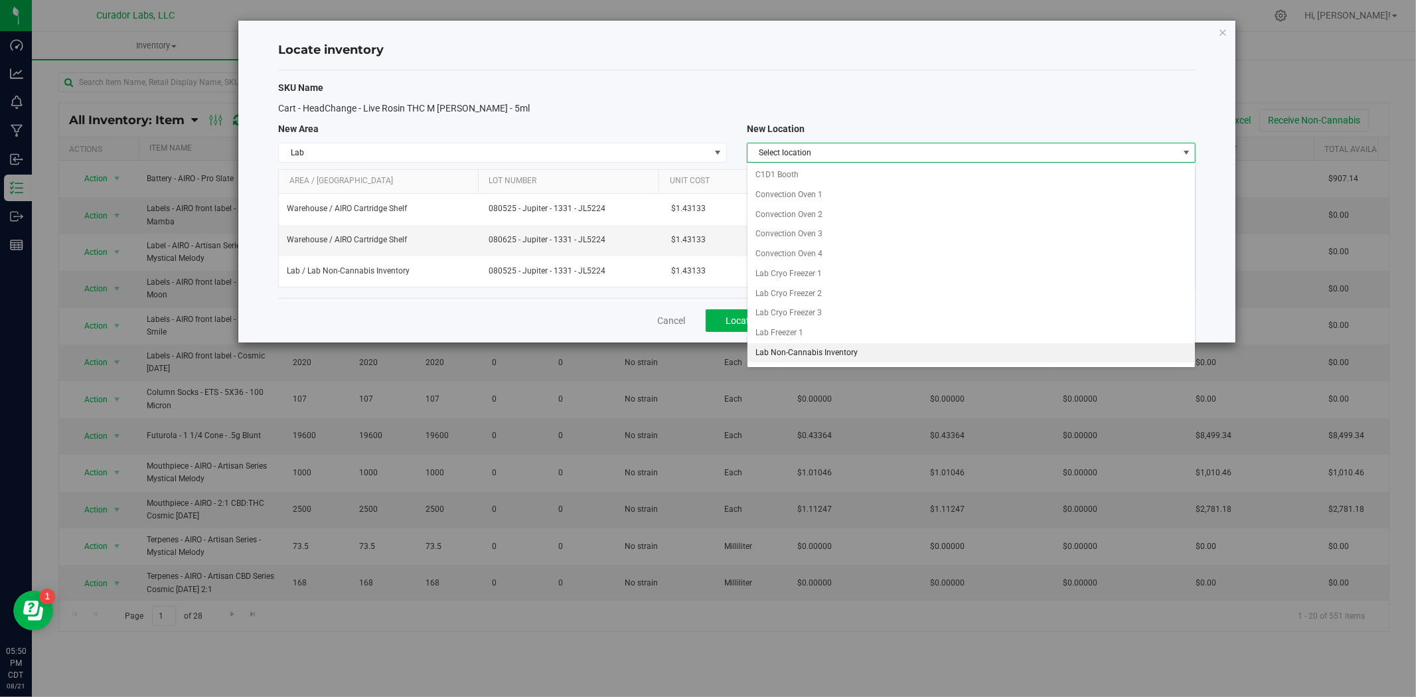
click at [849, 356] on li "Lab Non-Cannabis Inventory" at bounding box center [972, 353] width 448 height 20
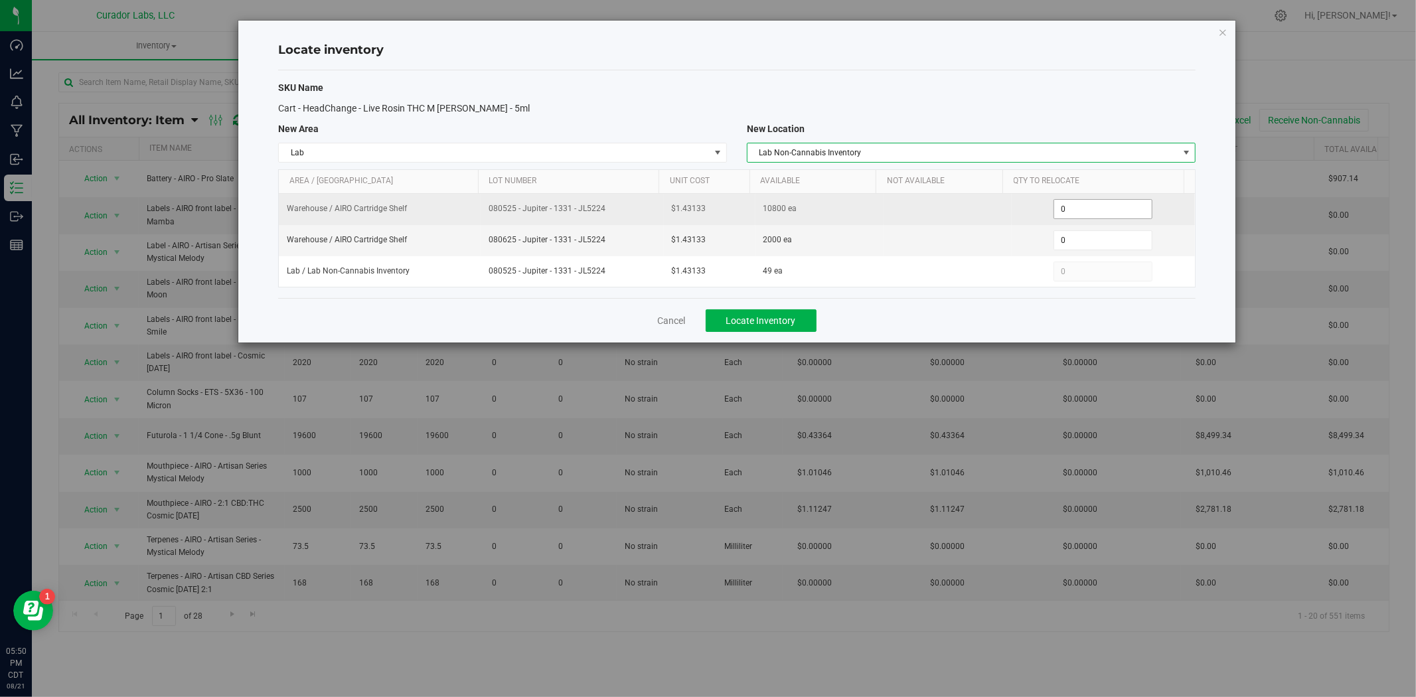
click at [959, 210] on tr "Warehouse / AIRO Cartridge Shelf 080525 - Jupiter - 1331 - JL5224 $1.43133 1080…" at bounding box center [737, 209] width 916 height 31
type input "700"
drag, startPoint x: 639, startPoint y: 208, endPoint x: 519, endPoint y: 222, distance: 120.3
click at [466, 219] on tr "Warehouse / AIRO Cartridge Shelf 080525 - Jupiter - 1331 - JL5224 $1.43133 1080…" at bounding box center [737, 209] width 916 height 31
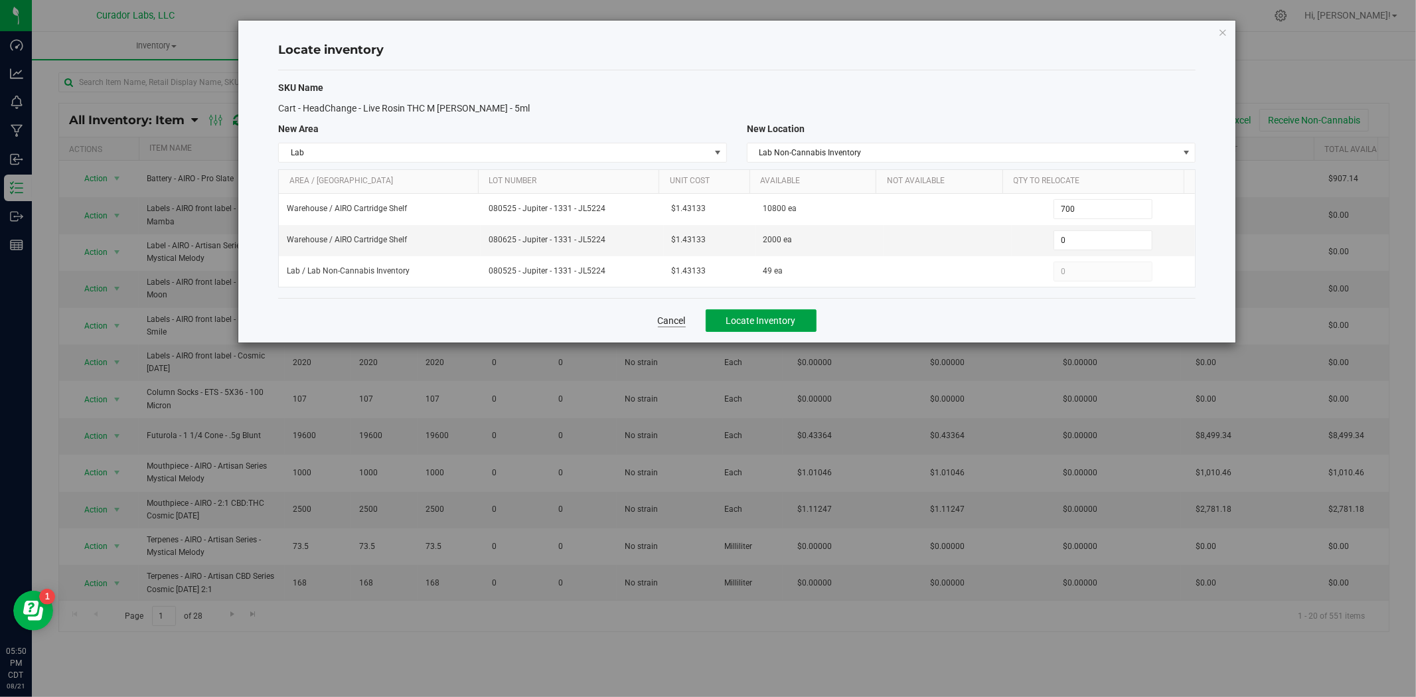
drag, startPoint x: 780, startPoint y: 324, endPoint x: 680, endPoint y: 327, distance: 99.6
click at [780, 324] on span "Locate Inventory" at bounding box center [761, 320] width 70 height 11
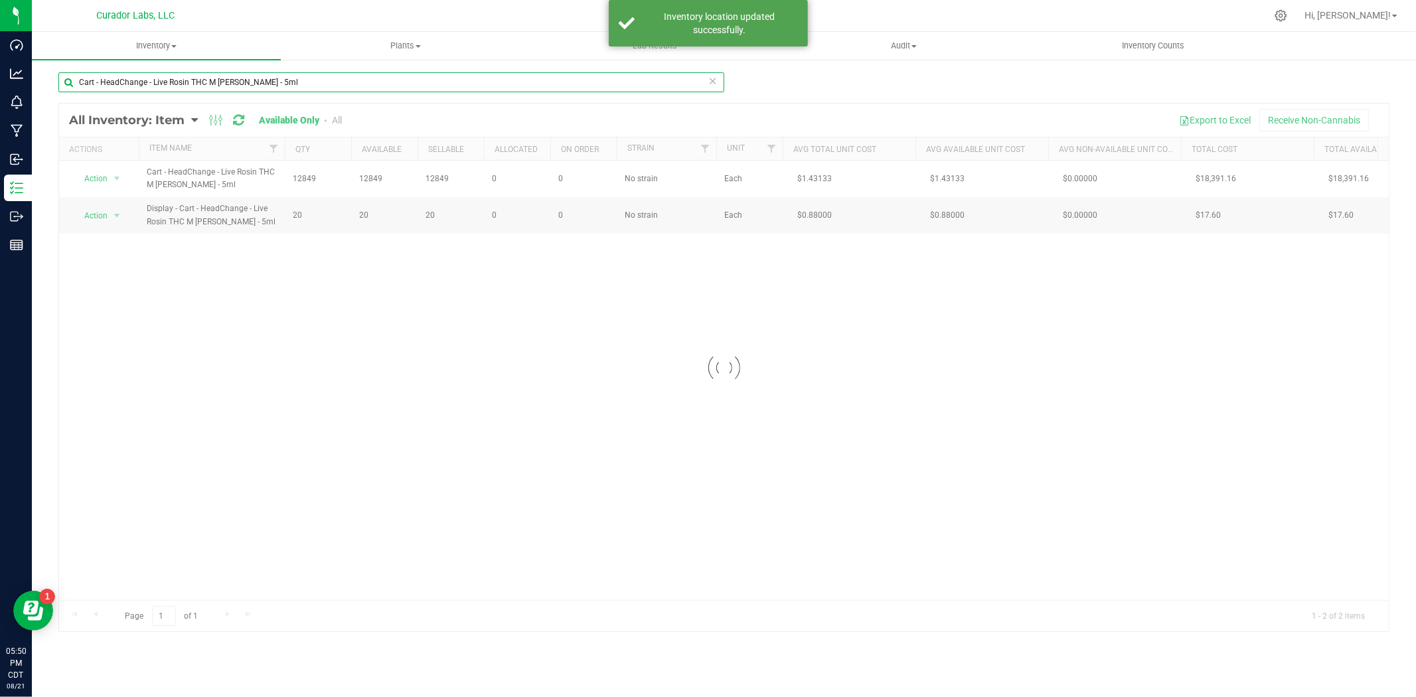
drag, startPoint x: 282, startPoint y: 82, endPoint x: -90, endPoint y: 85, distance: 371.8
click at [0, 85] on html "Dashboard Analytics Monitoring Manufacturing Inbound Inventory Outbound Reports…" at bounding box center [708, 348] width 1416 height 697
paste input "Mouthpiece - HeadChange - Live Rosin Rounded Ceramic Black"
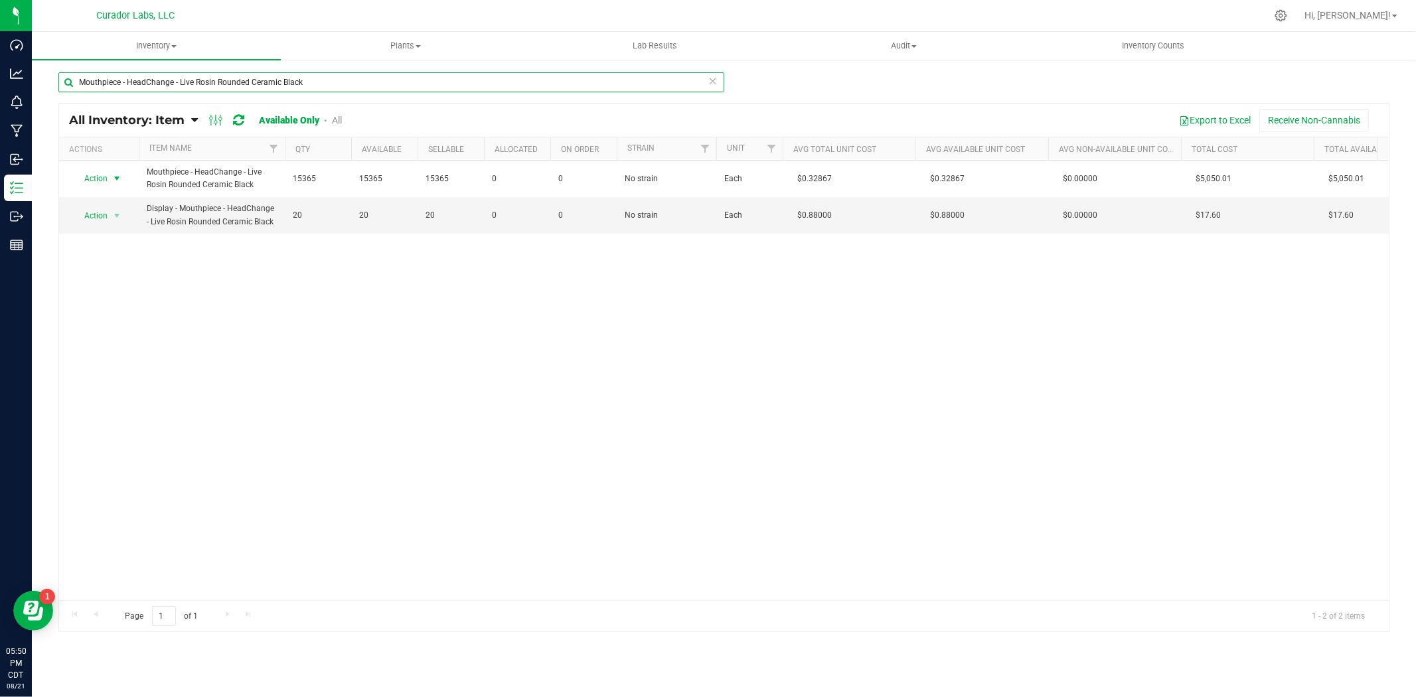
type input "Mouthpiece - HeadChange - Live Rosin Rounded Ceramic Black"
click at [105, 179] on span "Action" at bounding box center [90, 178] width 36 height 19
click at [108, 260] on li "Locate inventory" at bounding box center [115, 260] width 85 height 20
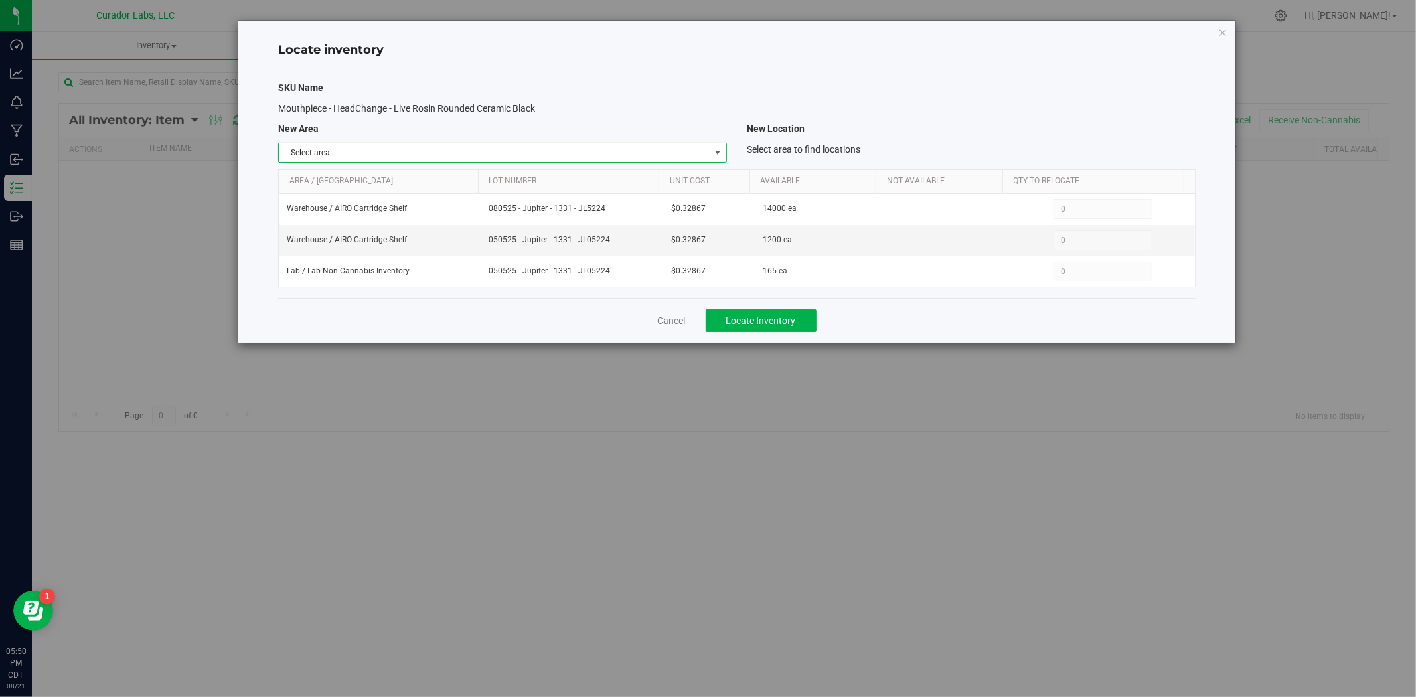
click at [422, 148] on span "Select area" at bounding box center [494, 152] width 431 height 19
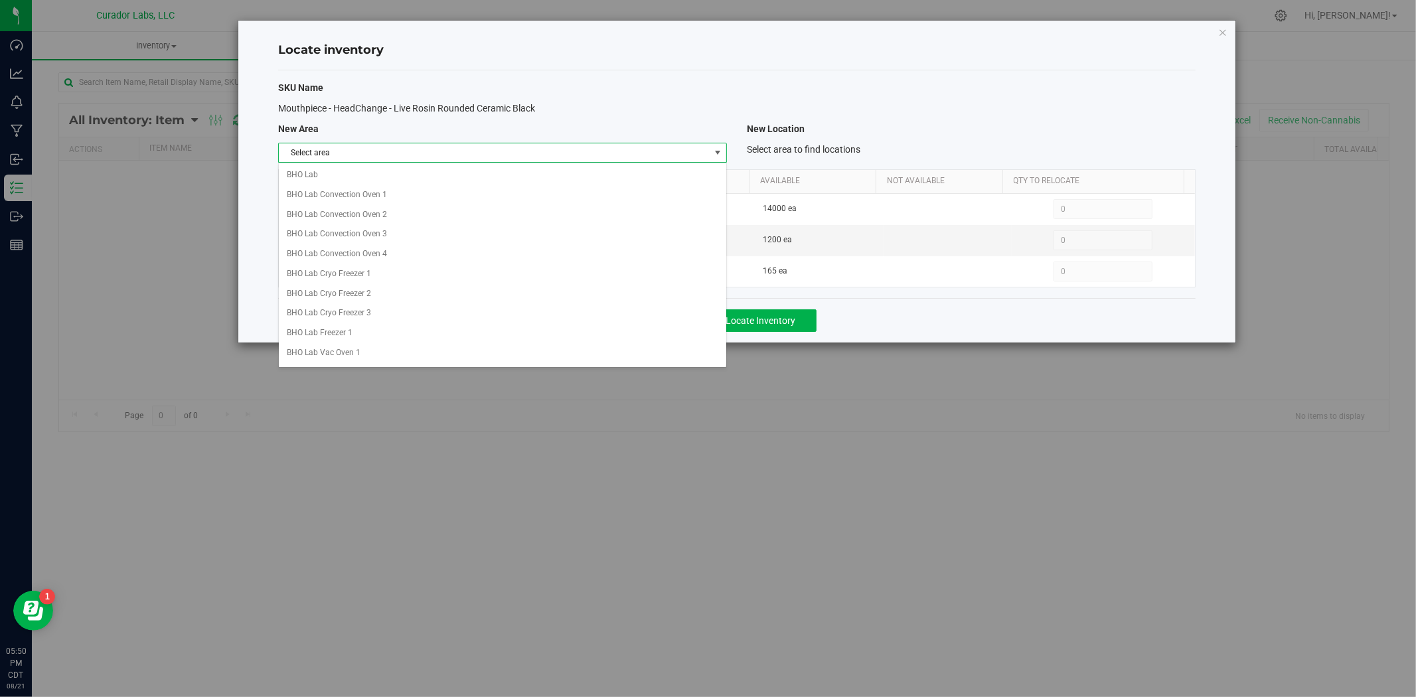
scroll to position [535, 0]
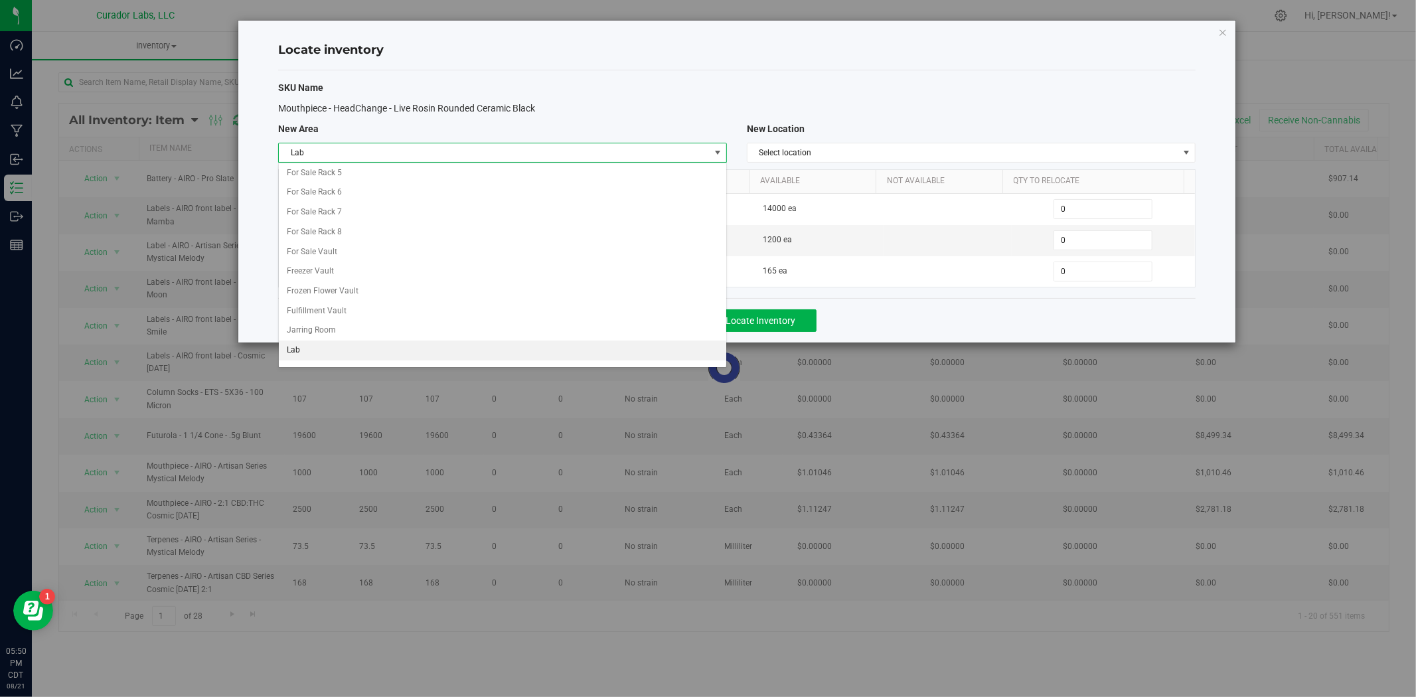
drag, startPoint x: 374, startPoint y: 357, endPoint x: 380, endPoint y: 353, distance: 7.6
click at [375, 357] on li "Lab" at bounding box center [503, 351] width 448 height 20
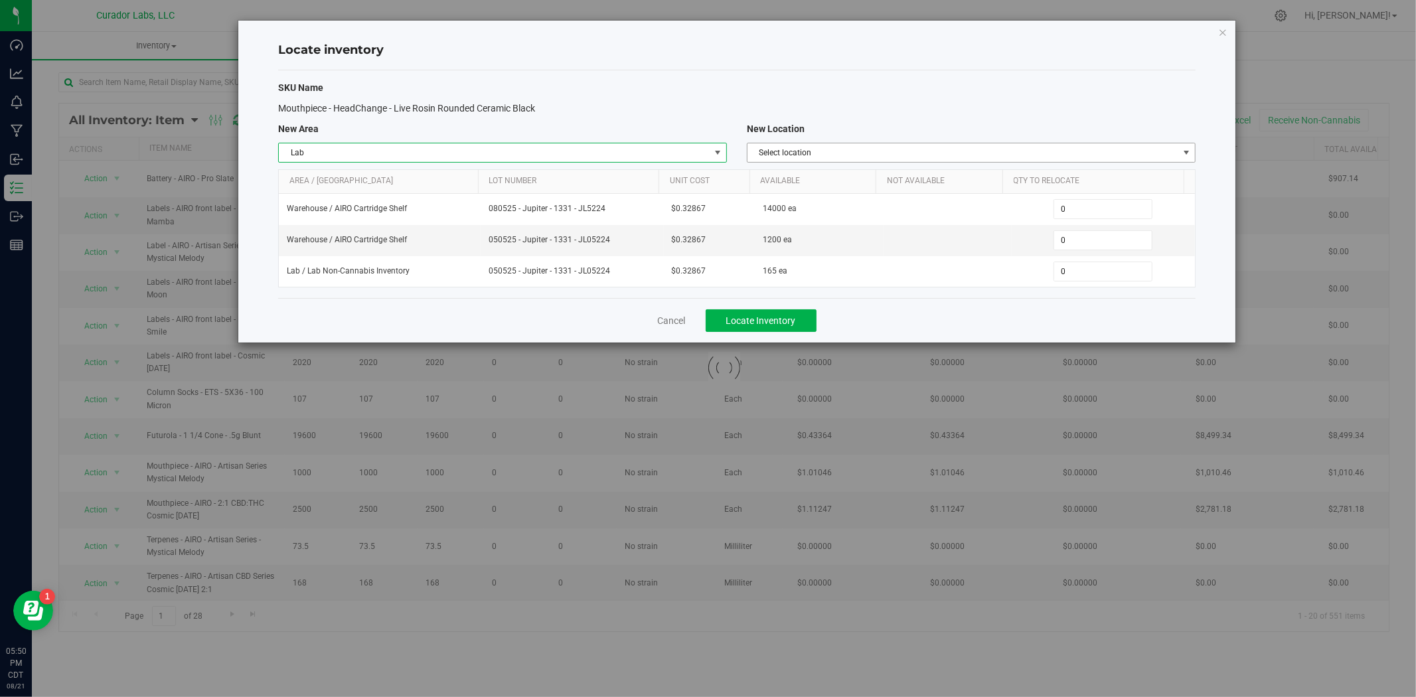
drag, startPoint x: 845, startPoint y: 145, endPoint x: 840, endPoint y: 155, distance: 11.9
click at [845, 145] on span "Select location" at bounding box center [963, 152] width 431 height 19
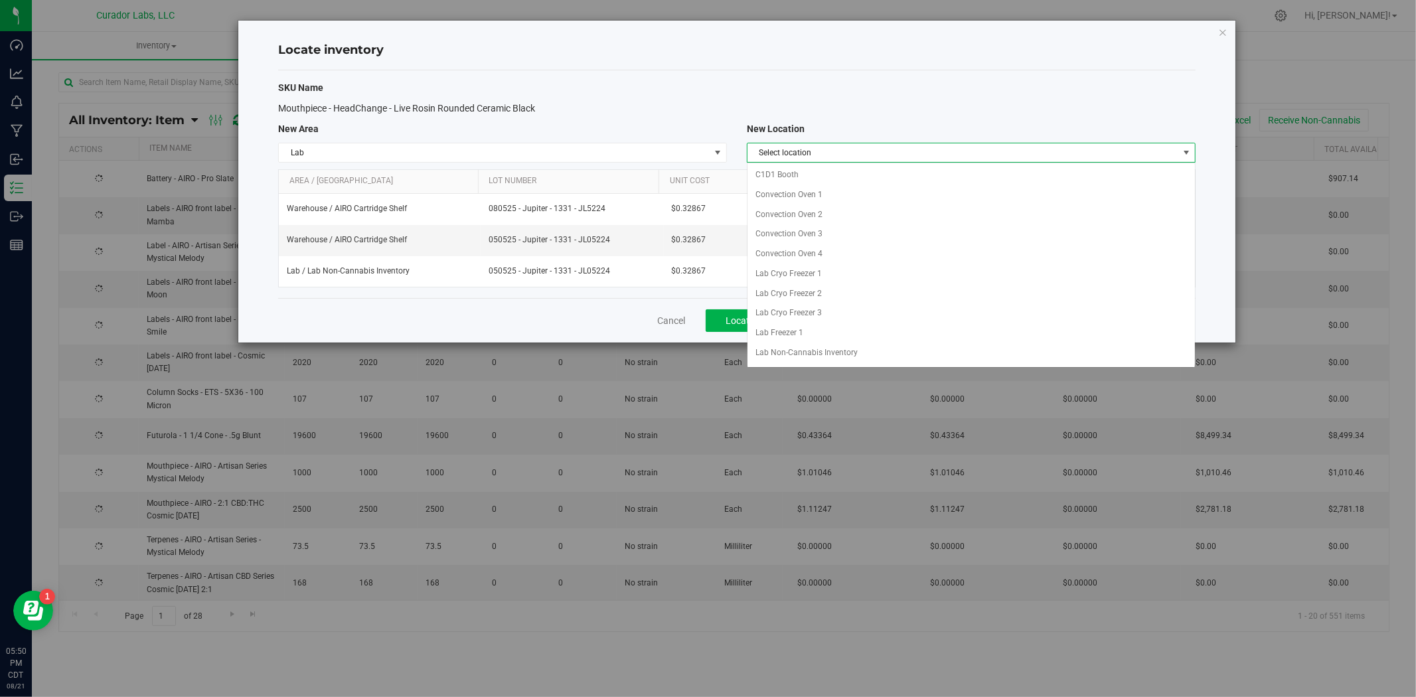
click at [840, 156] on span "Select location" at bounding box center [963, 152] width 431 height 19
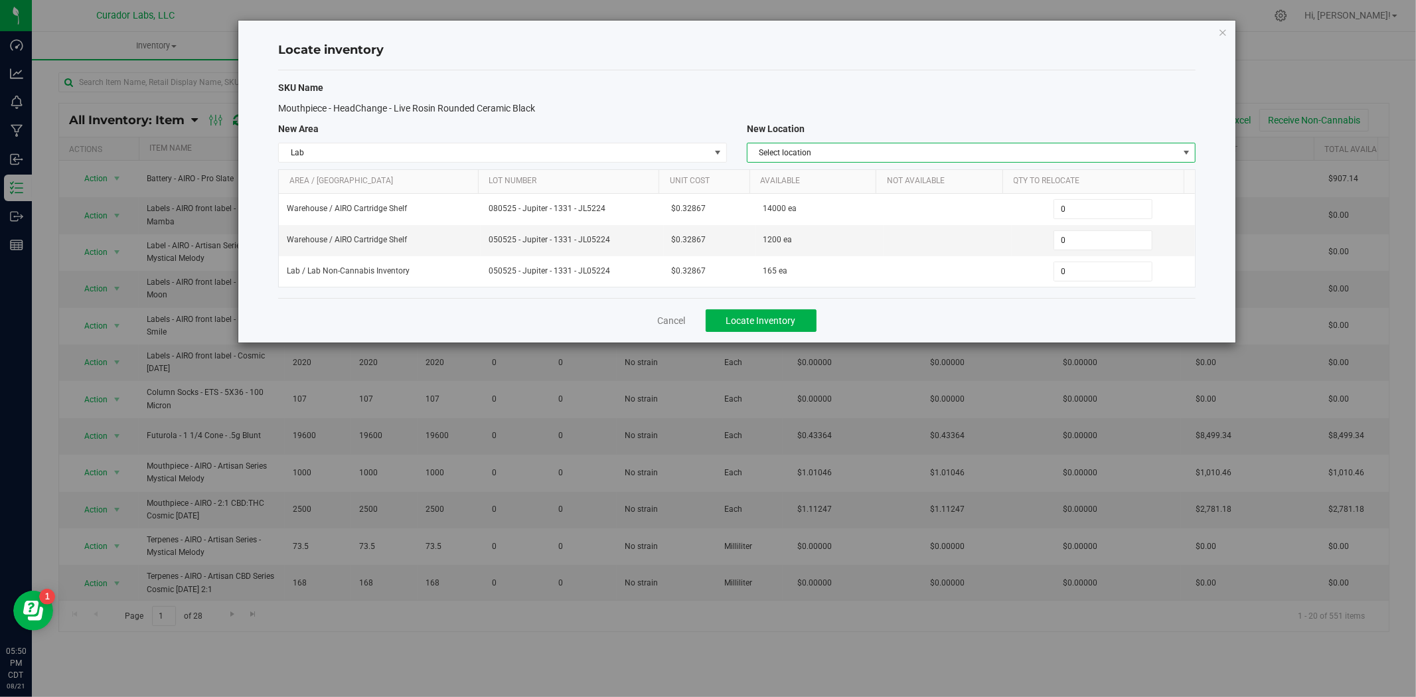
click at [835, 149] on span "Select location" at bounding box center [963, 152] width 431 height 19
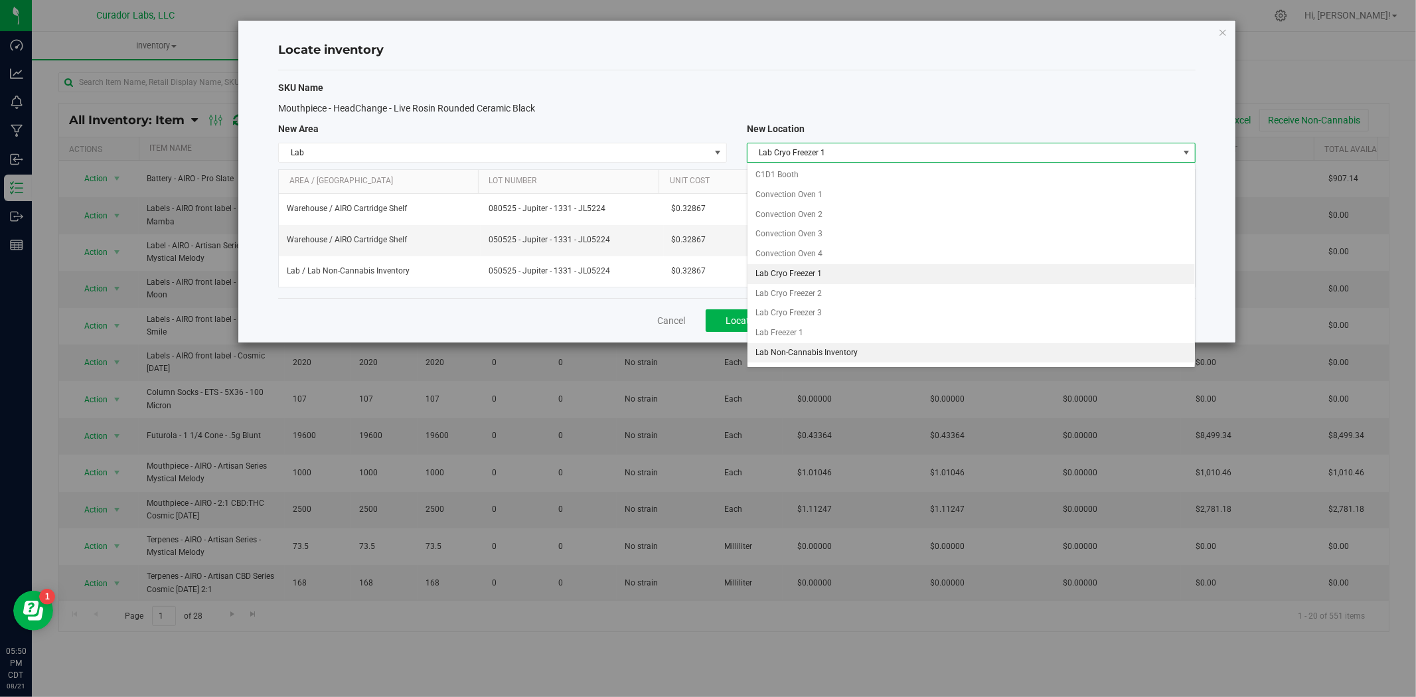
click at [795, 357] on li "Lab Non-Cannabis Inventory" at bounding box center [972, 353] width 448 height 20
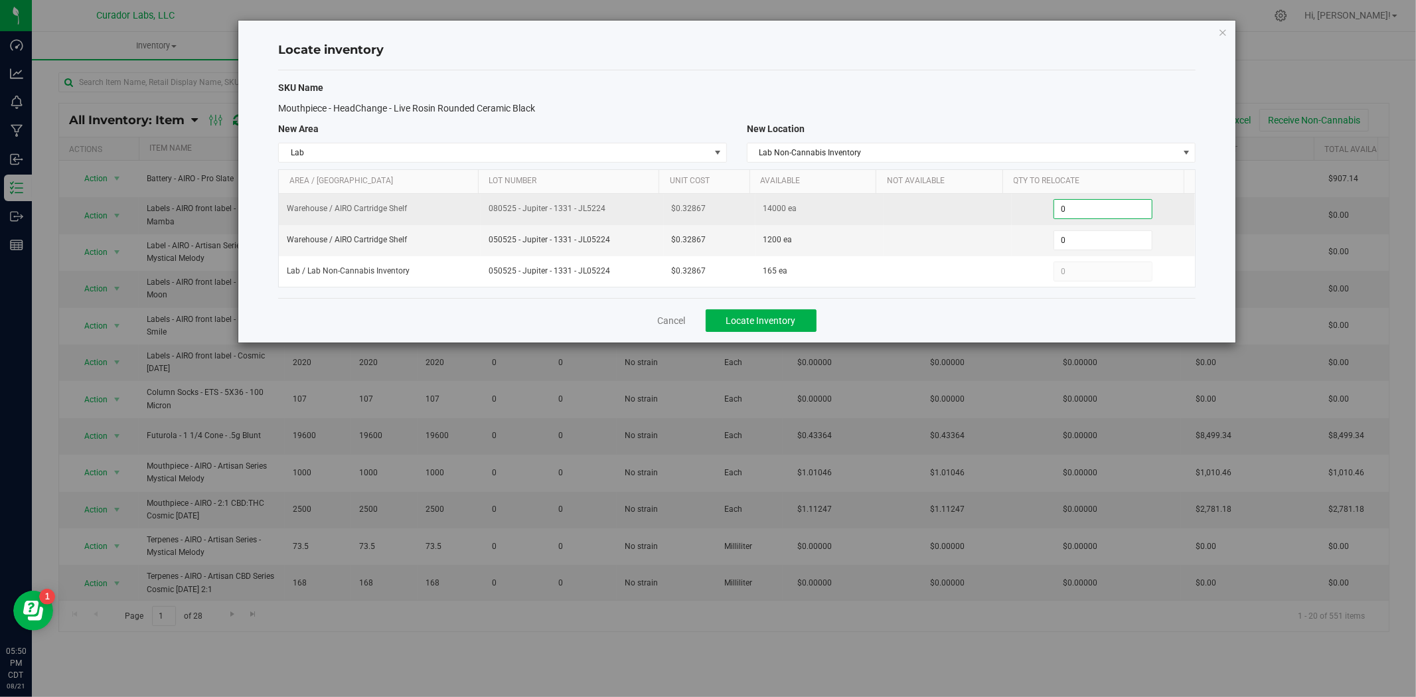
drag, startPoint x: 1079, startPoint y: 210, endPoint x: 1042, endPoint y: 214, distance: 36.7
click at [1042, 214] on div "0 0" at bounding box center [1103, 209] width 167 height 20
type input "800"
drag, startPoint x: 614, startPoint y: 211, endPoint x: 483, endPoint y: 218, distance: 130.3
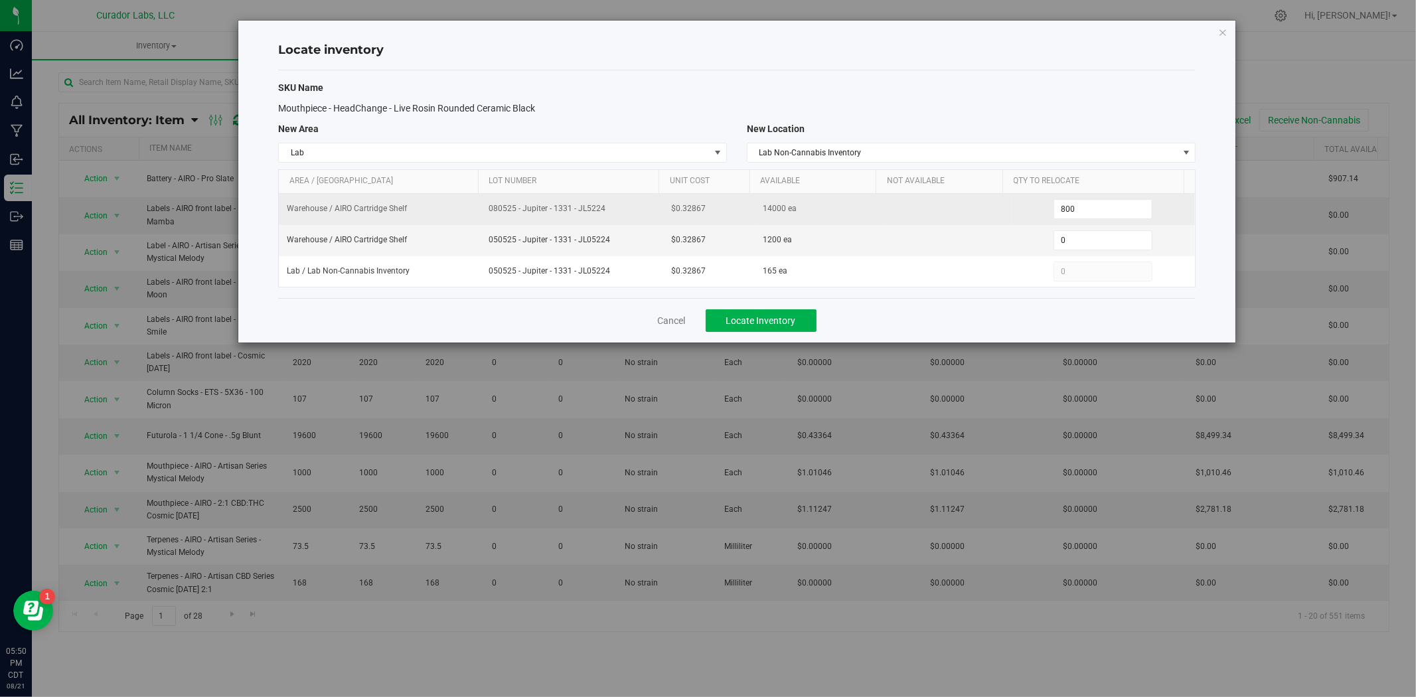
click at [437, 222] on tr "Warehouse / AIRO Cartridge Shelf 080525 - Jupiter - 1331 - JL5224 $0.32867 1400…" at bounding box center [737, 209] width 916 height 31
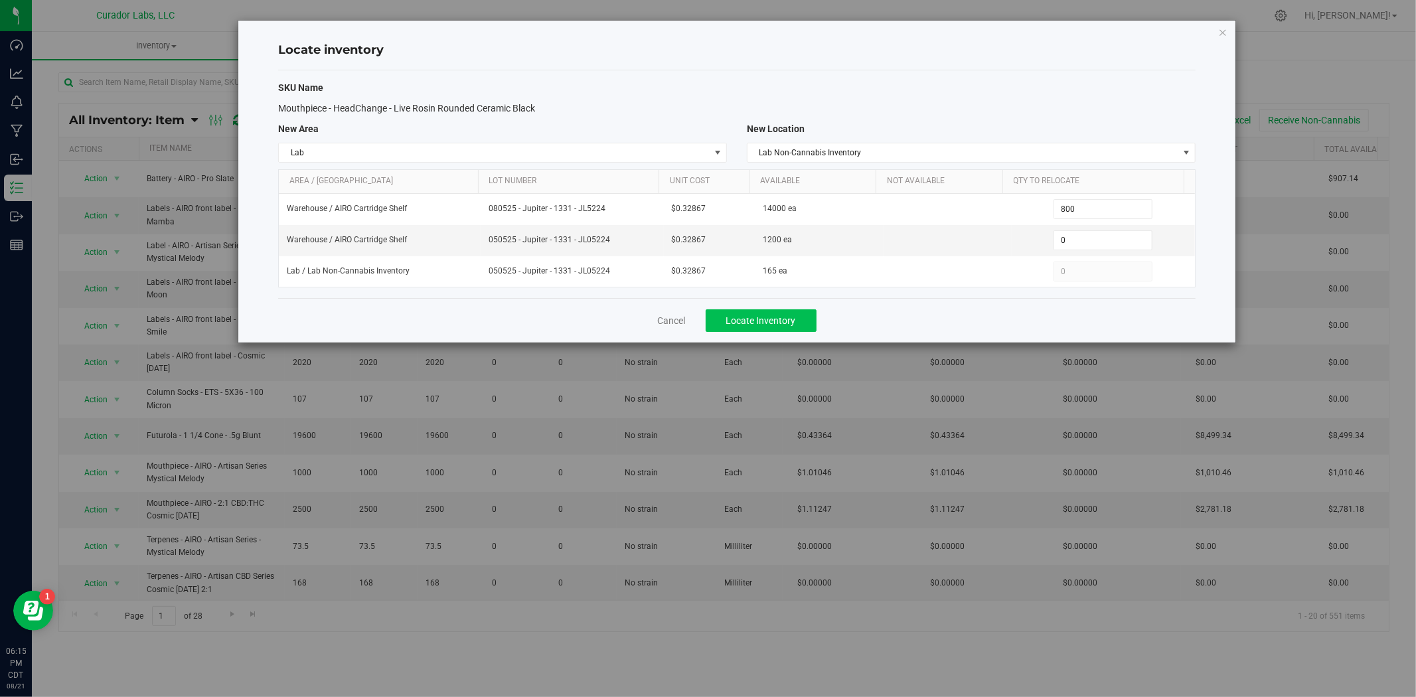
drag, startPoint x: 742, startPoint y: 307, endPoint x: 741, endPoint y: 323, distance: 15.3
click at [742, 307] on div "Cancel Locate Inventory" at bounding box center [737, 320] width 918 height 44
click at [742, 322] on span "Locate Inventory" at bounding box center [761, 320] width 70 height 11
